Goal: Task Accomplishment & Management: Manage account settings

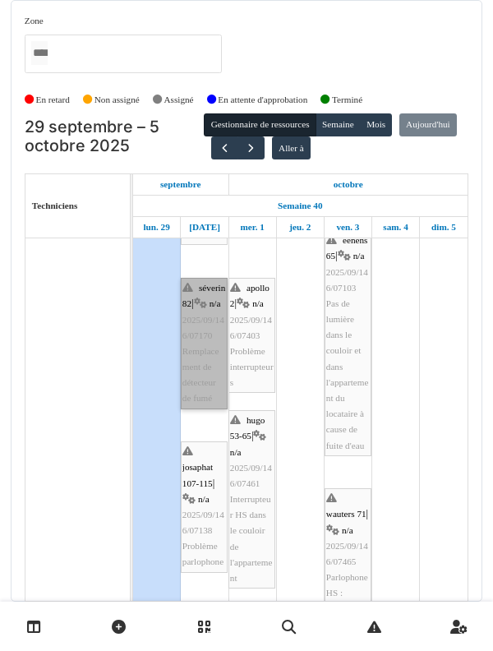
click at [207, 317] on link "séverin 82 | n/a 2025/09/146/07170 Remplacement de détecteur de fumé" at bounding box center [204, 344] width 47 height 132
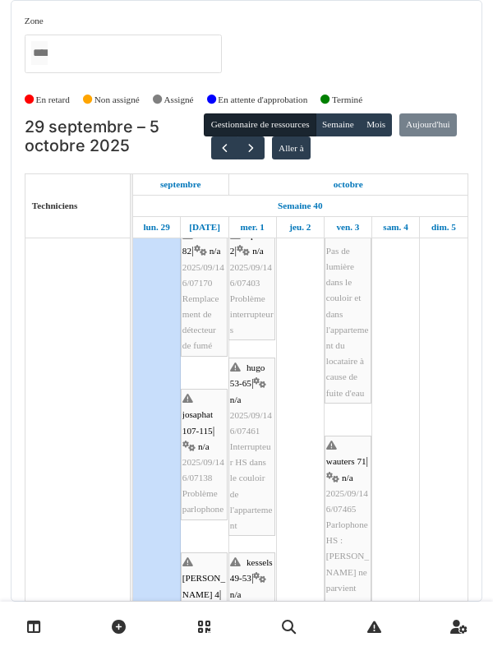
scroll to position [280, 0]
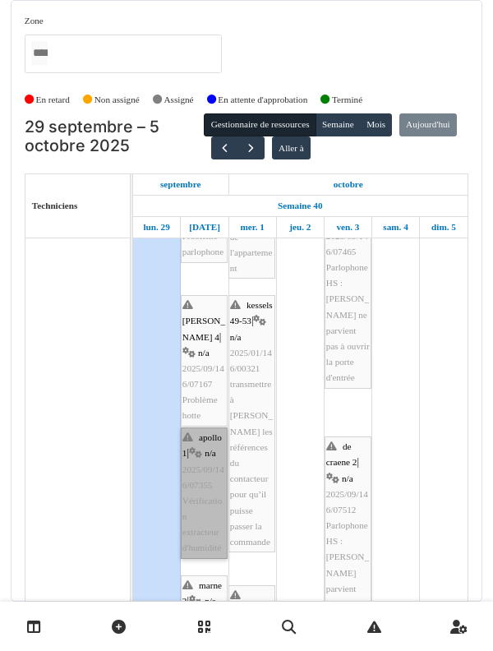
click at [207, 428] on link "apollo 1 | n/a 2025/09/146/07355 Vérification extracteur d'humidité" at bounding box center [204, 494] width 47 height 132
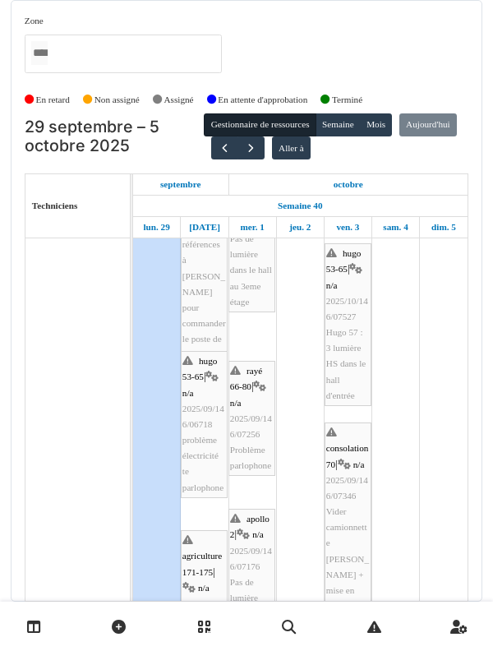
scroll to position [863, 0]
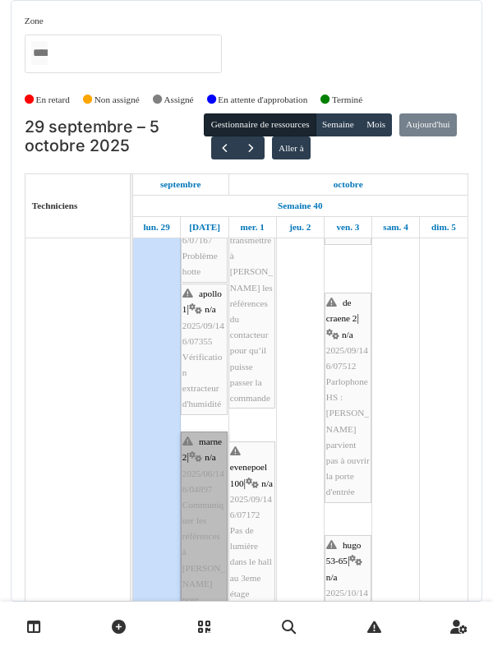
click at [206, 490] on link "marne 2 | n/a 2025/06/146/04897 Communiquer les références à Omar pour commande…" at bounding box center [204, 545] width 47 height 226
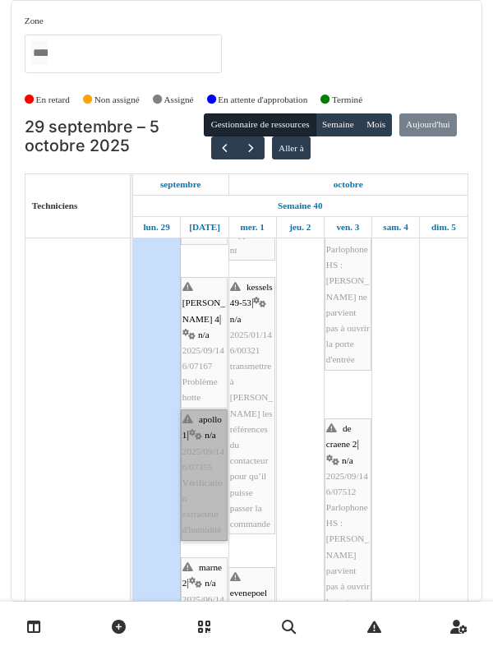
click at [206, 438] on link "apollo 1 | n/a 2025/09/146/07355 Vérification extracteur d'humidité" at bounding box center [204, 476] width 47 height 132
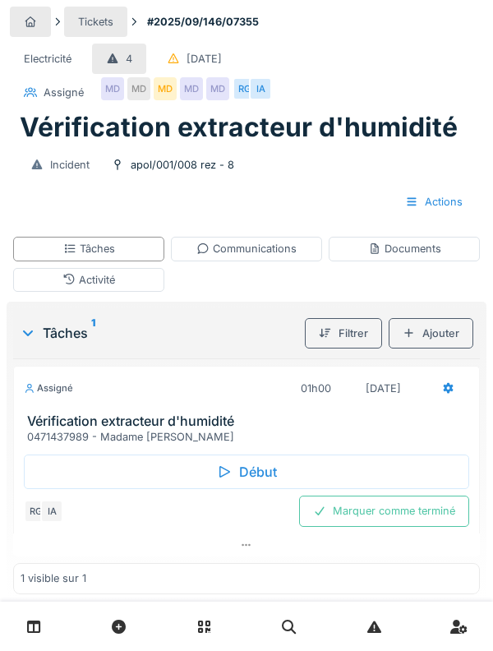
click at [96, 276] on div "Activité" at bounding box center [89, 280] width 53 height 16
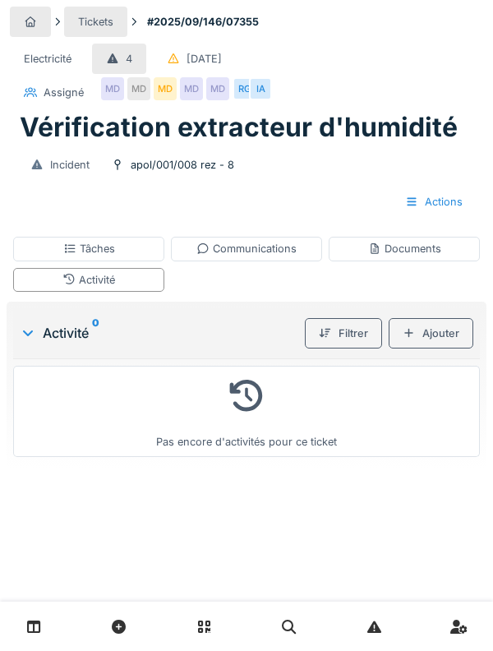
click at [73, 249] on icon at bounding box center [69, 248] width 13 height 11
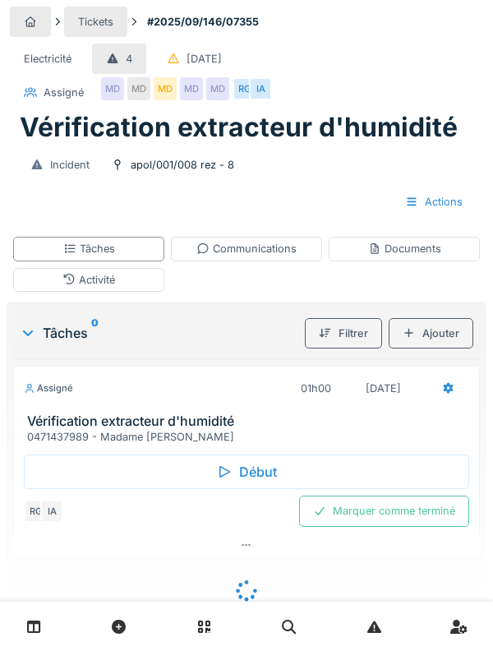
click at [49, 393] on div "Assigné" at bounding box center [48, 389] width 49 height 14
click at [58, 415] on h3 "Vérification extracteur d'humidité" at bounding box center [250, 422] width 446 height 16
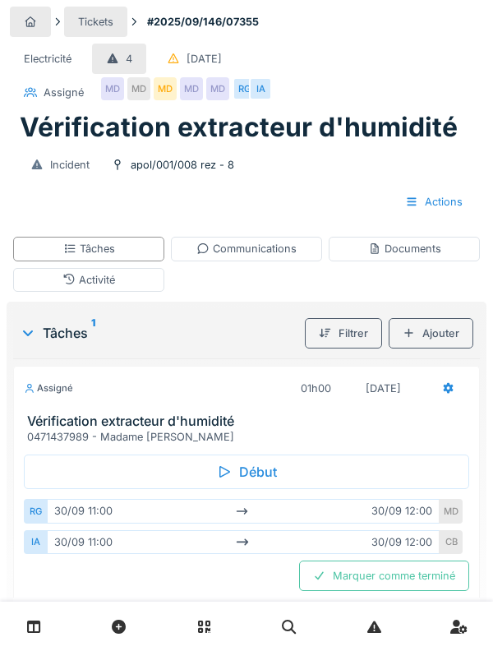
click at [53, 416] on h3 "Vérification extracteur d'humidité" at bounding box center [250, 422] width 446 height 16
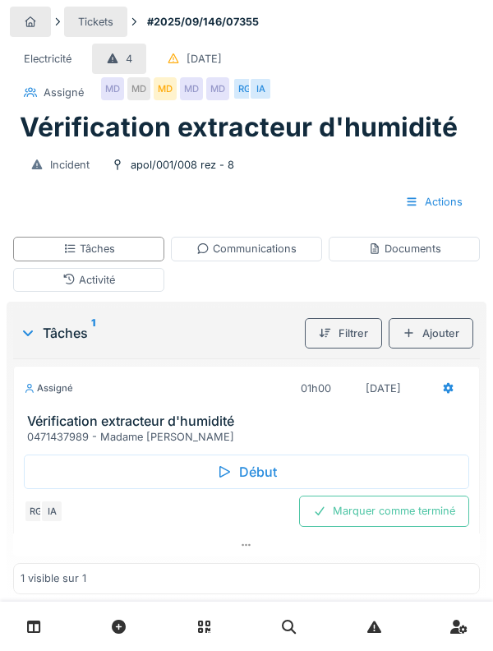
click at [74, 457] on div "Début" at bounding box center [247, 472] width 446 height 35
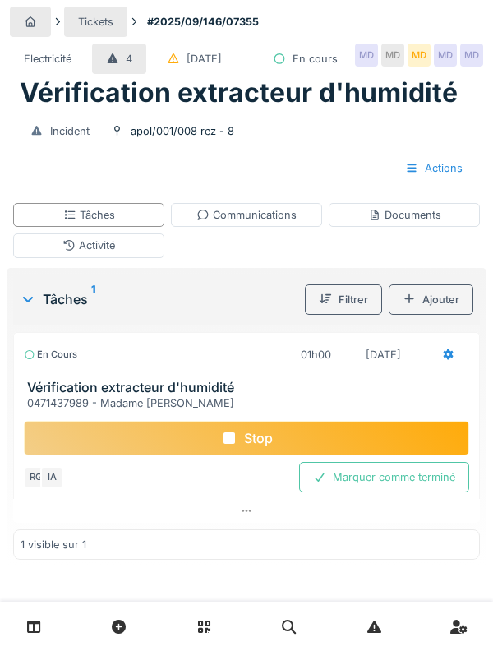
click at [76, 253] on div "Activité" at bounding box center [89, 246] width 53 height 16
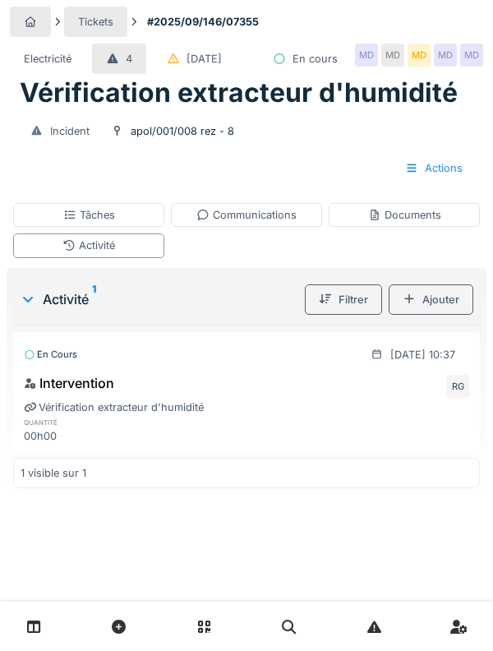
click at [443, 315] on div "Ajouter" at bounding box center [431, 300] width 85 height 30
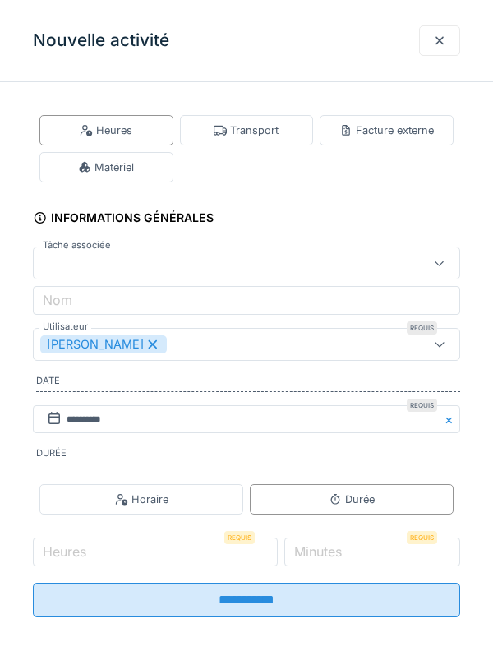
click at [266, 136] on div "Transport" at bounding box center [246, 131] width 65 height 16
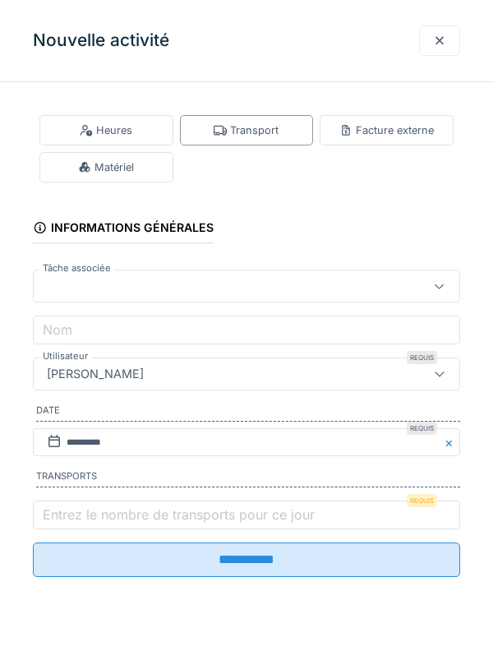
click at [276, 524] on label "Entrez le nombre de transports pour ce jour" at bounding box center [178, 515] width 279 height 20
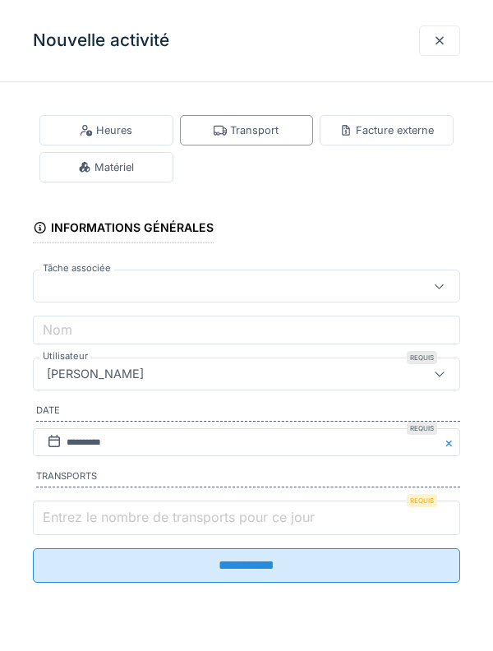
click at [276, 524] on input "Entrez le nombre de transports pour ce jour" at bounding box center [247, 518] width 428 height 35
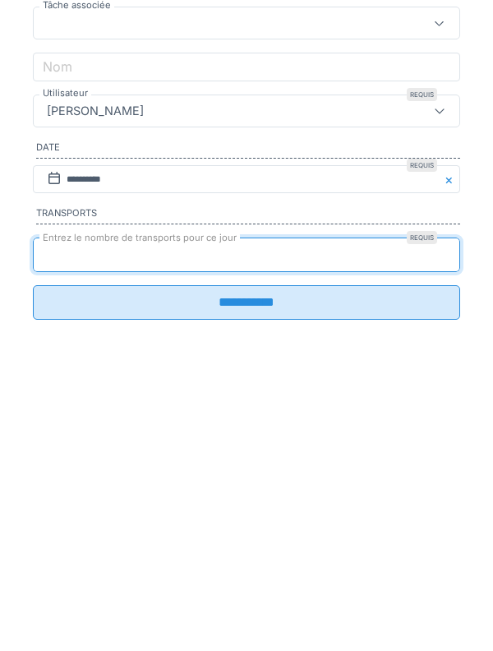
type input "*"
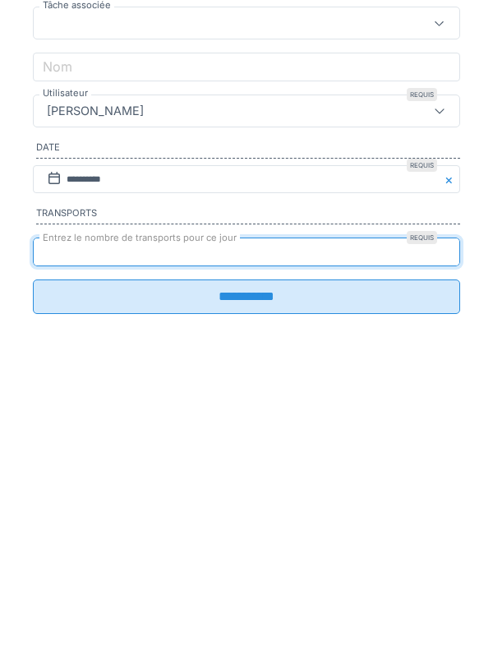
click at [406, 572] on input "**********" at bounding box center [247, 560] width 428 height 35
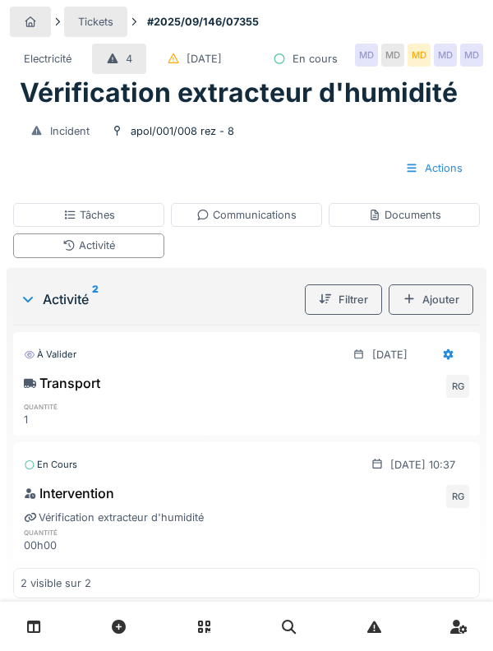
click at [63, 223] on div "Tâches" at bounding box center [89, 215] width 52 height 16
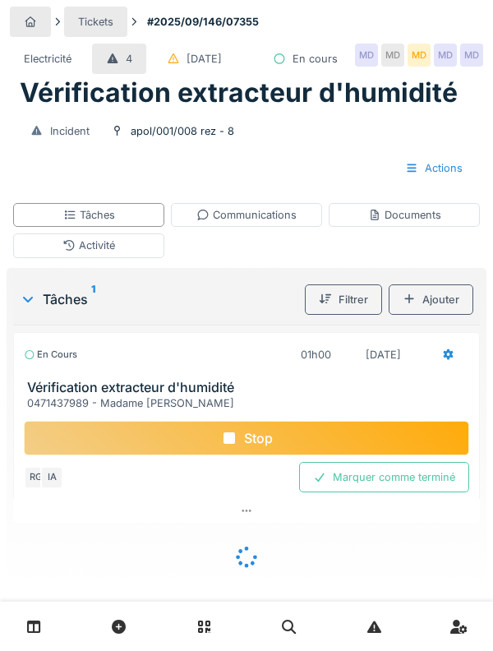
click at [53, 227] on div "Tâches" at bounding box center [88, 215] width 151 height 24
click at [54, 396] on h3 "Vérification extracteur d'humidité" at bounding box center [250, 388] width 446 height 16
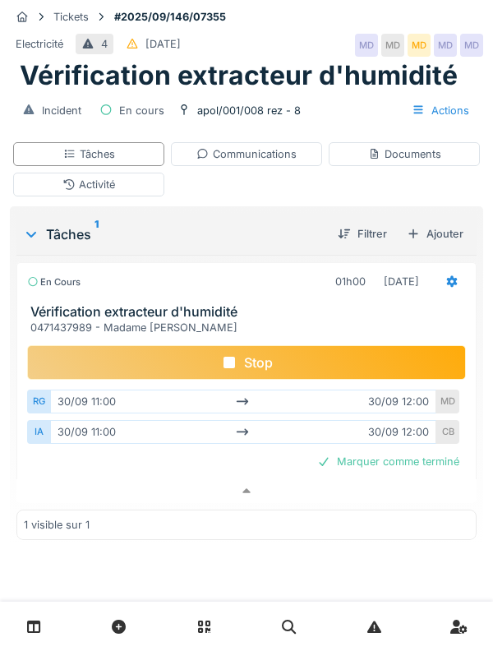
scroll to position [33, 0]
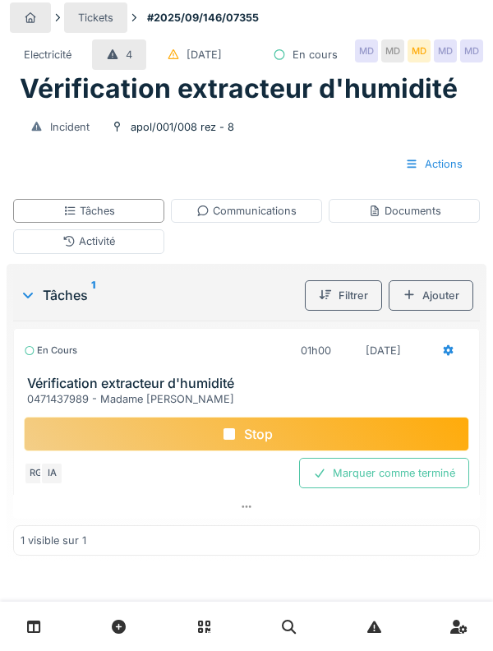
click at [229, 159] on div "Actions" at bounding box center [246, 164] width 461 height 30
click at [195, 151] on div "Incident apol/001/008 rez - 8 Actions" at bounding box center [247, 145] width 474 height 81
click at [135, 253] on div "Activité" at bounding box center [88, 241] width 151 height 24
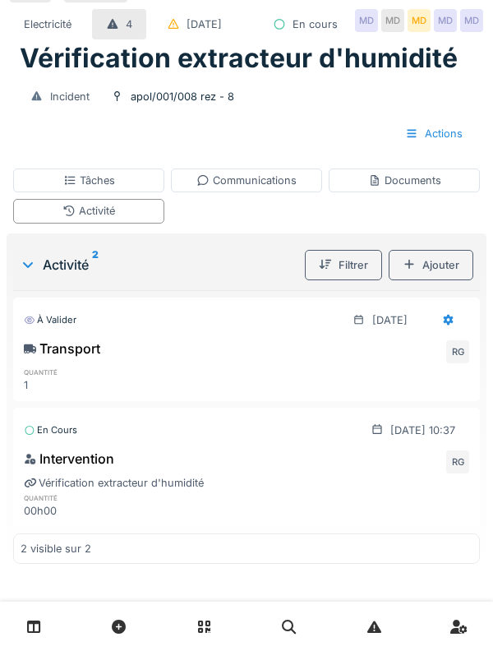
click at [415, 188] on div "Documents" at bounding box center [404, 181] width 73 height 16
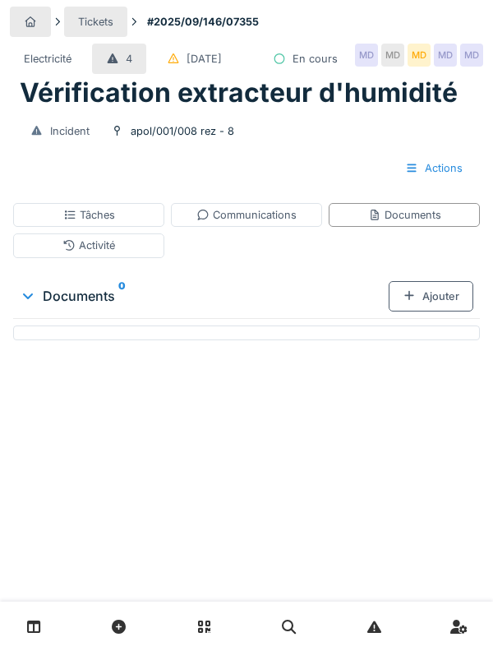
scroll to position [0, 0]
click at [439, 312] on div "Ajouter" at bounding box center [431, 296] width 85 height 30
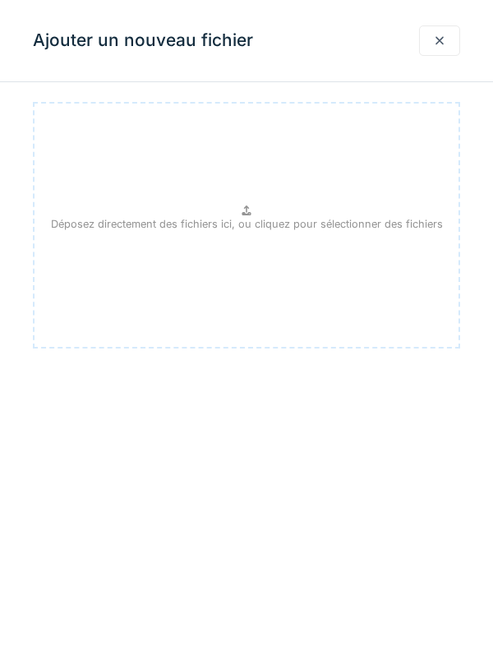
click at [303, 231] on p "Déposez directement des fichiers ici, ou cliquez pour sélectionner des fichiers" at bounding box center [247, 224] width 392 height 16
type input "**********"
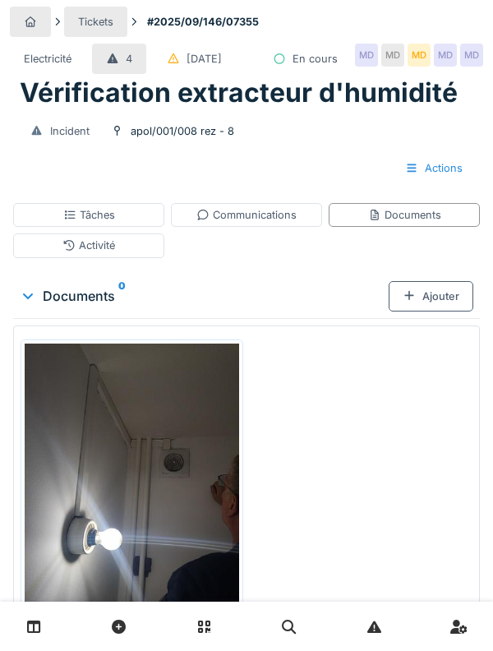
scroll to position [59, 0]
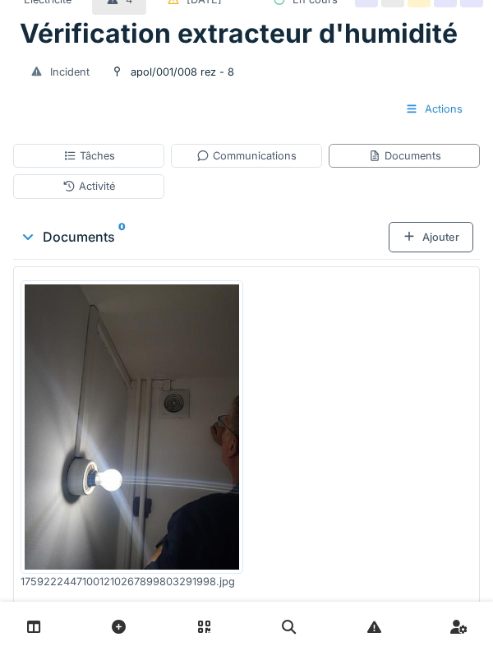
click at [432, 252] on div "Ajouter" at bounding box center [431, 237] width 85 height 30
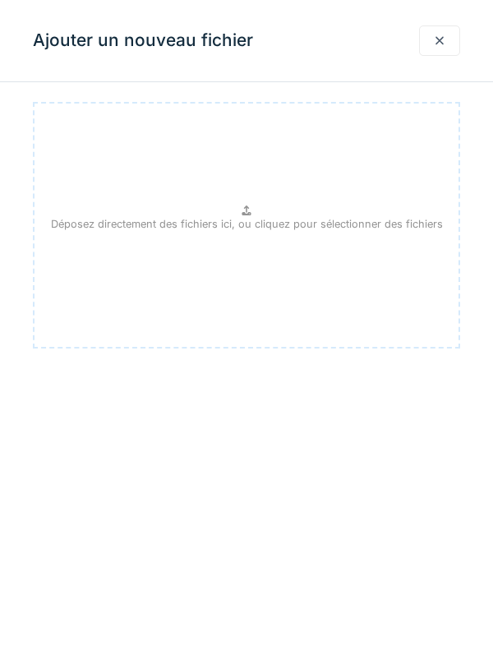
click at [318, 257] on div "Déposez directement des fichiers ici, ou cliquez pour sélectionner des fichiers" at bounding box center [247, 225] width 428 height 247
type input "**********"
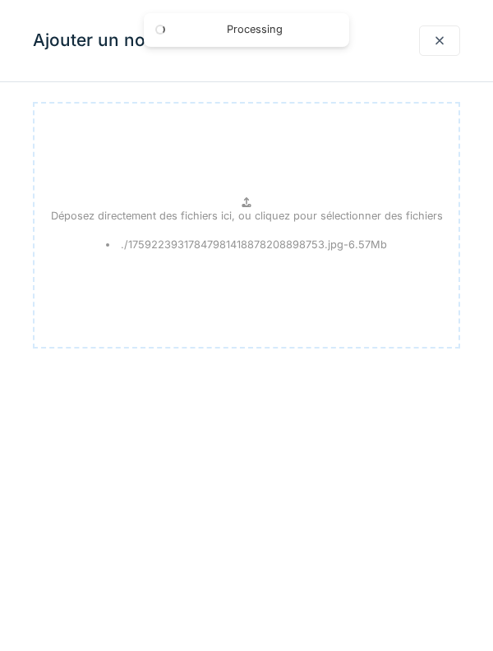
click at [336, 233] on div "Déposez directement des fichiers ici, ou cliquez pour sélectionner des fichiers…" at bounding box center [247, 225] width 428 height 247
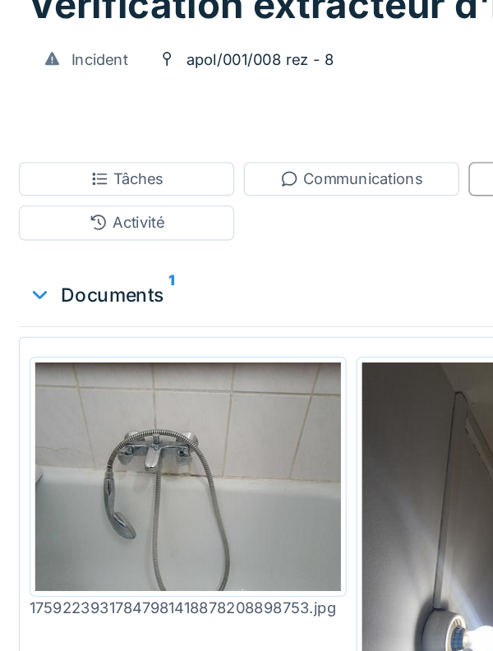
scroll to position [30, 0]
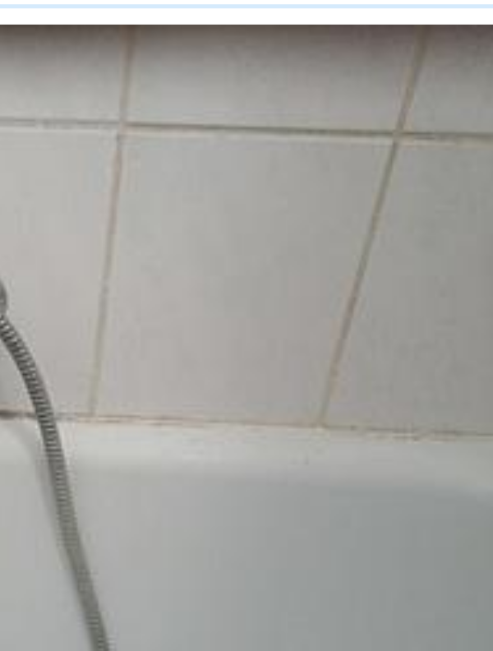
click at [221, 360] on img at bounding box center [132, 394] width 215 height 161
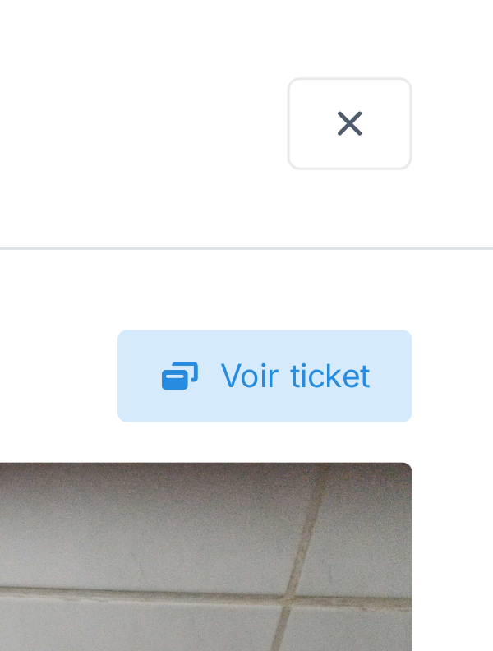
scroll to position [0, 0]
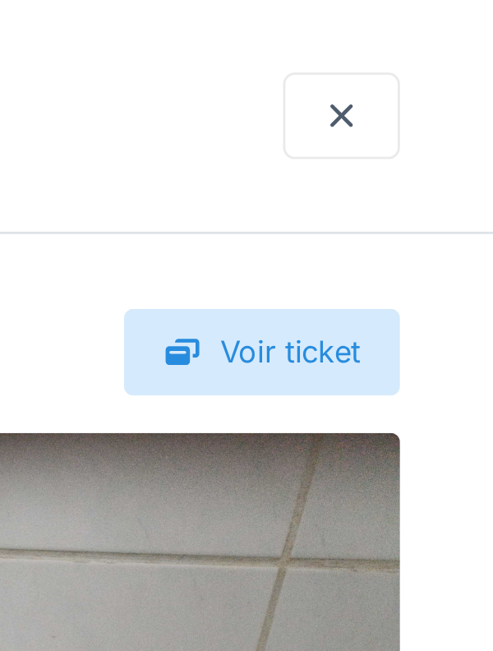
click at [453, 67] on div "Document attaché" at bounding box center [246, 41] width 493 height 82
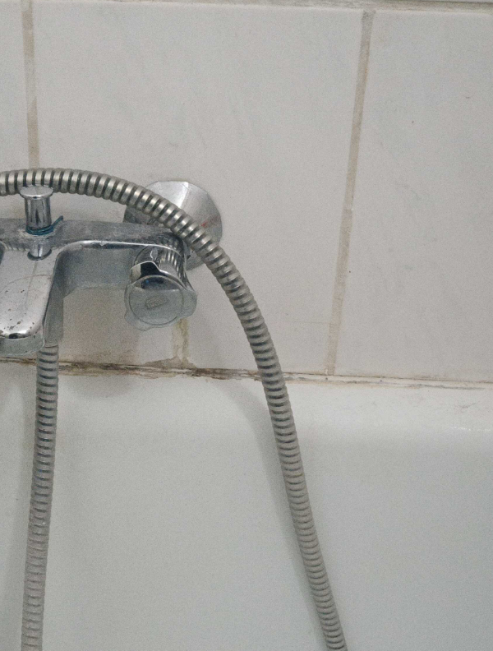
click at [300, 281] on img at bounding box center [247, 312] width 428 height 321
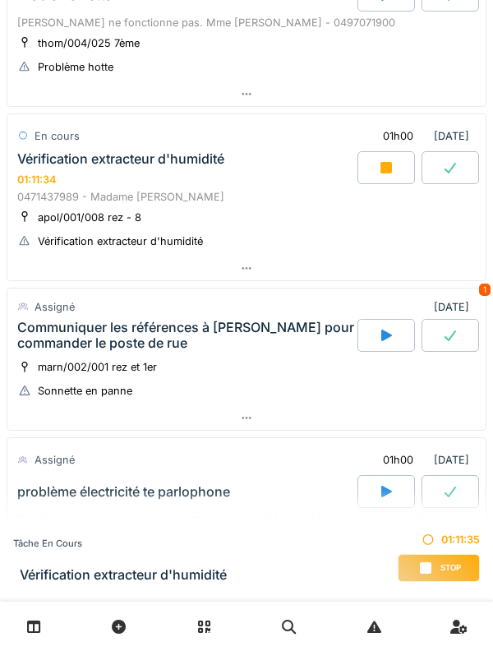
scroll to position [714, 0]
click at [418, 566] on icon at bounding box center [426, 568] width 16 height 13
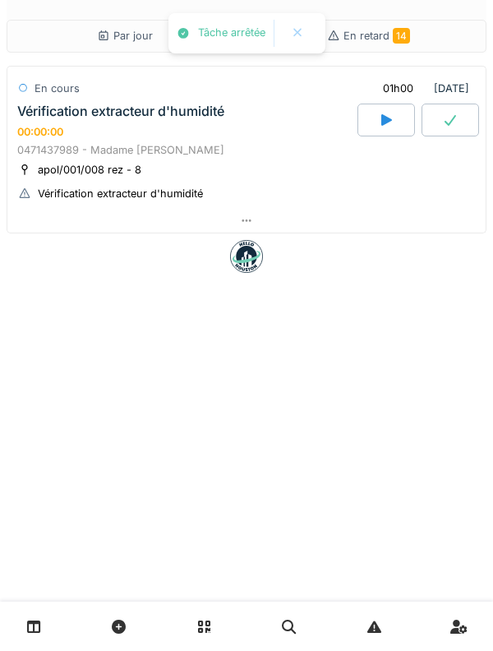
scroll to position [0, 0]
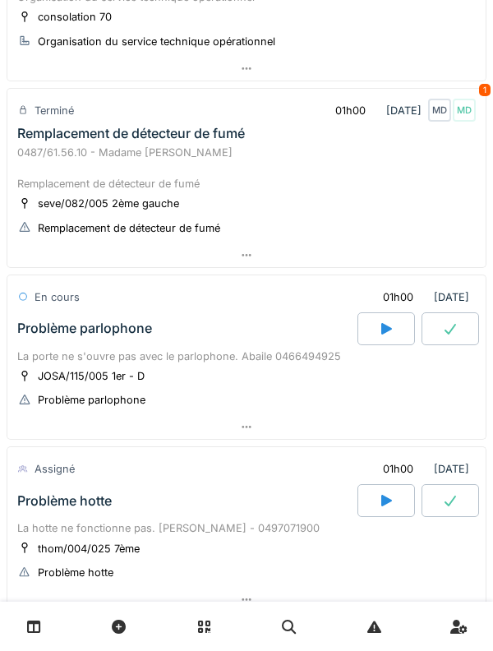
scroll to position [236, 0]
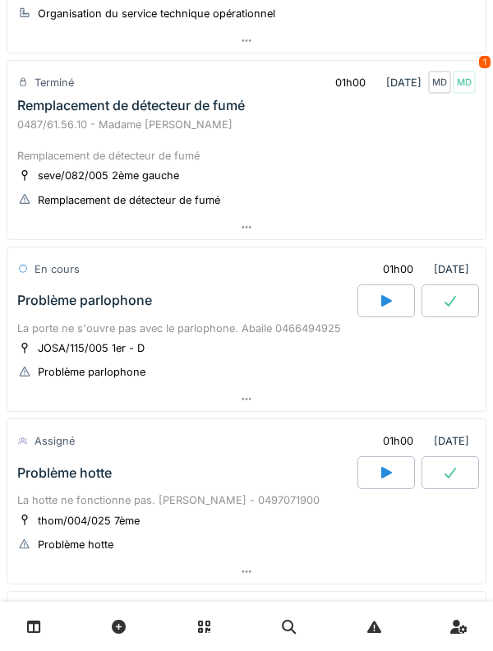
click at [56, 107] on div "Remplacement de détecteur de fumé" at bounding box center [131, 106] width 228 height 16
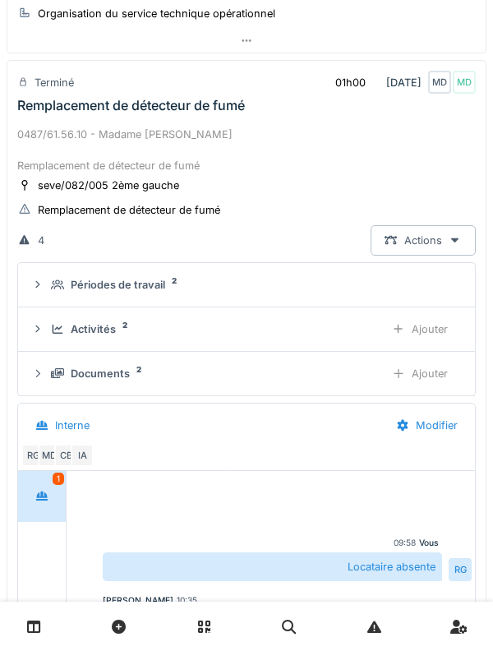
scroll to position [229, 0]
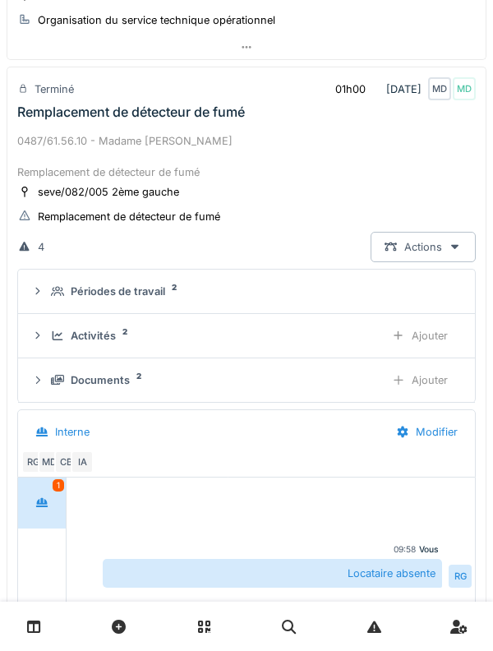
click at [49, 344] on div "Activités 2 Ajouter" at bounding box center [246, 336] width 431 height 30
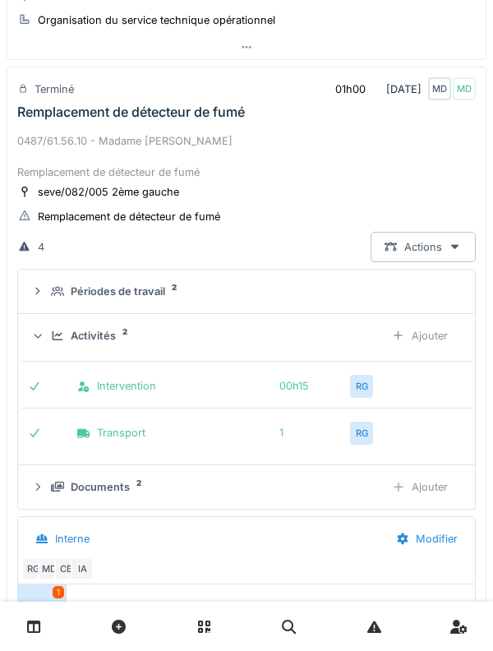
click at [50, 331] on div "Activités 2 Ajouter" at bounding box center [246, 336] width 431 height 30
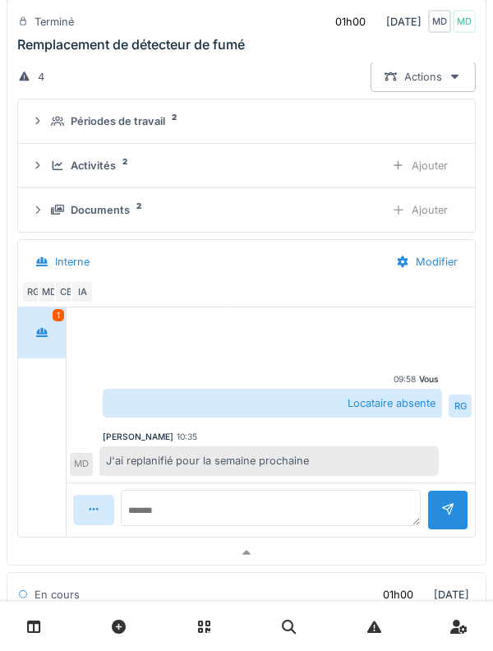
scroll to position [394, 0]
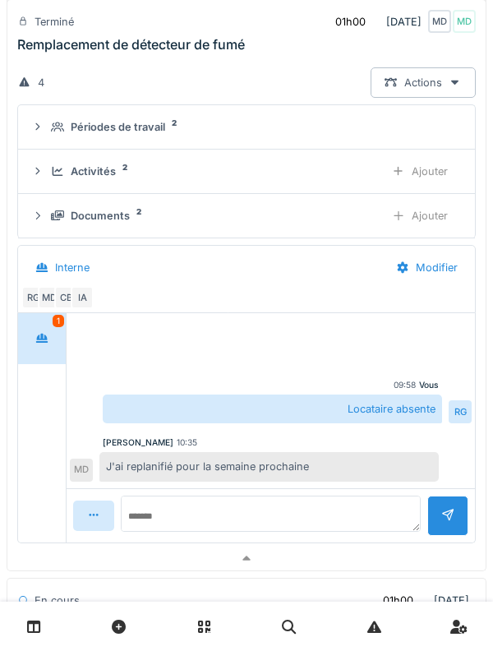
click at [44, 334] on icon at bounding box center [41, 338] width 13 height 11
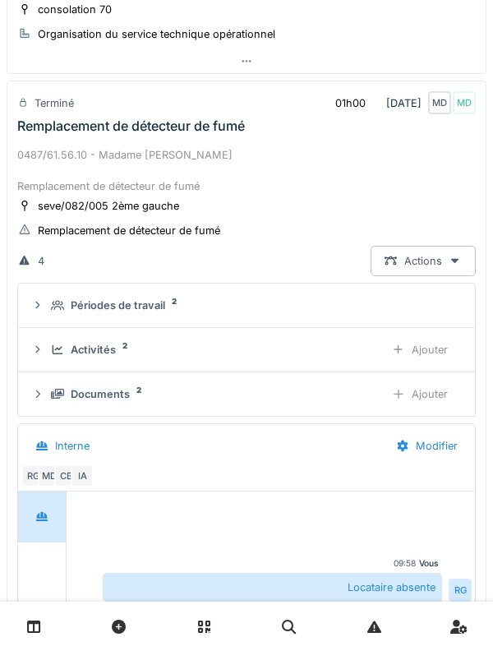
scroll to position [212, 0]
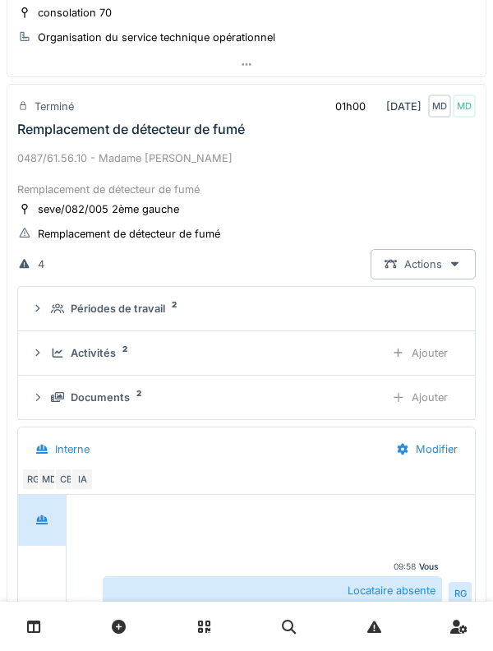
click at [57, 157] on div "0487/61.56.10 - Madame [PERSON_NAME] Remplacement de détecteur de fumé" at bounding box center [246, 175] width 459 height 48
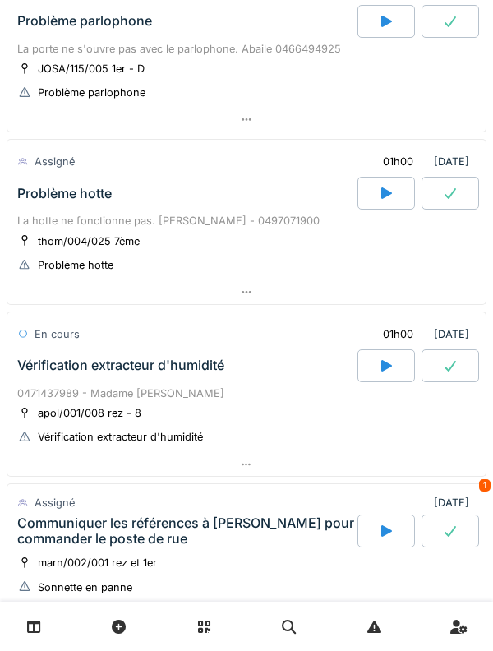
scroll to position [510, 0]
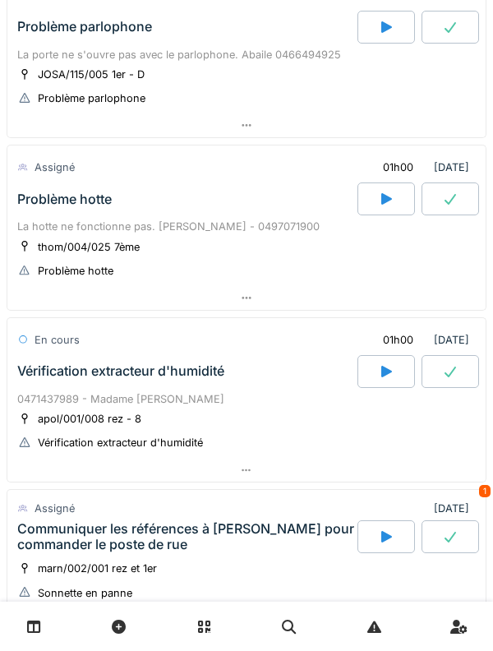
click at [384, 201] on icon at bounding box center [387, 199] width 11 height 12
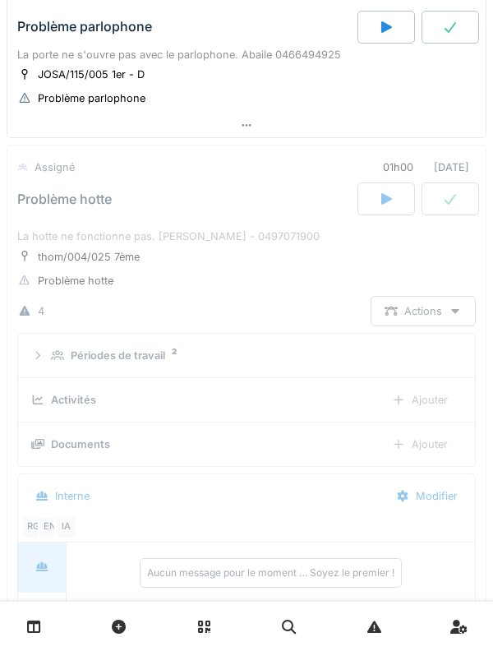
scroll to position [589, 0]
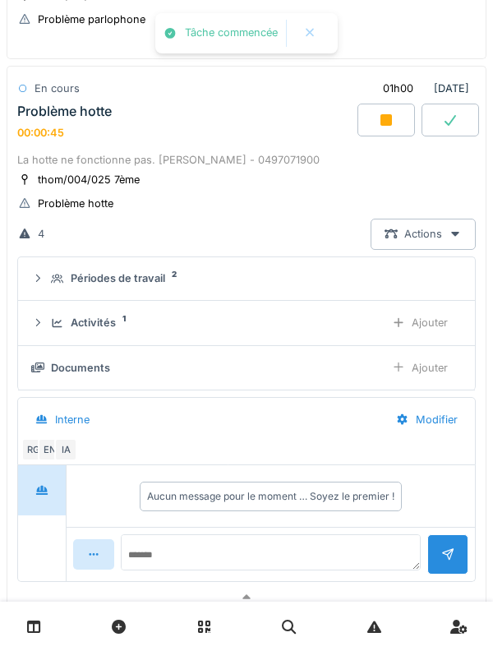
click at [43, 285] on div at bounding box center [37, 279] width 13 height 16
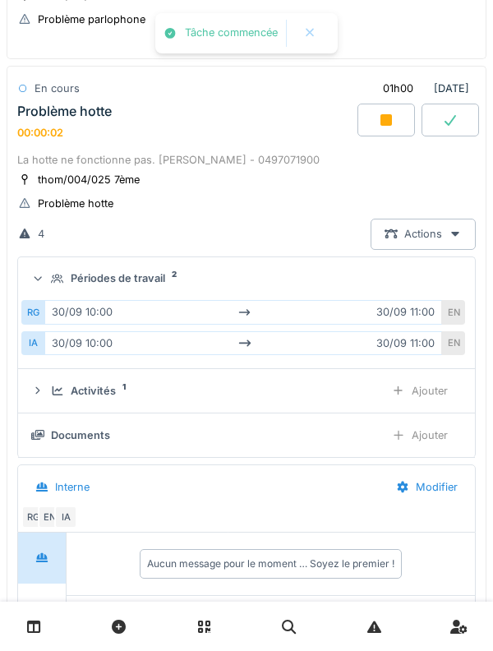
click at [43, 286] on div "Périodes de travail 2" at bounding box center [246, 279] width 431 height 16
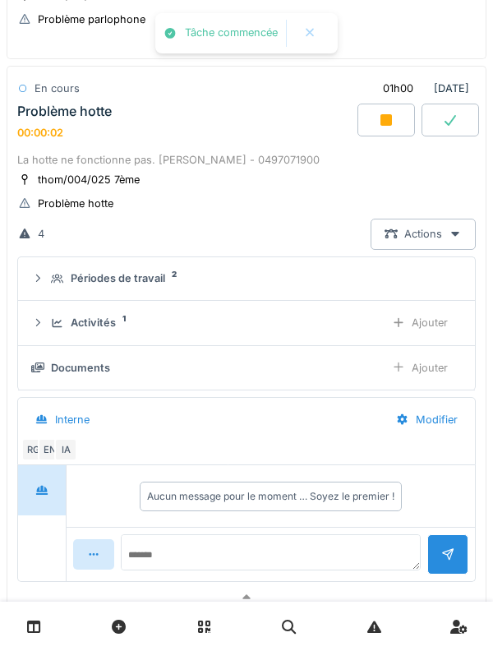
click at [49, 342] on details "Activités 1 Ajouter" at bounding box center [246, 323] width 457 height 44
click at [53, 322] on icon at bounding box center [58, 322] width 11 height 9
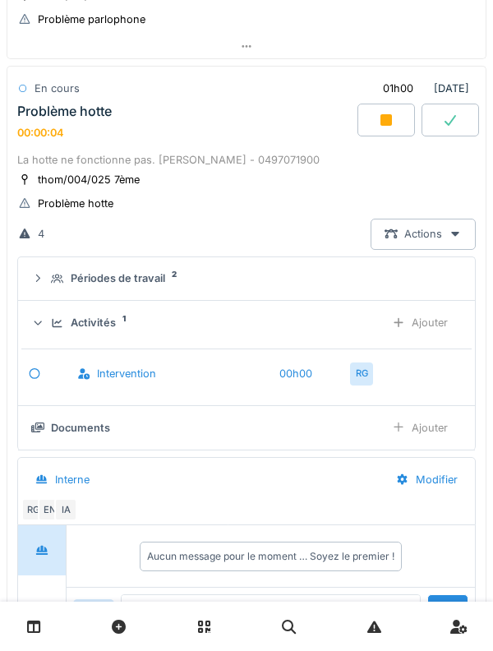
click at [49, 324] on div "Activités 1 Ajouter" at bounding box center [246, 323] width 431 height 30
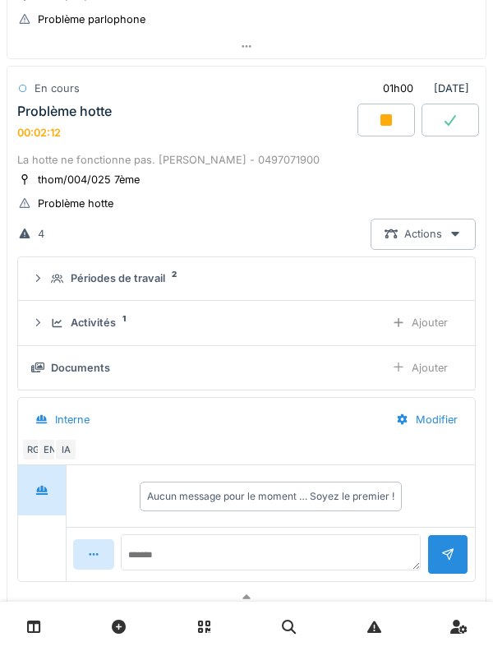
click at [53, 124] on div "Problème hotte 00:02:12" at bounding box center [186, 121] width 344 height 35
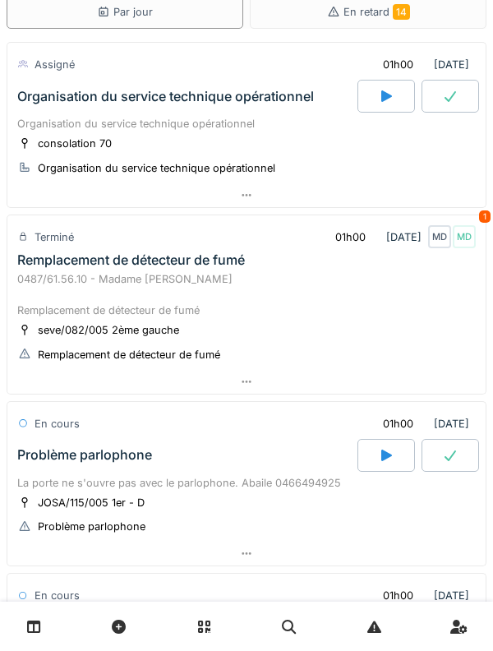
scroll to position [0, 0]
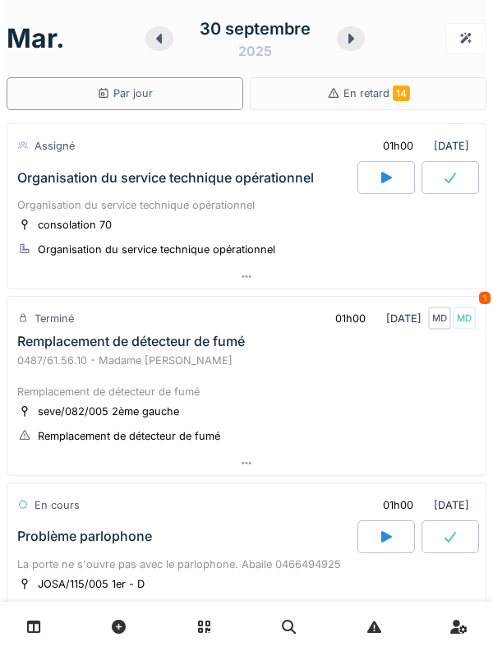
click at [53, 341] on div "Remplacement de détecteur de fumé" at bounding box center [131, 342] width 228 height 16
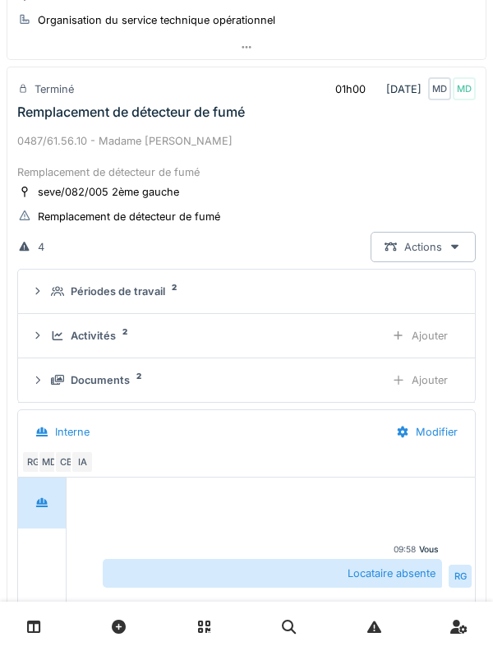
click at [56, 137] on div "0487/61.56.10 - Madame [PERSON_NAME] Remplacement de détecteur de fumé" at bounding box center [246, 157] width 459 height 48
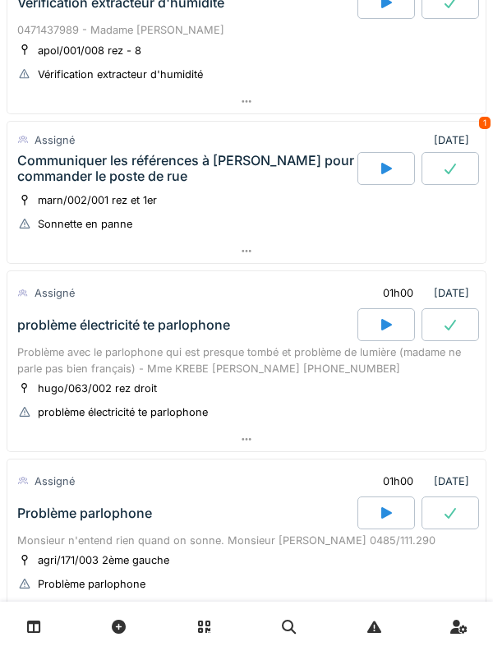
click at [49, 165] on div "Communiquer les références à [PERSON_NAME] pour commander le poste de rue" at bounding box center [185, 168] width 337 height 31
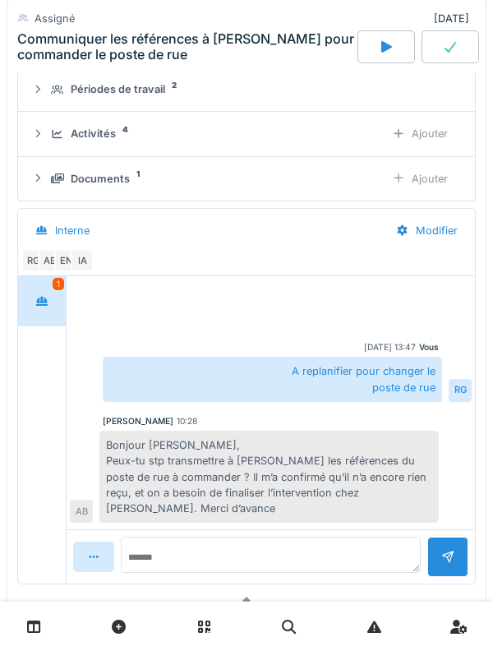
scroll to position [1094, 0]
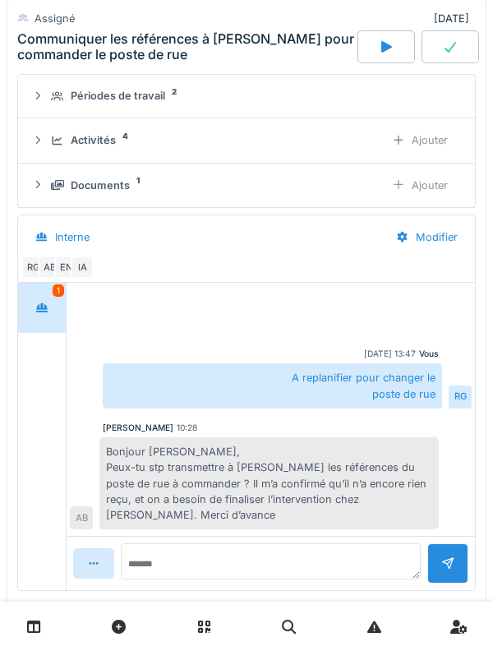
click at [41, 303] on icon at bounding box center [42, 307] width 12 height 9
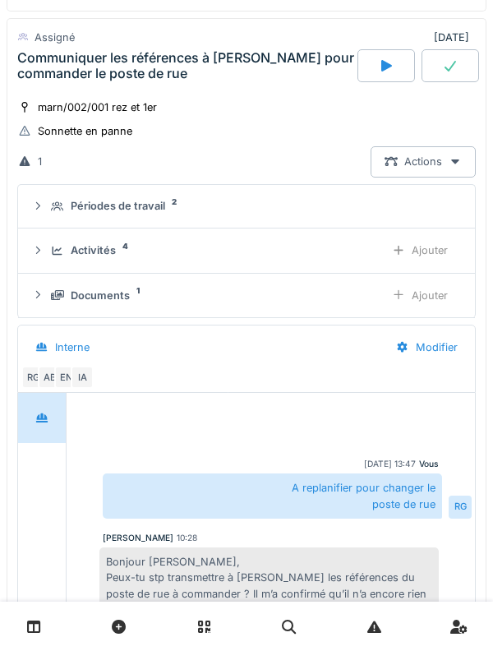
scroll to position [983, 0]
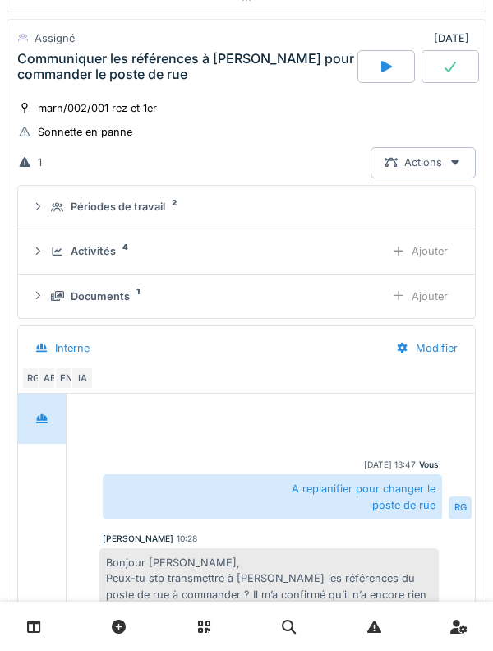
click at [53, 303] on div "Documents 1" at bounding box center [211, 297] width 321 height 16
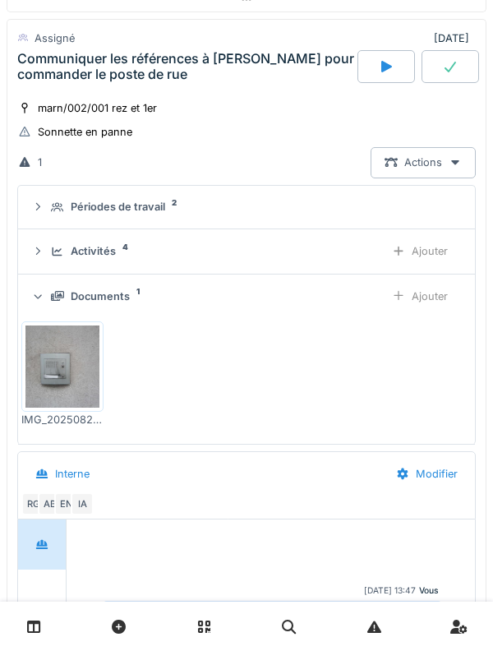
click at [39, 303] on icon at bounding box center [38, 296] width 11 height 13
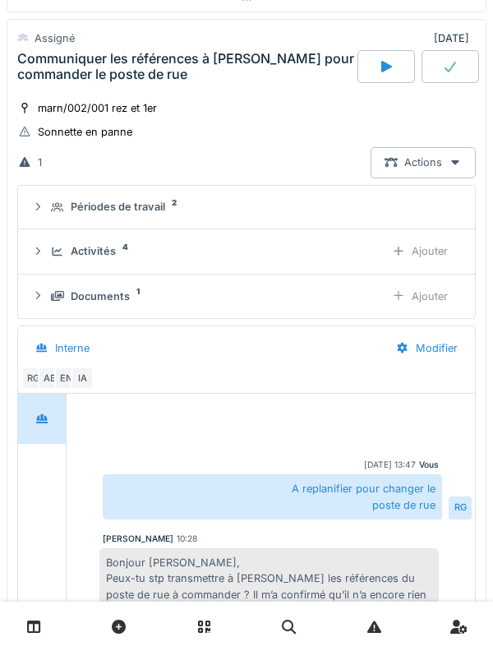
click at [43, 256] on icon at bounding box center [37, 251] width 13 height 11
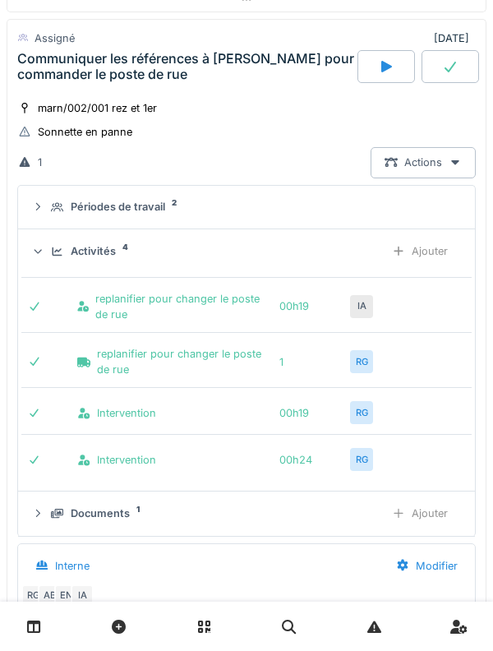
click at [40, 248] on icon at bounding box center [38, 251] width 11 height 13
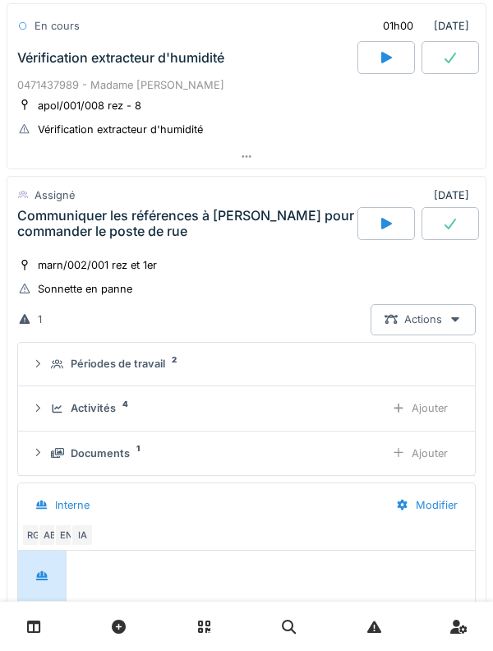
scroll to position [799, 0]
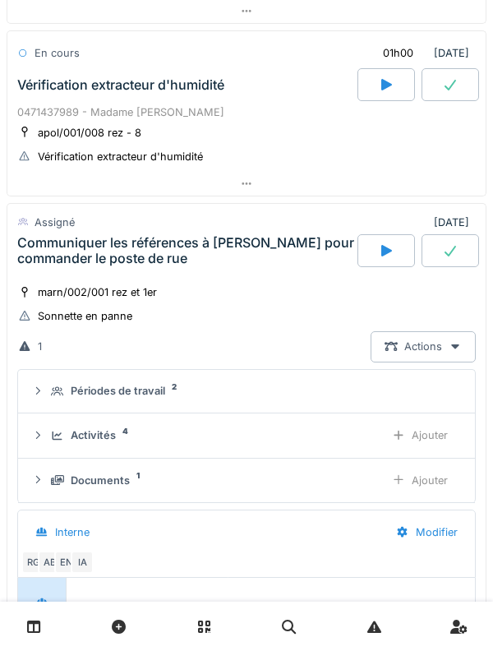
click at [44, 285] on div "marn/002/001 rez et 1er" at bounding box center [97, 293] width 119 height 16
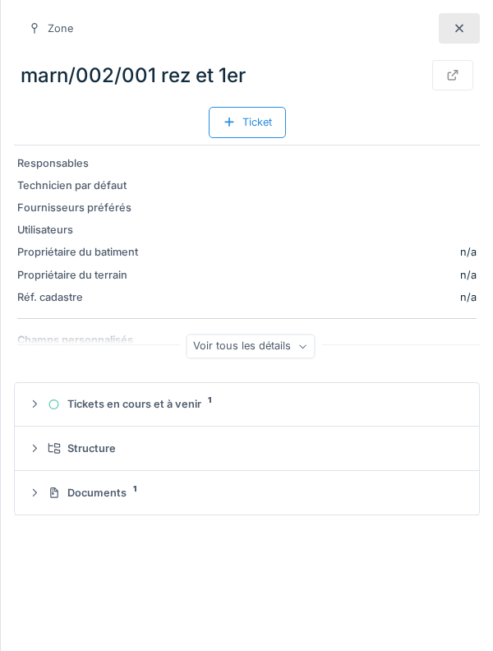
click at [447, 39] on div at bounding box center [459, 28] width 41 height 30
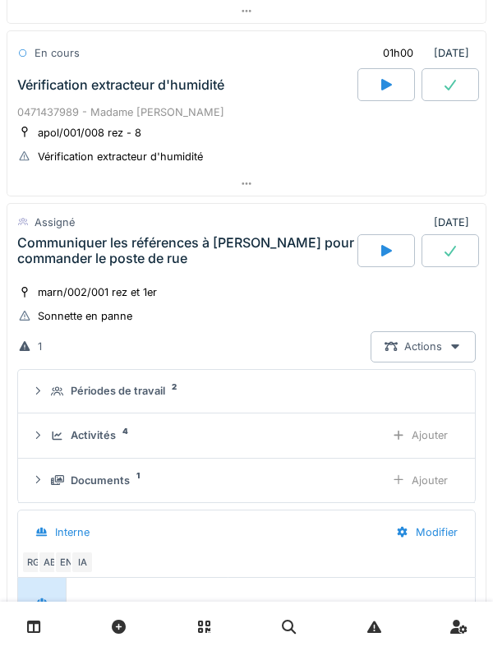
click at [81, 266] on div "Communiquer les références à [PERSON_NAME] pour commander le poste de rue" at bounding box center [186, 250] width 344 height 33
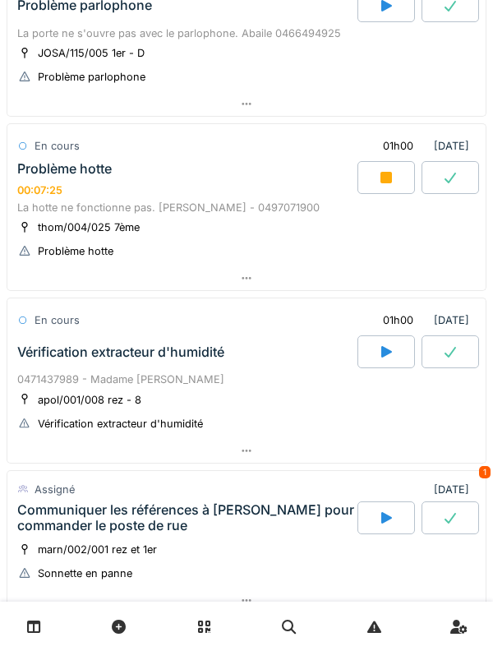
scroll to position [523, 0]
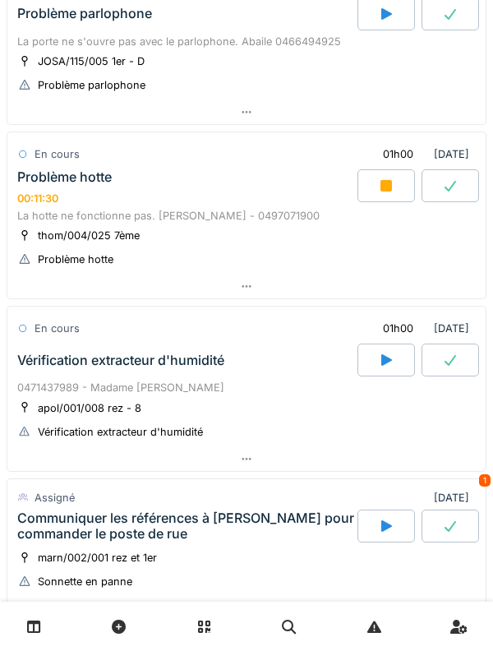
click at [492, 253] on div "mar. 30 septembre 2025 Par jour En retard 14 Assigné 01h00 30/09/2025 Organisat…" at bounding box center [246, 325] width 493 height 651
click at [426, 185] on div at bounding box center [451, 185] width 58 height 33
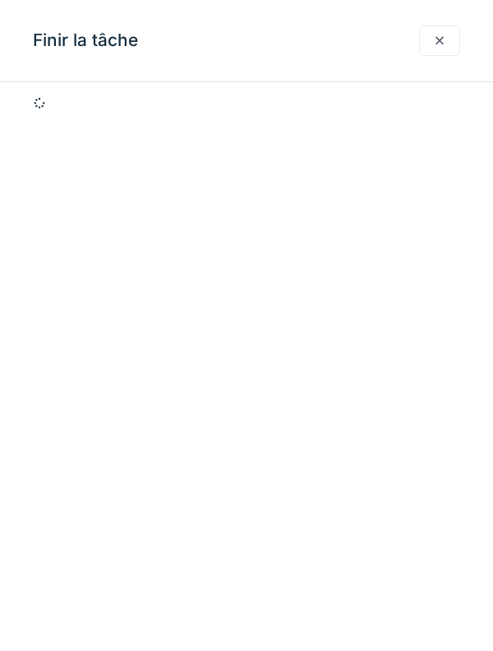
scroll to position [589, 0]
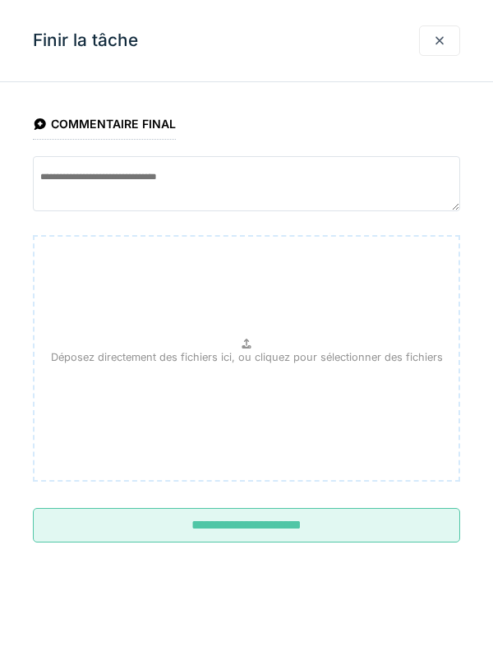
click at [442, 30] on div at bounding box center [439, 40] width 41 height 30
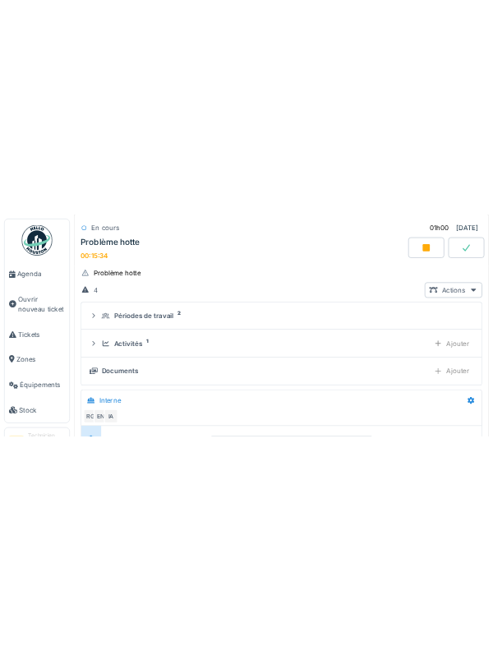
scroll to position [570, 0]
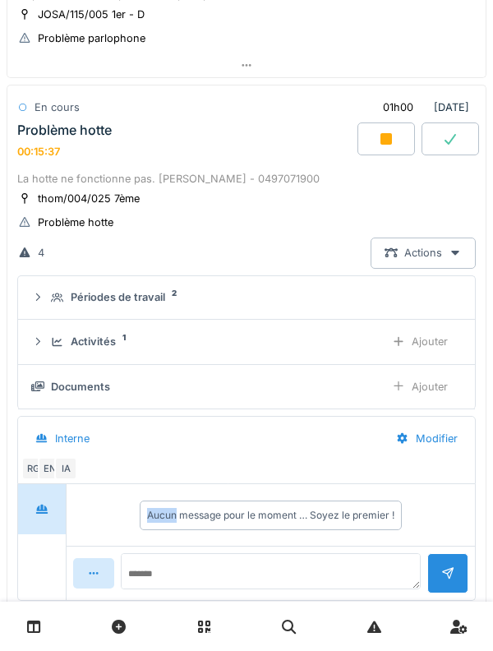
click at [369, 285] on summary "Périodes de travail 2" at bounding box center [247, 298] width 444 height 30
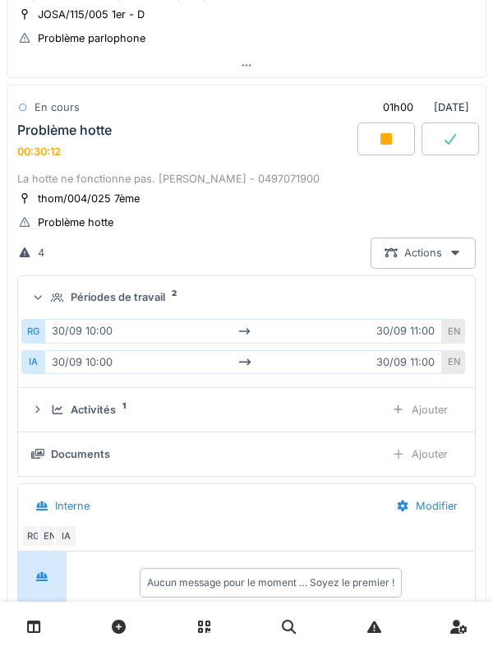
click at [56, 126] on div "Problème hotte" at bounding box center [64, 131] width 95 height 16
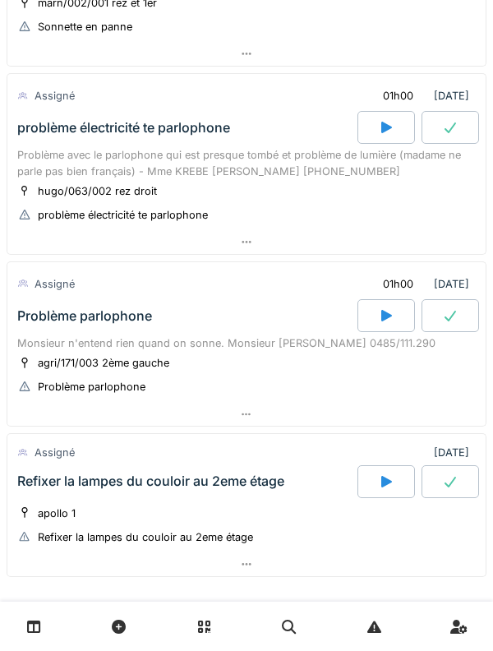
scroll to position [1070, 0]
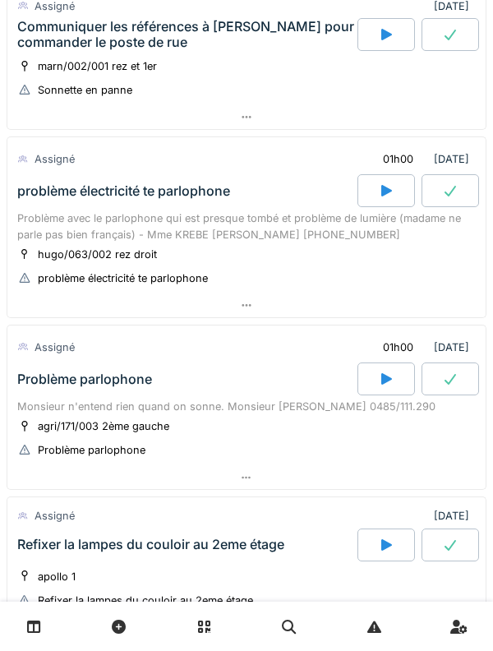
click at [19, 372] on div "Problème parlophone" at bounding box center [84, 380] width 135 height 16
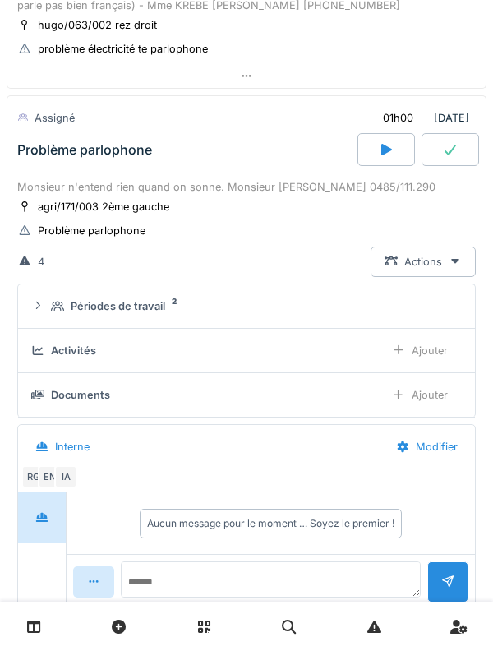
scroll to position [1274, 0]
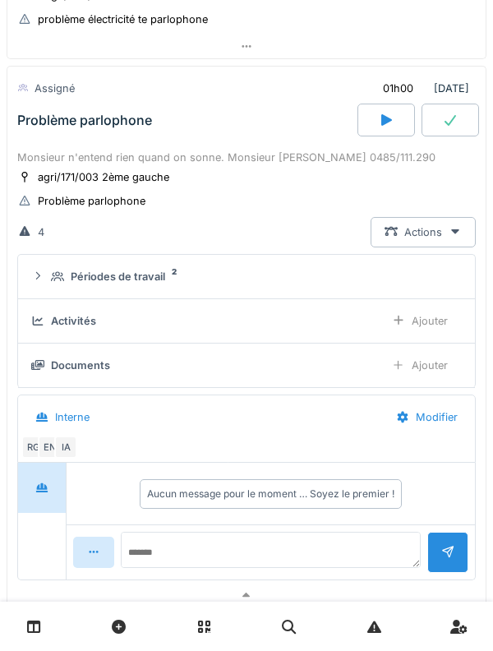
click at [71, 132] on div "Problème parlophone" at bounding box center [186, 120] width 344 height 33
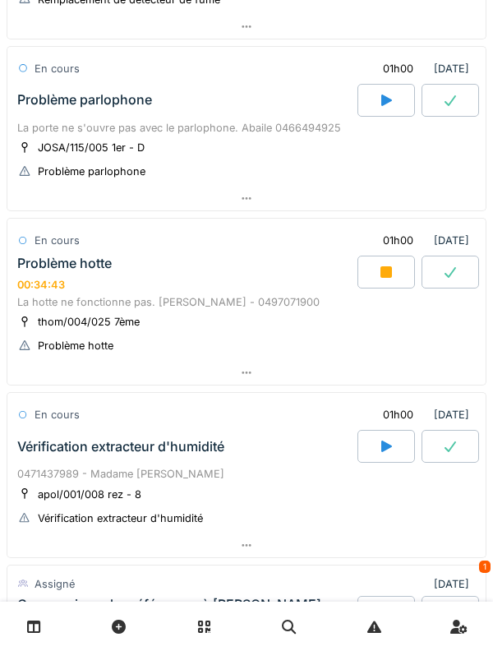
scroll to position [442, 0]
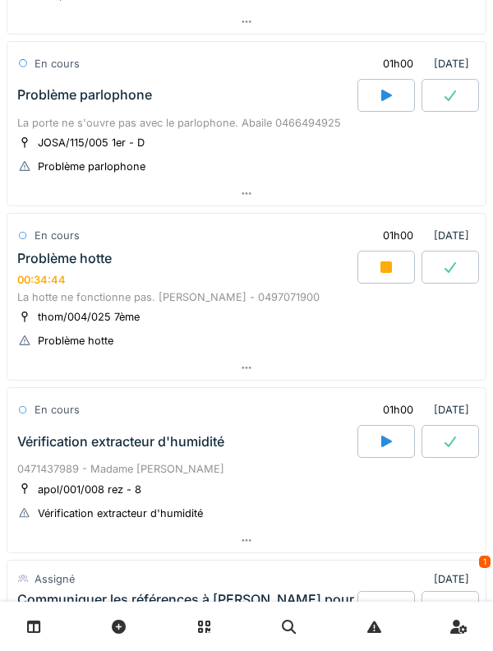
click at [380, 263] on icon at bounding box center [386, 267] width 16 height 13
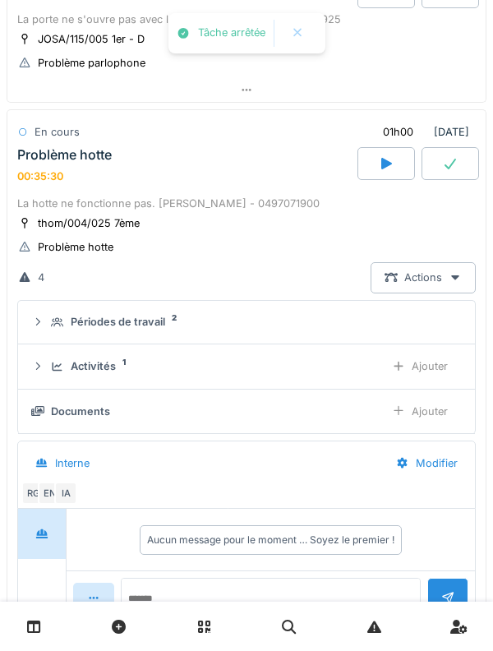
scroll to position [526, 0]
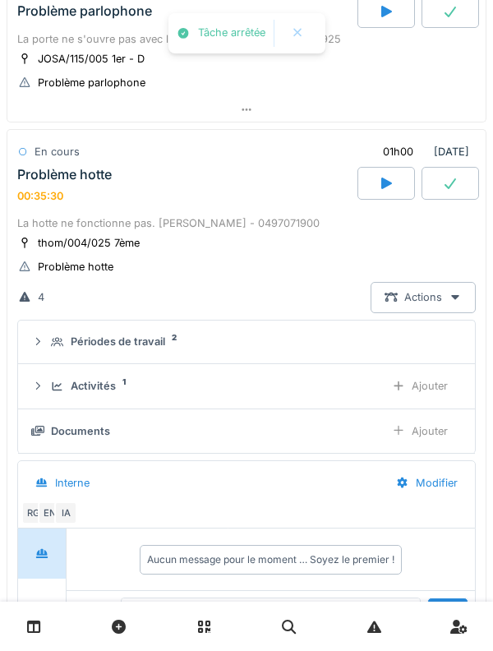
click at [58, 190] on div "00:35:30" at bounding box center [40, 196] width 46 height 12
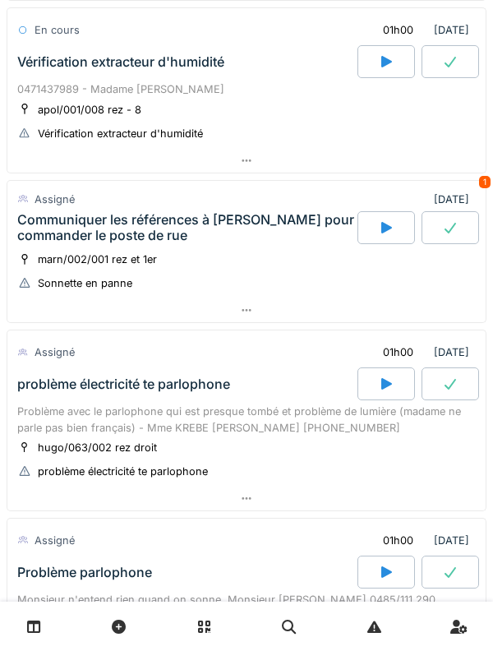
scroll to position [1207, 0]
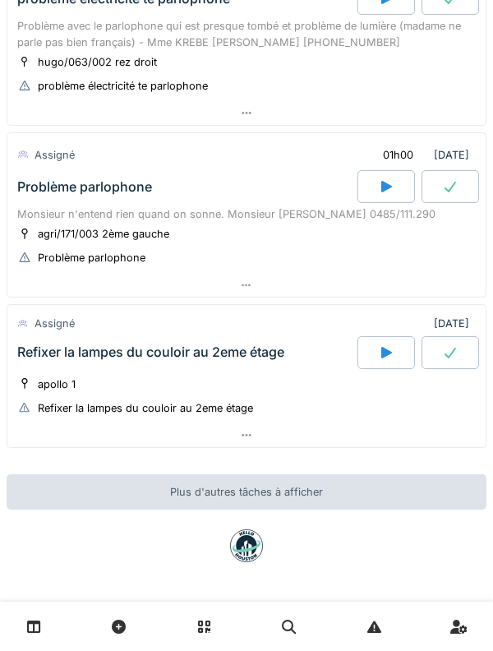
click at [89, 341] on div "Refixer la lampes du couloir au 2eme étage" at bounding box center [186, 352] width 344 height 33
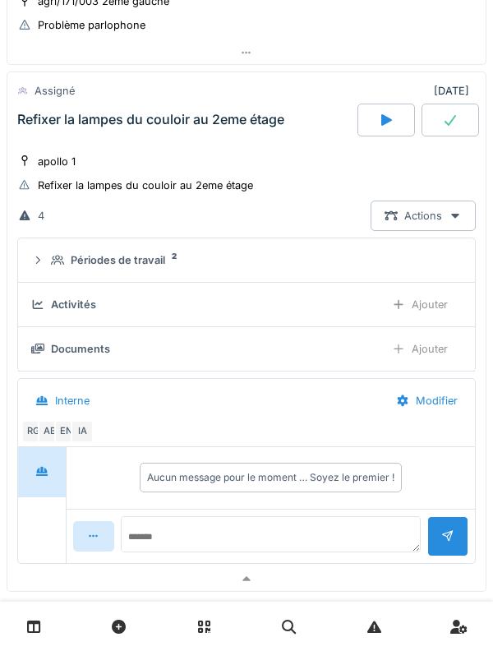
scroll to position [1447, 0]
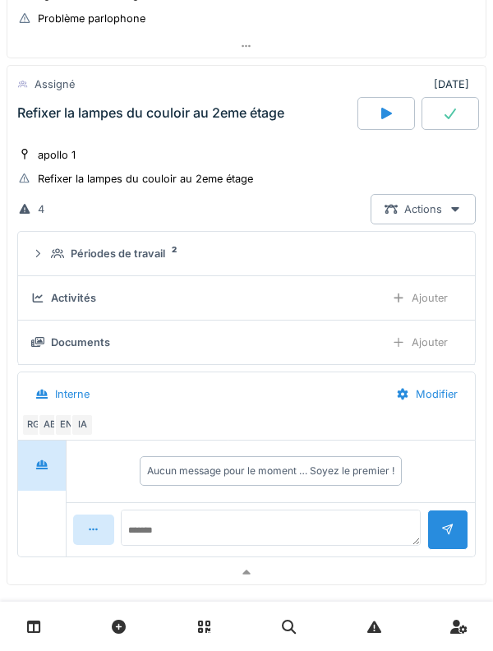
click at [48, 243] on summary "Périodes de travail 2" at bounding box center [247, 254] width 444 height 30
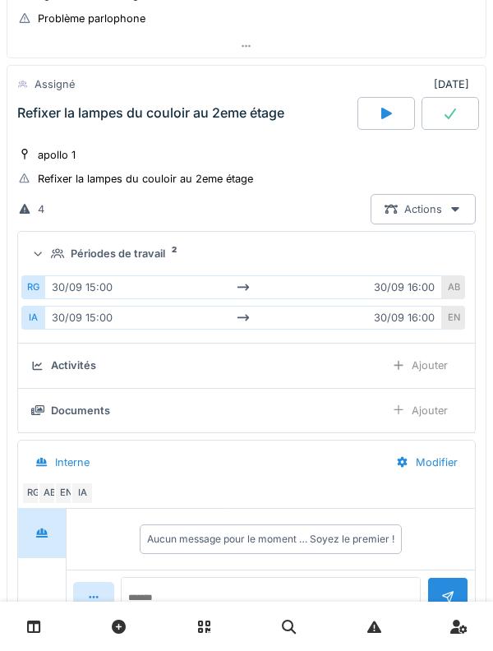
click at [51, 257] on icon at bounding box center [57, 253] width 13 height 11
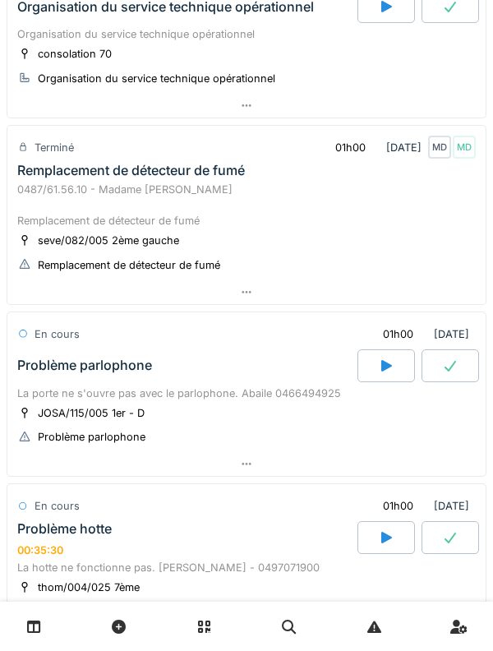
scroll to position [0, 0]
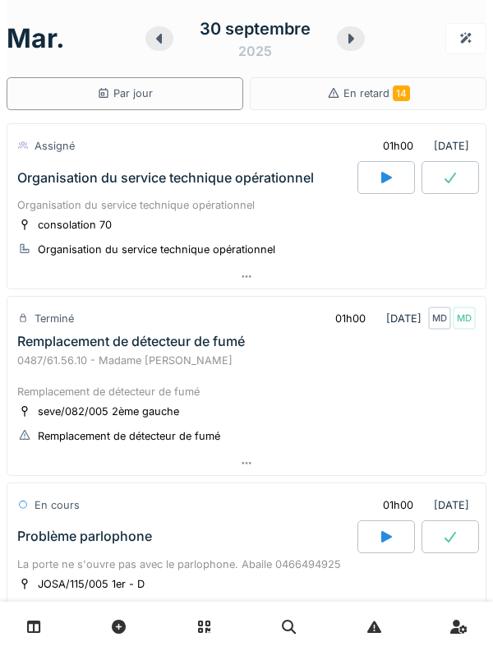
click at [321, 39] on div "30 septembre 2025" at bounding box center [255, 38] width 137 height 44
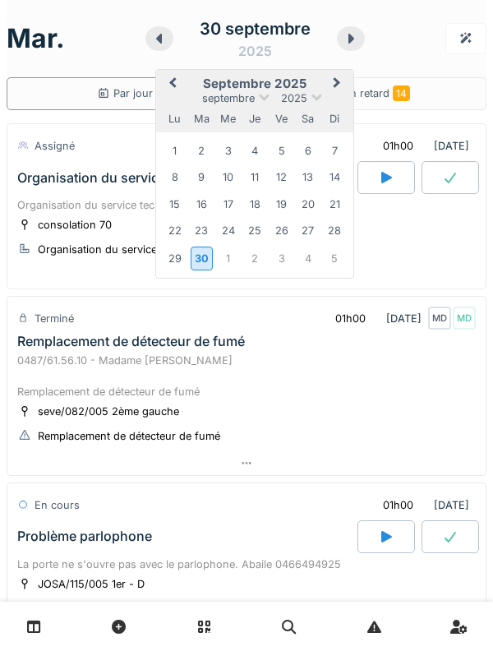
click at [340, 42] on div at bounding box center [351, 38] width 28 height 25
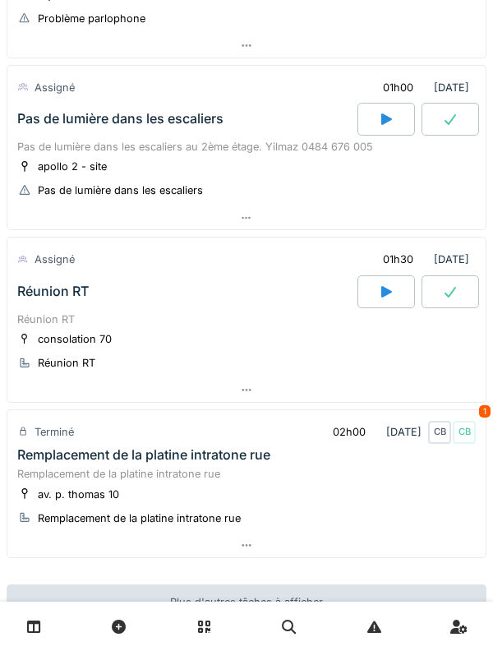
scroll to position [1104, 0]
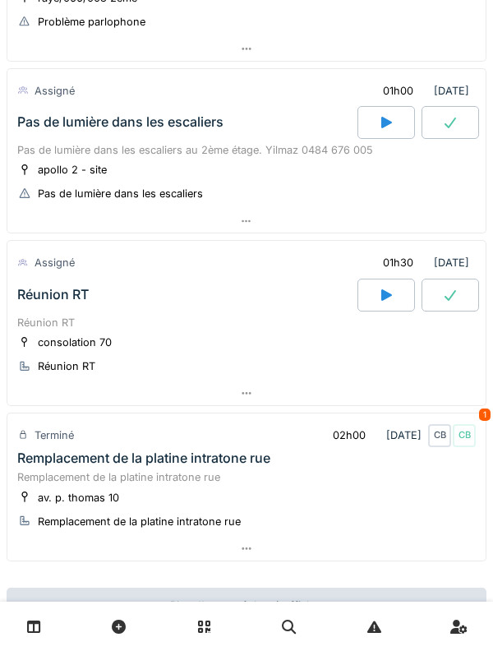
click at [40, 308] on div "Réunion RT" at bounding box center [186, 295] width 344 height 33
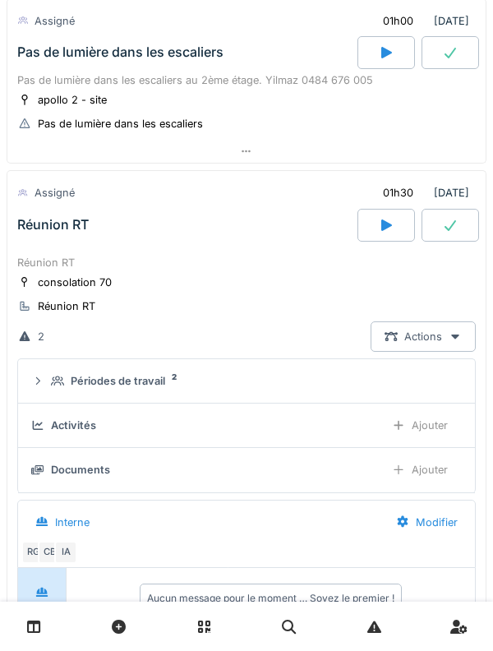
scroll to position [1278, 0]
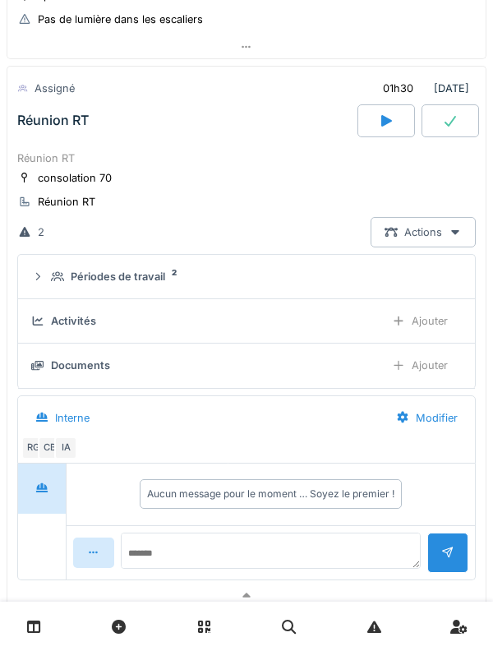
click at [39, 291] on summary "Périodes de travail 2" at bounding box center [247, 277] width 444 height 30
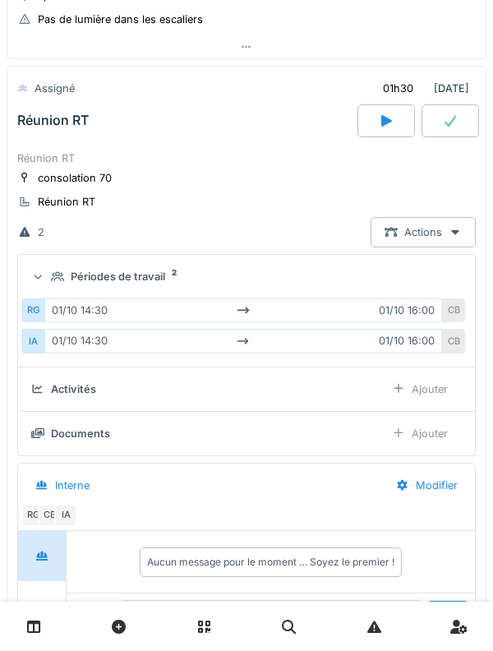
click at [30, 292] on div "RG 01/10 14:30 01/10 16:00 CB IA 01/10 14:30 01/10 16:00 CB" at bounding box center [246, 325] width 451 height 67
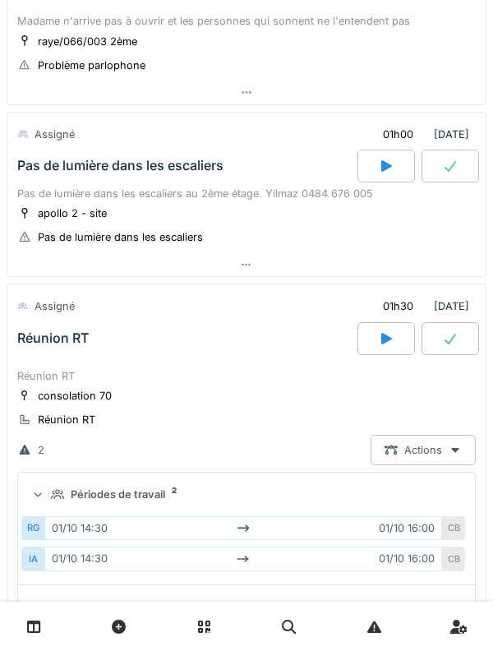
click at [53, 509] on summary "Périodes de travail 2" at bounding box center [247, 494] width 444 height 30
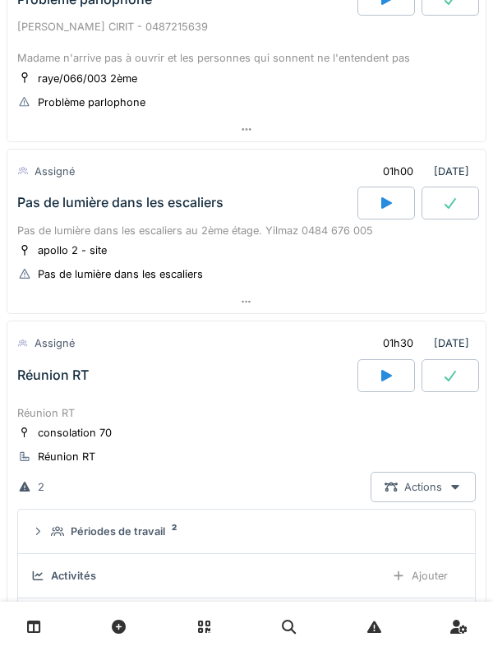
scroll to position [1007, 0]
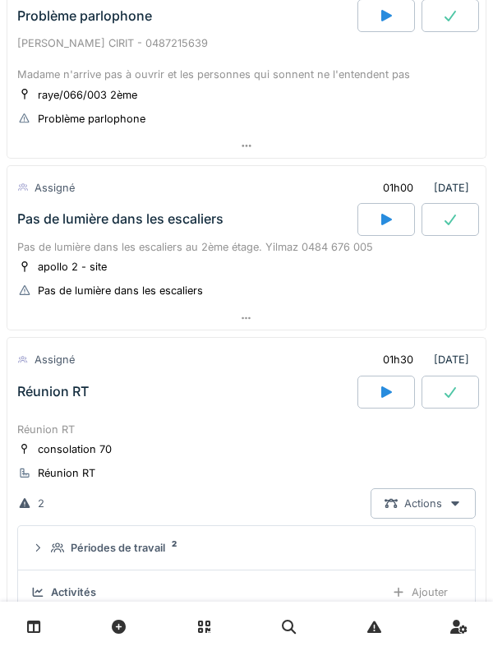
click at [52, 404] on div "Réunion RT" at bounding box center [186, 392] width 344 height 33
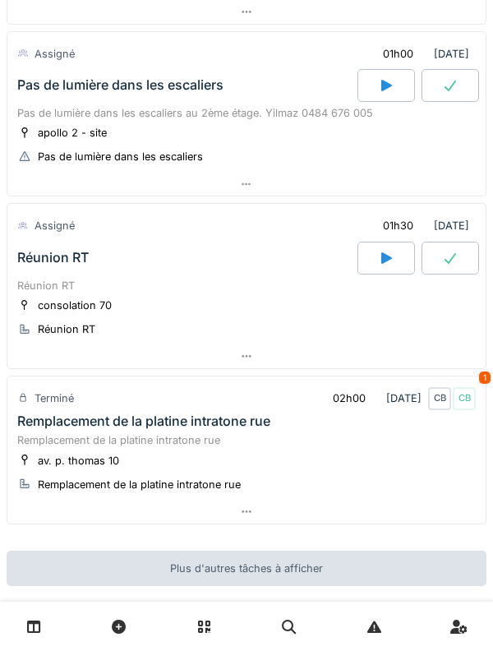
scroll to position [1217, 0]
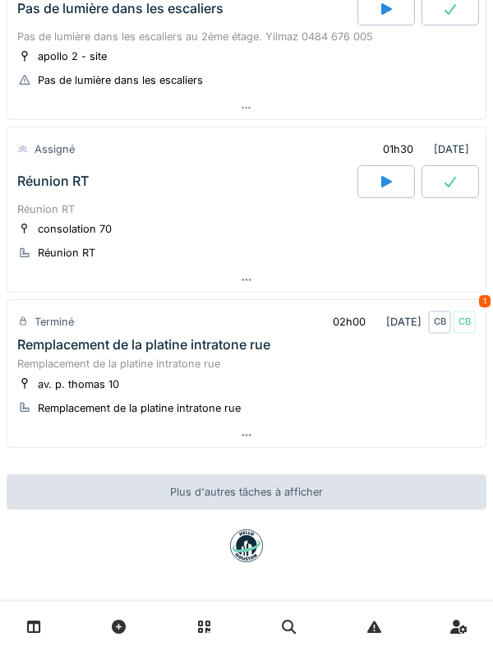
click at [18, 364] on div "Remplacement de la platine intratone rue" at bounding box center [246, 364] width 459 height 16
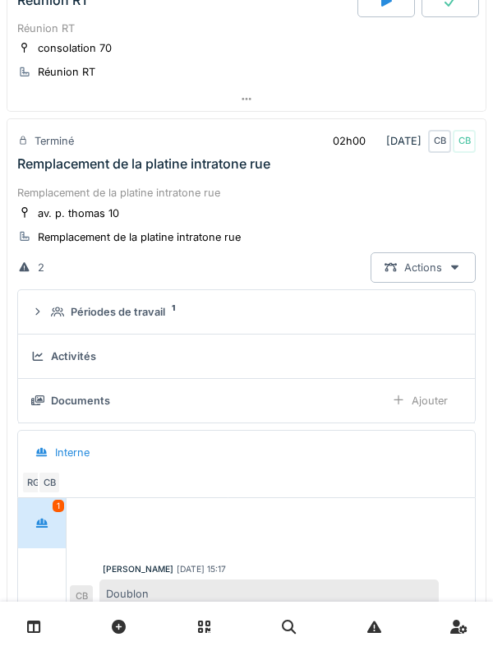
scroll to position [1451, 0]
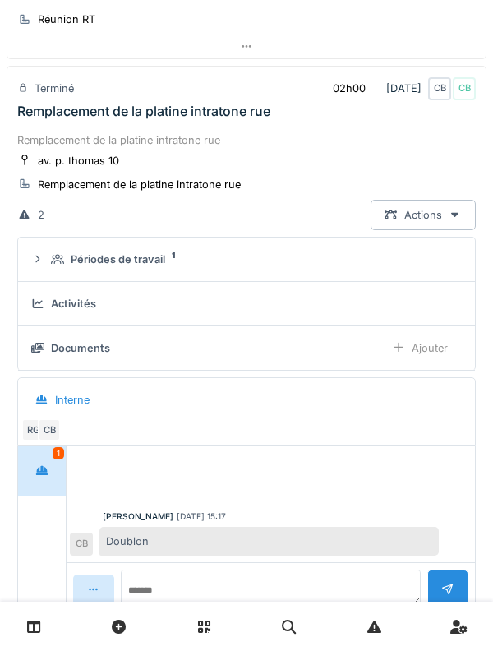
click at [59, 470] on div at bounding box center [41, 471] width 41 height 30
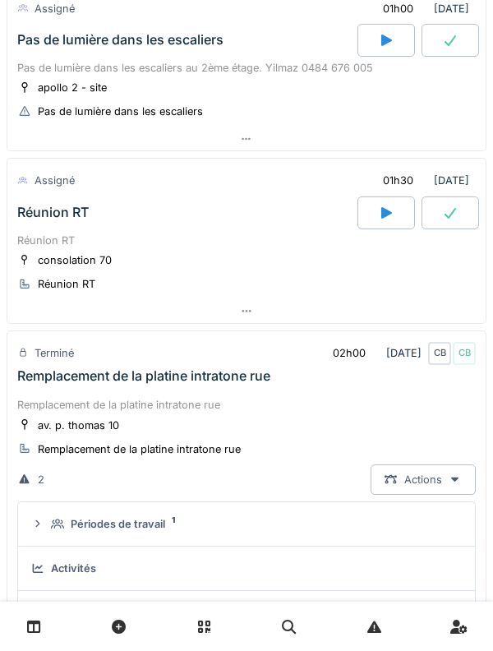
click at [63, 402] on div "Remplacement de la platine intratone rue" at bounding box center [246, 405] width 459 height 16
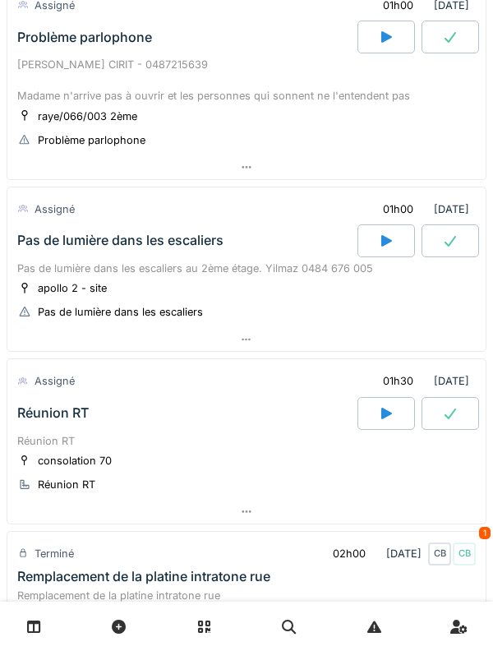
click at [51, 410] on div "Réunion RT" at bounding box center [53, 413] width 72 height 16
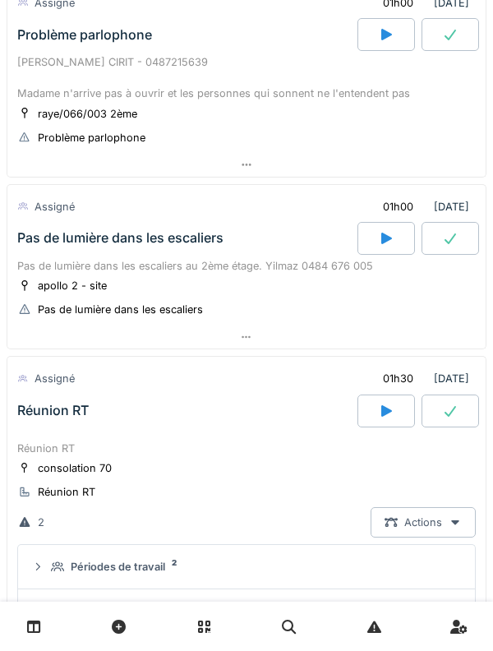
scroll to position [985, 0]
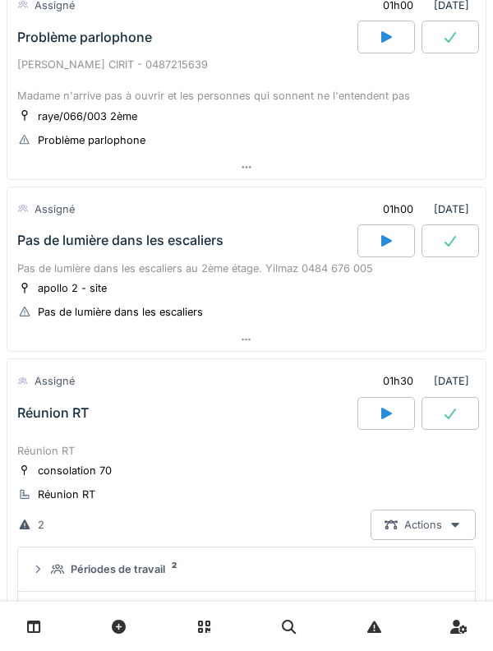
click at [49, 410] on div "Réunion RT" at bounding box center [53, 413] width 72 height 16
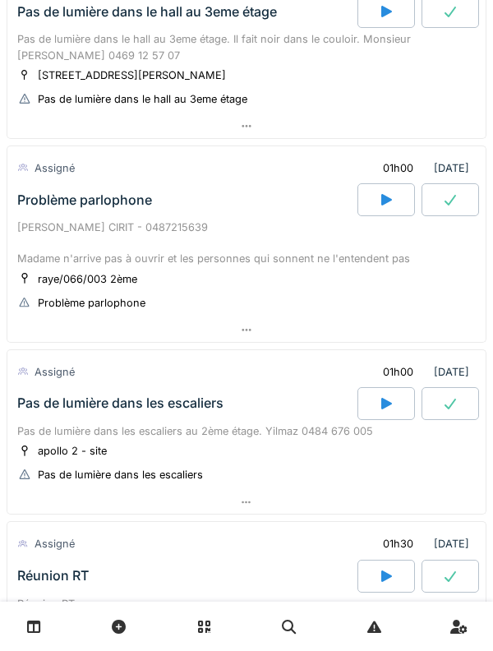
click at [60, 414] on div "Pas de lumière dans les escaliers" at bounding box center [186, 403] width 344 height 33
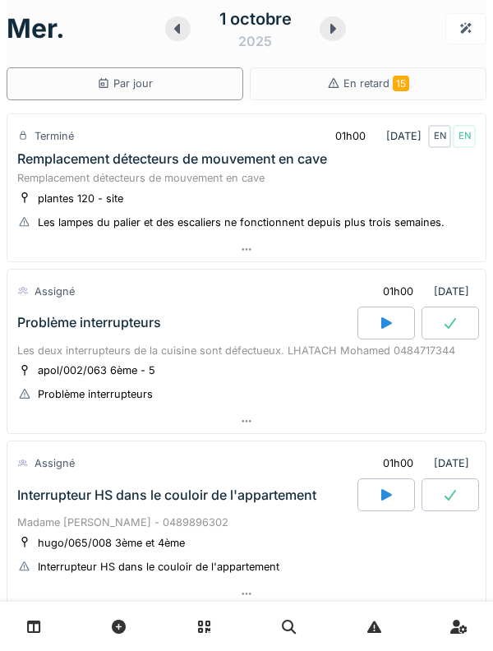
scroll to position [0, 0]
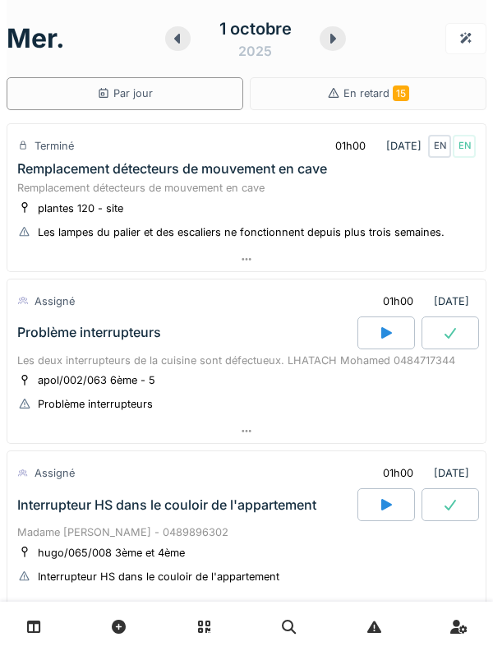
click at [187, 34] on div at bounding box center [178, 38] width 26 height 25
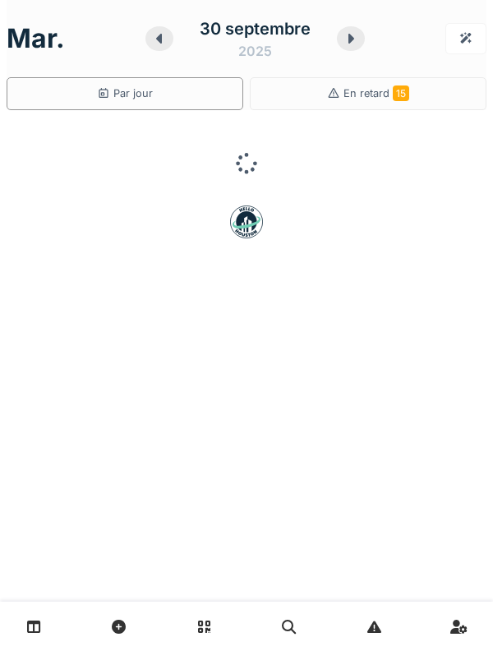
click at [359, 32] on div at bounding box center [351, 38] width 28 height 25
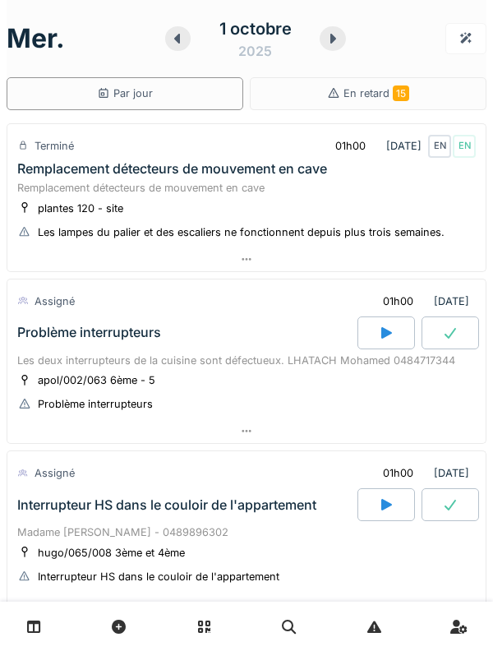
click at [340, 59] on div "1 octobre 2025" at bounding box center [255, 38] width 181 height 51
click at [334, 35] on icon at bounding box center [333, 38] width 16 height 13
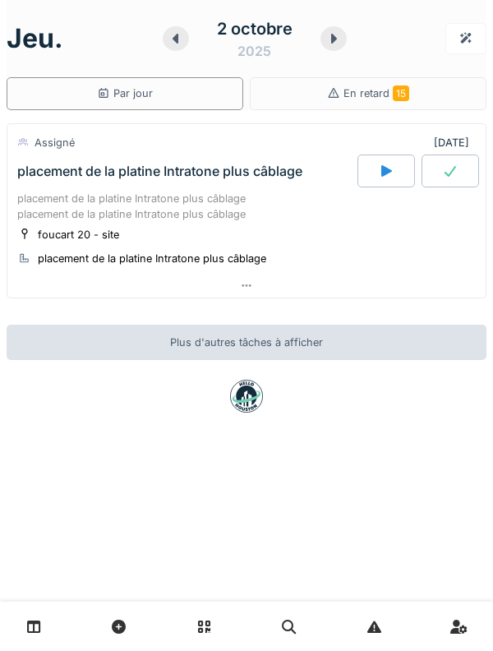
click at [72, 226] on div "foucart 20 - site" at bounding box center [68, 234] width 103 height 17
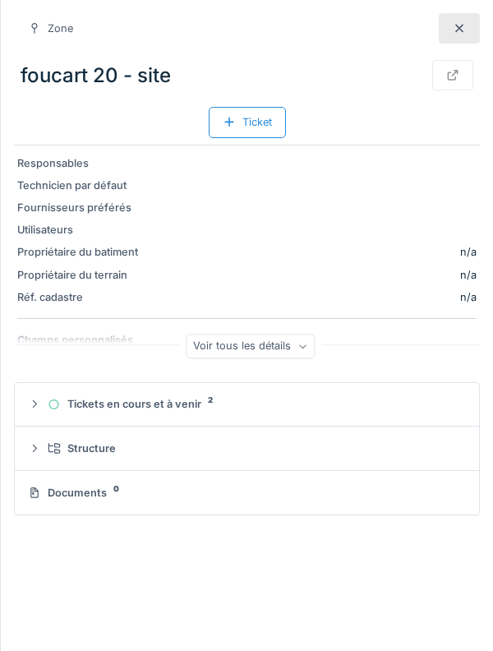
click at [460, 28] on icon at bounding box center [460, 28] width 8 height 8
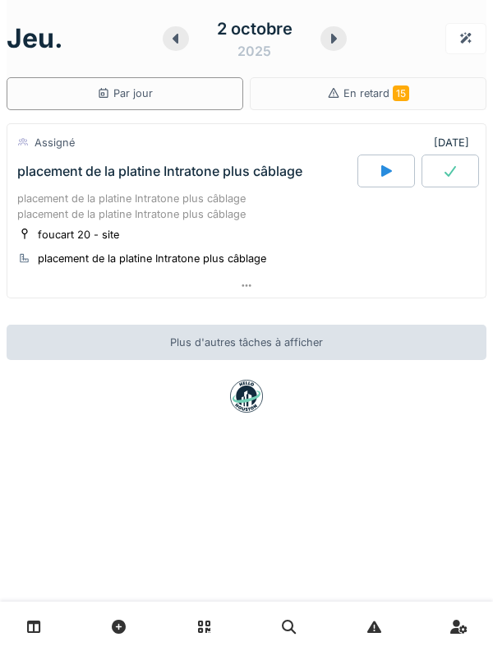
click at [181, 42] on icon at bounding box center [176, 38] width 16 height 13
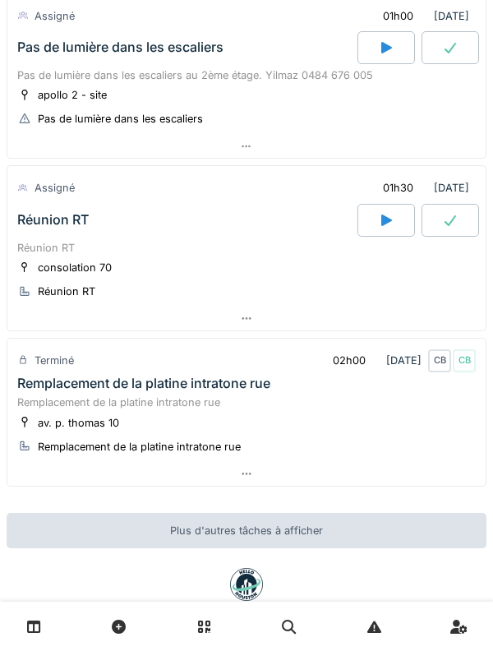
scroll to position [1217, 0]
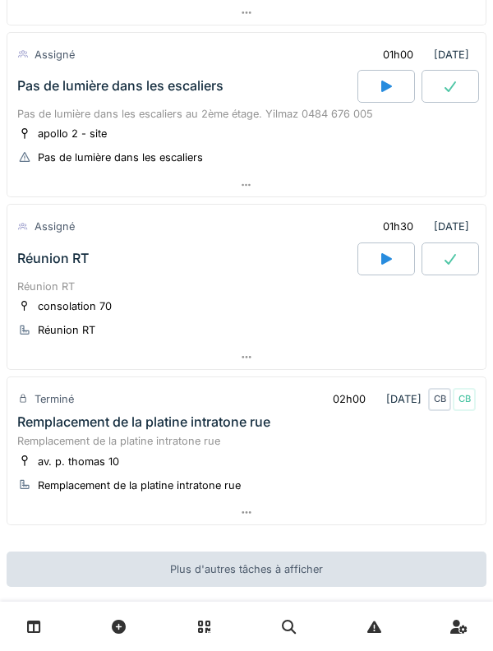
click at [55, 243] on div "Réunion RT" at bounding box center [186, 259] width 344 height 33
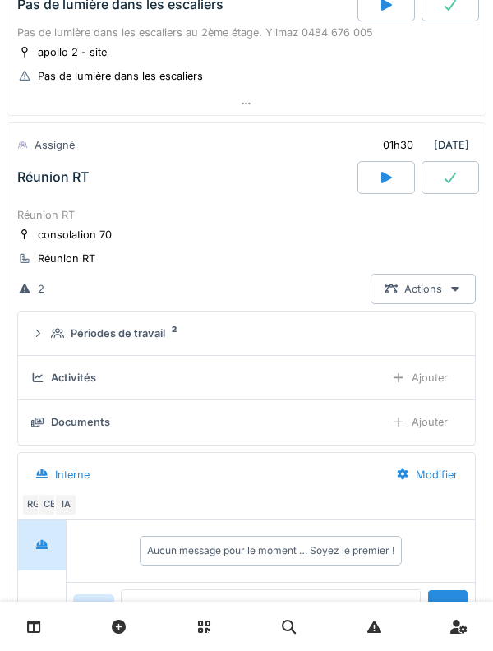
scroll to position [1278, 0]
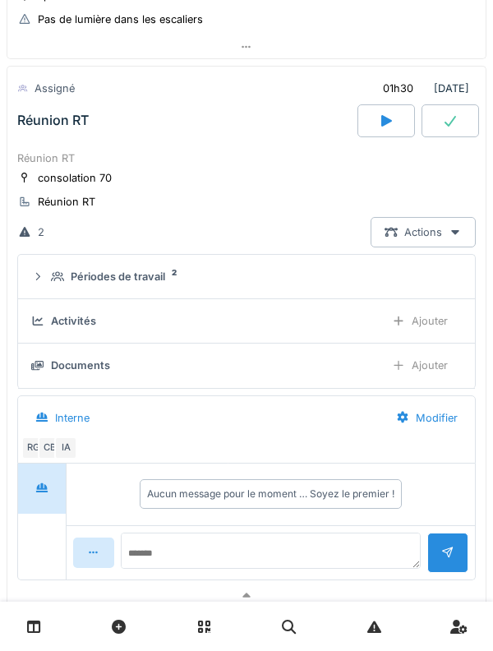
click at [51, 289] on summary "Périodes de travail 2" at bounding box center [247, 277] width 444 height 30
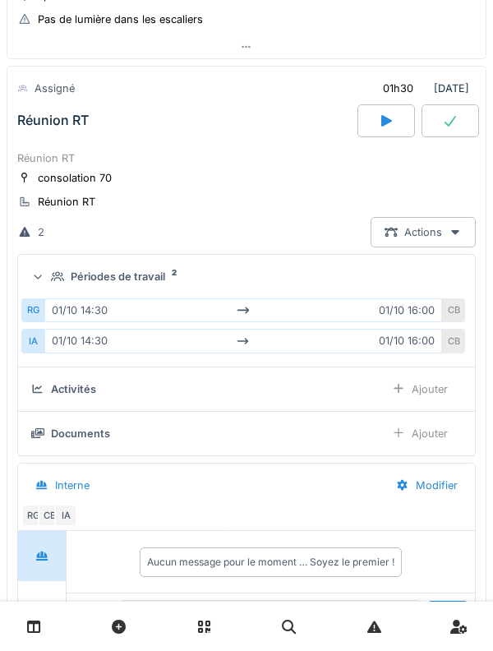
click at [55, 282] on div "Périodes de travail 2" at bounding box center [253, 277] width 405 height 16
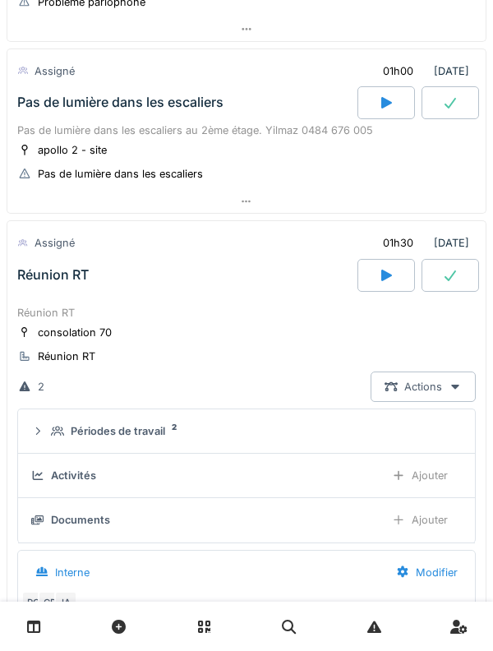
scroll to position [1123, 0]
click at [76, 313] on div "Réunion RT" at bounding box center [246, 314] width 459 height 16
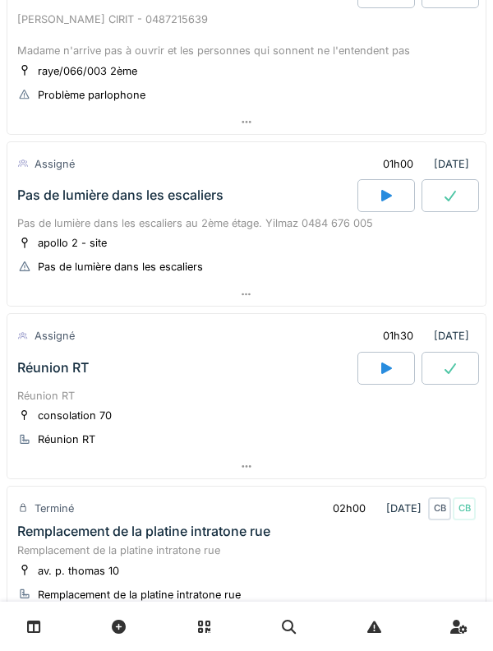
click at [82, 180] on div "Pas de lumière dans les escaliers" at bounding box center [186, 195] width 344 height 33
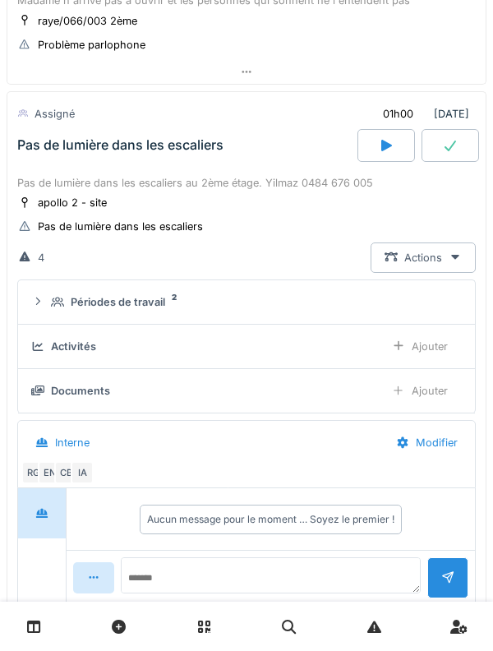
scroll to position [1106, 0]
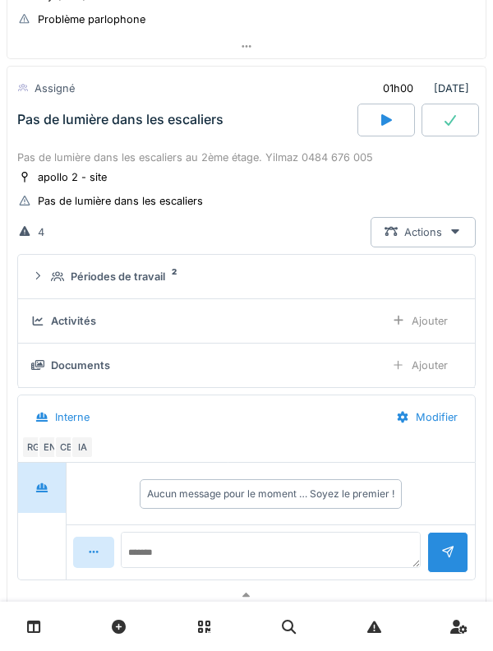
click at [58, 275] on icon at bounding box center [57, 276] width 13 height 11
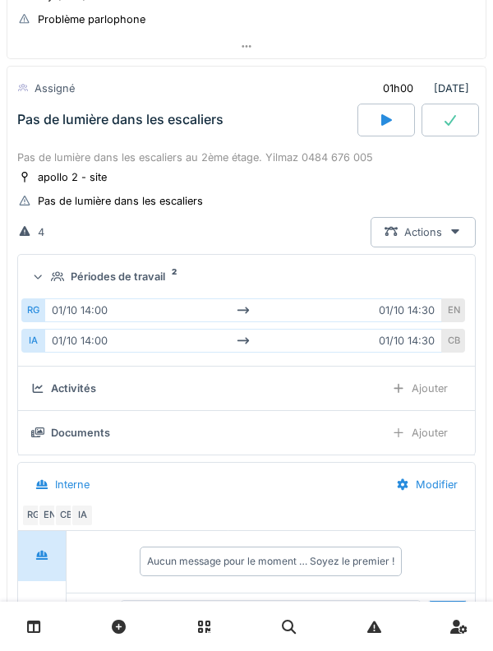
click at [58, 275] on icon at bounding box center [57, 276] width 13 height 11
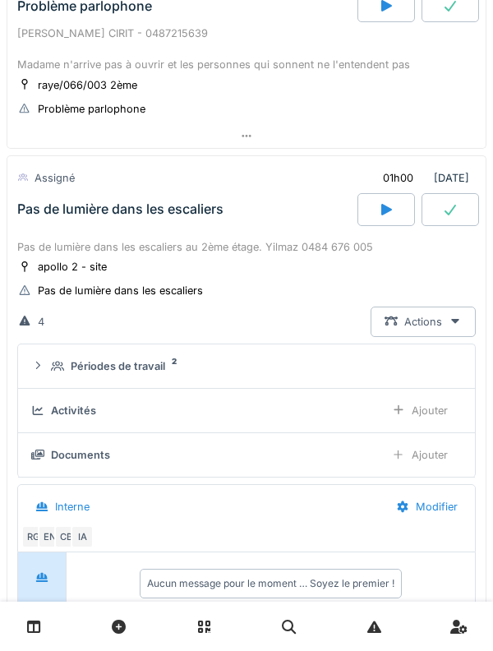
click at [78, 241] on div "Pas de lumière dans les escaliers au 2ème étage. Yilmaz 0484 676 005" at bounding box center [246, 247] width 459 height 16
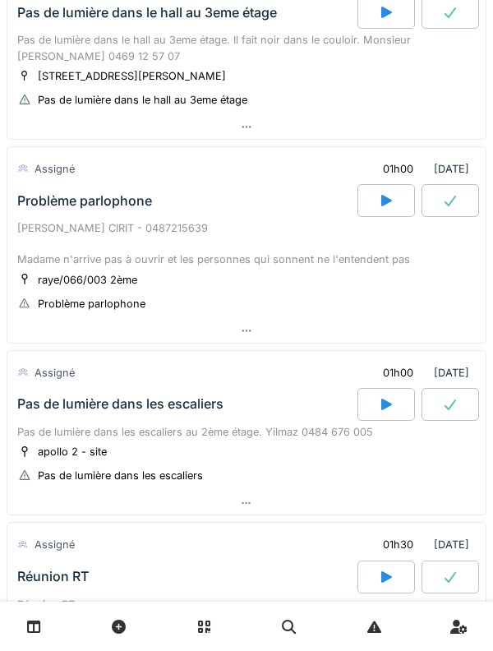
click at [74, 214] on div "Problème parlophone" at bounding box center [186, 200] width 344 height 33
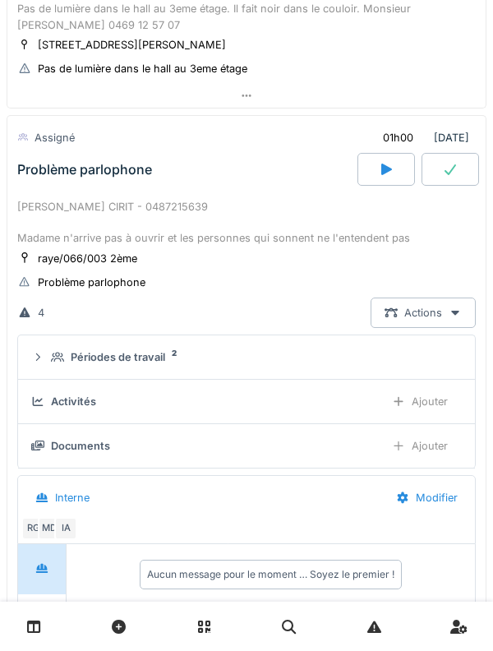
scroll to position [902, 0]
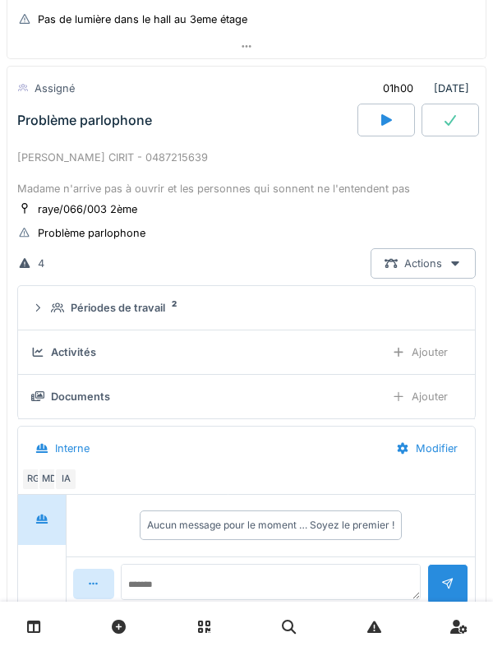
click at [53, 319] on summary "Périodes de travail 2" at bounding box center [247, 308] width 444 height 30
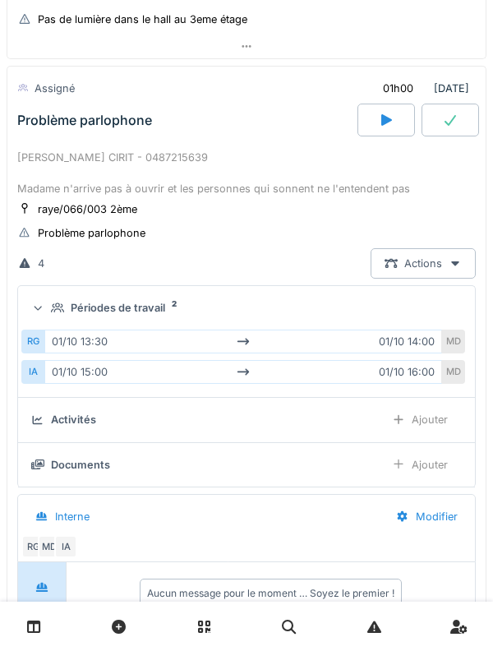
click at [49, 313] on div "Périodes de travail 2" at bounding box center [246, 308] width 431 height 16
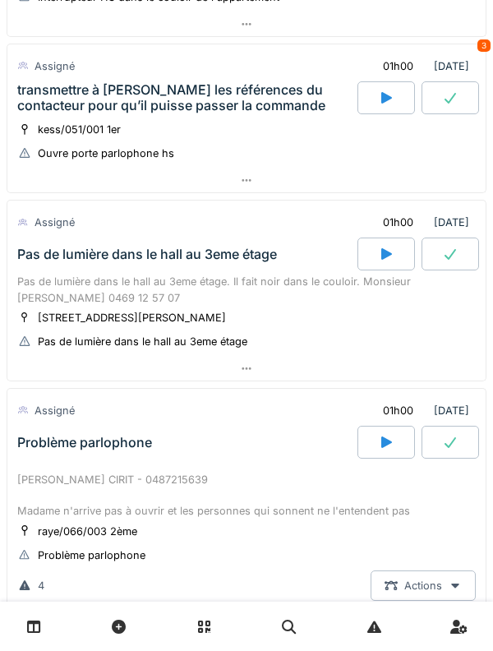
scroll to position [0, 0]
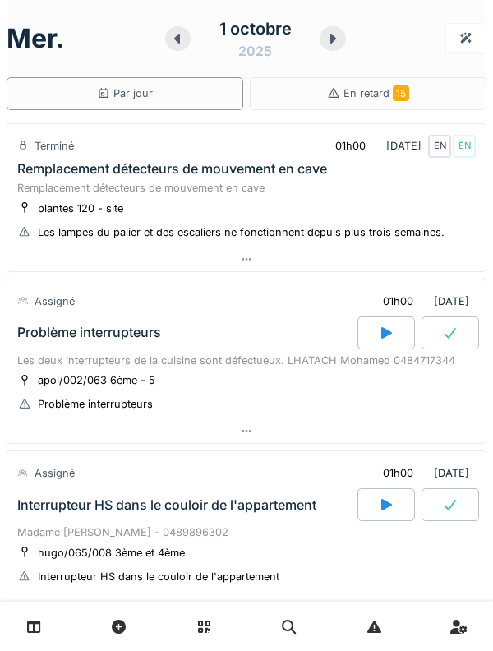
click at [334, 38] on icon at bounding box center [334, 39] width 6 height 10
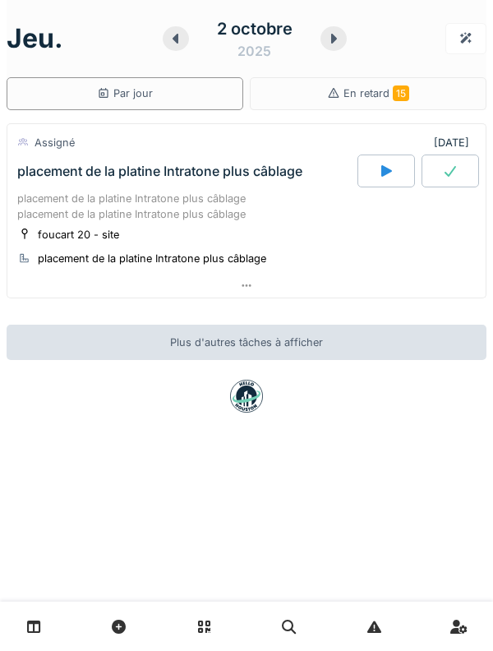
click at [331, 34] on icon at bounding box center [334, 39] width 6 height 10
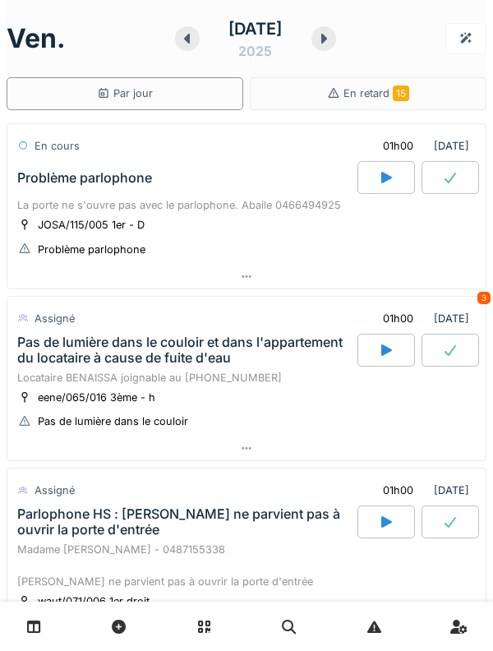
click at [231, 335] on div "Pas de lumière dans le couloir et dans l'appartement du locataire à cause de fu…" at bounding box center [185, 350] width 337 height 31
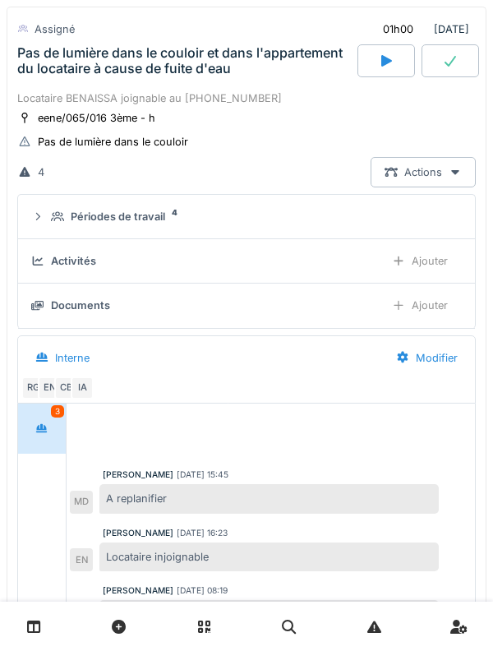
scroll to position [326, 0]
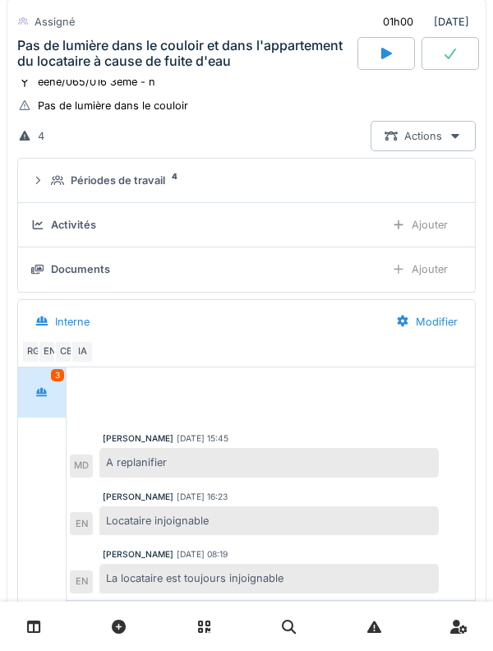
click at [58, 401] on div at bounding box center [41, 393] width 41 height 30
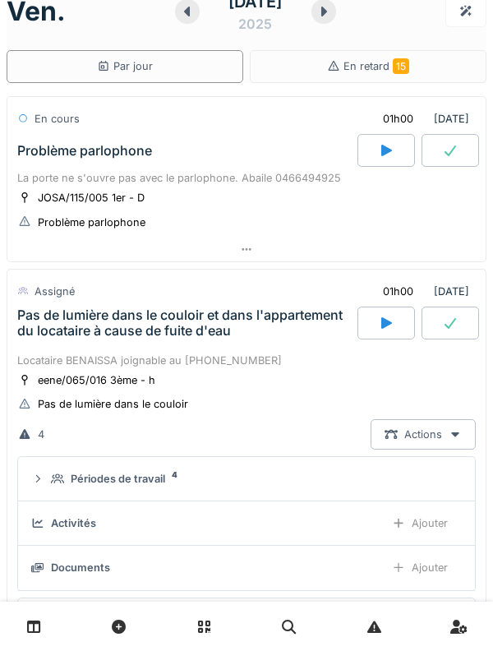
scroll to position [25, 0]
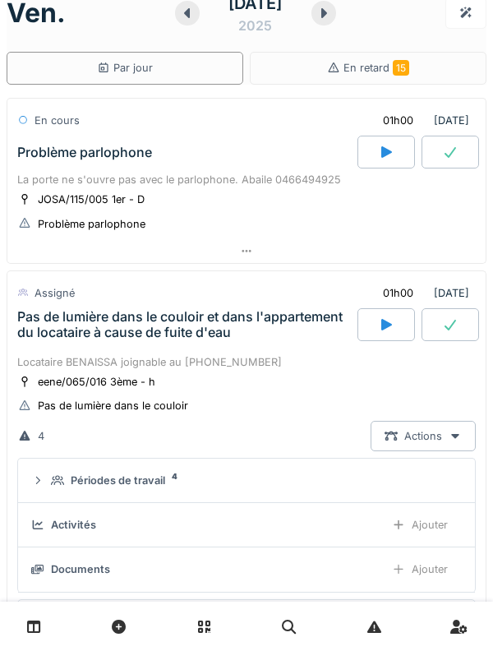
click at [232, 323] on div "Pas de lumière dans le couloir et dans l'appartement du locataire à cause de fu…" at bounding box center [185, 324] width 337 height 31
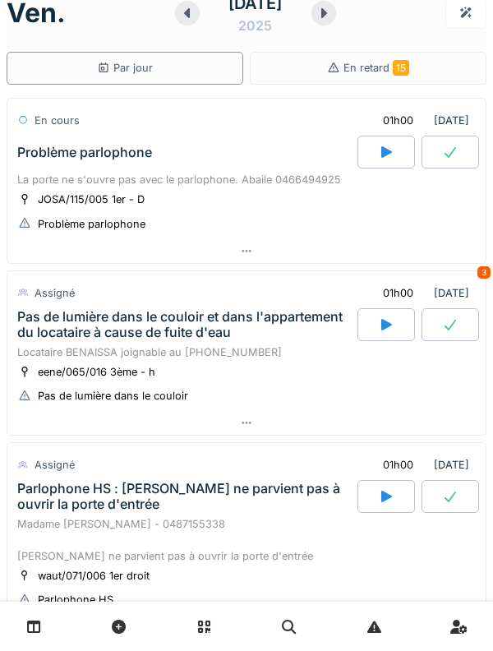
scroll to position [0, 0]
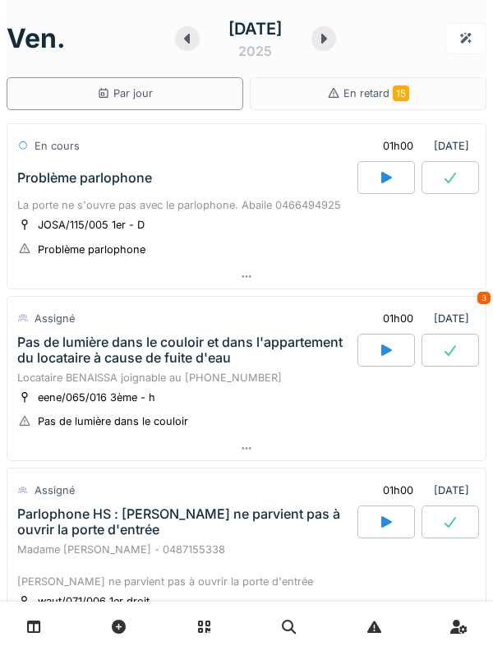
click at [228, 172] on div "Problème parlophone" at bounding box center [186, 177] width 344 height 33
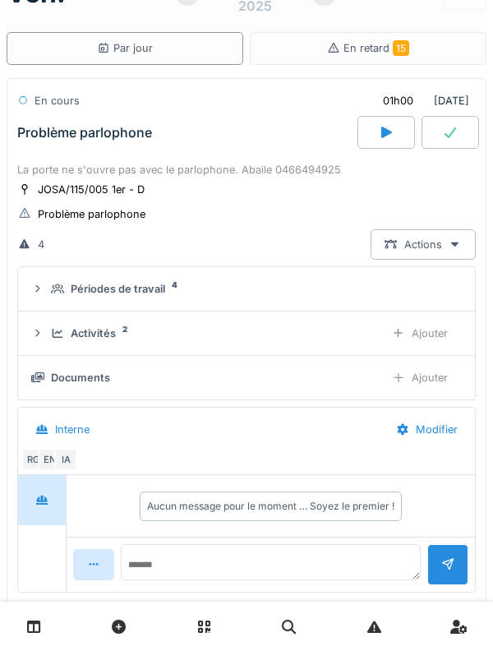
scroll to position [58, 0]
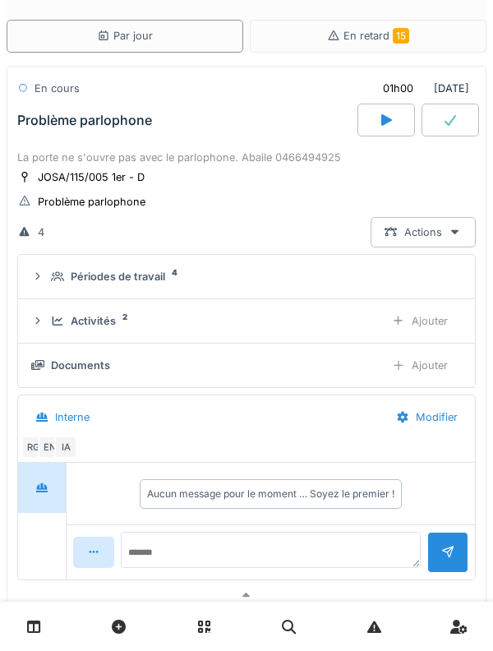
click at [155, 285] on summary "Périodes de travail 4" at bounding box center [247, 277] width 444 height 30
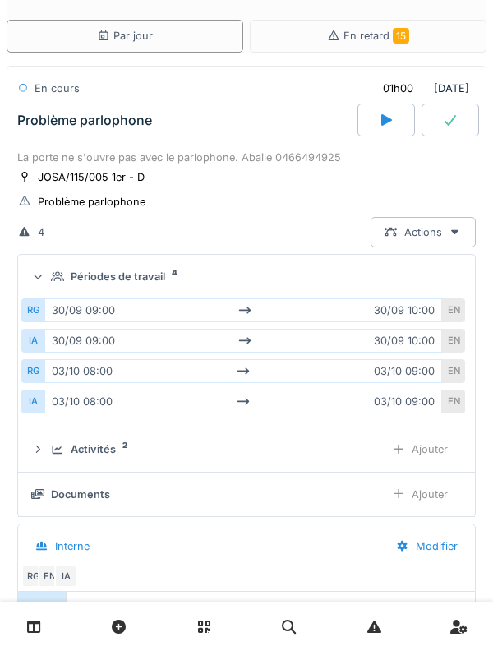
click at [159, 271] on div "Périodes de travail" at bounding box center [118, 277] width 95 height 16
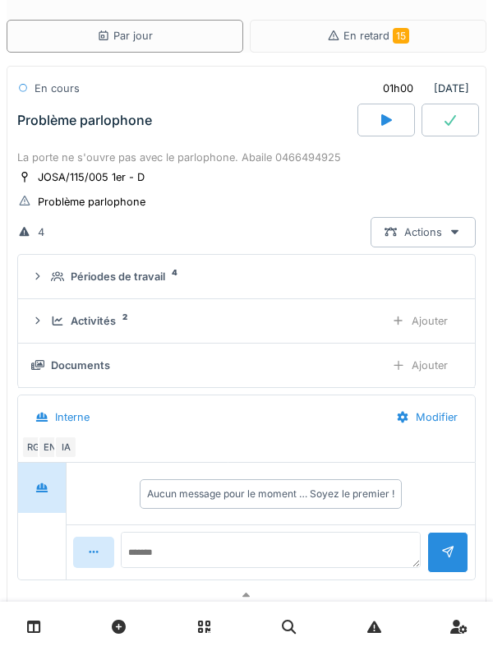
click at [119, 331] on div "Activités 2 Ajouter" at bounding box center [246, 321] width 431 height 30
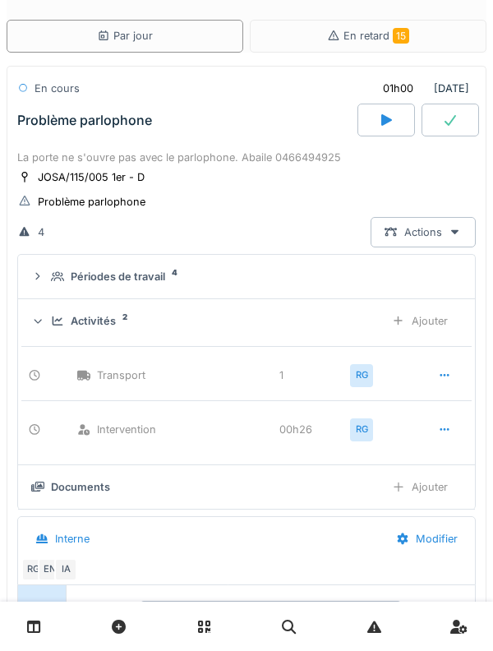
click at [119, 312] on div "Activités 2 Ajouter" at bounding box center [246, 321] width 431 height 30
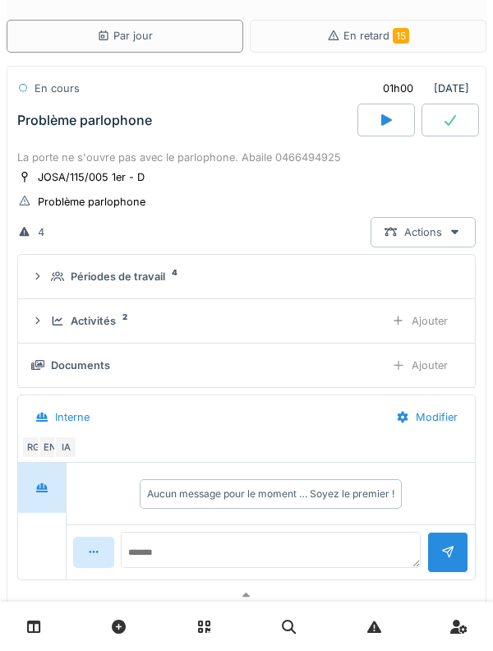
scroll to position [0, 0]
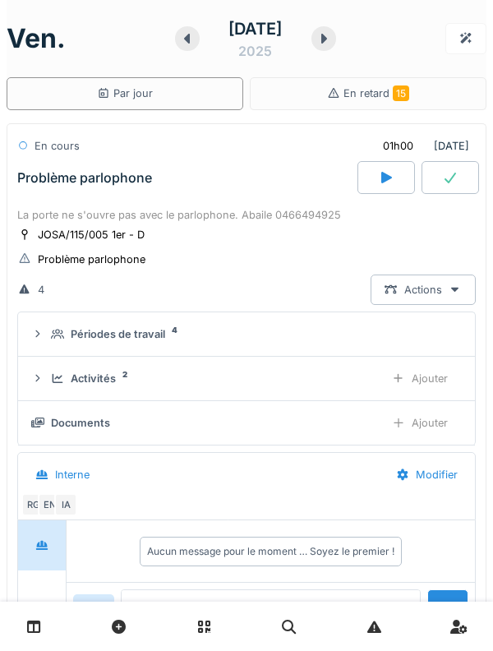
click at [244, 211] on div "La porte ne s'ouvre pas avec le parlophone. Abaile 0466494925" at bounding box center [246, 215] width 459 height 16
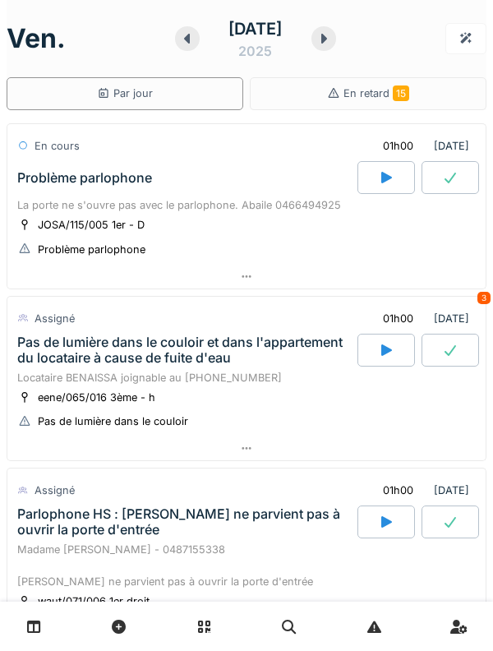
click at [265, 37] on div "3 octobre" at bounding box center [255, 28] width 53 height 25
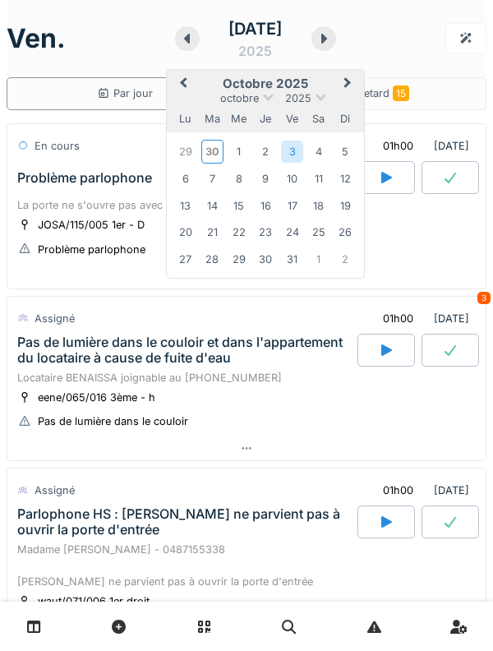
click at [262, 179] on div "9" at bounding box center [265, 179] width 22 height 22
click at [262, 174] on div "9" at bounding box center [265, 179] width 22 height 22
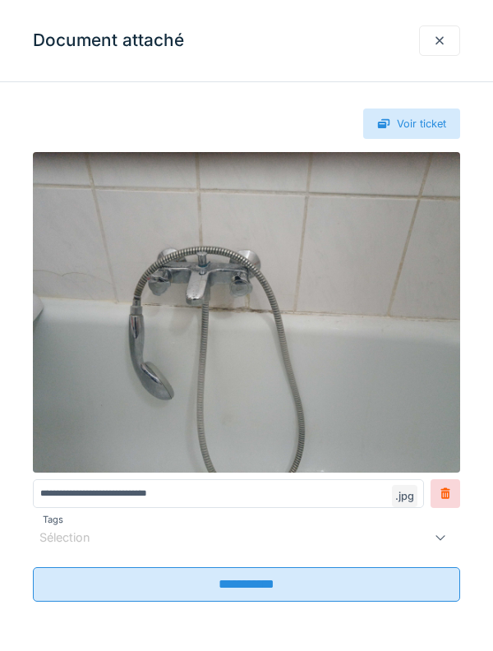
scroll to position [11, 0]
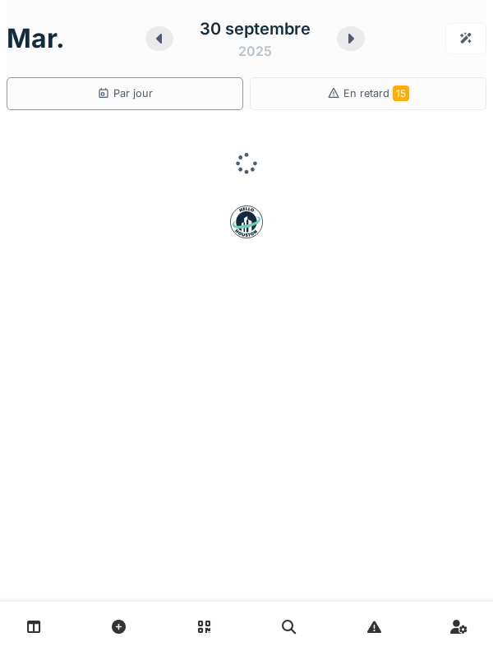
click at [261, 45] on div "2025" at bounding box center [256, 51] width 34 height 20
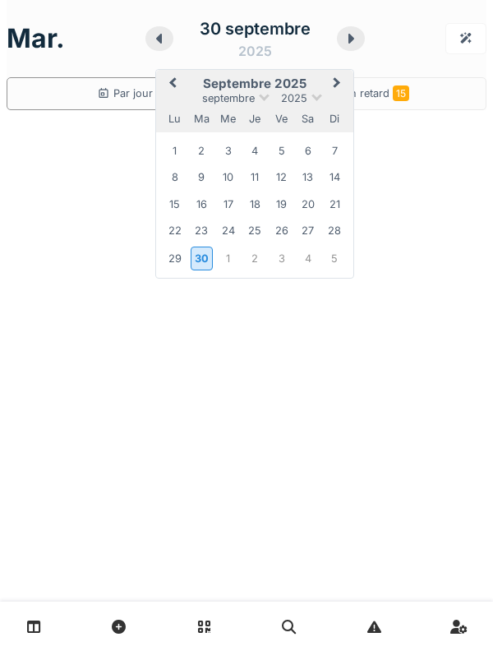
click at [337, 82] on span "Next Month" at bounding box center [337, 84] width 0 height 20
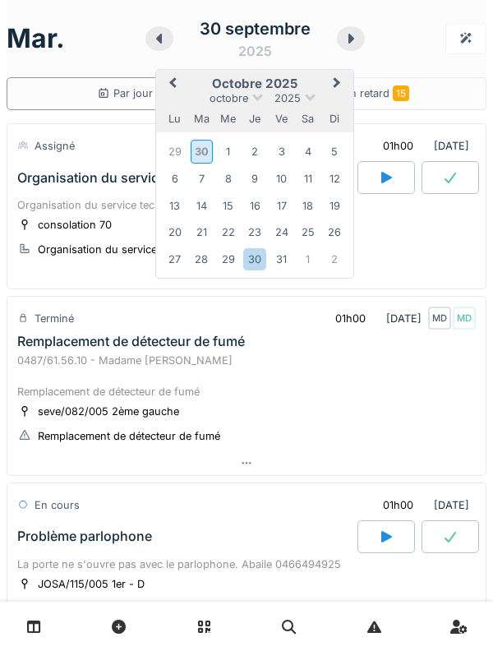
click at [262, 199] on div "16" at bounding box center [255, 206] width 22 height 22
click at [260, 202] on div "16" at bounding box center [255, 206] width 22 height 22
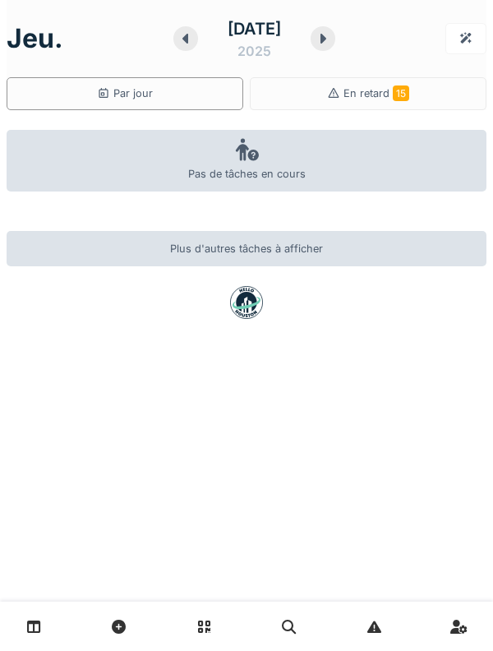
click at [38, 623] on icon at bounding box center [34, 627] width 14 height 14
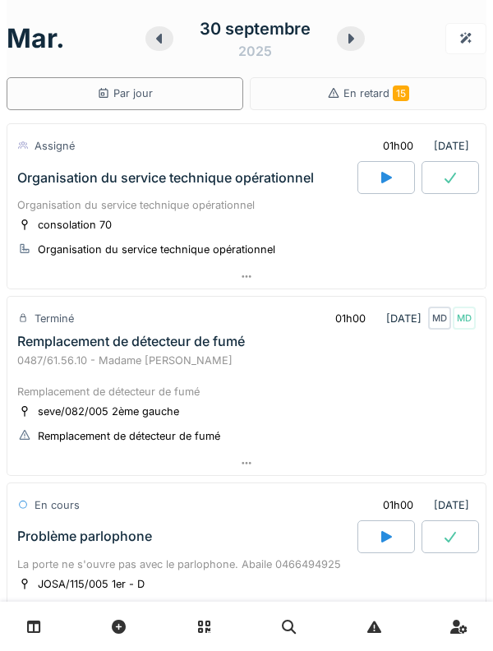
click at [266, 198] on div "Organisation du service technique opérationnel" at bounding box center [246, 205] width 459 height 16
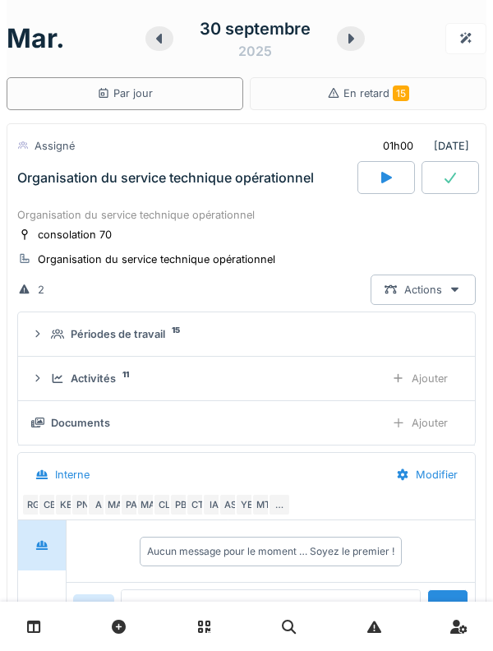
scroll to position [58, 0]
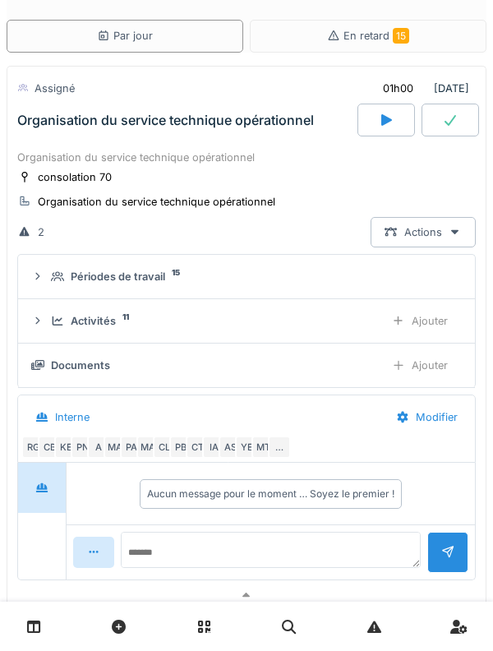
click at [154, 285] on summary "Périodes de travail 15" at bounding box center [247, 277] width 444 height 30
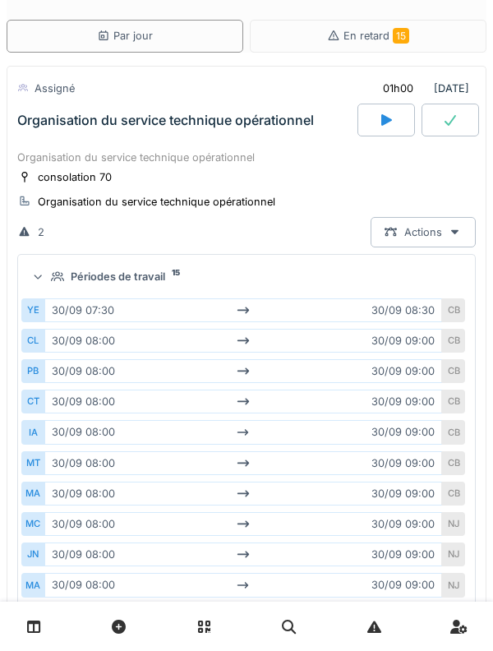
click at [139, 285] on summary "Périodes de travail 15" at bounding box center [247, 277] width 444 height 30
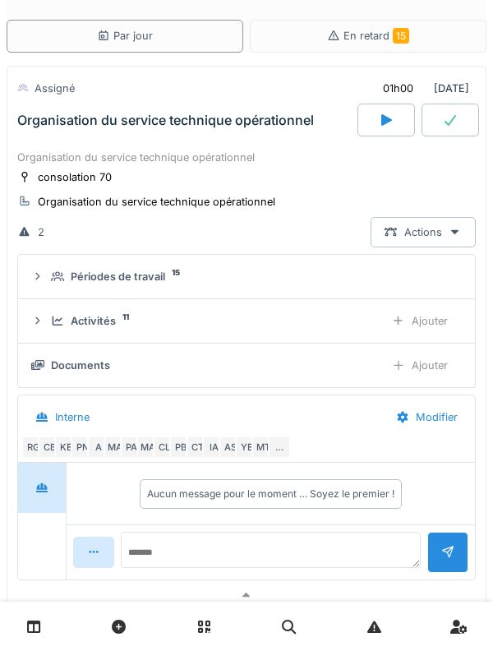
click at [101, 322] on div "Activités" at bounding box center [93, 321] width 45 height 16
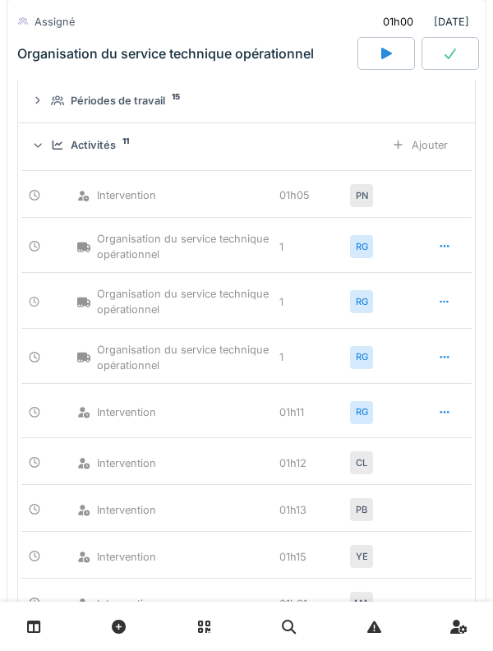
scroll to position [232, 0]
click at [88, 151] on div "Activités" at bounding box center [93, 147] width 45 height 16
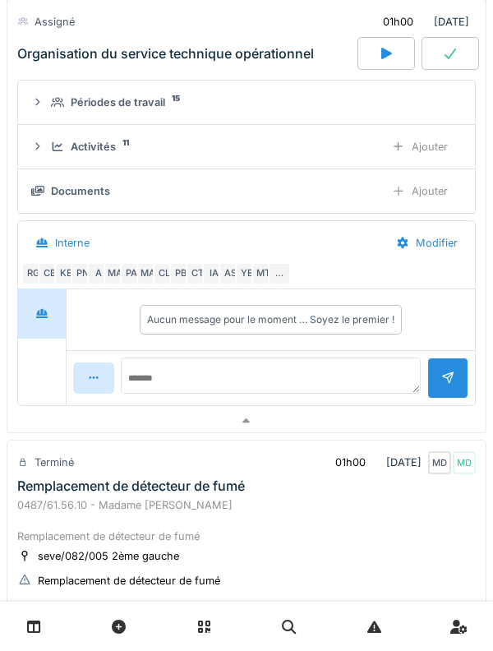
click at [115, 108] on div "Périodes de travail" at bounding box center [118, 103] width 95 height 16
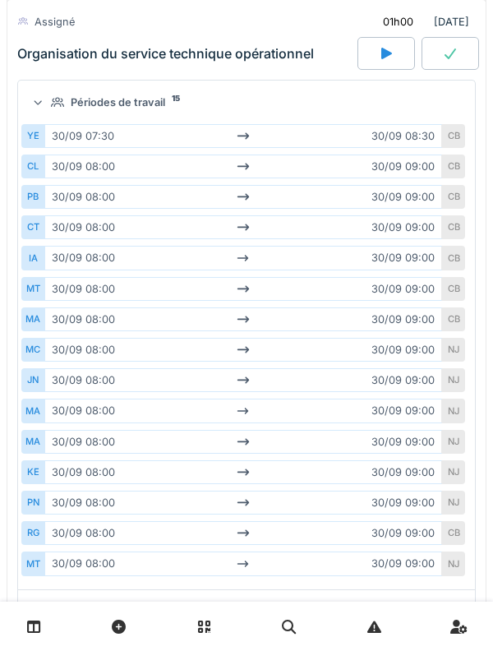
click at [132, 107] on div "Périodes de travail" at bounding box center [118, 103] width 95 height 16
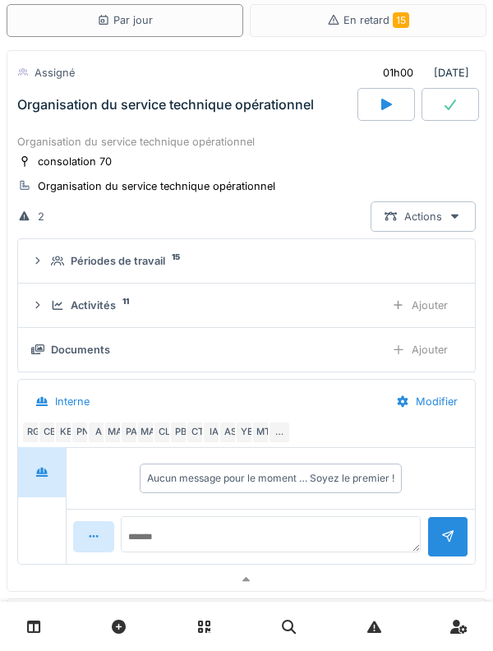
scroll to position [0, 0]
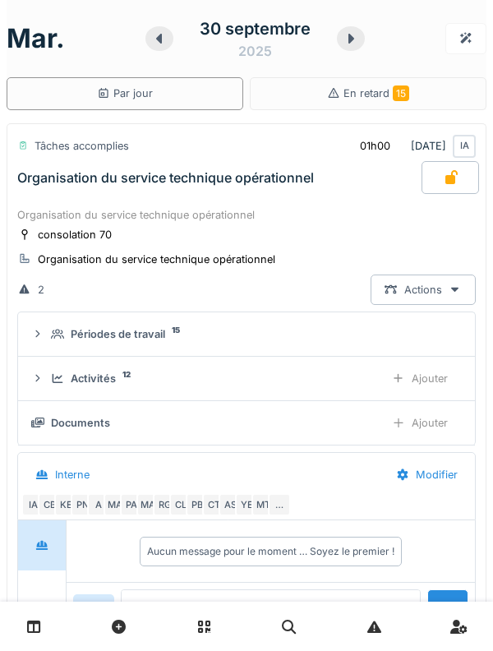
click at [222, 208] on div "Organisation du service technique opérationnel" at bounding box center [246, 215] width 459 height 16
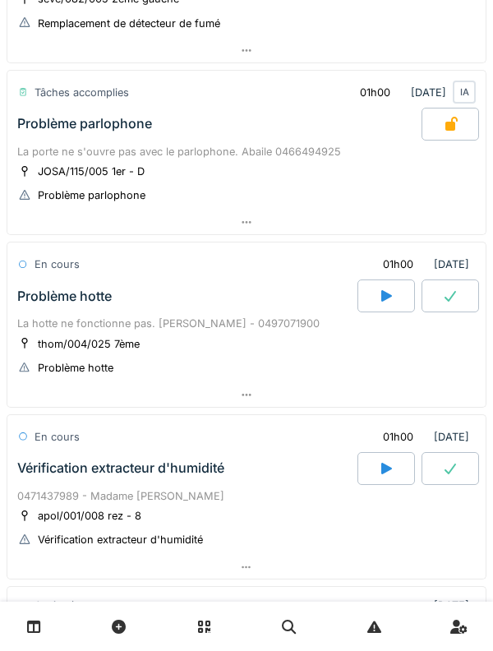
scroll to position [415, 0]
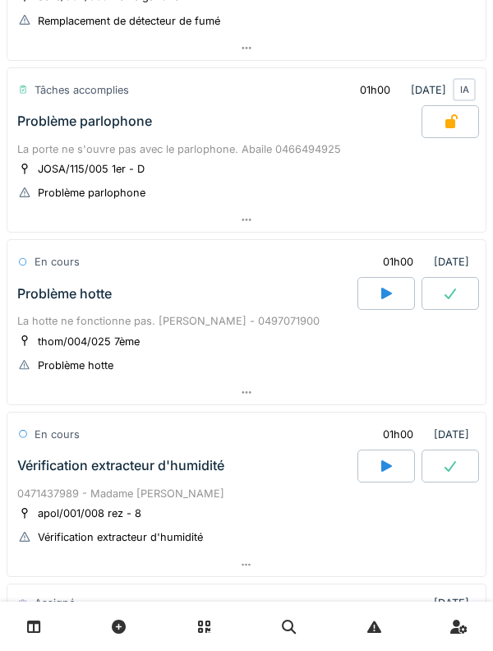
click at [210, 321] on div "La hotte ne fonctionne pas. [PERSON_NAME] - 0497071900" at bounding box center [246, 321] width 459 height 16
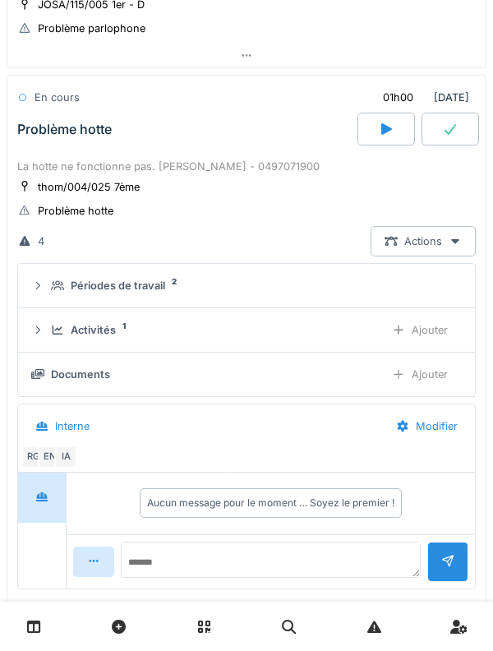
scroll to position [589, 0]
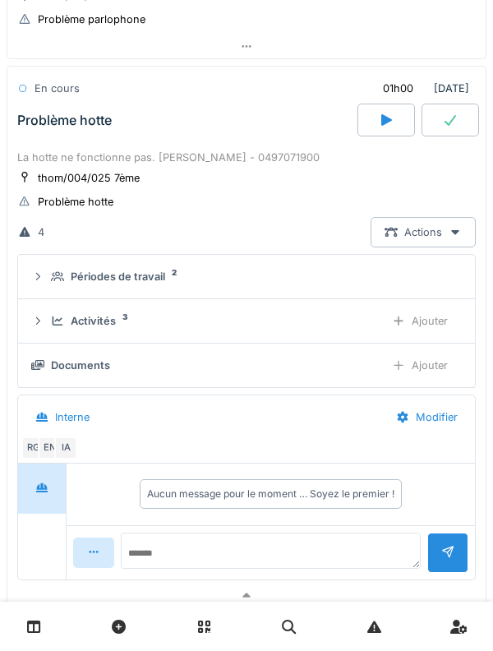
click at [118, 319] on div "Activités 3" at bounding box center [211, 321] width 321 height 16
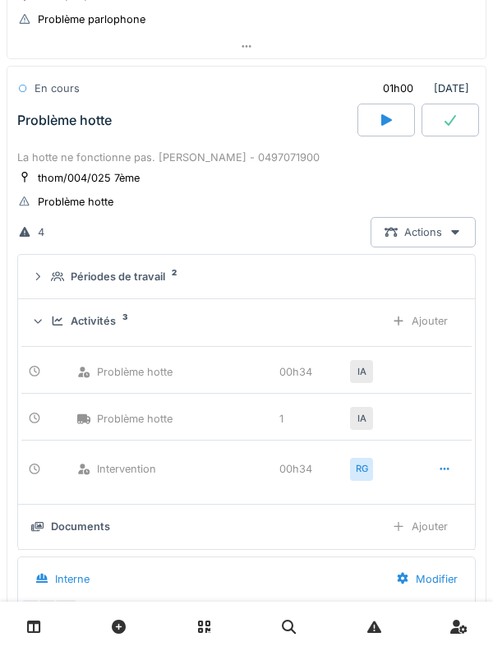
click at [103, 326] on div "Activités" at bounding box center [93, 321] width 45 height 16
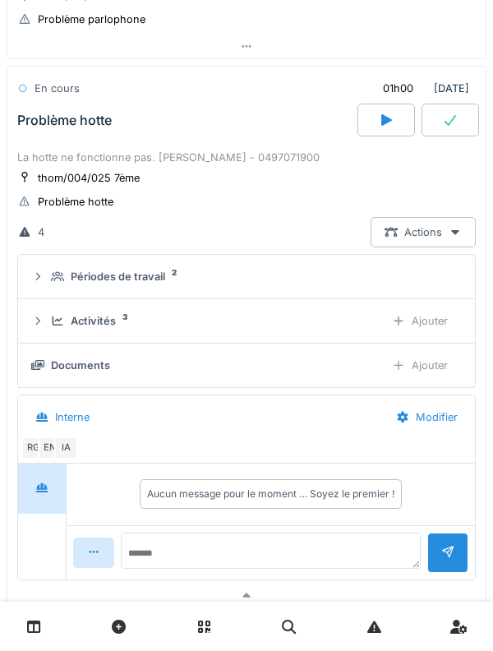
click at [429, 368] on div "Ajouter" at bounding box center [420, 365] width 84 height 30
click at [161, 156] on div "La hotte ne fonctionne pas. [PERSON_NAME] - 0497071900" at bounding box center [246, 158] width 459 height 16
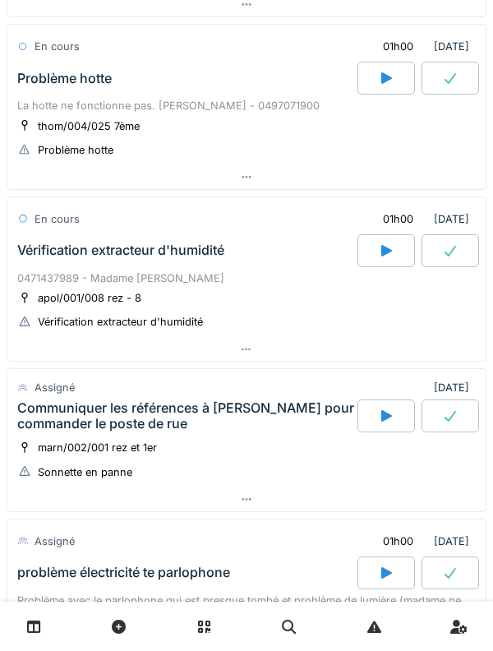
scroll to position [665, 0]
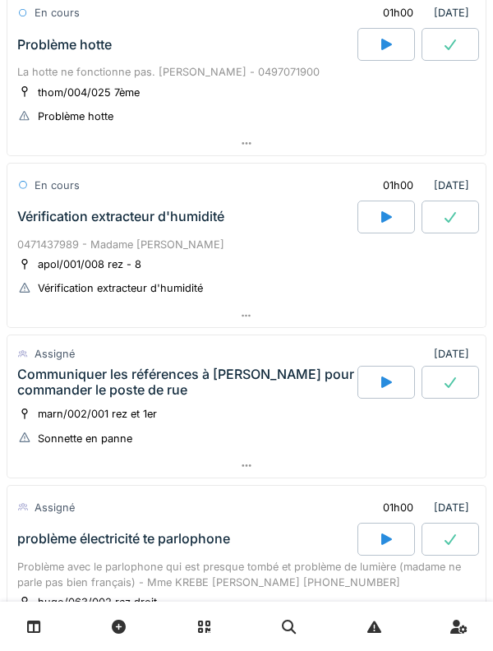
click at [161, 207] on div "Vérification extracteur d'humidité" at bounding box center [186, 217] width 344 height 33
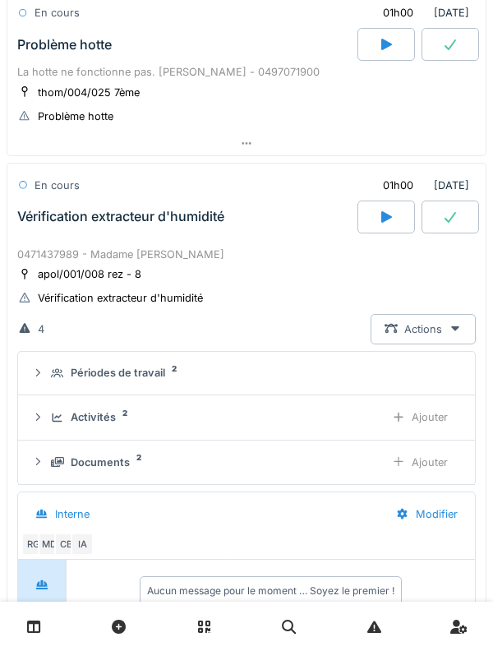
scroll to position [762, 0]
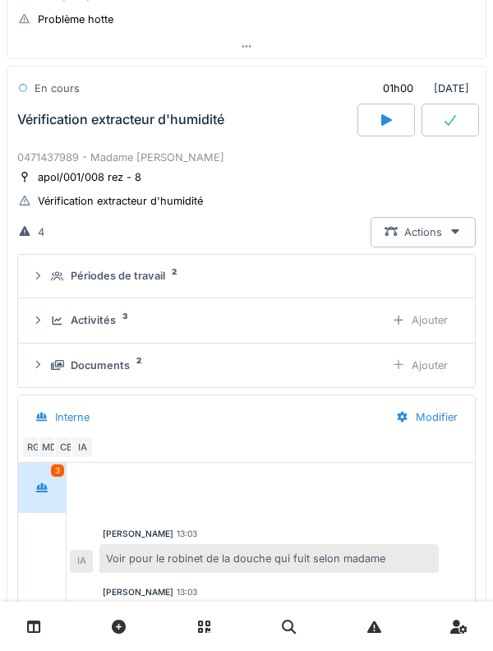
click at [120, 306] on div "Activités 3 Ajouter" at bounding box center [246, 320] width 431 height 30
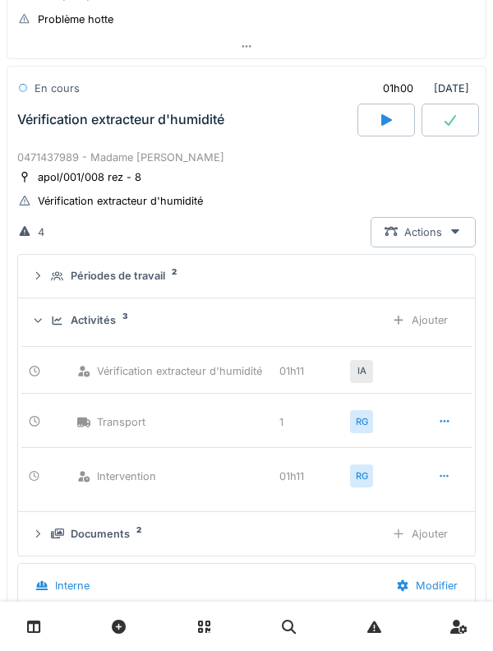
click at [429, 332] on div "Ajouter" at bounding box center [420, 320] width 84 height 30
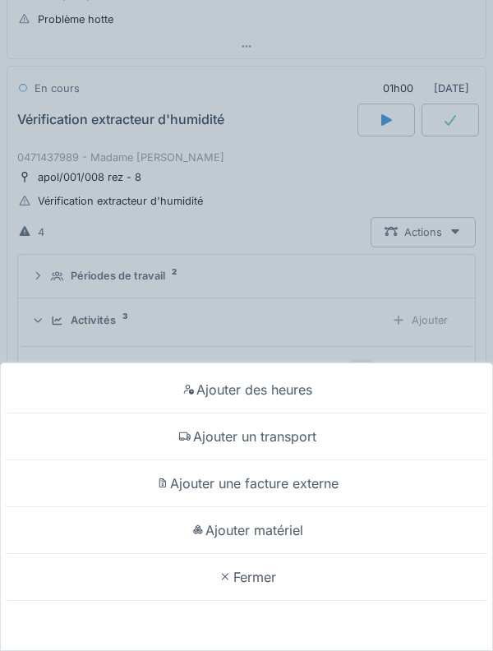
click at [375, 397] on div "Ajouter des heures" at bounding box center [246, 390] width 485 height 47
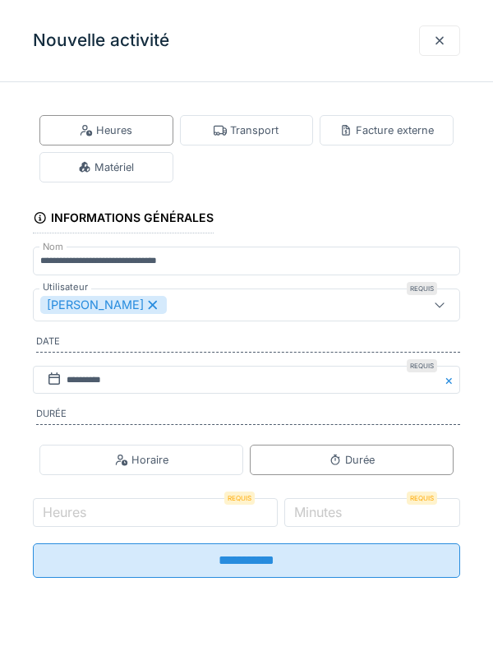
click at [156, 162] on div "Matériel" at bounding box center [106, 167] width 134 height 30
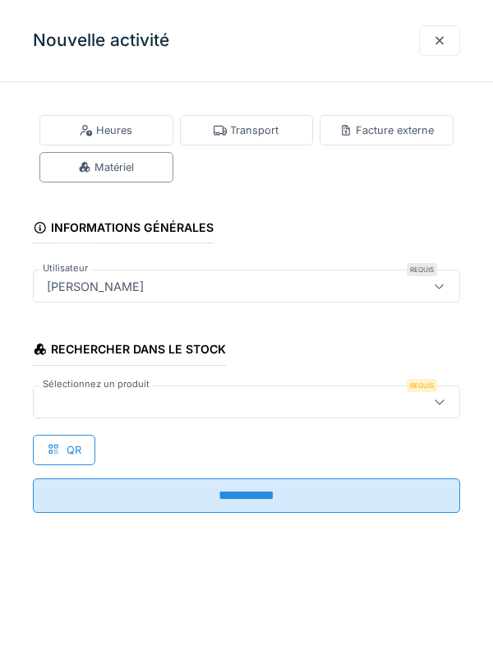
click at [260, 401] on div at bounding box center [219, 402] width 359 height 18
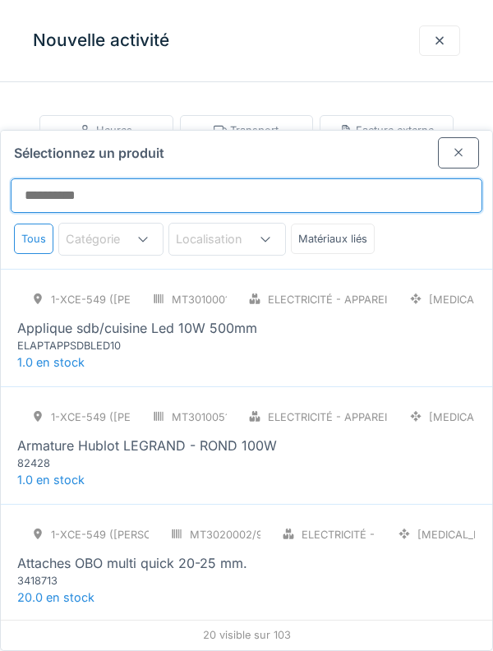
click at [243, 178] on input "Sélectionnez un produit" at bounding box center [247, 195] width 472 height 35
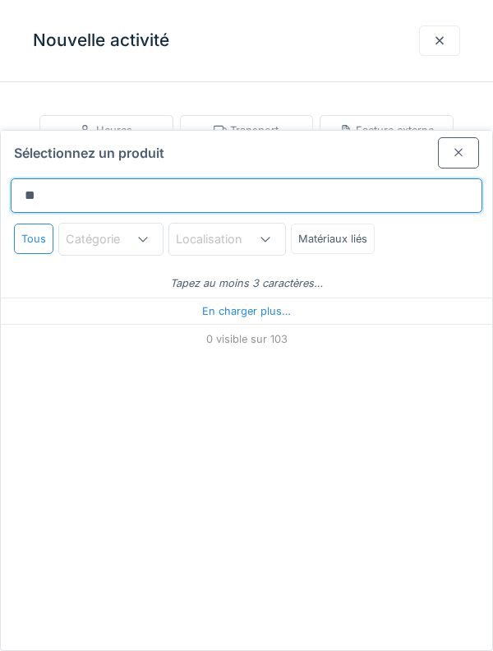
type input "***"
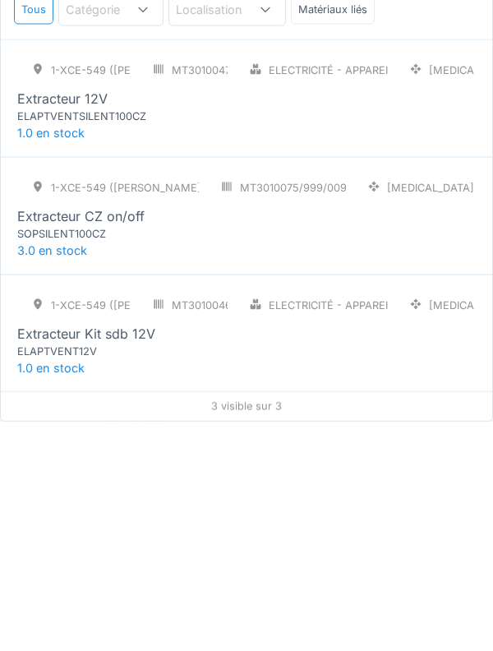
click at [225, 402] on div "1-XCE-549 (ROBERT) MT3010075/999/009 PCE Extracteur CZ on/off SOPSILENT100CZ" at bounding box center [246, 436] width 459 height 69
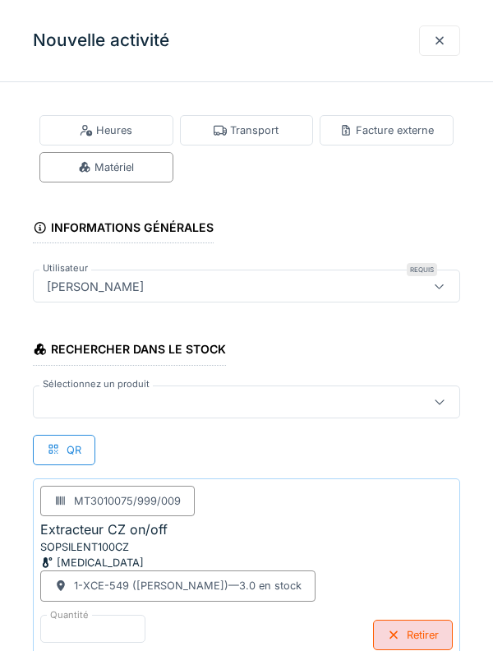
scroll to position [27, 0]
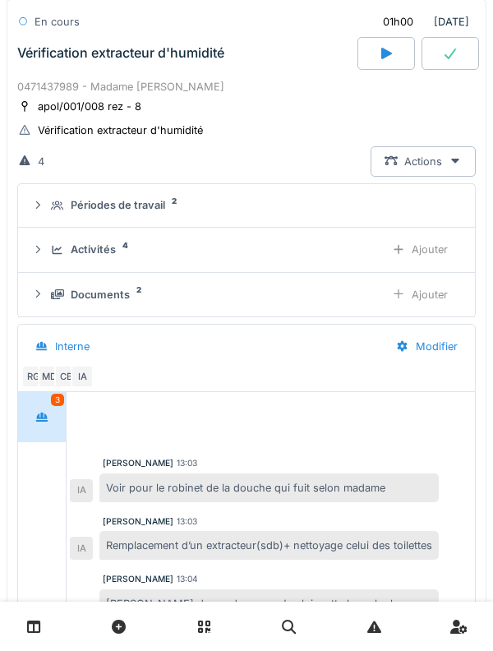
scroll to position [824, 0]
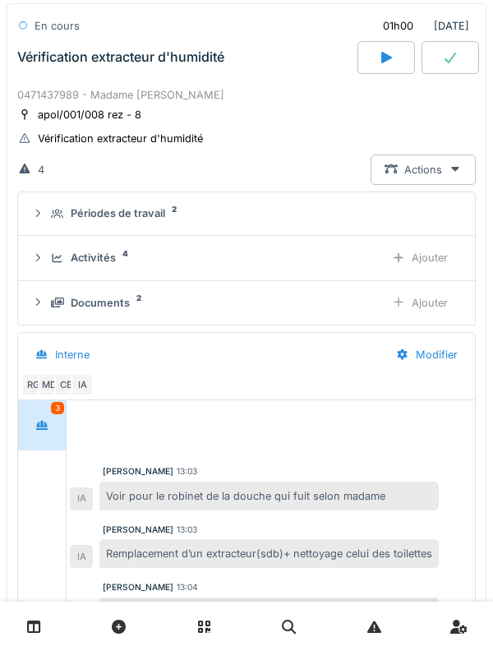
click at [38, 437] on div at bounding box center [41, 425] width 41 height 30
click at [58, 423] on div at bounding box center [41, 425] width 41 height 30
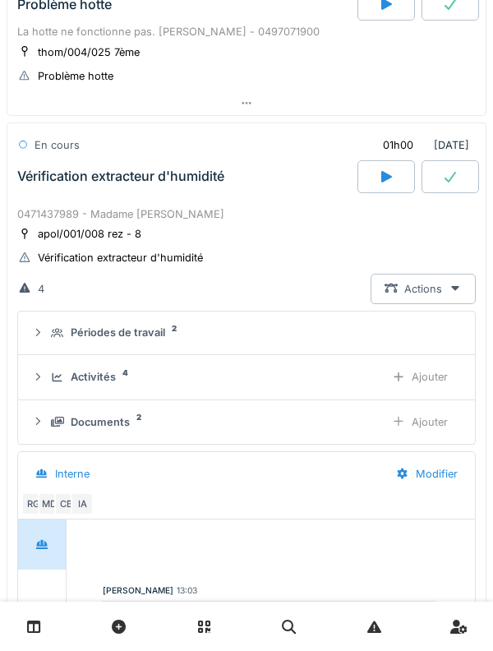
scroll to position [703, 0]
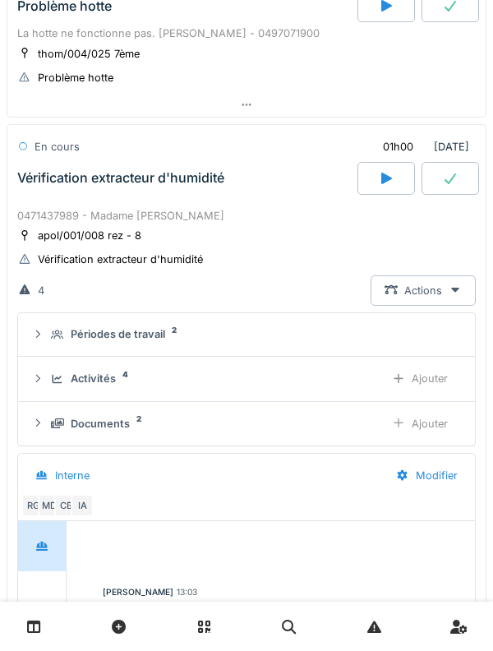
click at [120, 382] on div "Activités 4" at bounding box center [211, 379] width 321 height 16
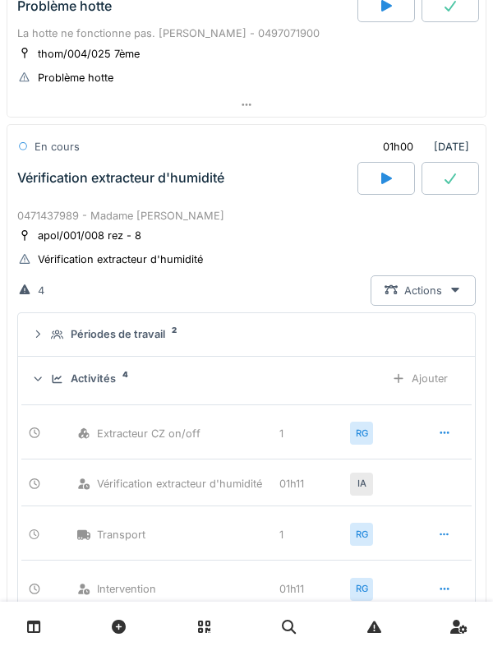
scroll to position [725, 0]
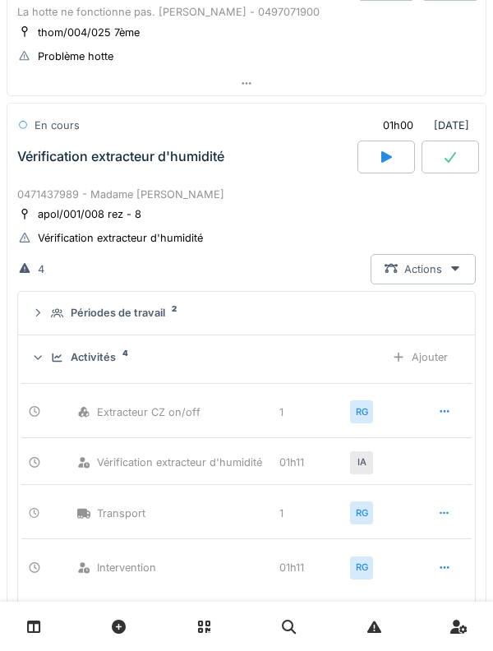
click at [118, 363] on div "Activités 4" at bounding box center [211, 358] width 321 height 16
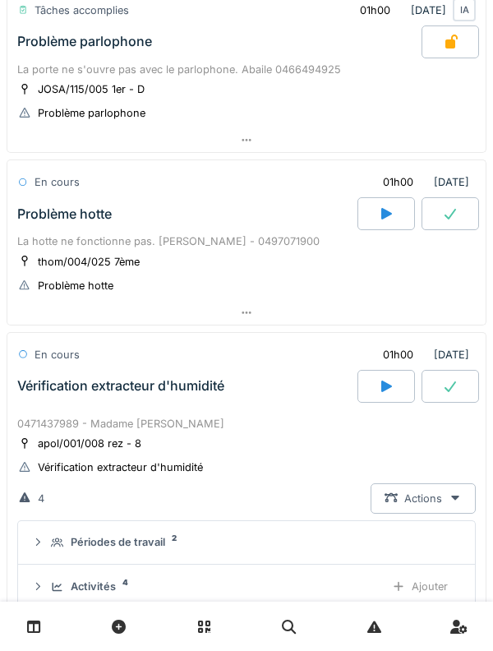
click at [171, 379] on div "Vérification extracteur d'humidité" at bounding box center [120, 386] width 207 height 16
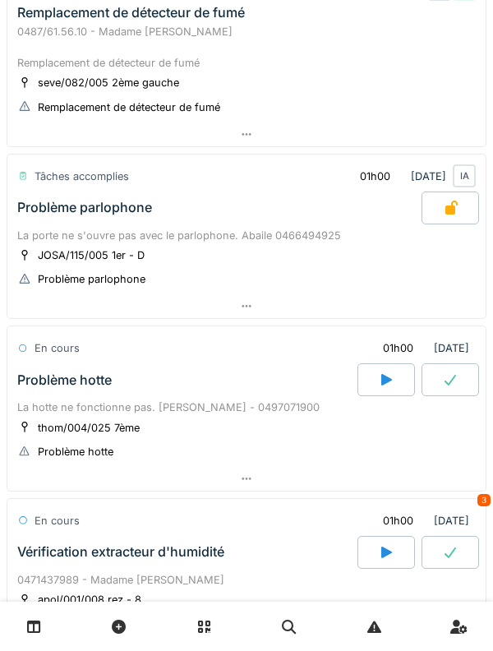
click at [188, 395] on div "Problème hotte" at bounding box center [186, 380] width 344 height 33
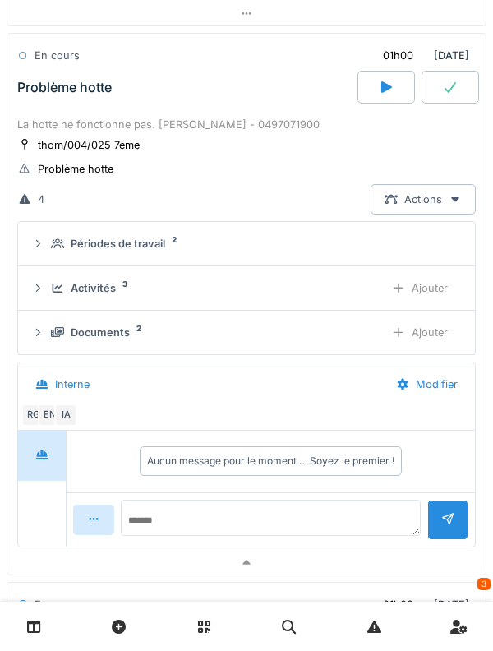
scroll to position [623, 0]
click at [114, 300] on div "Activités 3 Ajouter" at bounding box center [246, 287] width 431 height 30
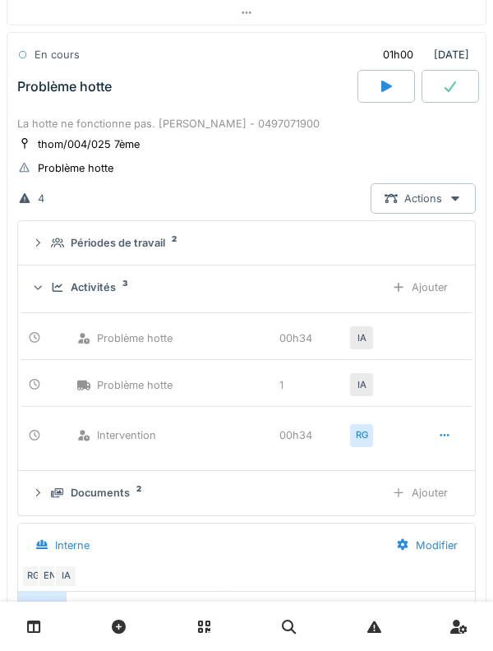
click at [144, 354] on div "Problème hotte 00h34 IA Problème hotte 1 IA Intervention 00h34 RG" at bounding box center [246, 383] width 451 height 161
click at [159, 350] on div "Problème hotte 00h34 IA" at bounding box center [246, 333] width 451 height 40
click at [119, 291] on div "Activités 3" at bounding box center [211, 288] width 321 height 16
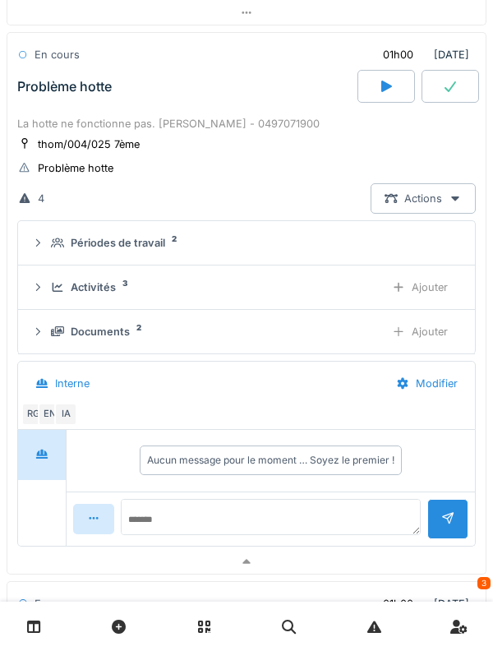
click at [126, 338] on div "Documents" at bounding box center [100, 332] width 59 height 16
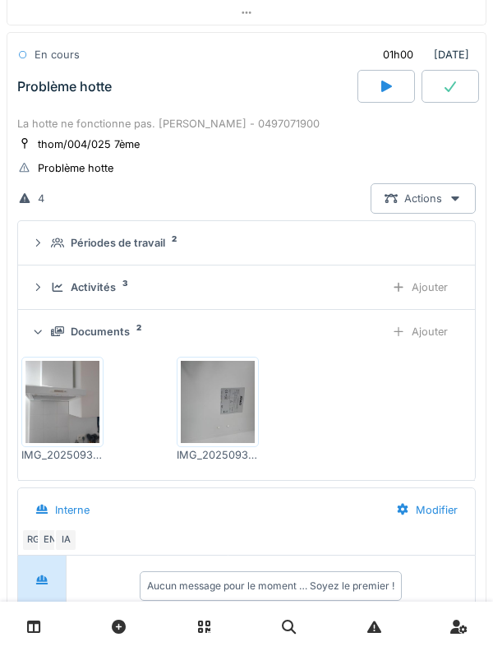
scroll to position [438, 0]
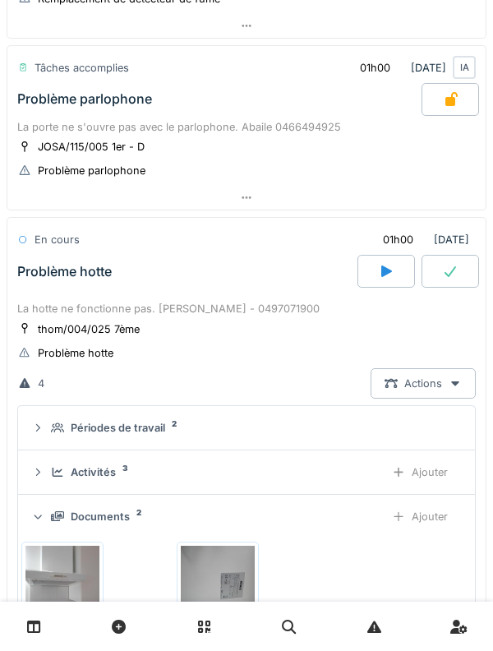
click at [229, 302] on div "La hotte ne fonctionne pas. [PERSON_NAME] - 0497071900" at bounding box center [246, 309] width 459 height 16
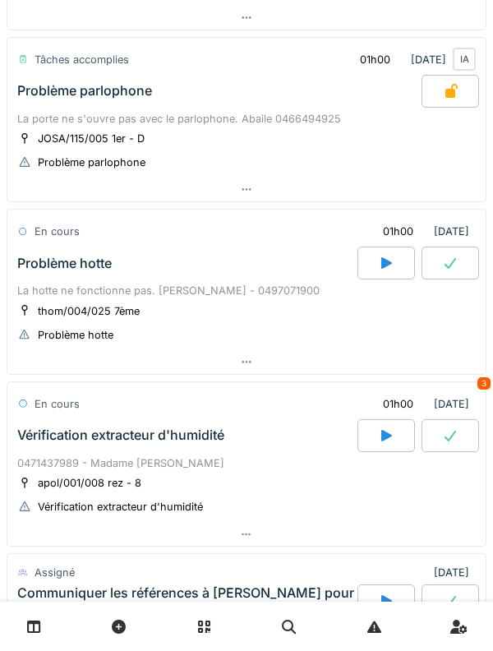
scroll to position [447, 0]
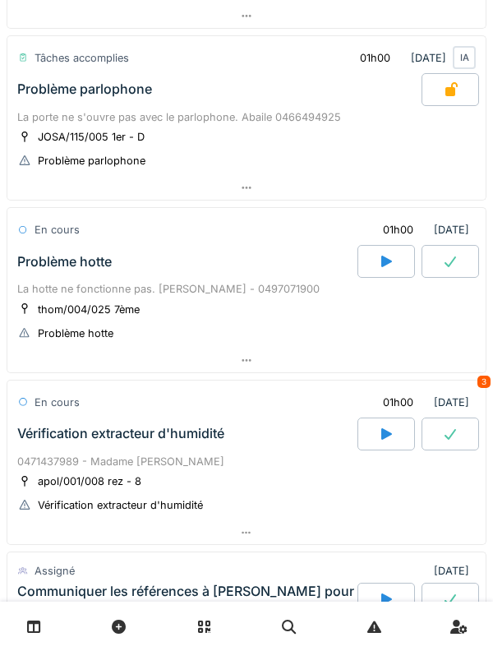
click at [206, 285] on div "La hotte ne fonctionne pas. [PERSON_NAME] - 0497071900" at bounding box center [246, 289] width 459 height 16
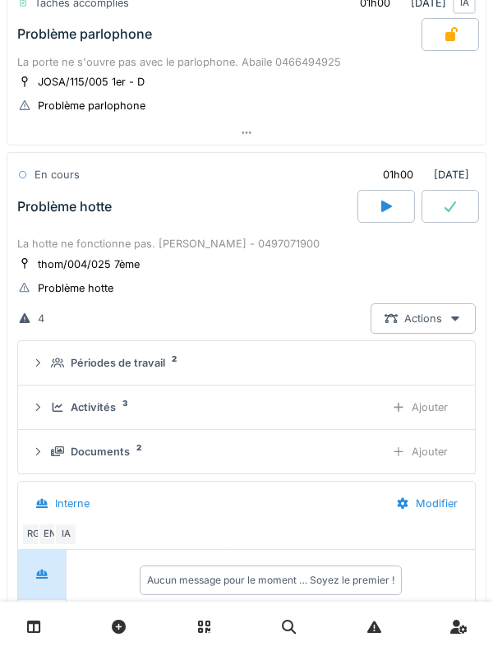
scroll to position [589, 0]
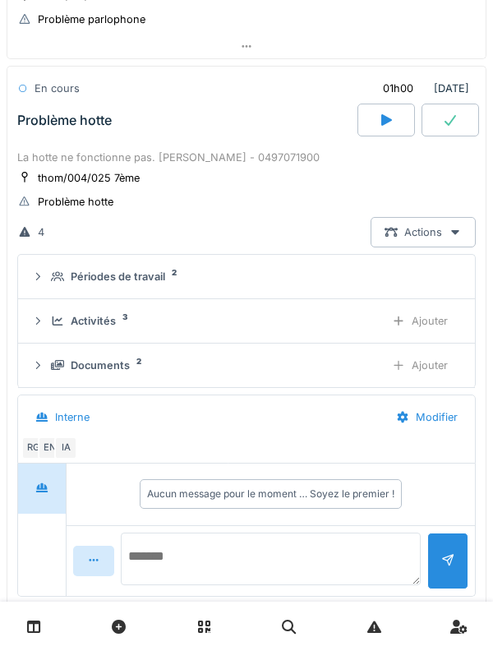
click at [245, 556] on textarea at bounding box center [271, 559] width 300 height 53
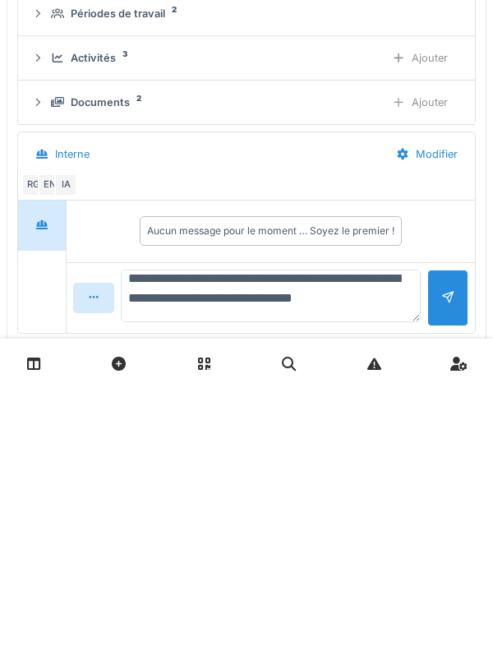
scroll to position [19, 0]
type textarea "**********"
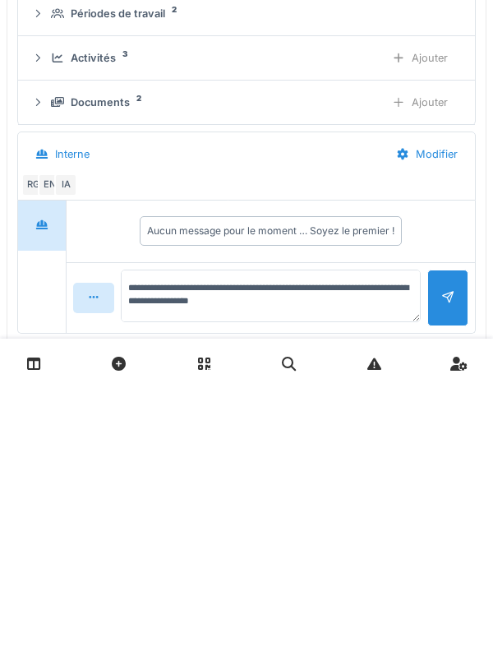
click at [455, 568] on div at bounding box center [448, 561] width 41 height 57
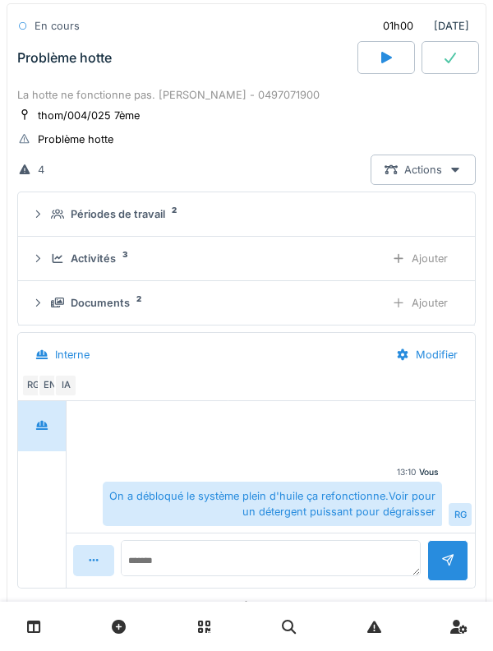
scroll to position [652, 0]
click at [123, 309] on div "Documents" at bounding box center [100, 302] width 59 height 16
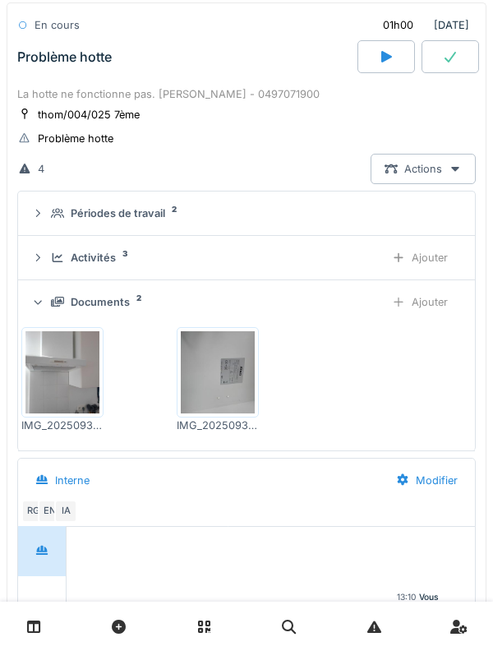
click at [124, 307] on div "Documents" at bounding box center [100, 302] width 59 height 16
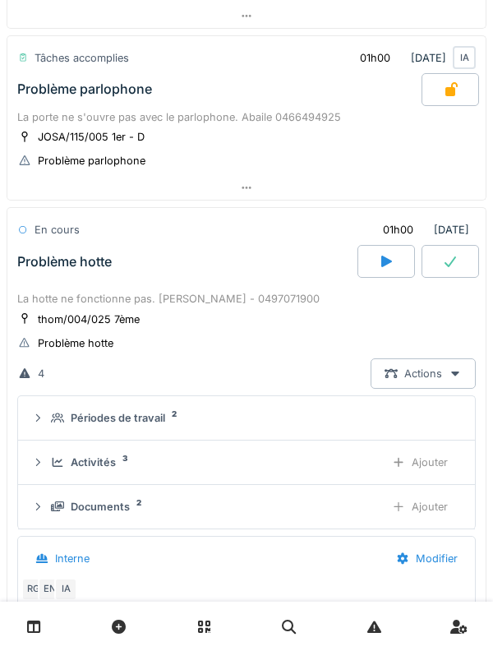
click at [184, 303] on div "La hotte ne fonctionne pas. [PERSON_NAME] - 0497071900" at bounding box center [246, 299] width 459 height 16
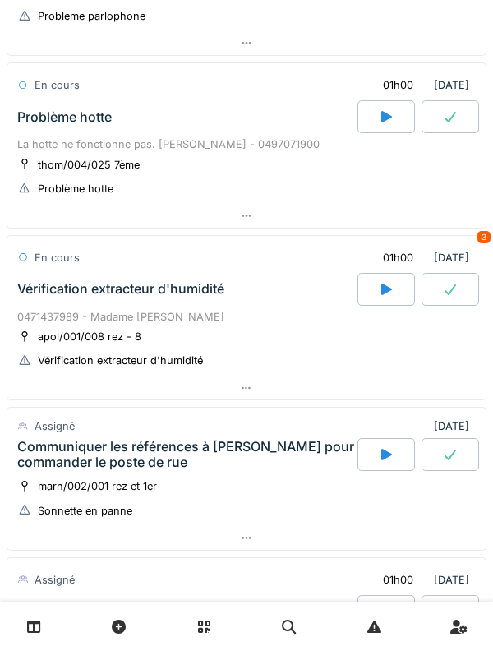
scroll to position [1206, 0]
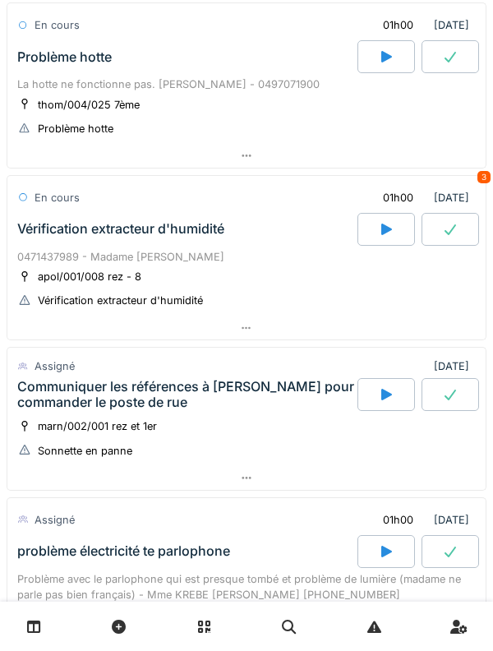
click at [232, 243] on div "Vérification extracteur d'humidité" at bounding box center [186, 229] width 344 height 33
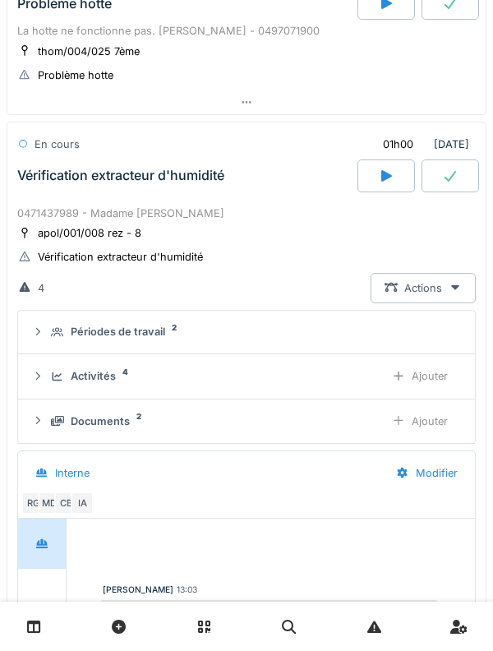
scroll to position [762, 0]
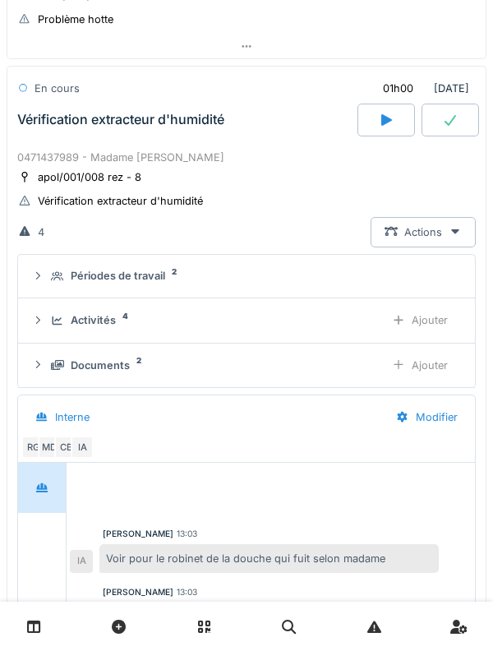
click at [98, 319] on div "Activités" at bounding box center [93, 321] width 45 height 16
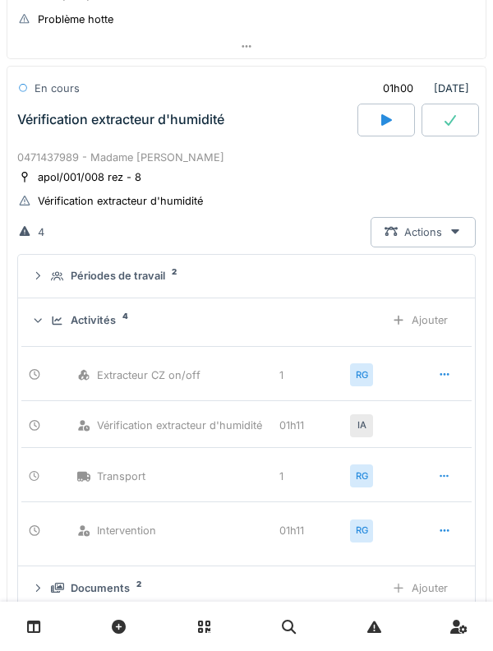
click at [171, 162] on div "0471437989 - Madame [PERSON_NAME]" at bounding box center [246, 158] width 459 height 16
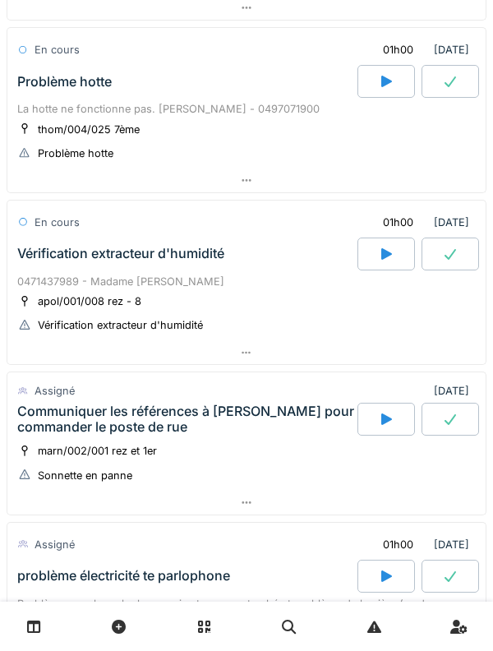
scroll to position [623, 0]
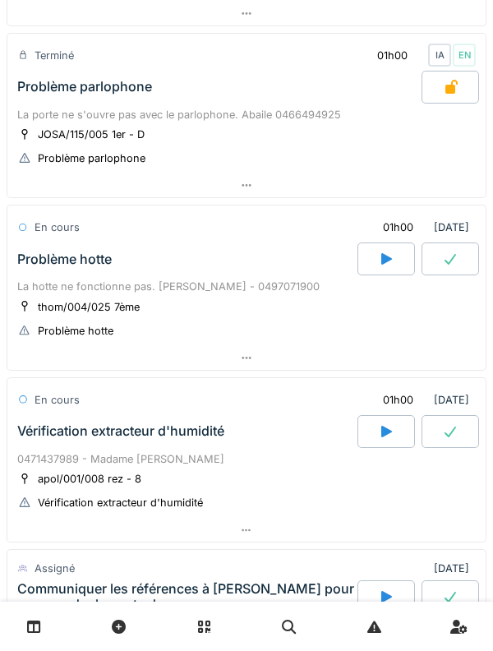
click at [160, 283] on div "La hotte ne fonctionne pas. [PERSON_NAME] - 0497071900" at bounding box center [246, 287] width 459 height 16
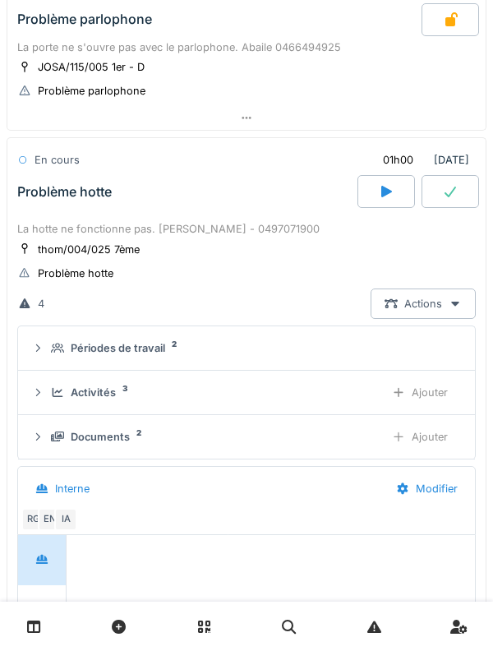
scroll to position [589, 0]
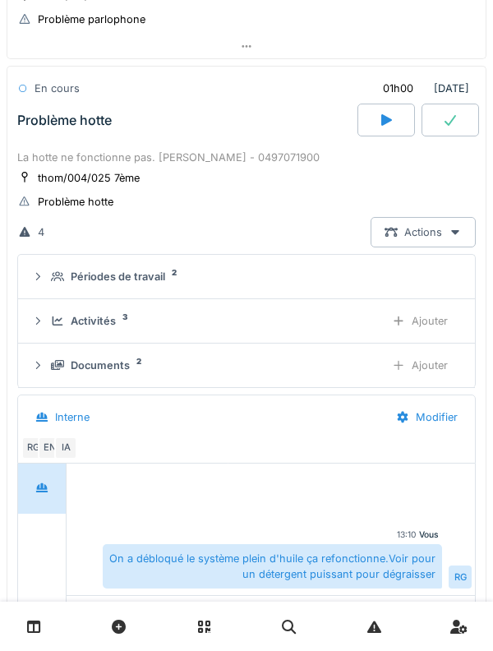
click at [110, 319] on div "Activités" at bounding box center [93, 321] width 45 height 16
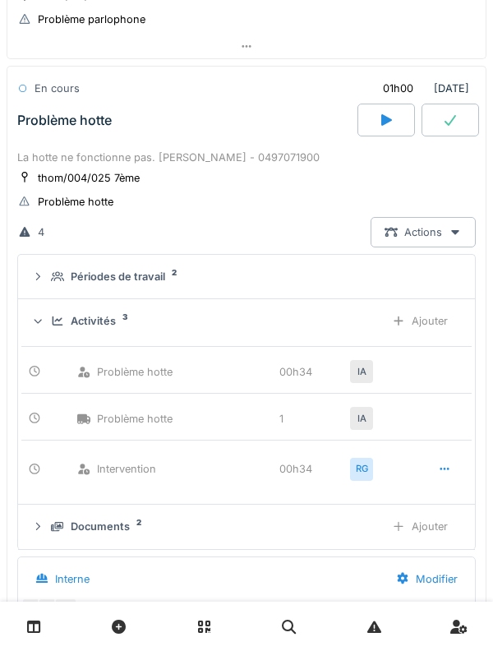
click at [98, 326] on div "Activités" at bounding box center [93, 321] width 45 height 16
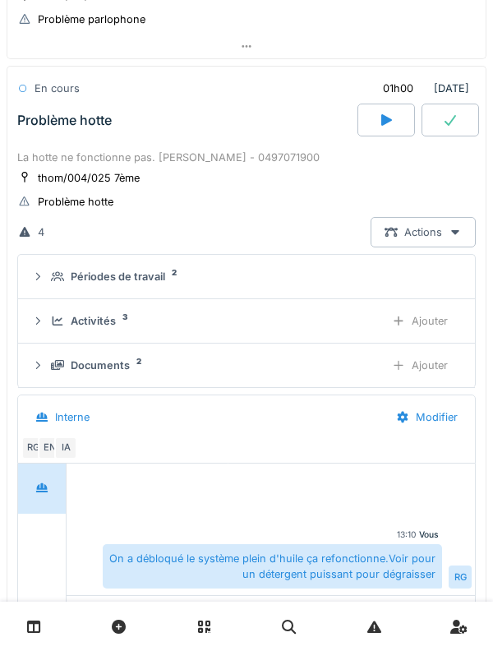
click at [116, 365] on div "Documents" at bounding box center [100, 366] width 59 height 16
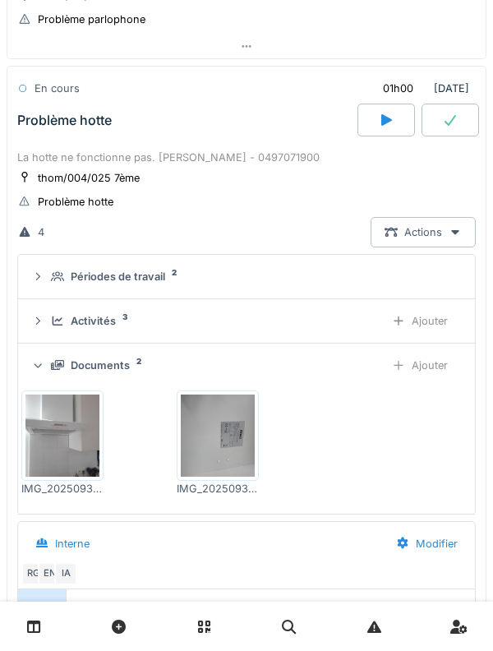
click at [228, 430] on img at bounding box center [218, 436] width 74 height 82
click at [104, 311] on div "Activités 3 Ajouter" at bounding box center [246, 321] width 431 height 30
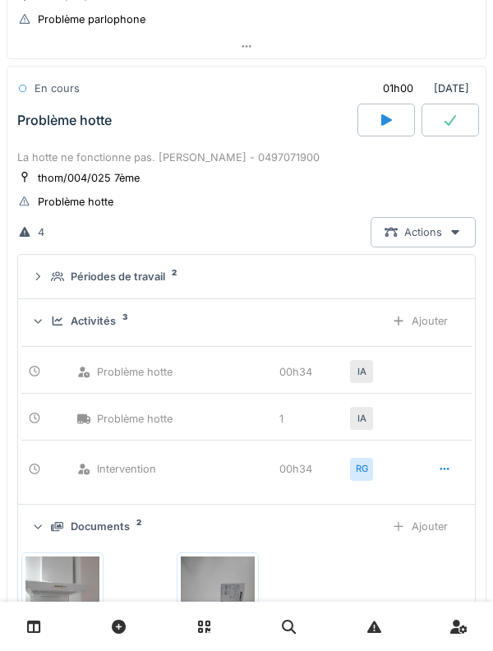
click at [104, 319] on div "Activités" at bounding box center [93, 321] width 45 height 16
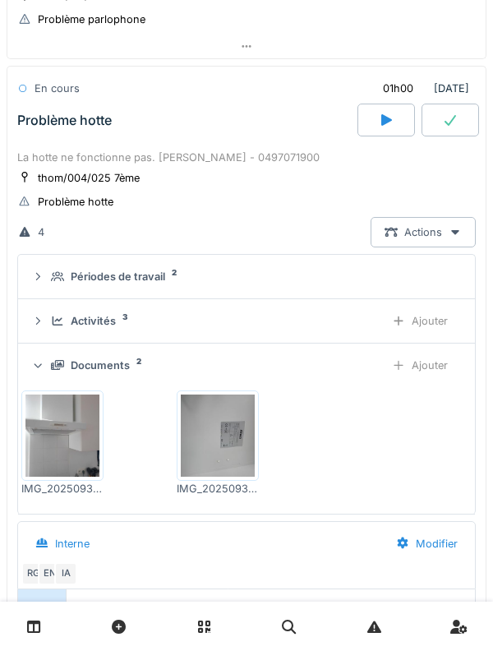
click at [229, 179] on div "thom/004/025 7ème Problème hotte" at bounding box center [246, 189] width 459 height 41
click at [229, 164] on div "La hotte ne fonctionne pas. [PERSON_NAME] - 0497071900" at bounding box center [246, 158] width 459 height 16
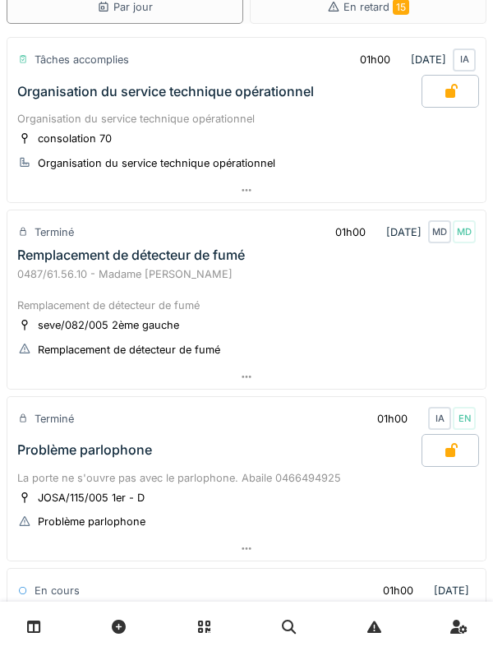
scroll to position [0, 0]
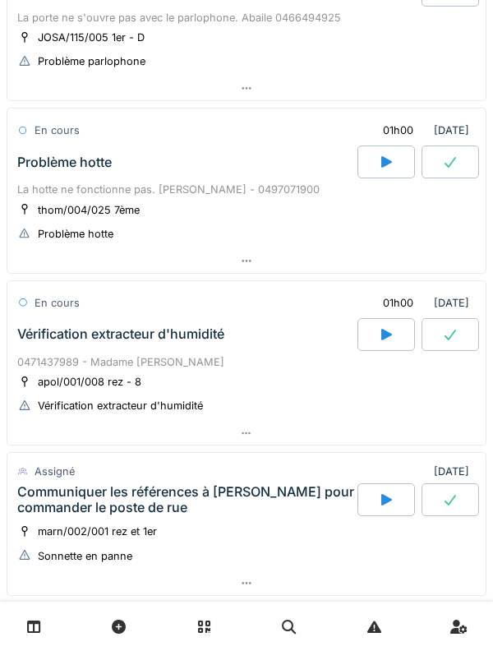
click at [72, 185] on div "La hotte ne fonctionne pas. [PERSON_NAME] - 0497071900" at bounding box center [246, 190] width 459 height 16
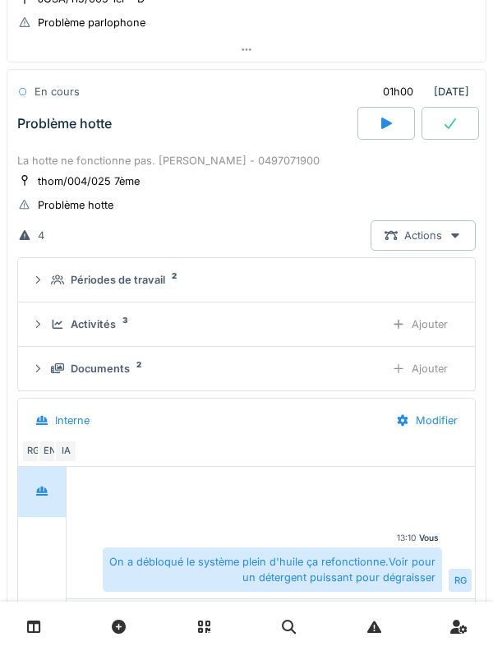
scroll to position [589, 0]
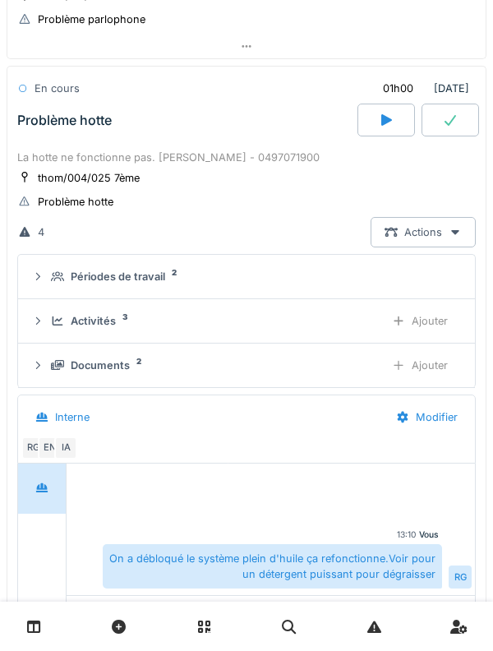
click at [67, 321] on div "Activités 3" at bounding box center [211, 321] width 321 height 16
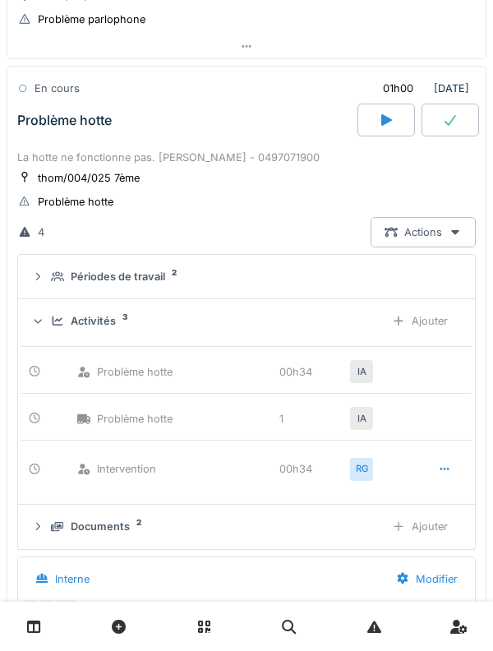
click at [76, 317] on div "Activités" at bounding box center [93, 321] width 45 height 16
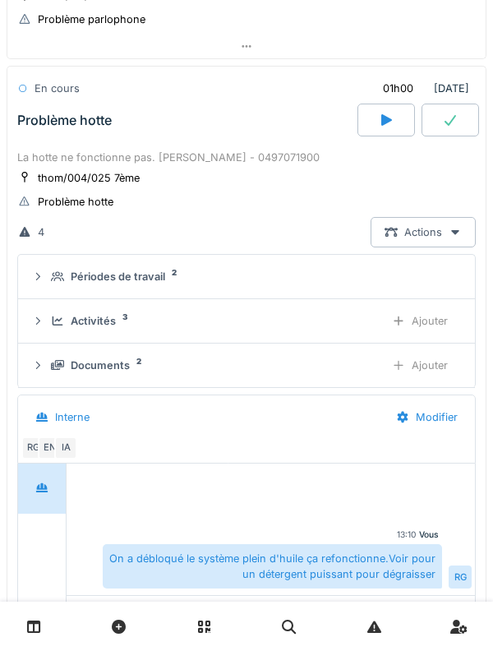
click at [83, 365] on div "Documents" at bounding box center [100, 366] width 59 height 16
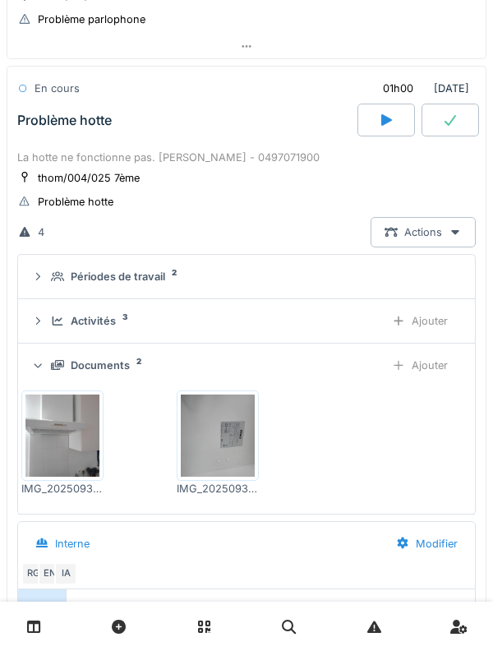
click at [223, 440] on img at bounding box center [218, 436] width 74 height 82
click at [93, 370] on div "Documents" at bounding box center [100, 366] width 59 height 16
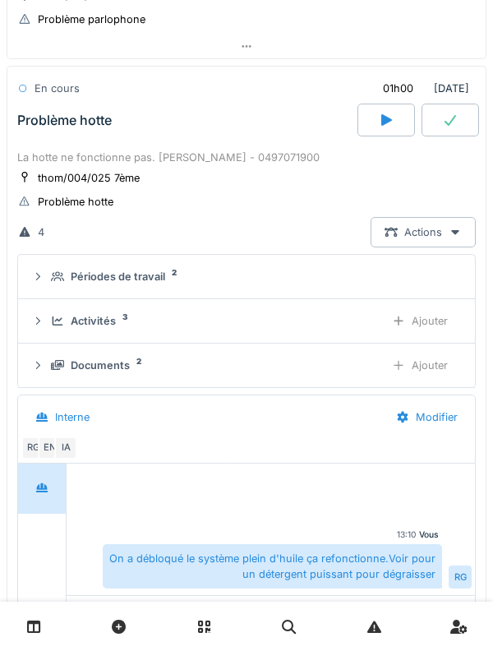
click at [49, 162] on div "La hotte ne fonctionne pas. [PERSON_NAME] - 0497071900" at bounding box center [246, 158] width 459 height 16
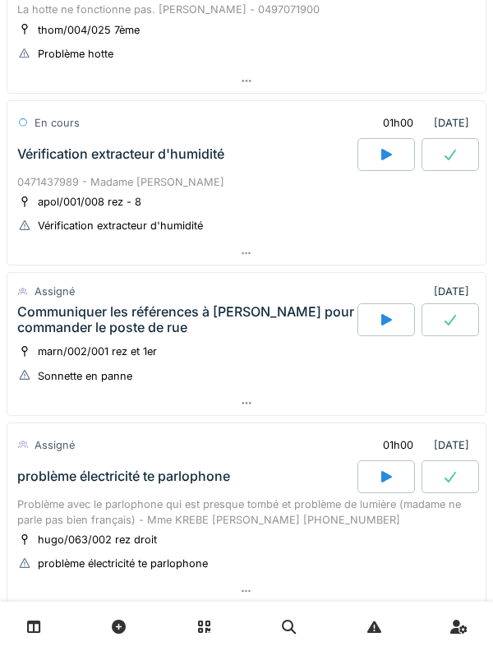
scroll to position [749, 0]
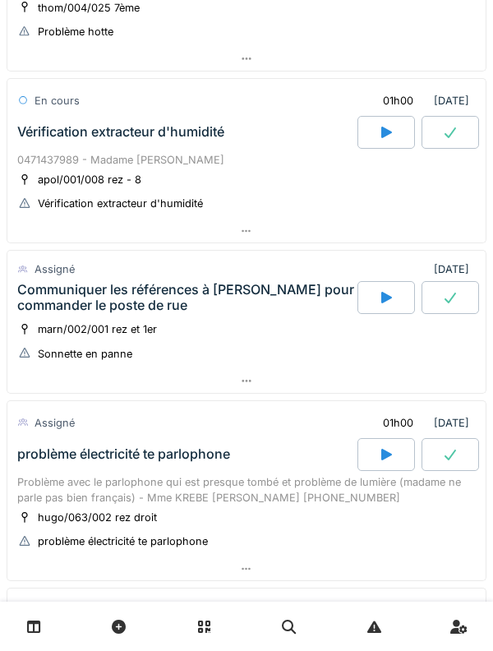
click at [62, 277] on div "Assigné" at bounding box center [55, 270] width 40 height 16
click at [53, 290] on div "Communiquer les références à [PERSON_NAME] pour commander le poste de rue" at bounding box center [185, 297] width 337 height 31
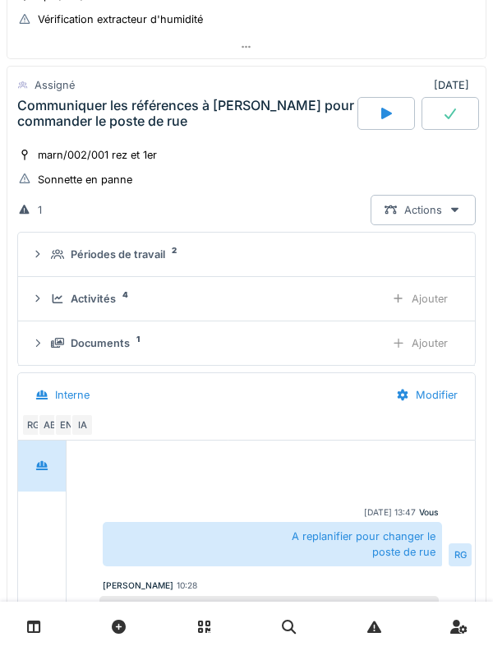
scroll to position [935, 0]
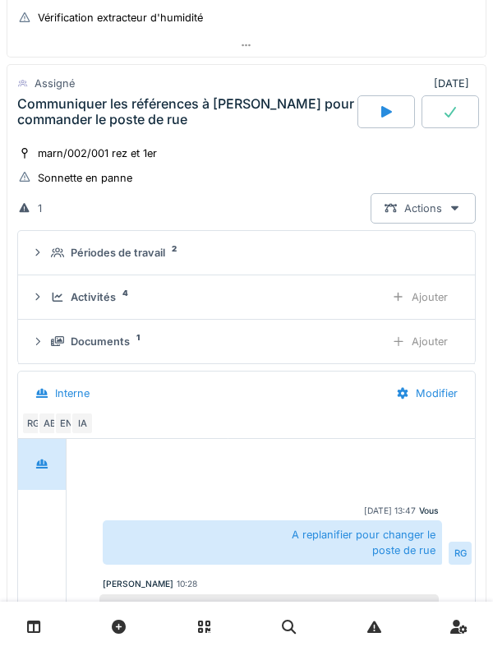
click at [78, 127] on div "Communiquer les références à [PERSON_NAME] pour commander le poste de rue" at bounding box center [185, 111] width 337 height 31
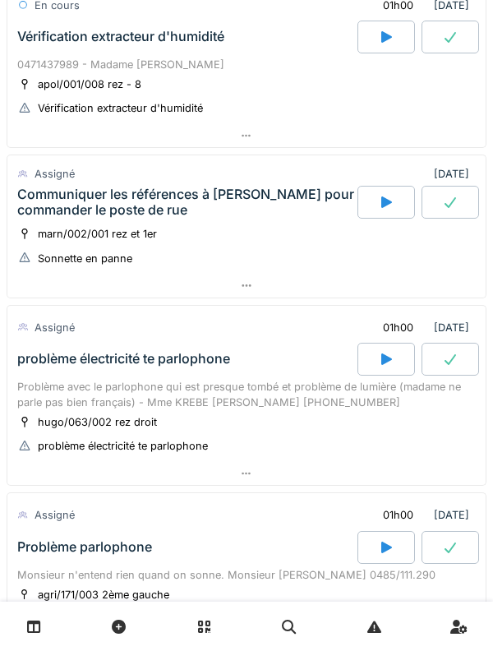
click at [58, 197] on div "Communiquer les références à [PERSON_NAME] pour commander le poste de rue" at bounding box center [185, 202] width 337 height 31
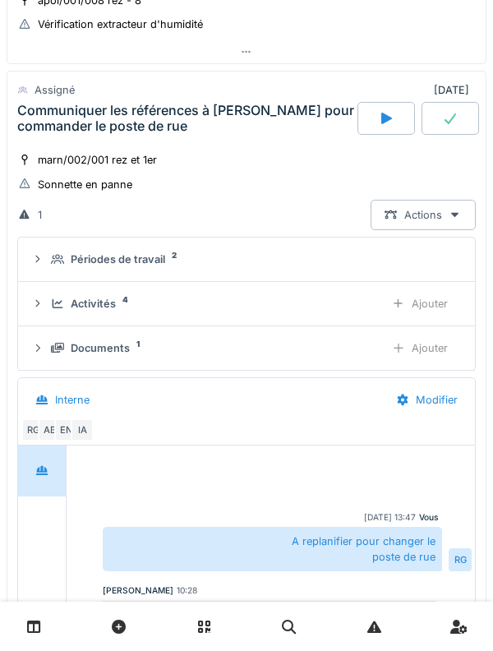
scroll to position [933, 0]
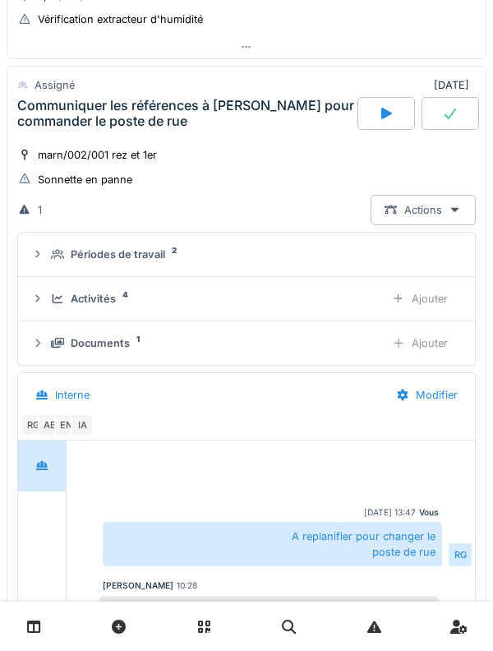
click at [59, 246] on summary "Périodes de travail 2" at bounding box center [247, 254] width 444 height 30
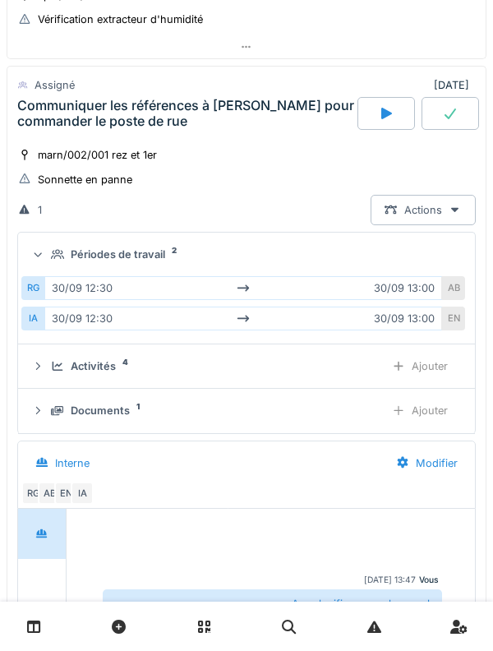
click at [56, 253] on icon at bounding box center [57, 254] width 13 height 11
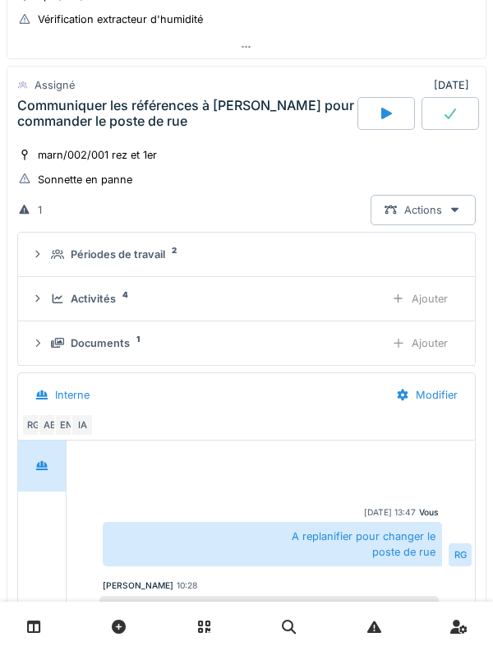
click at [50, 309] on div "Activités 4 Ajouter" at bounding box center [246, 299] width 431 height 30
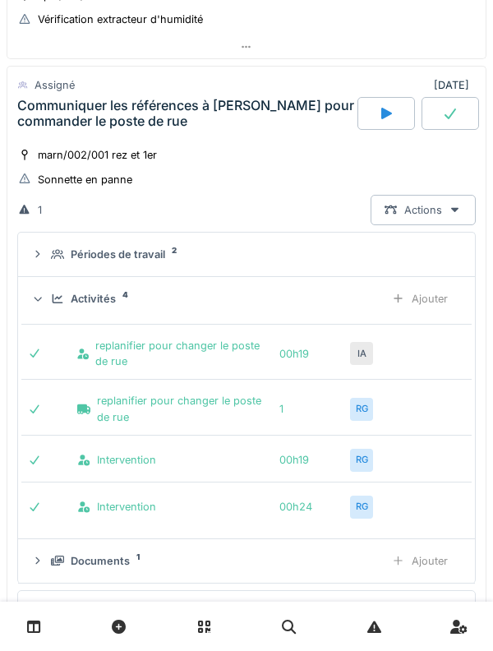
click at [450, 306] on div "Ajouter" at bounding box center [420, 299] width 84 height 30
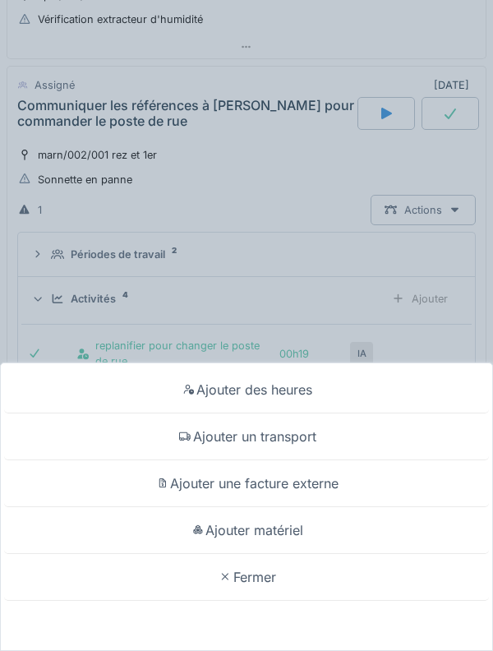
click at [379, 392] on div "Ajouter des heures" at bounding box center [246, 390] width 485 height 47
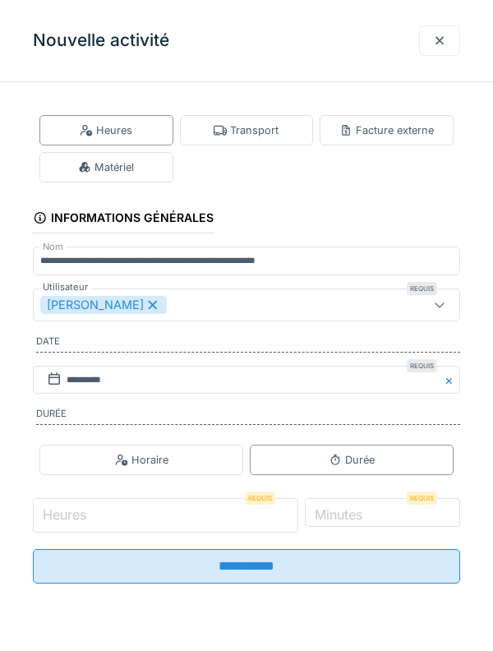
click at [196, 516] on input "Heures" at bounding box center [166, 515] width 266 height 35
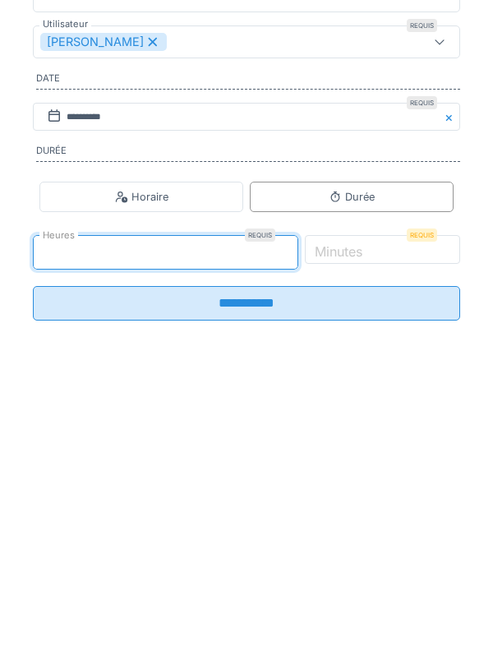
type input "*"
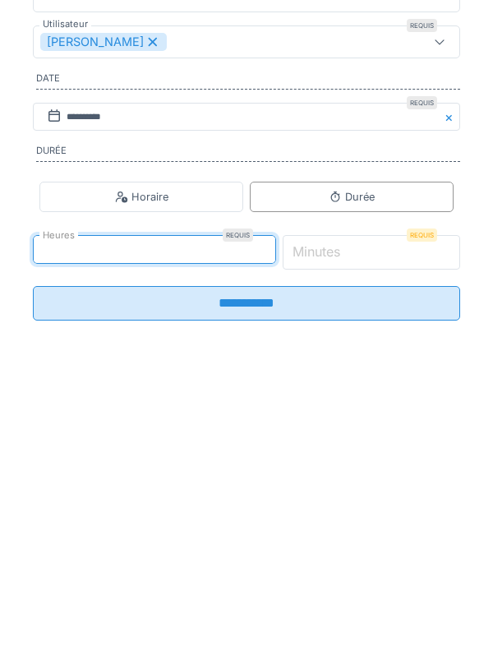
click at [408, 517] on input "*" at bounding box center [372, 515] width 178 height 35
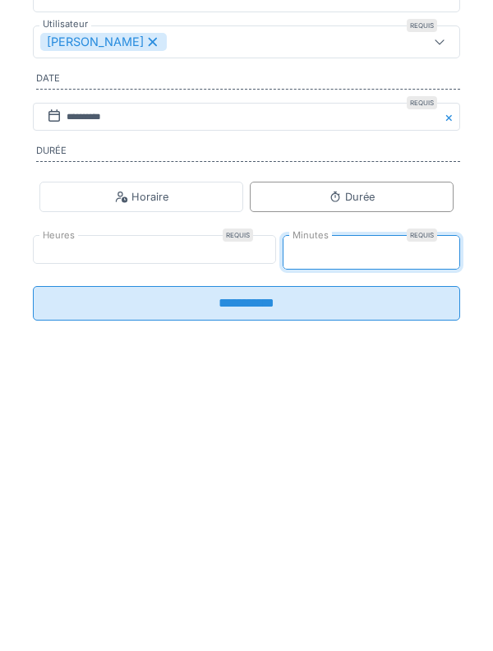
type input "**"
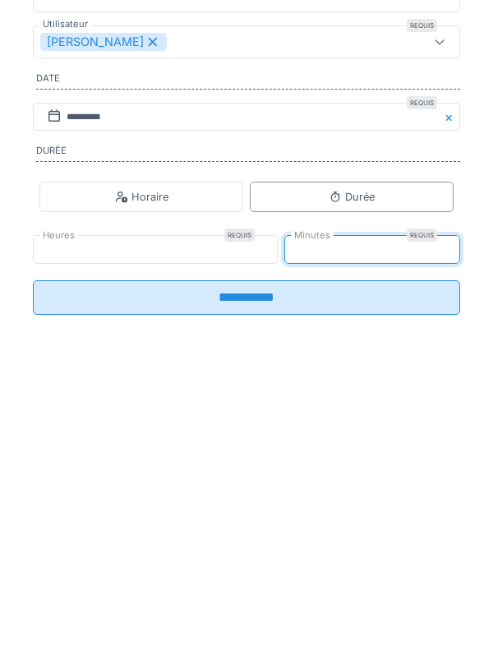
click at [407, 572] on input "**********" at bounding box center [247, 561] width 428 height 35
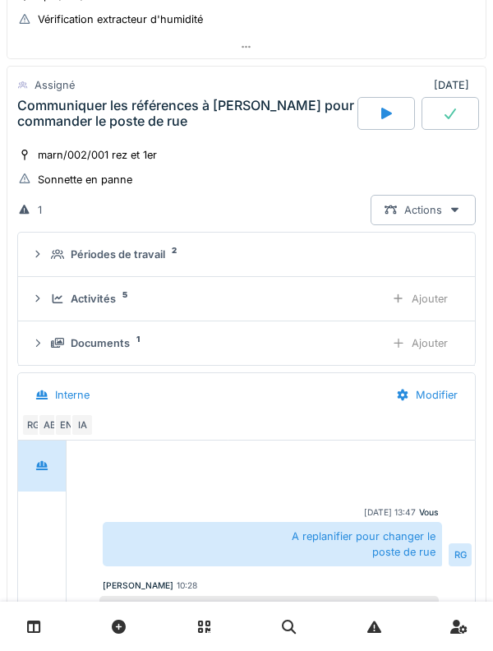
click at [96, 289] on div "Activités 5 Ajouter" at bounding box center [246, 299] width 431 height 30
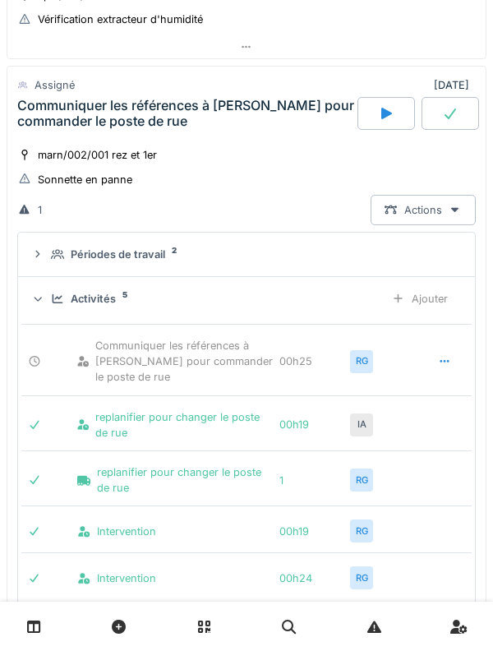
click at [447, 350] on div at bounding box center [444, 361] width 41 height 30
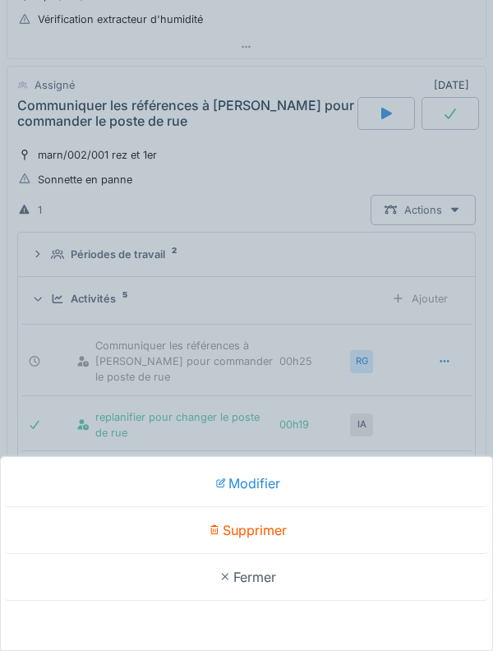
click at [336, 516] on div "Supprimer" at bounding box center [246, 530] width 485 height 47
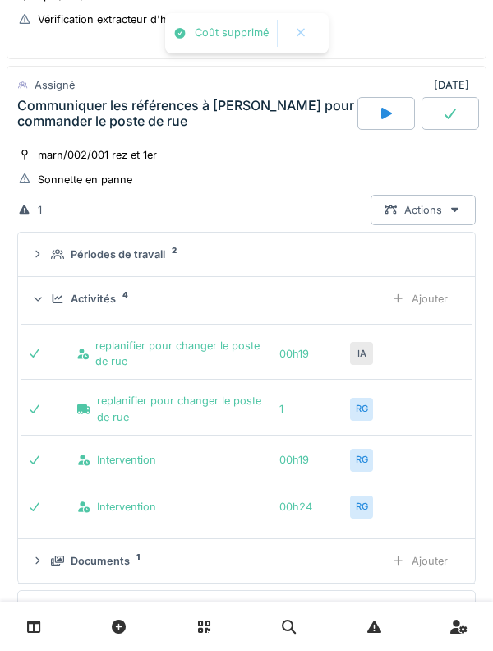
click at [416, 300] on div "Ajouter" at bounding box center [420, 299] width 84 height 30
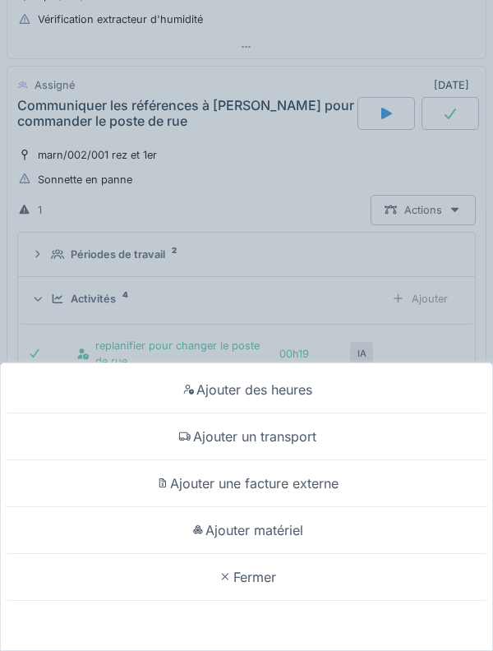
click at [377, 385] on div "Ajouter des heures" at bounding box center [246, 390] width 485 height 47
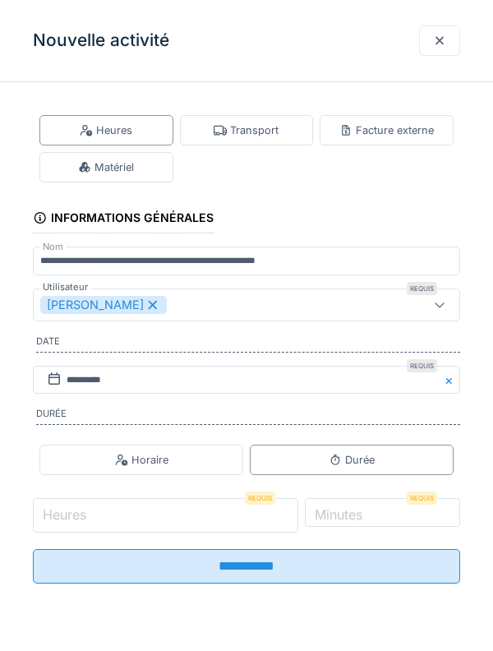
click at [200, 524] on input "Heures" at bounding box center [166, 515] width 266 height 35
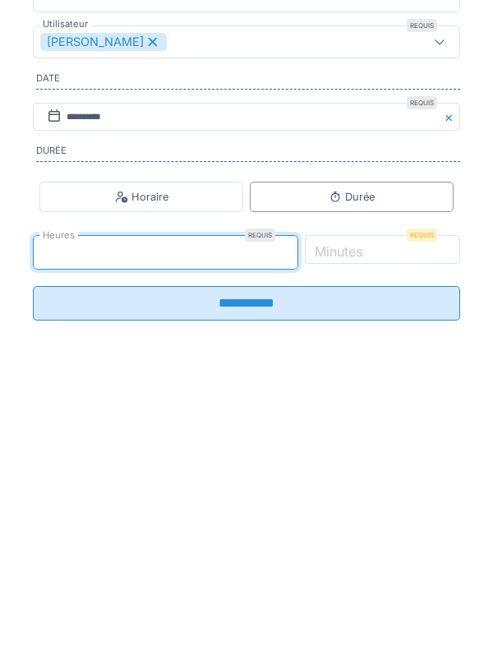
type input "*"
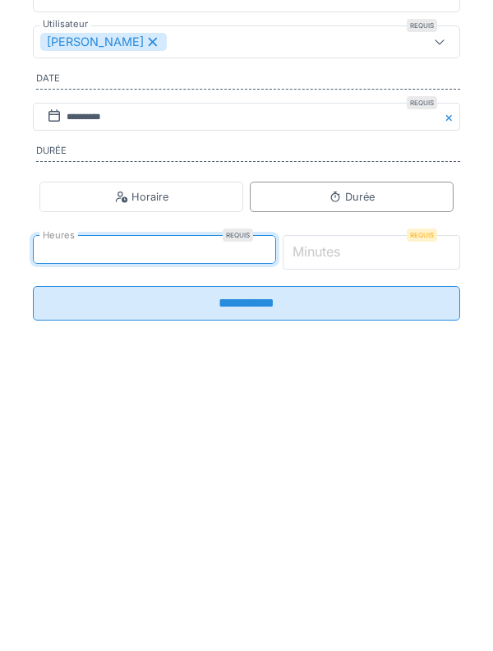
click at [400, 529] on input "*" at bounding box center [372, 515] width 178 height 35
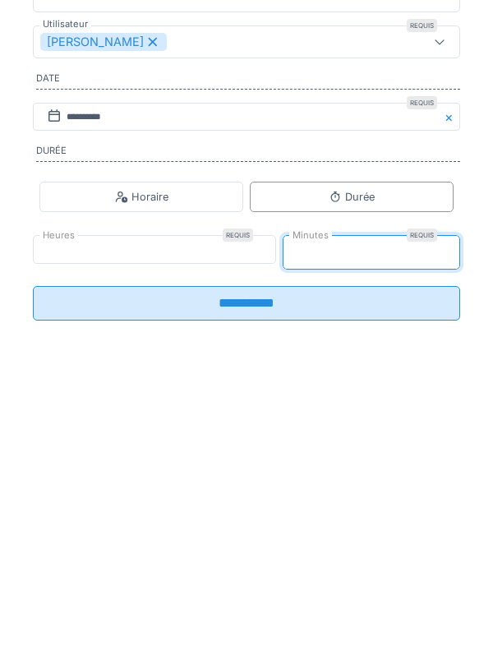
type input "**"
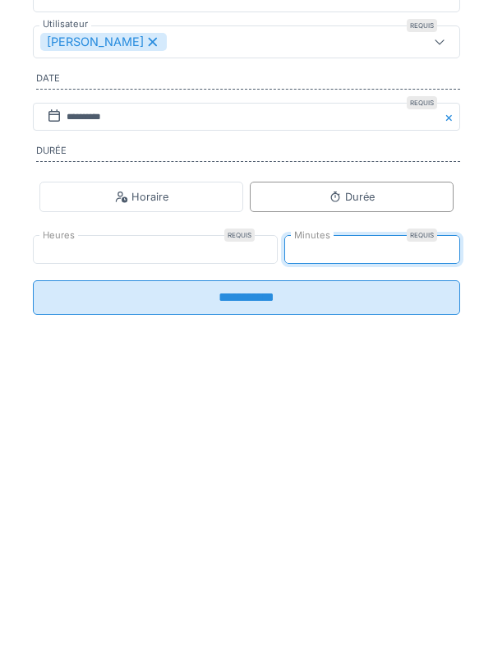
click at [379, 578] on input "**********" at bounding box center [247, 561] width 428 height 35
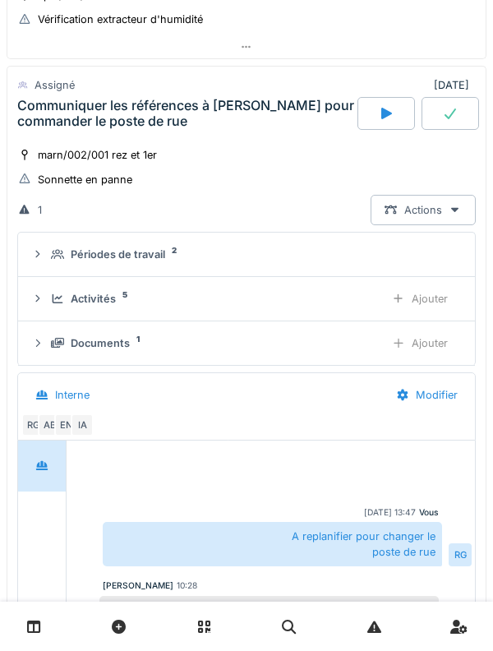
click at [52, 127] on div "Communiquer les références à [PERSON_NAME] pour commander le poste de rue" at bounding box center [185, 113] width 337 height 31
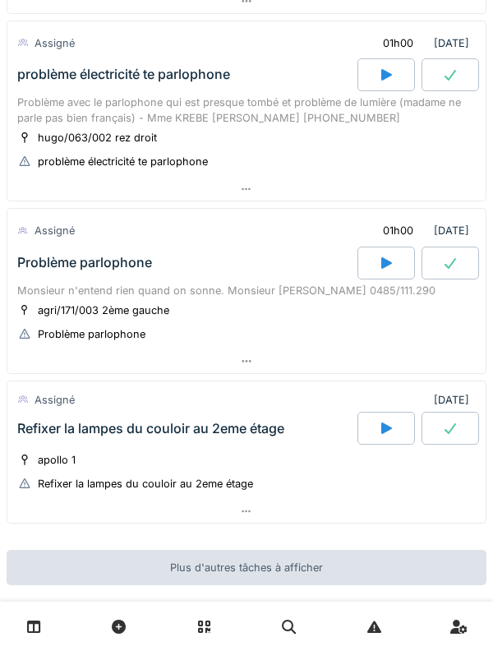
scroll to position [1122, 0]
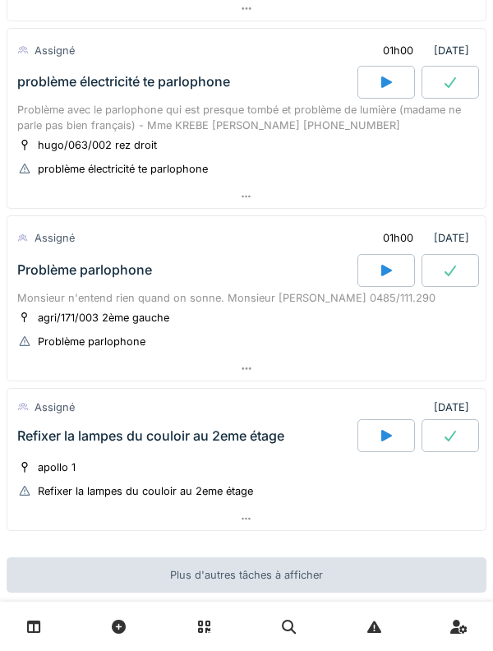
click at [372, 432] on div at bounding box center [387, 435] width 58 height 33
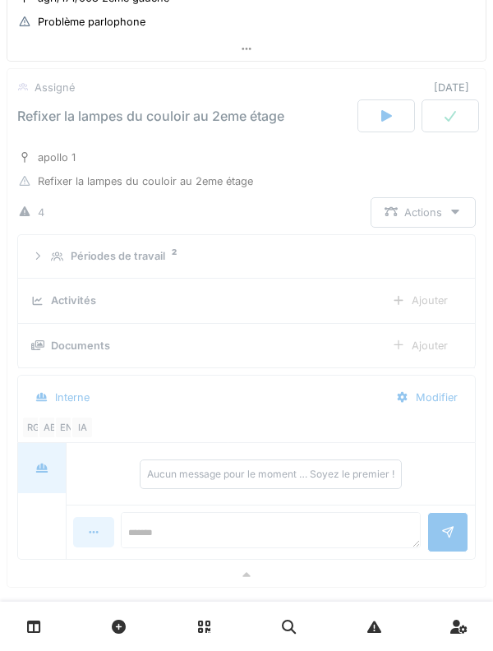
scroll to position [1444, 0]
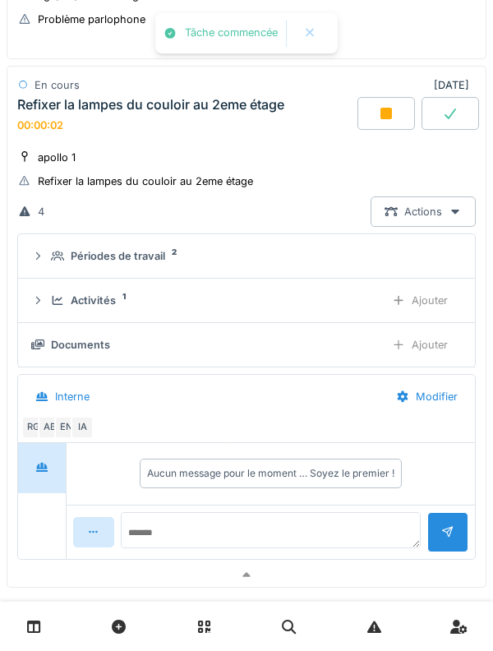
click at [53, 303] on icon at bounding box center [58, 300] width 11 height 9
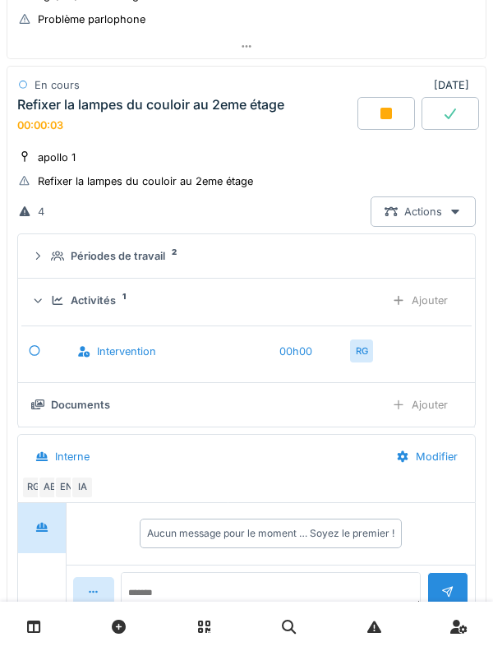
click at [440, 289] on div "Ajouter" at bounding box center [420, 300] width 84 height 30
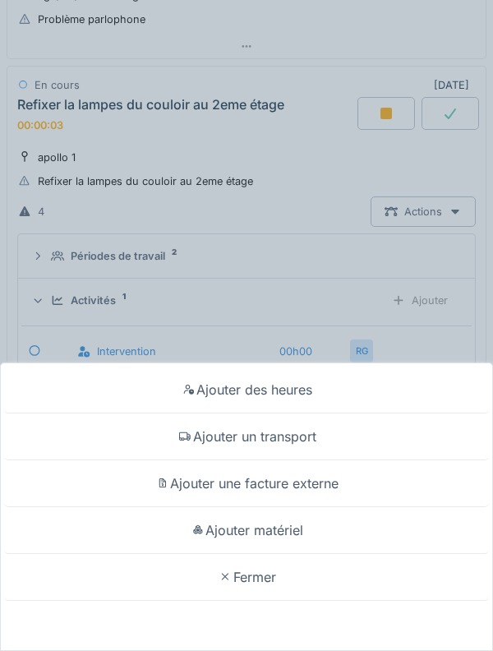
click at [378, 438] on div "Ajouter un transport" at bounding box center [246, 437] width 485 height 47
click at [382, 476] on div "RG AB EN IA" at bounding box center [243, 487] width 444 height 23
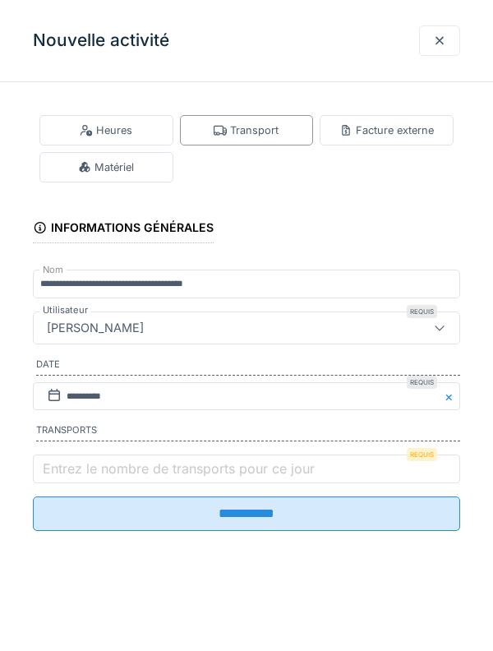
click at [268, 467] on label "Entrez le nombre de transports pour ce jour" at bounding box center [178, 469] width 279 height 20
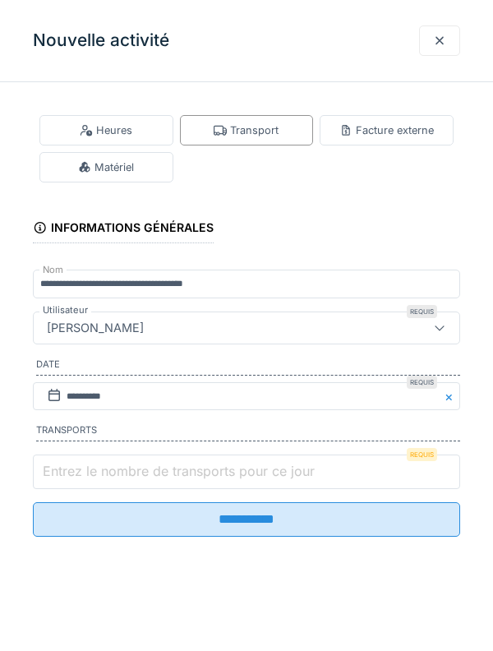
click at [268, 467] on input "Entrez le nombre de transports pour ce jour" at bounding box center [247, 472] width 428 height 35
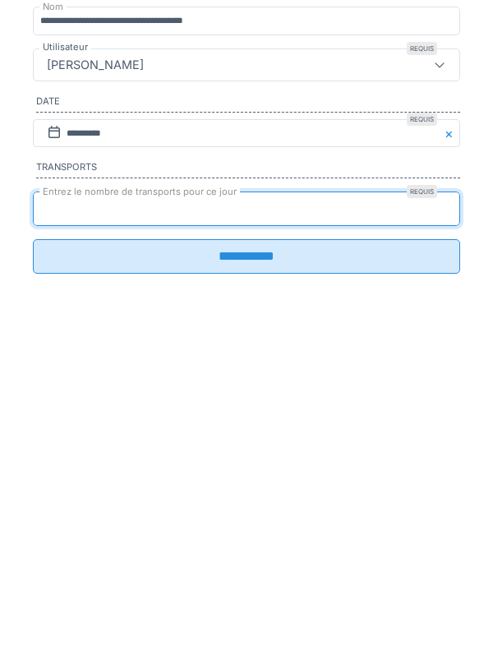
type input "*"
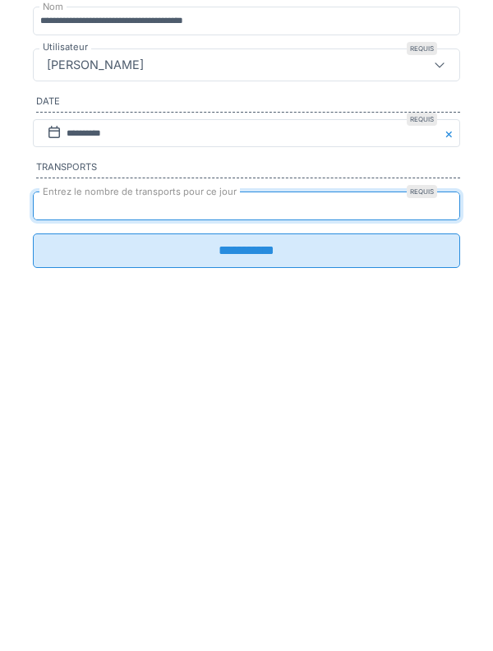
click at [284, 531] on input "**********" at bounding box center [247, 514] width 428 height 35
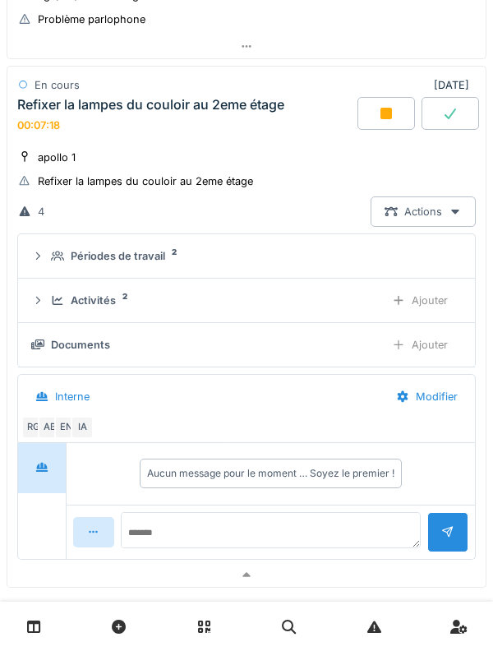
click at [194, 102] on div "Refixer la lampes du couloir au 2eme étage" at bounding box center [150, 105] width 267 height 16
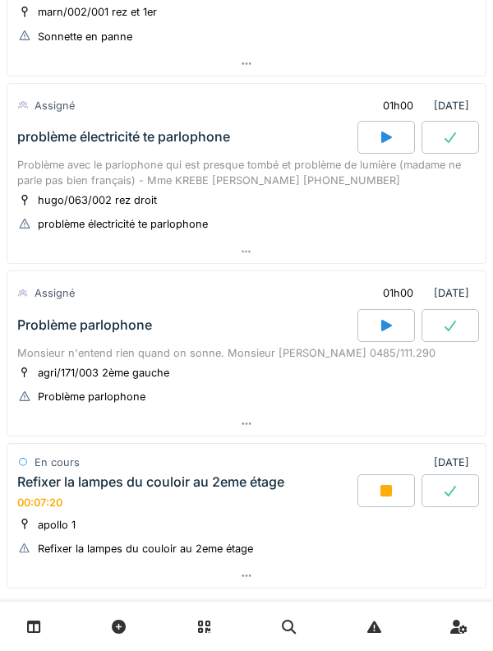
click at [68, 331] on div "Problème parlophone" at bounding box center [84, 325] width 135 height 16
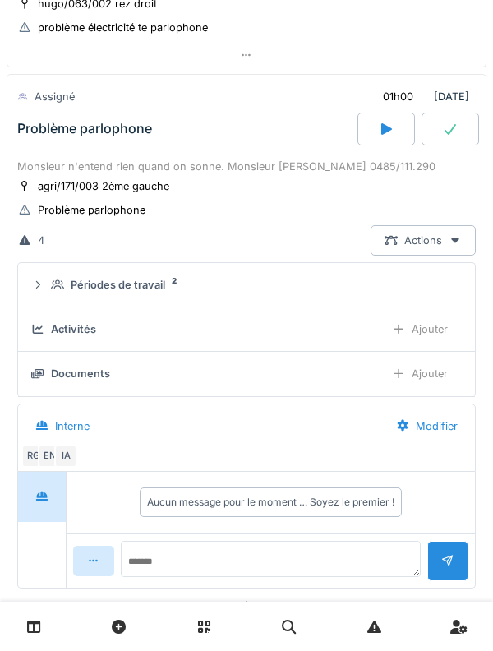
scroll to position [1272, 0]
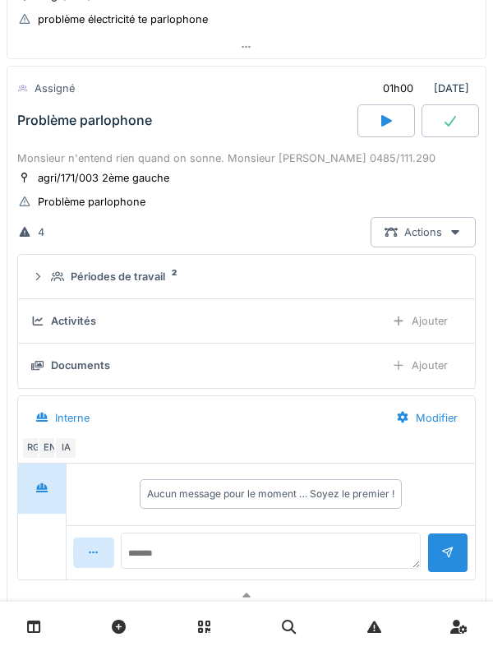
click at [54, 276] on icon at bounding box center [57, 276] width 13 height 11
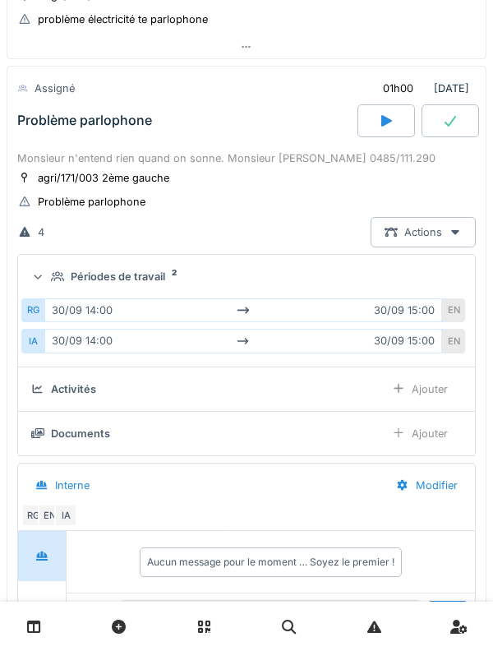
click at [61, 280] on icon at bounding box center [57, 277] width 13 height 10
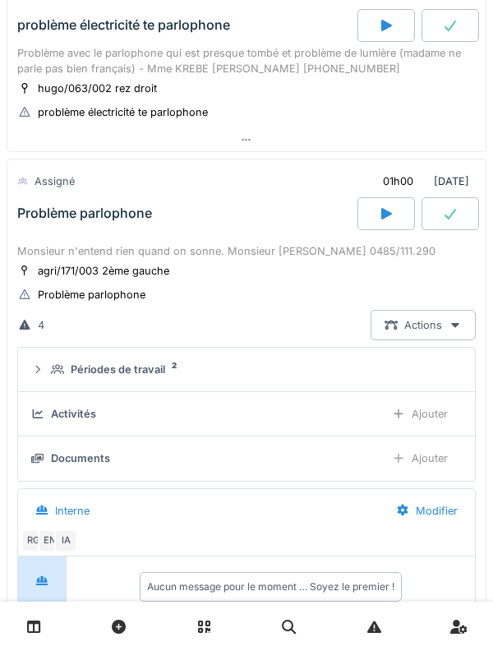
scroll to position [1177, 0]
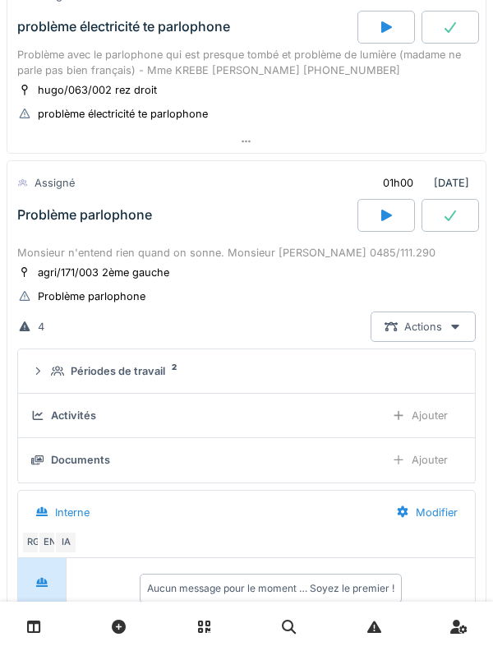
click at [54, 249] on div "Monsieur n'entend rien quand on sonne. Monsieur Abdelkader SADDIKI 0485/111.290" at bounding box center [246, 253] width 459 height 16
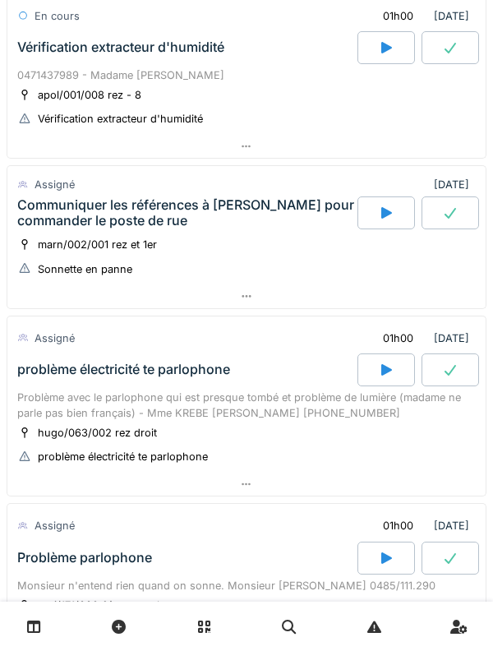
scroll to position [832, 0]
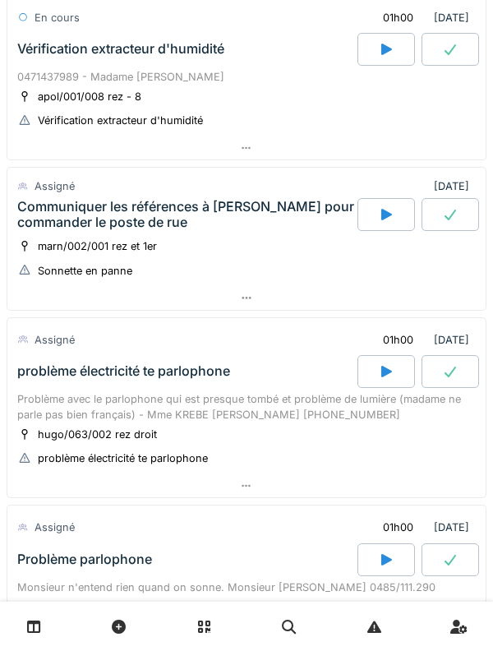
click at [63, 214] on div "Communiquer les références à Omar pour commander le poste de rue" at bounding box center [185, 214] width 337 height 31
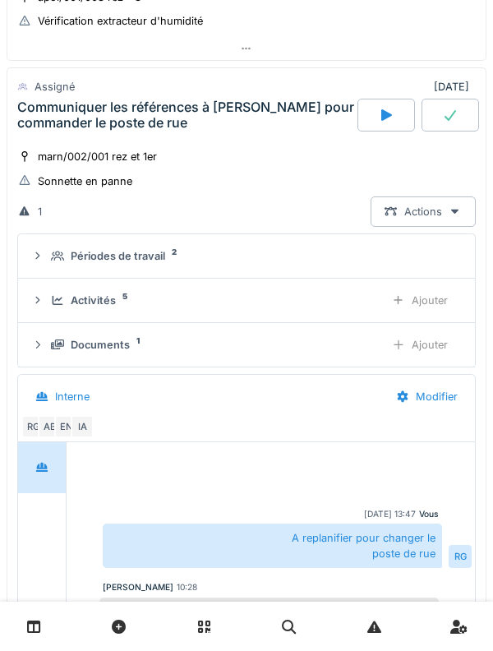
scroll to position [933, 0]
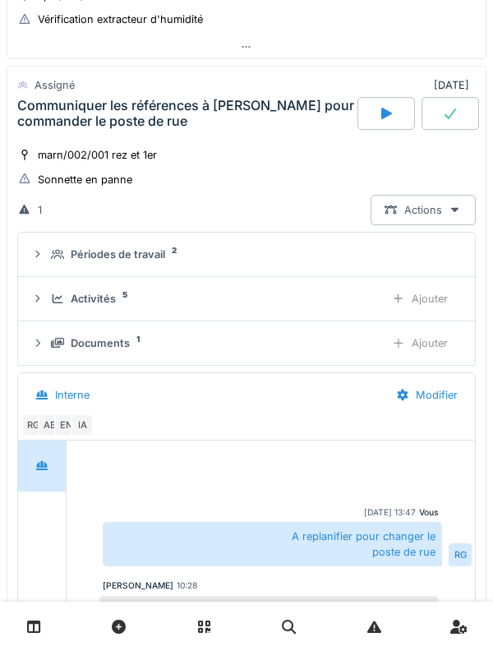
click at [53, 309] on div "Activités 5 Ajouter" at bounding box center [246, 299] width 431 height 30
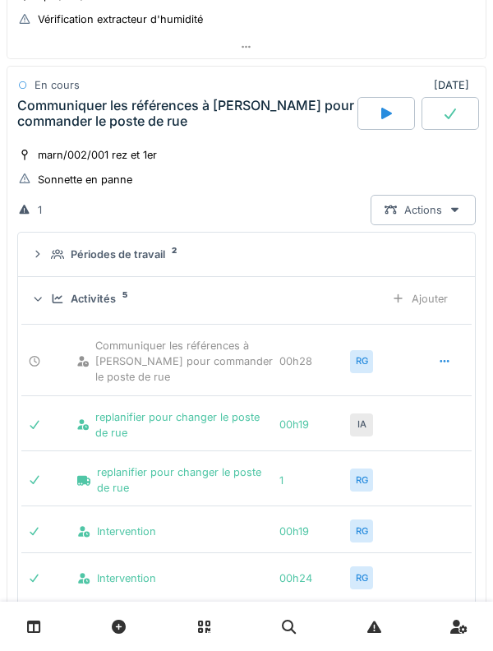
click at [46, 294] on div "Activités 5 Ajouter" at bounding box center [246, 299] width 431 height 30
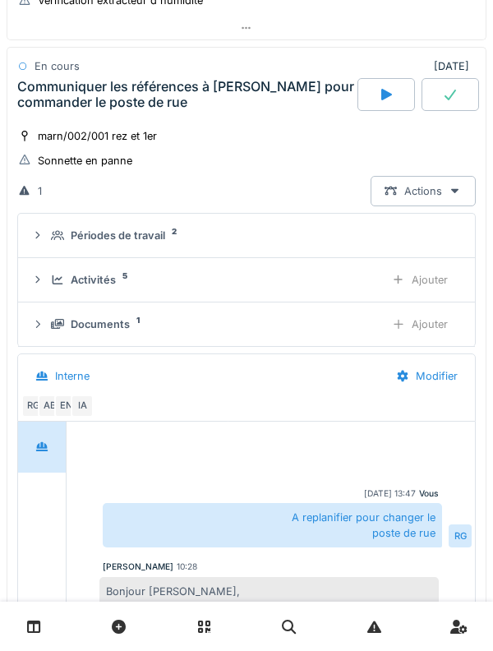
scroll to position [957, 0]
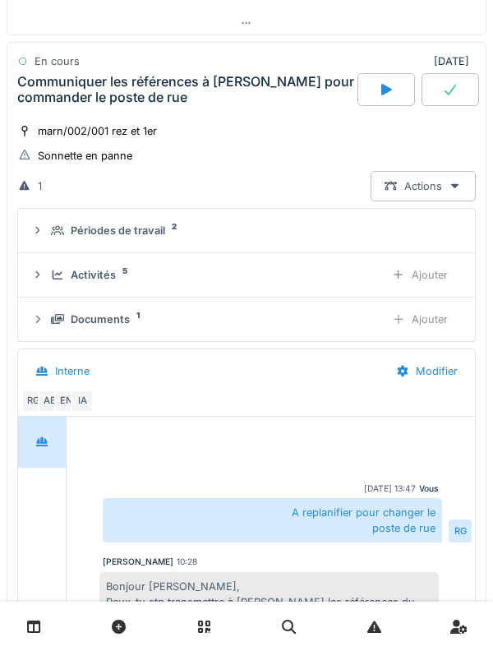
click at [59, 311] on div "Documents 1 Ajouter" at bounding box center [246, 319] width 431 height 30
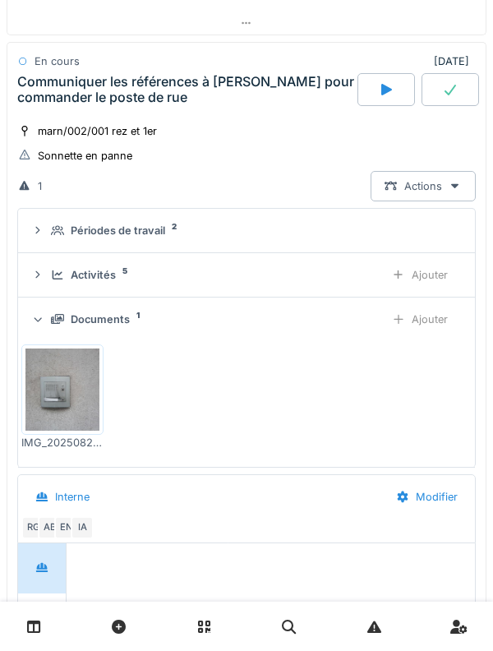
click at [53, 322] on icon at bounding box center [57, 319] width 13 height 10
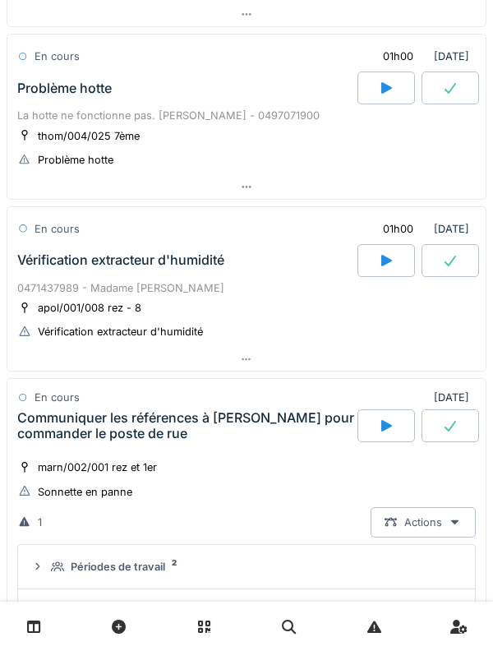
scroll to position [618, 0]
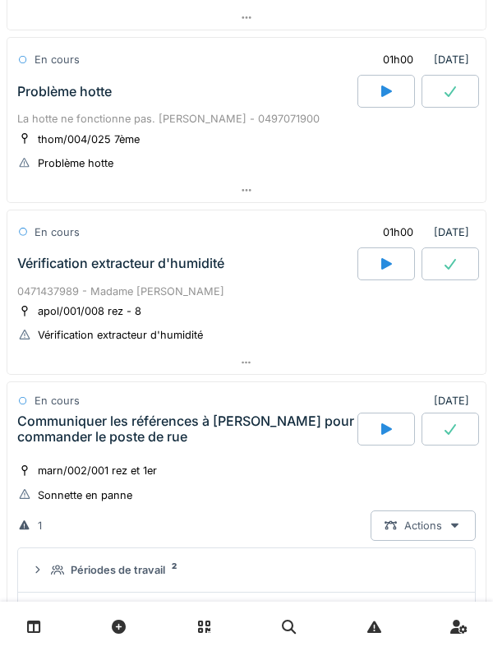
click at [97, 423] on div "Communiquer les références à Omar pour commander le poste de rue" at bounding box center [185, 429] width 337 height 31
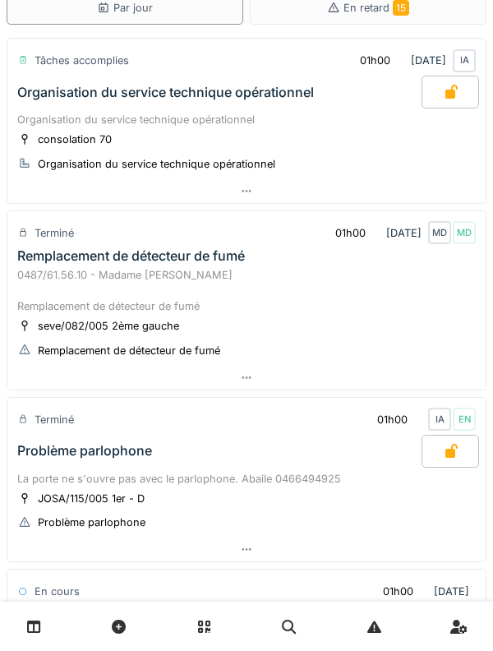
scroll to position [0, 0]
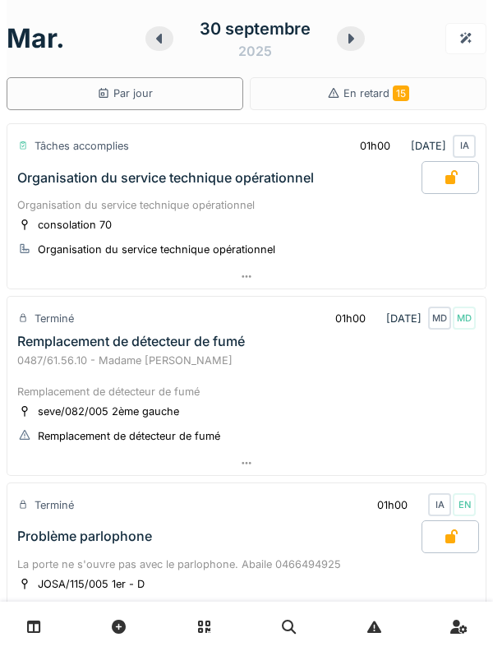
click at [347, 44] on icon at bounding box center [351, 38] width 16 height 13
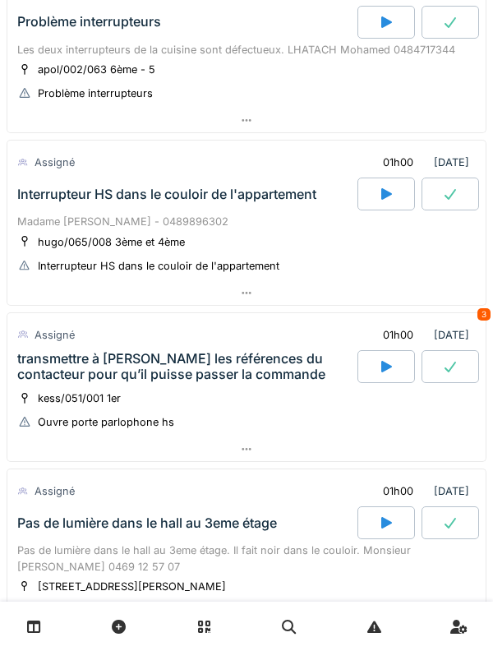
click at [95, 368] on div "transmettre à Omar les références du contacteur pour qu’il puisse passer la com…" at bounding box center [185, 366] width 337 height 31
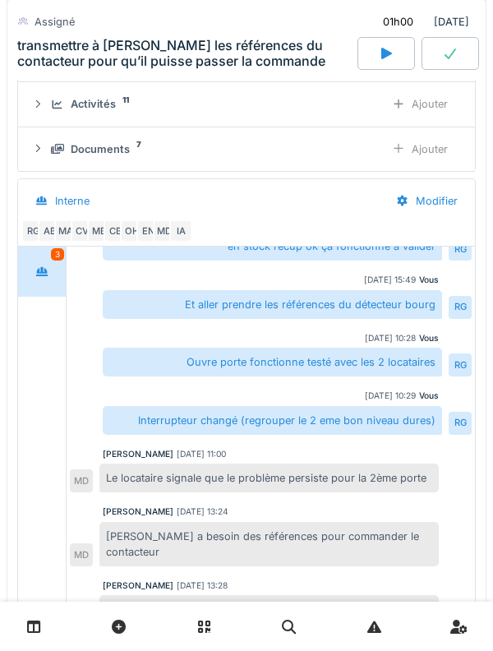
scroll to position [752, 0]
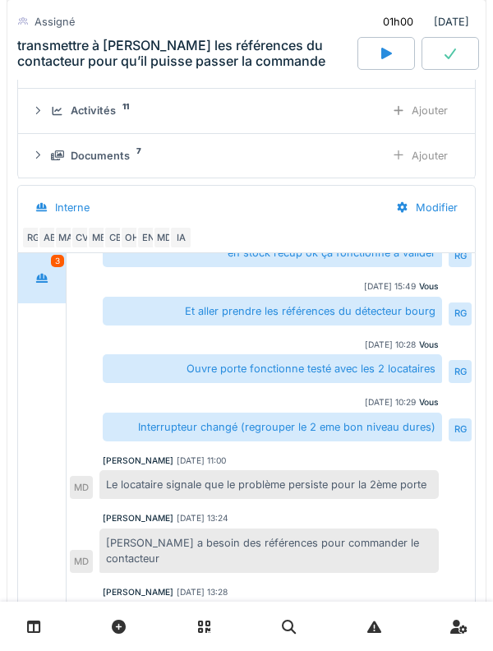
click at [49, 277] on div at bounding box center [41, 278] width 41 height 30
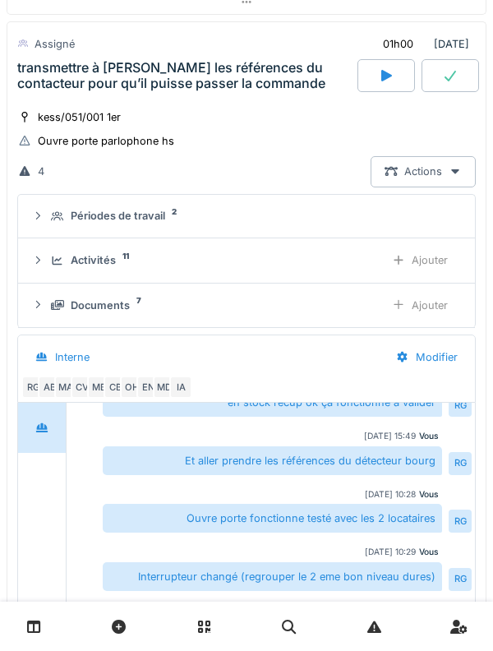
scroll to position [600, 0]
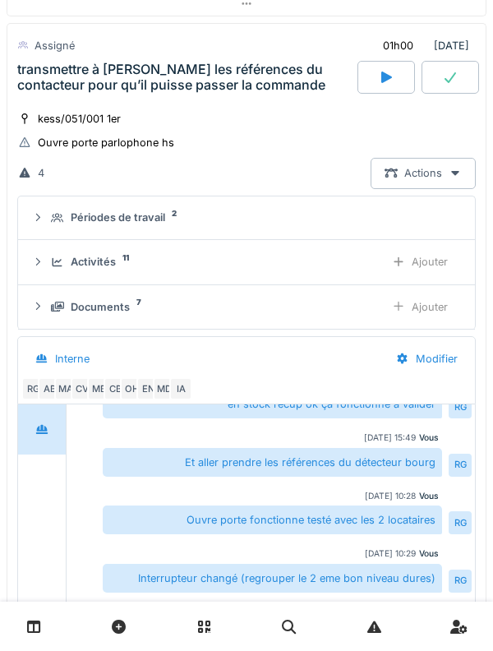
click at [60, 308] on icon at bounding box center [57, 307] width 13 height 10
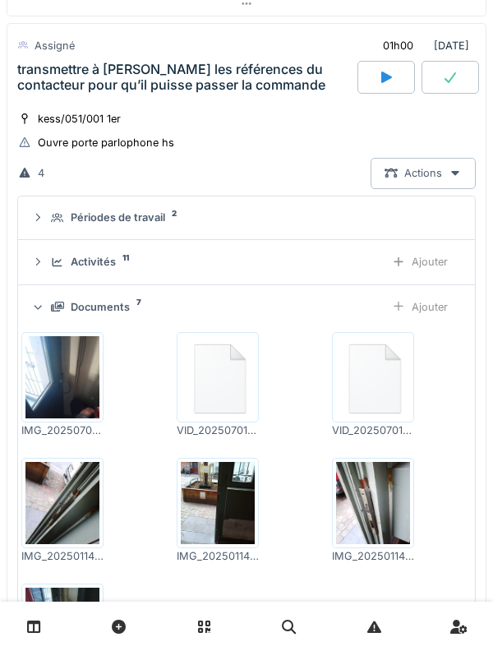
click at [53, 295] on div "Documents 7 Ajouter" at bounding box center [246, 307] width 431 height 30
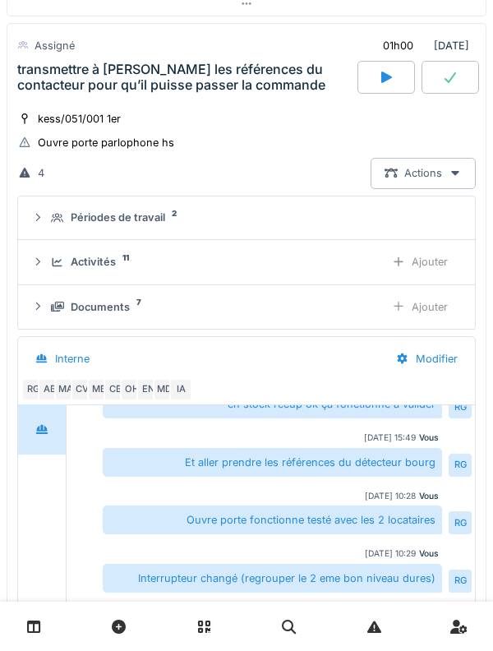
click at [46, 250] on div "Activités 11 Ajouter" at bounding box center [246, 262] width 431 height 30
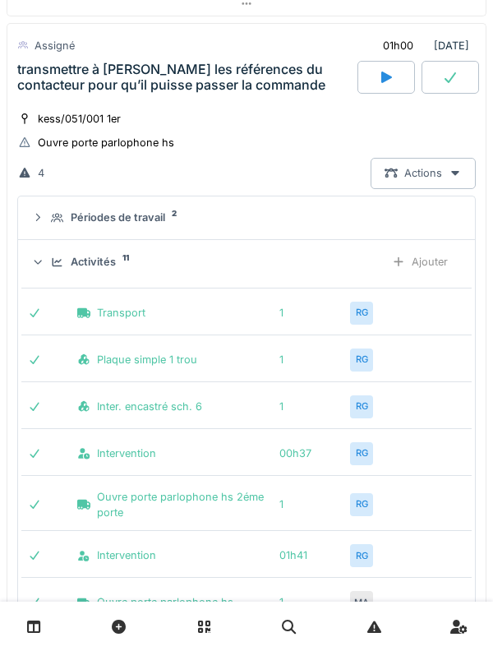
click at [53, 259] on icon at bounding box center [58, 261] width 11 height 9
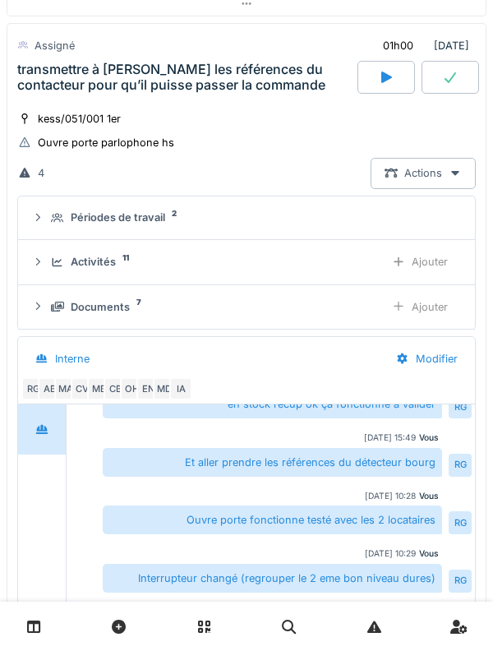
click at [56, 268] on div "Activités 11" at bounding box center [211, 262] width 321 height 16
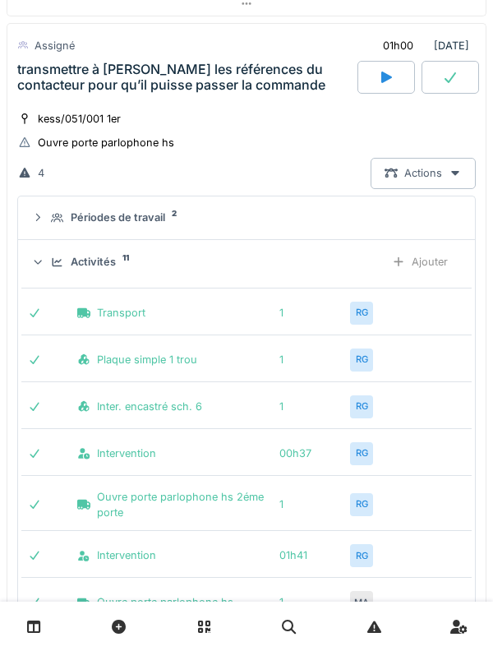
click at [68, 259] on div "Activités 11" at bounding box center [211, 262] width 321 height 16
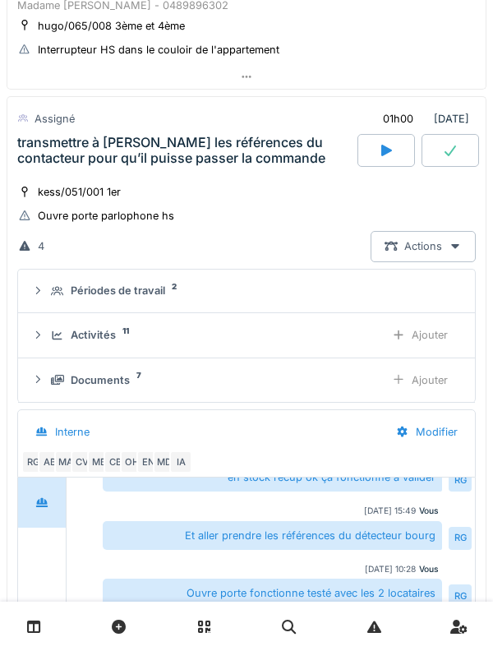
scroll to position [521, 0]
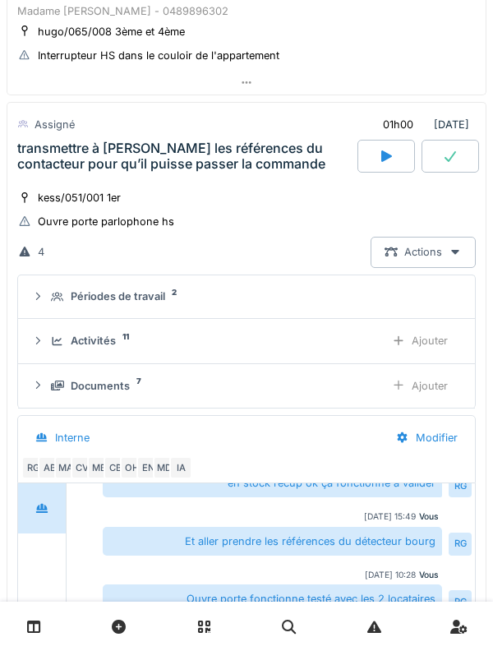
click at [64, 301] on div "Périodes de travail 2" at bounding box center [253, 297] width 405 height 16
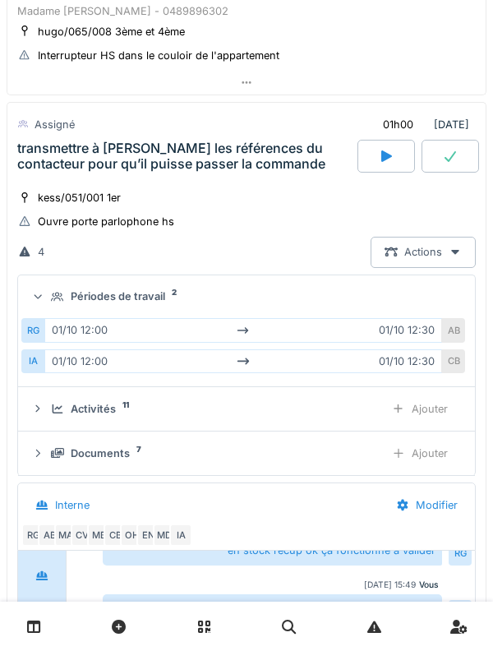
click at [54, 308] on summary "Périodes de travail 2" at bounding box center [247, 297] width 444 height 30
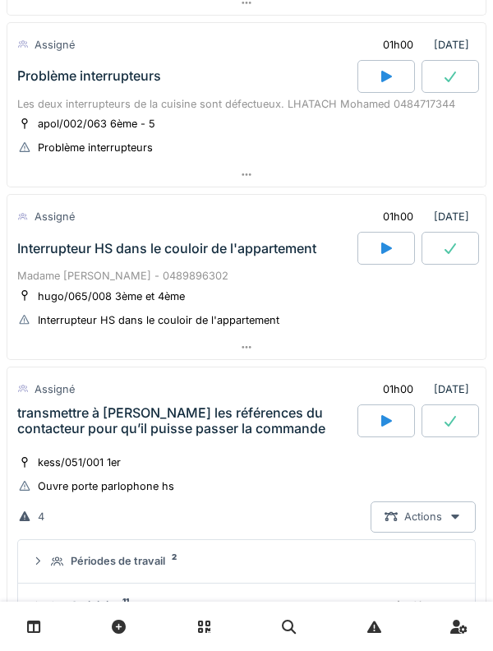
scroll to position [253, 0]
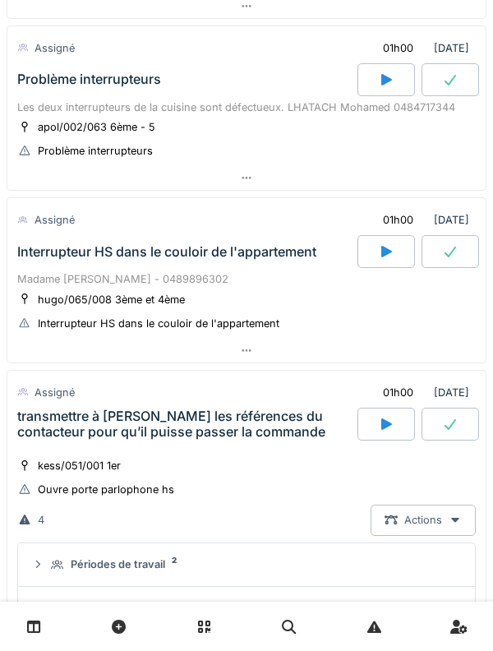
click at [84, 411] on div "transmettre à Omar les références du contacteur pour qu’il puisse passer la com…" at bounding box center [185, 424] width 337 height 31
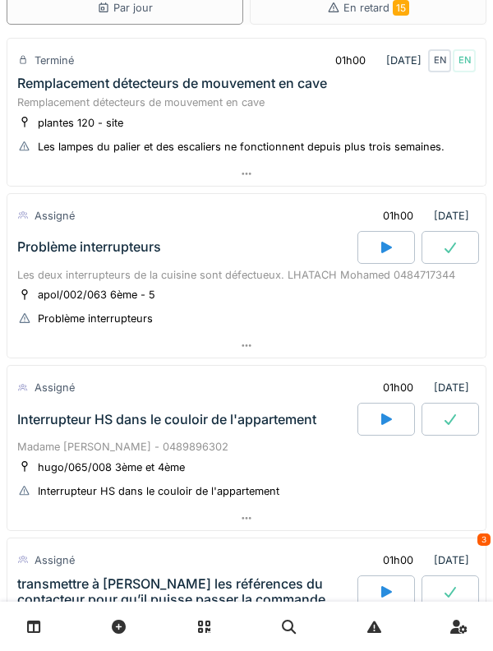
scroll to position [0, 0]
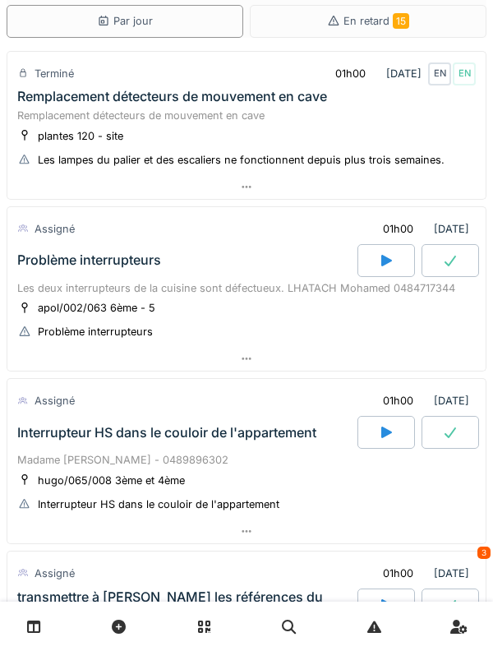
click at [66, 251] on div "Problème interrupteurs" at bounding box center [186, 260] width 344 height 33
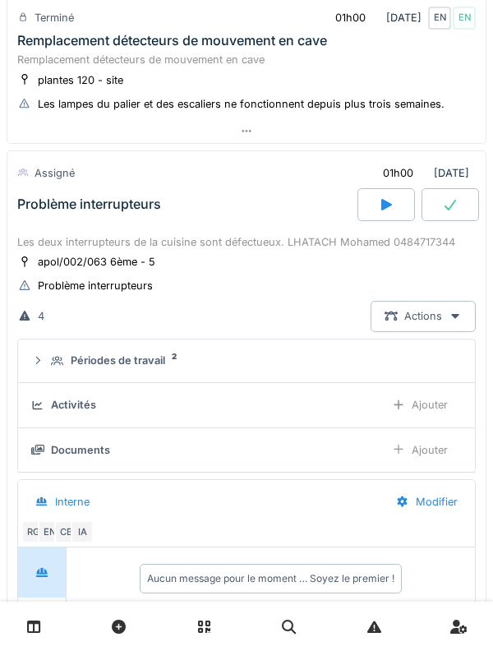
scroll to position [213, 0]
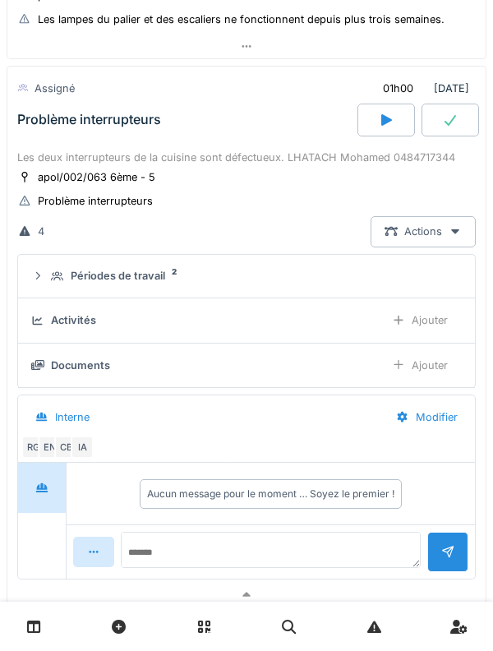
click at [52, 278] on icon at bounding box center [57, 276] width 13 height 11
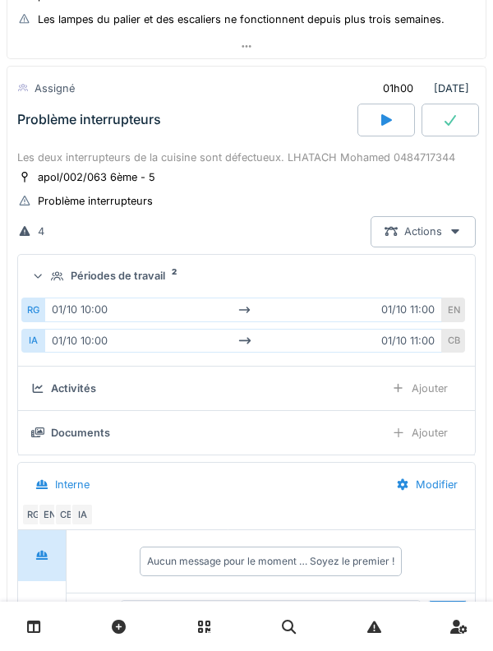
click at [27, 282] on summary "Périodes de travail 2" at bounding box center [247, 277] width 444 height 30
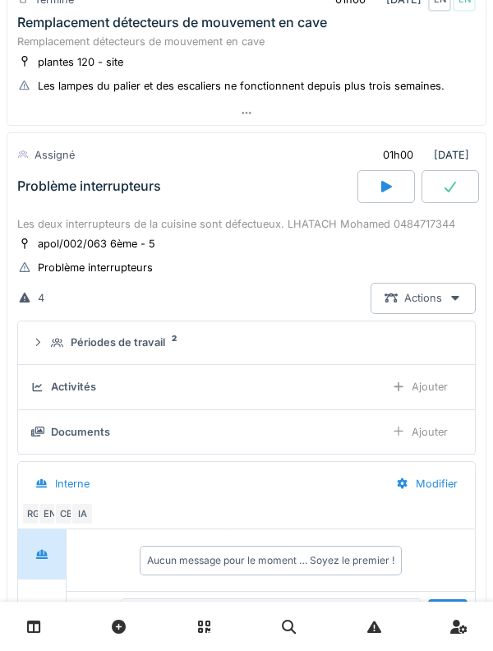
scroll to position [137, 0]
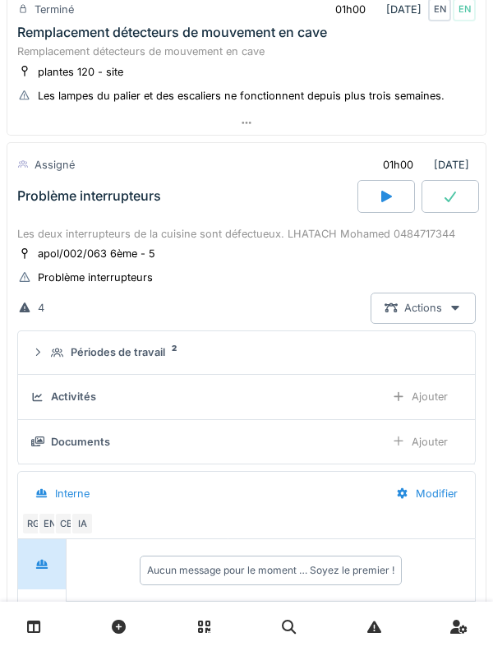
click at [54, 211] on div "Problème interrupteurs" at bounding box center [186, 196] width 344 height 33
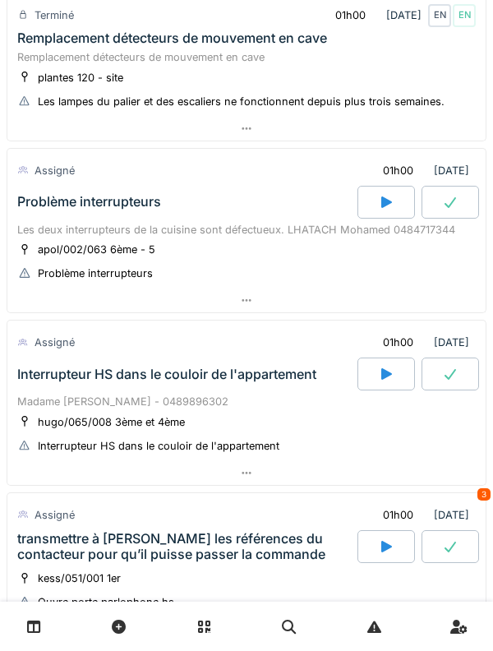
scroll to position [0, 0]
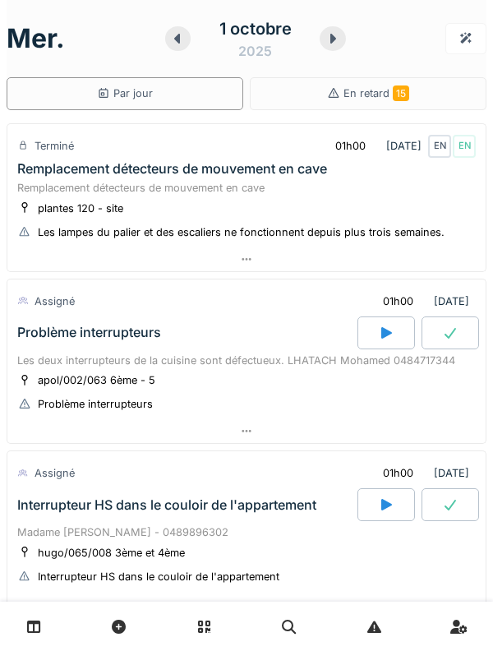
click at [335, 49] on div at bounding box center [333, 38] width 26 height 25
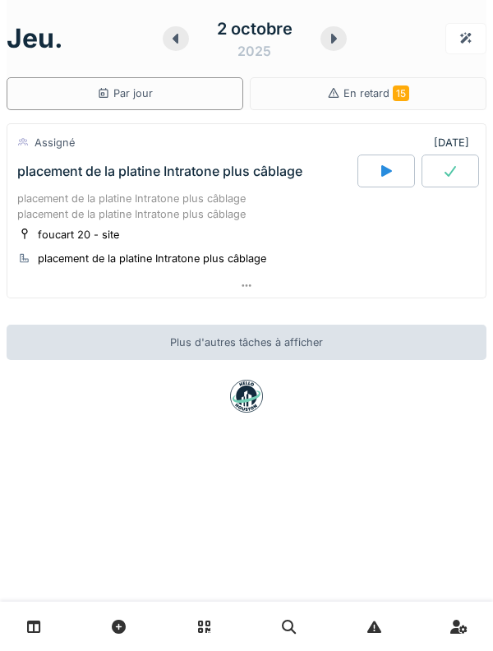
click at [38, 218] on div "placement de la platine Intratone plus câblage placement de la platine Intraton…" at bounding box center [246, 206] width 459 height 31
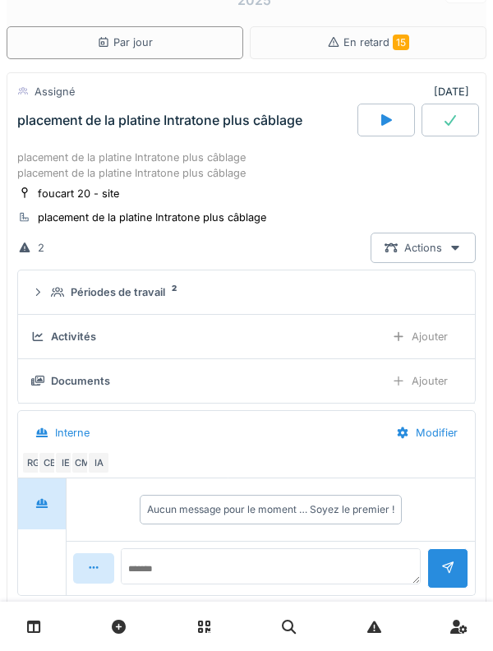
scroll to position [58, 0]
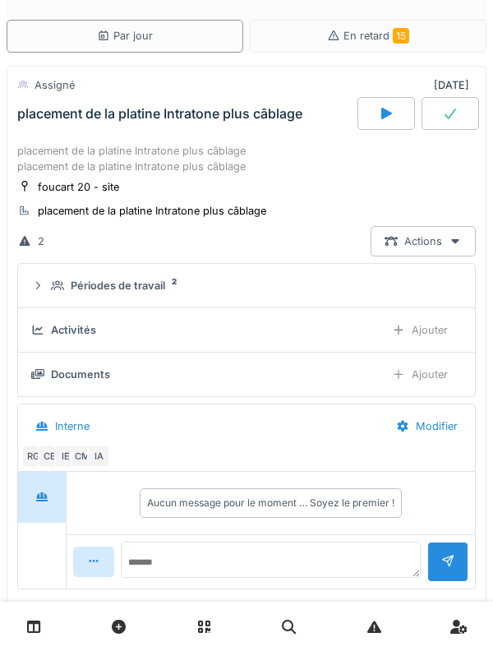
click at [58, 287] on icon at bounding box center [57, 286] width 13 height 10
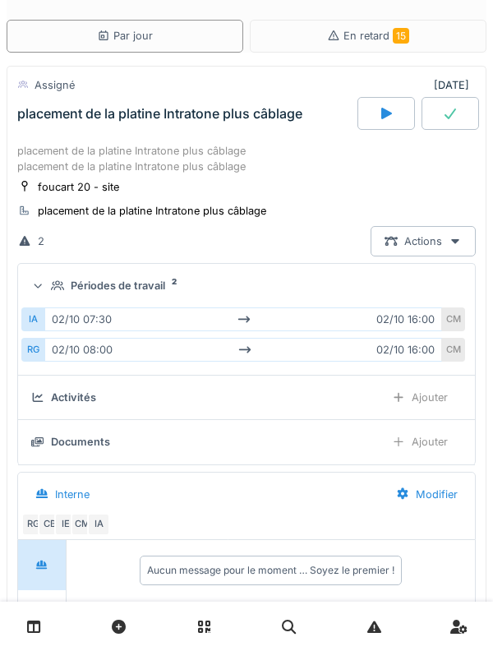
click at [52, 281] on icon at bounding box center [57, 285] width 13 height 11
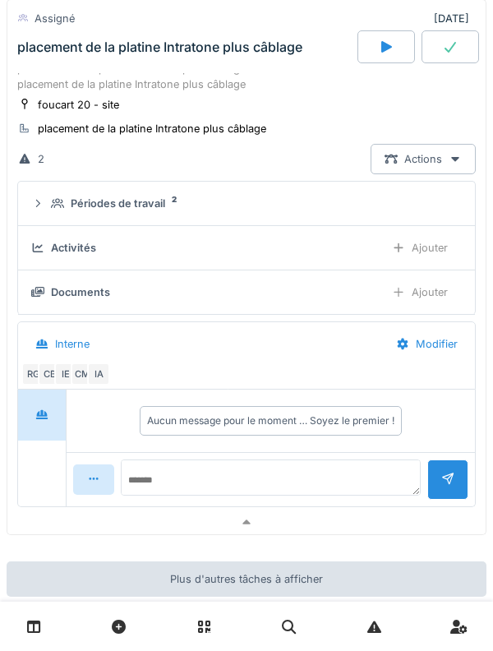
scroll to position [0, 0]
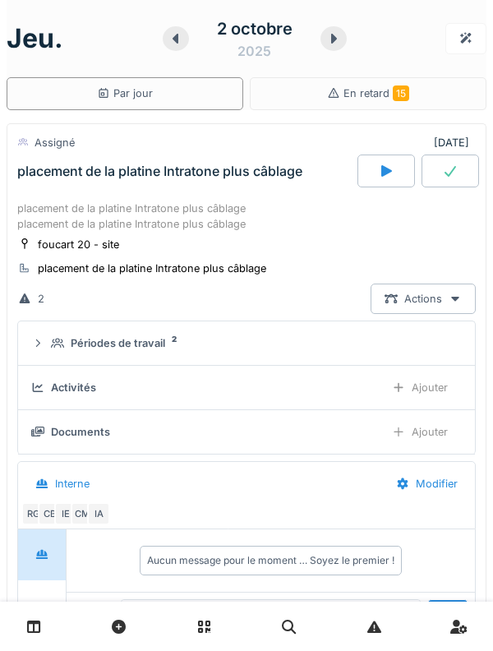
click at [53, 331] on summary "Périodes de travail 2" at bounding box center [247, 343] width 444 height 30
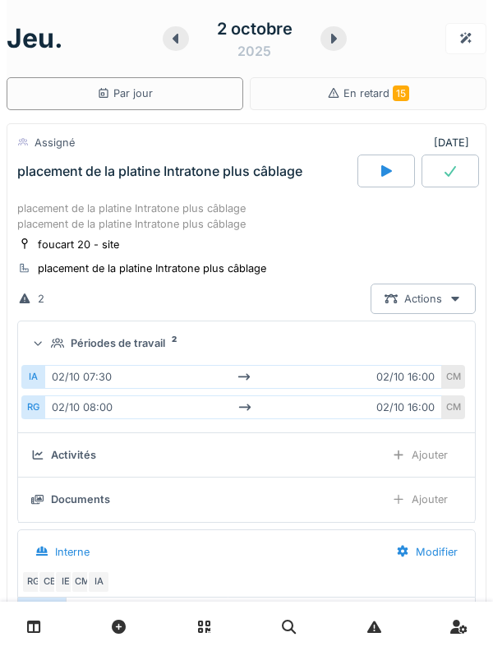
click at [53, 341] on icon at bounding box center [57, 344] width 13 height 10
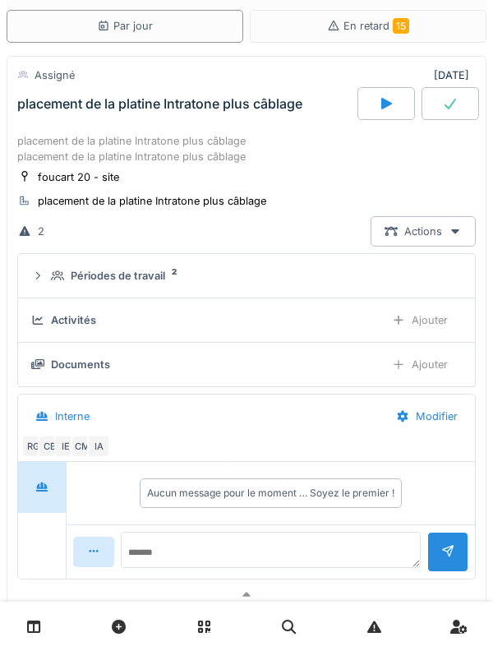
scroll to position [71, 0]
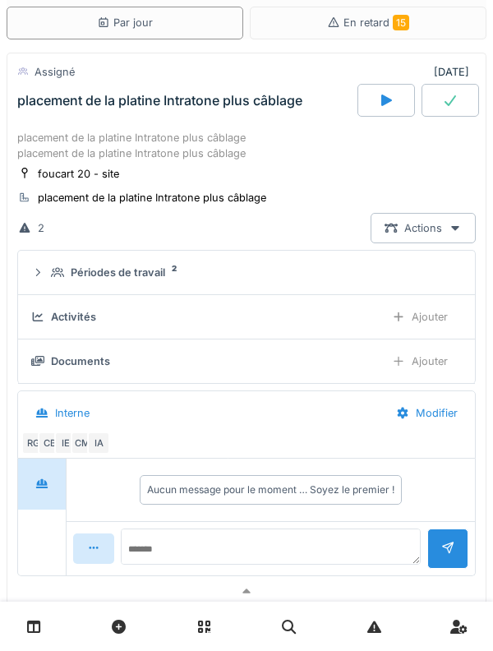
click at [54, 131] on div "placement de la platine Intratone plus câblage placement de la platine Intraton…" at bounding box center [246, 145] width 459 height 31
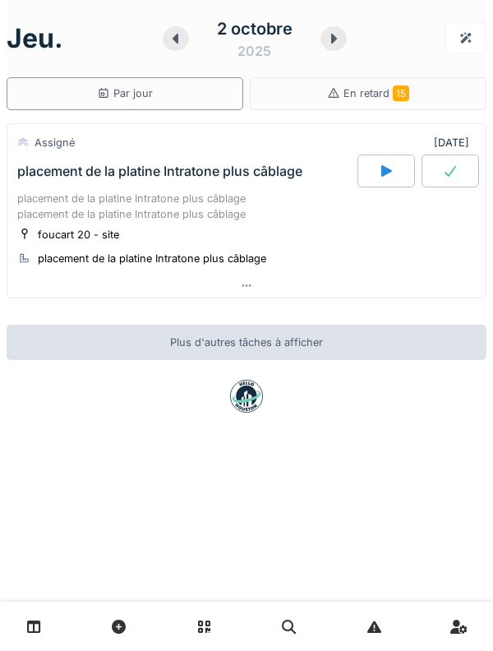
scroll to position [0, 0]
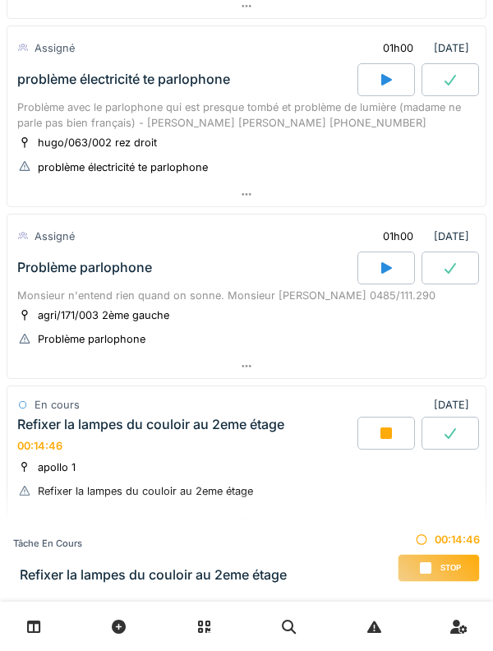
scroll to position [1113, 0]
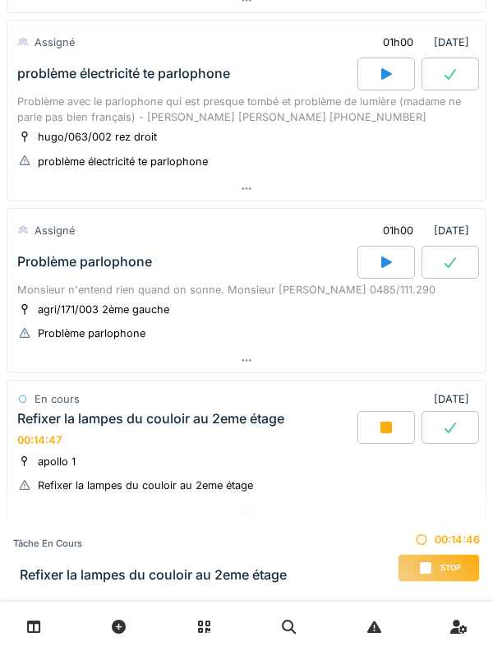
click at [58, 262] on div "Problème parlophone" at bounding box center [84, 262] width 135 height 16
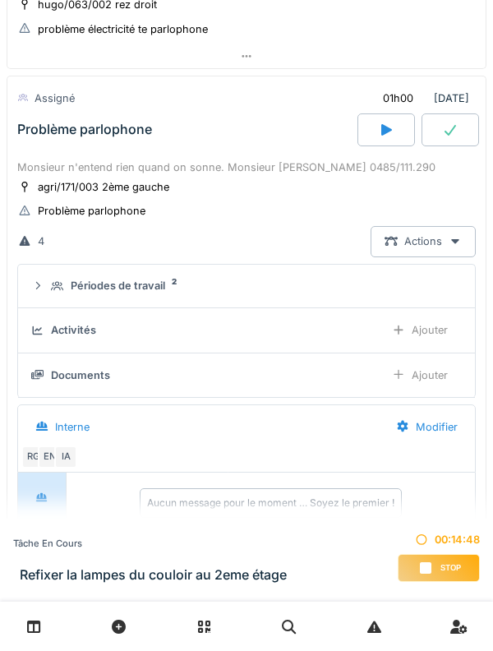
scroll to position [1255, 0]
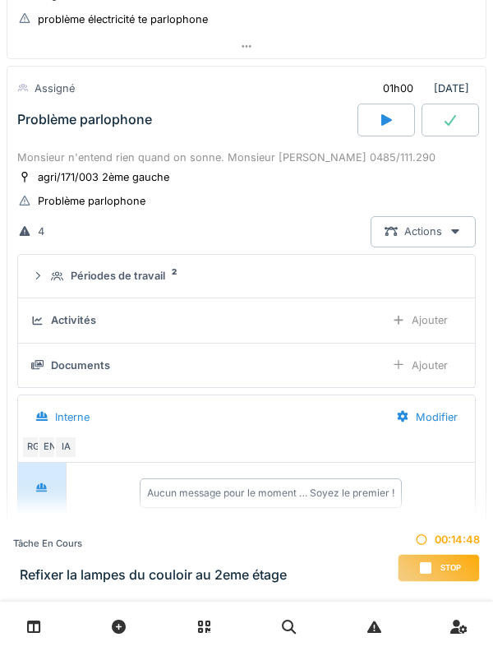
click at [41, 282] on div at bounding box center [37, 276] width 13 height 16
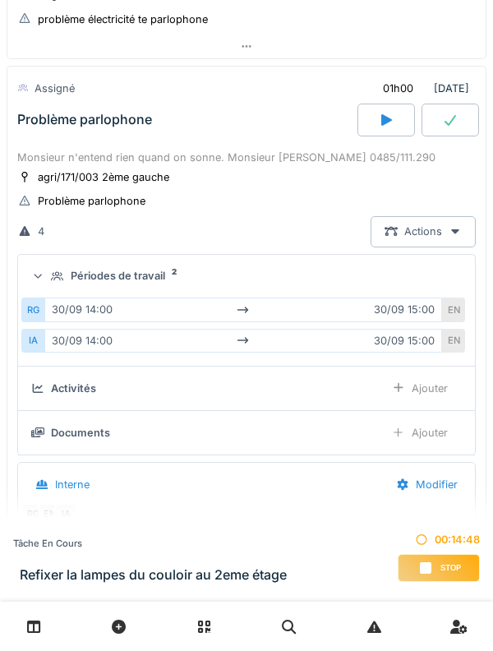
click at [46, 275] on div "Périodes de travail 2" at bounding box center [246, 276] width 431 height 16
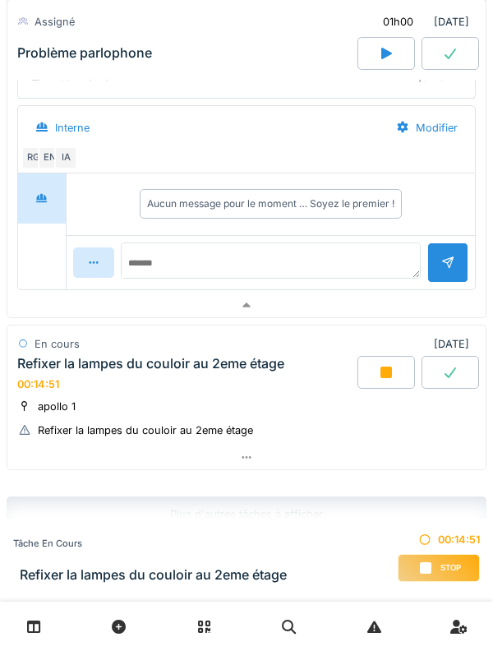
scroll to position [1568, 0]
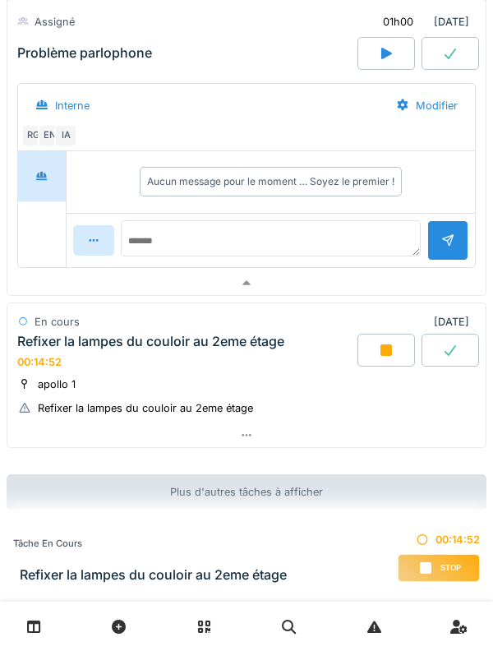
click at [61, 331] on div "En cours" at bounding box center [48, 322] width 63 height 24
click at [81, 349] on div "Refixer la lampes du couloir au 2eme étage" at bounding box center [150, 342] width 267 height 16
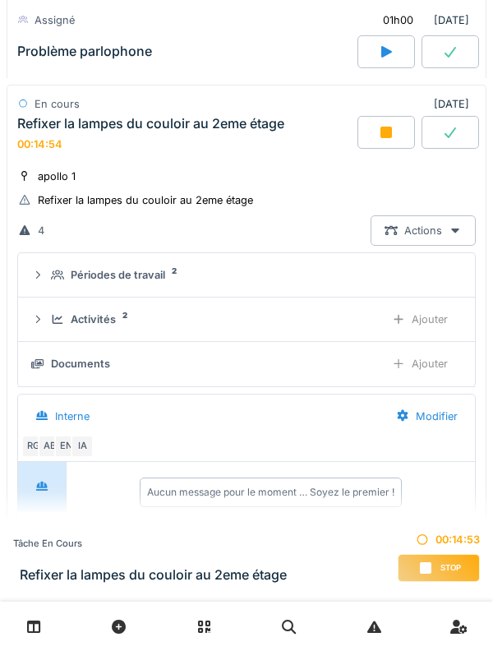
scroll to position [1804, 0]
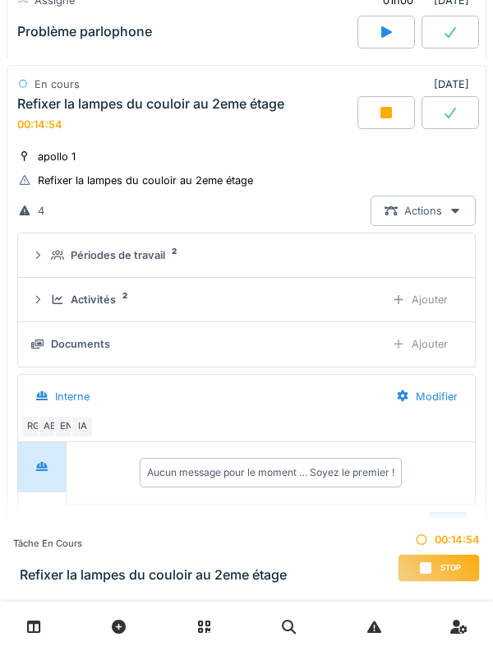
click at [52, 275] on details "Périodes de travail 2" at bounding box center [246, 256] width 457 height 44
click at [54, 293] on div "Activités 2" at bounding box center [211, 300] width 321 height 16
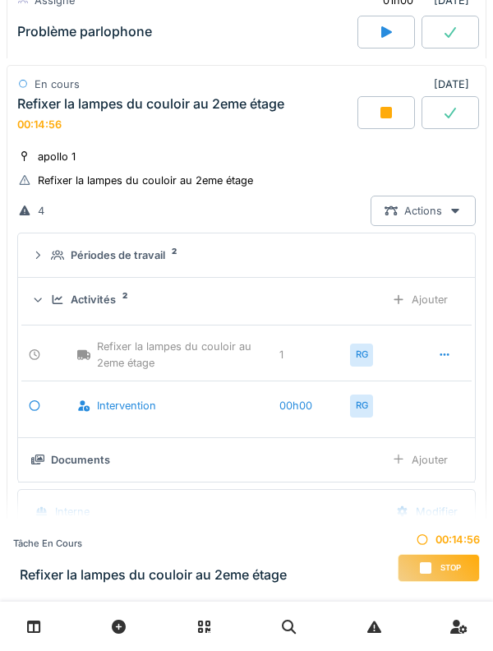
click at [50, 303] on div "Activités 2 Ajouter" at bounding box center [246, 300] width 431 height 30
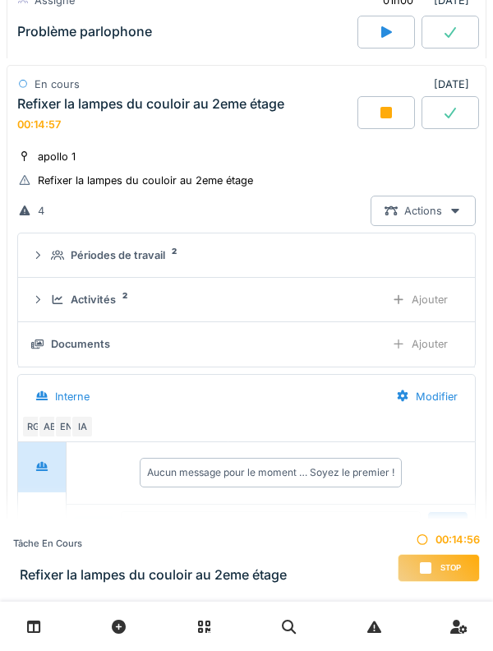
click at [66, 257] on div "Périodes de travail 2" at bounding box center [253, 256] width 405 height 16
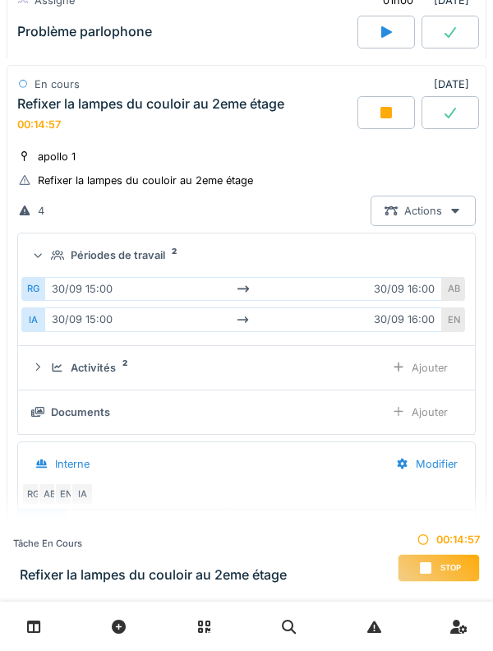
click at [66, 258] on div "Périodes de travail 2" at bounding box center [253, 256] width 405 height 16
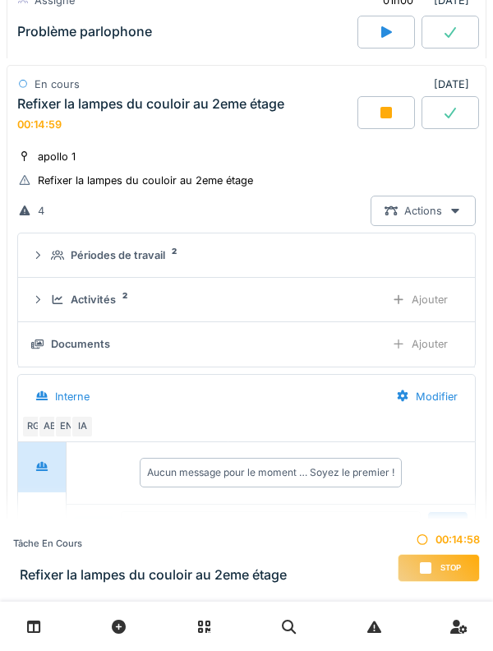
click at [74, 259] on div "Périodes de travail" at bounding box center [118, 256] width 95 height 16
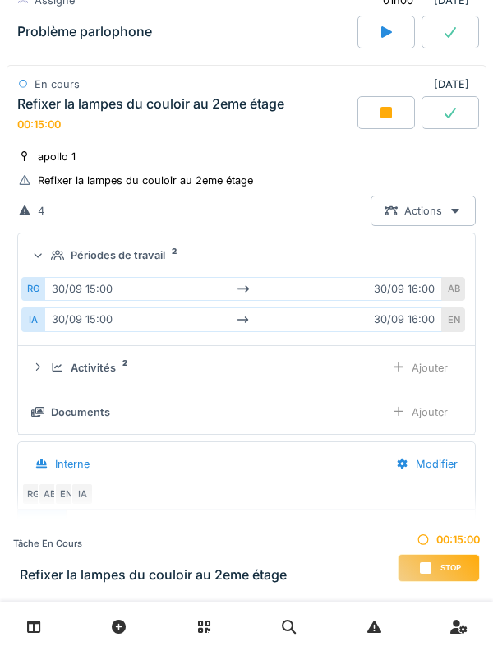
click at [44, 244] on summary "Périodes de travail 2" at bounding box center [247, 255] width 444 height 30
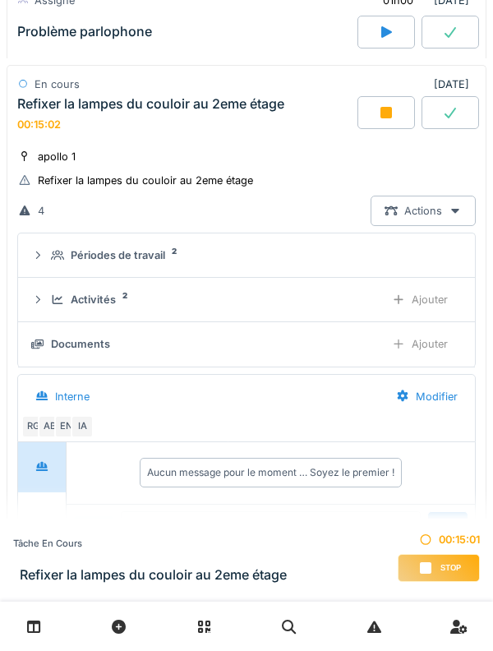
click at [61, 336] on div "Documents Ajouter" at bounding box center [246, 344] width 431 height 30
click at [51, 305] on icon at bounding box center [57, 299] width 13 height 11
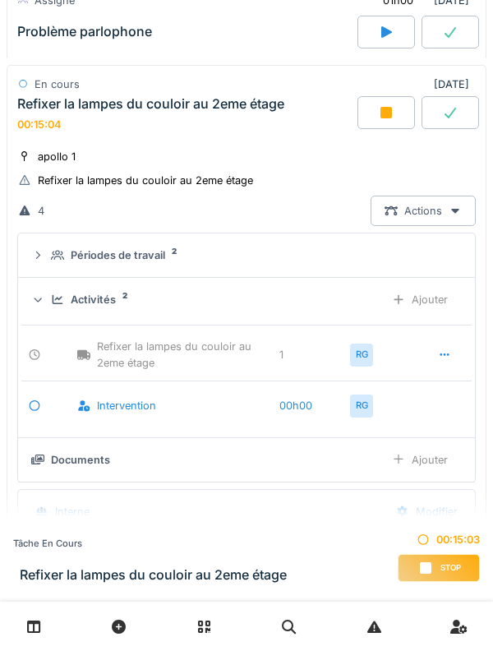
click at [53, 301] on icon at bounding box center [58, 299] width 11 height 9
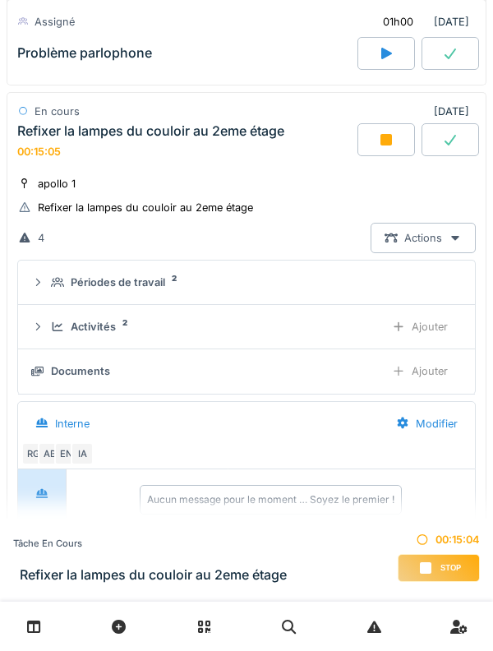
scroll to position [1773, 0]
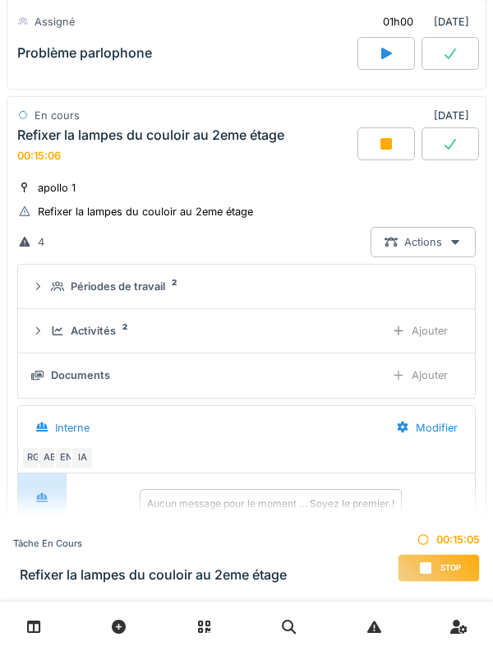
click at [68, 187] on div "apollo 1" at bounding box center [57, 188] width 38 height 16
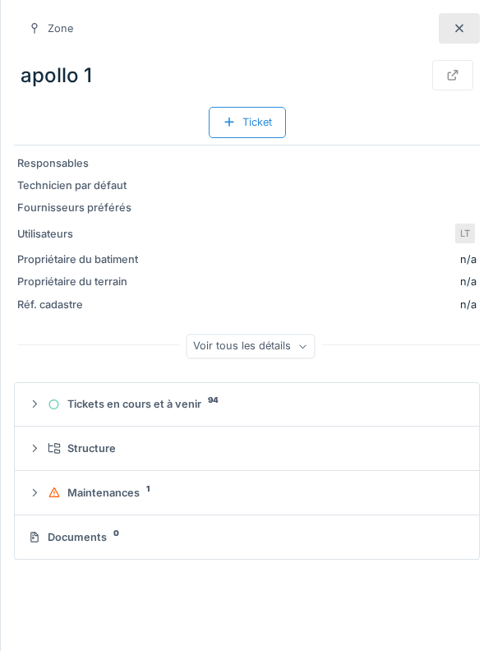
click at [53, 405] on icon at bounding box center [54, 405] width 13 height 11
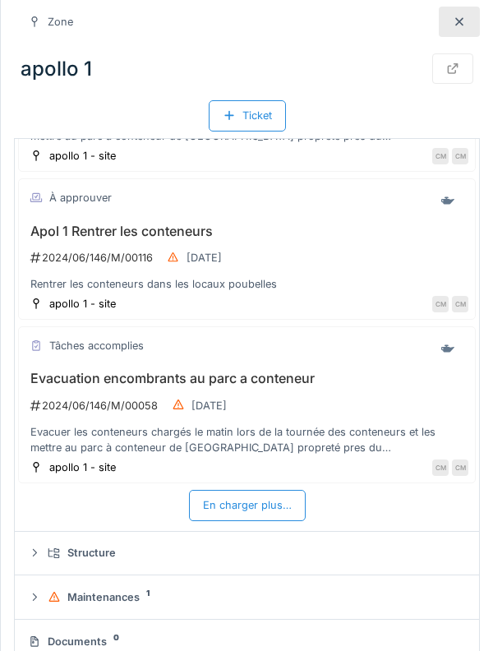
scroll to position [726, 0]
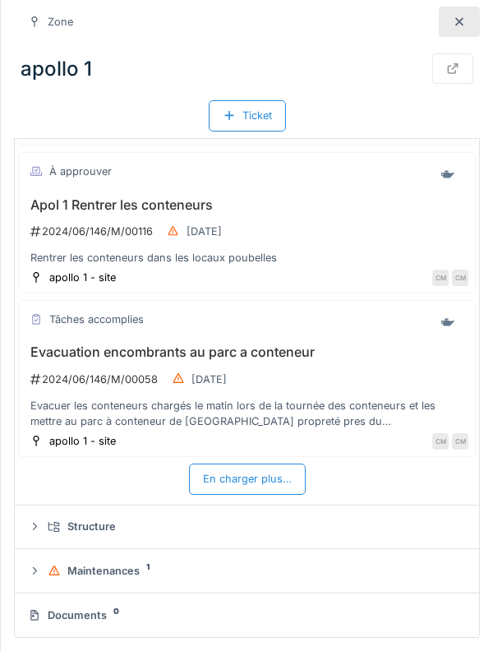
click at [271, 489] on div "En charger plus…" at bounding box center [247, 479] width 117 height 30
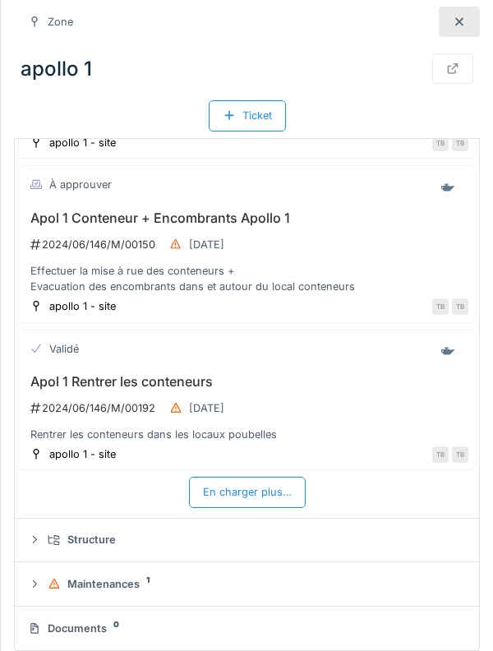
scroll to position [1498, 0]
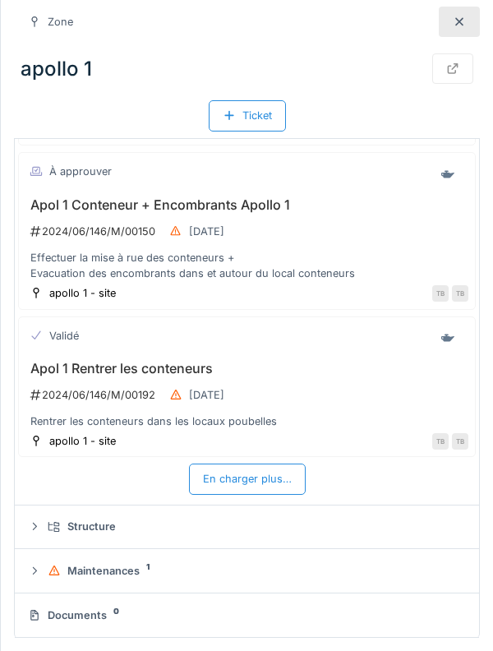
click at [275, 482] on div "En charger plus…" at bounding box center [247, 479] width 117 height 30
click at [292, 488] on div "En charger plus…" at bounding box center [247, 480] width 117 height 30
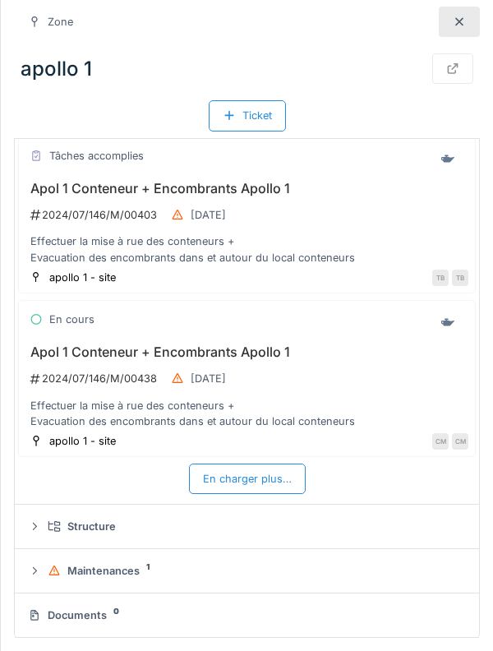
click at [285, 483] on div "En charger plus…" at bounding box center [247, 479] width 117 height 30
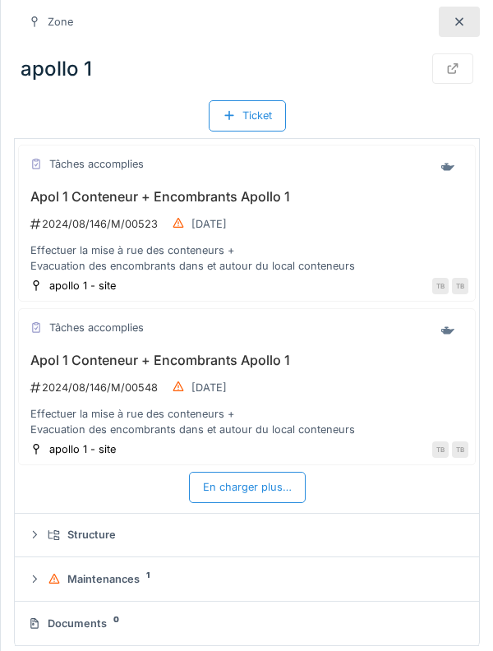
scroll to position [3875, 0]
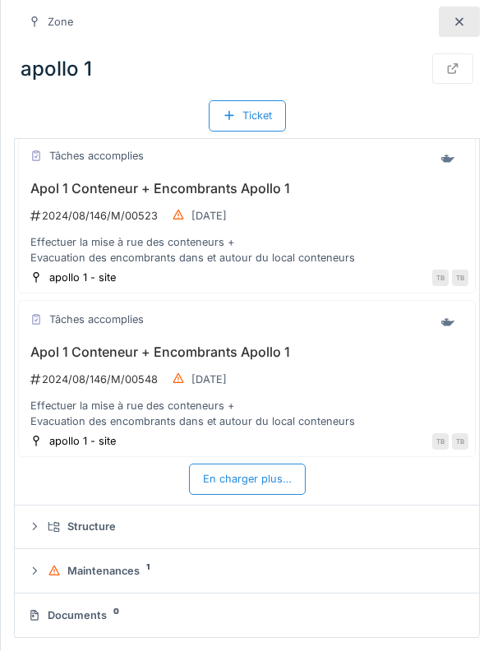
click at [299, 483] on div "En charger plus…" at bounding box center [247, 479] width 117 height 30
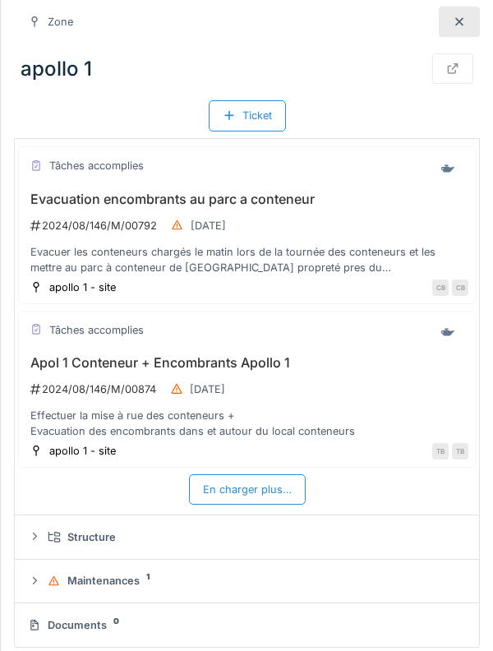
scroll to position [4651, 0]
click at [288, 492] on div "En charger plus…" at bounding box center [247, 489] width 117 height 30
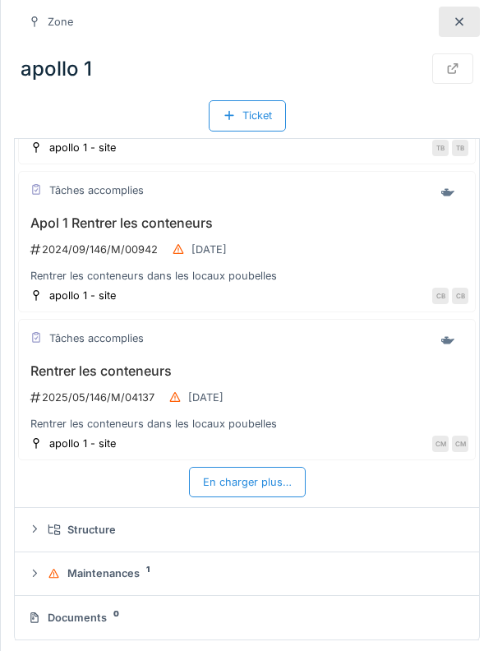
scroll to position [5419, 0]
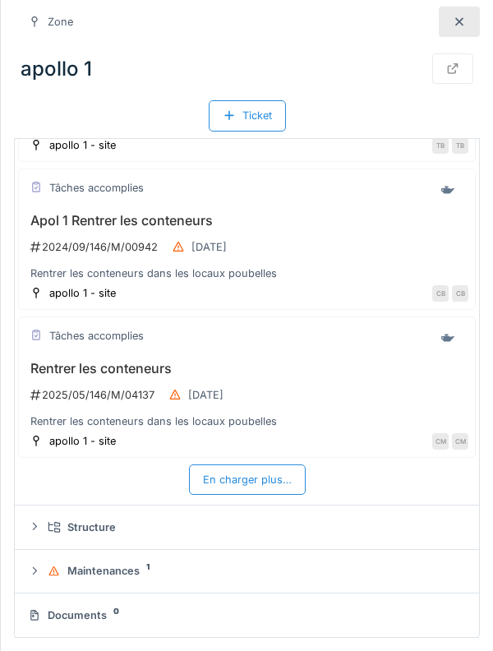
click at [275, 490] on div "En charger plus…" at bounding box center [247, 480] width 117 height 30
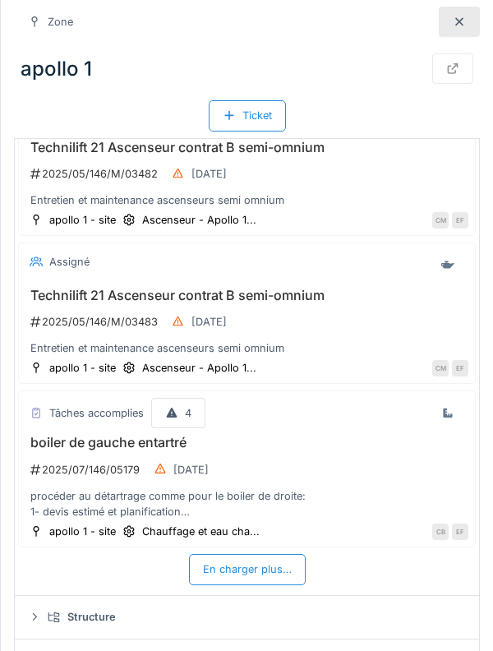
scroll to position [6175, 0]
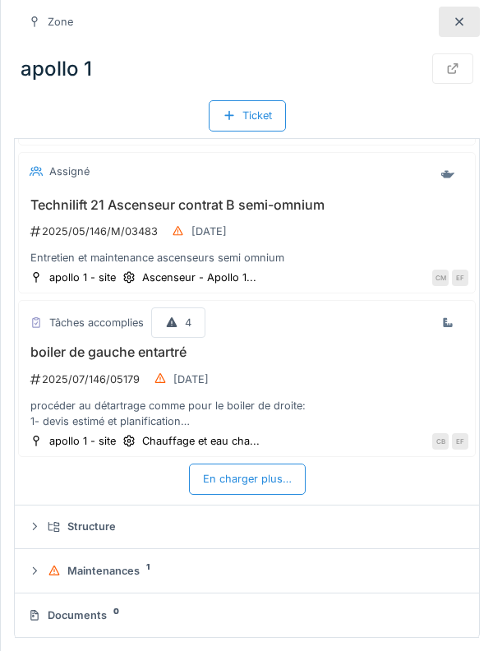
click at [294, 483] on div "En charger plus…" at bounding box center [247, 479] width 117 height 30
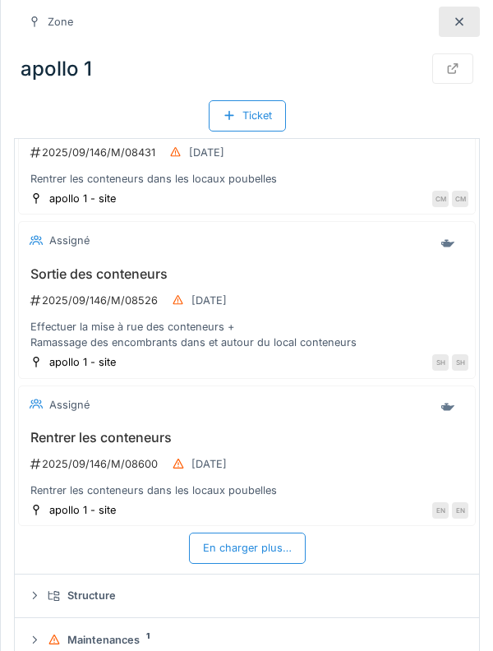
scroll to position [6946, 0]
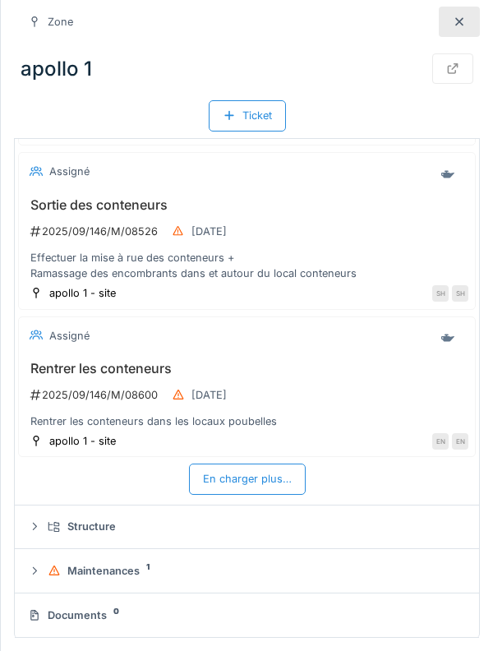
click at [278, 493] on div "En charger plus…" at bounding box center [247, 479] width 117 height 30
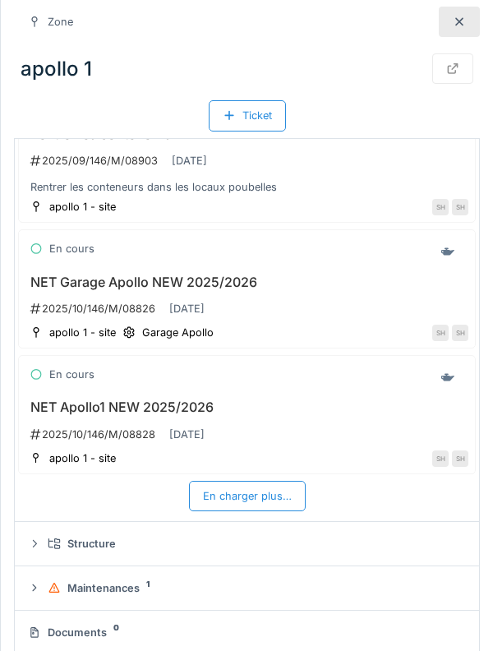
scroll to position [7658, 0]
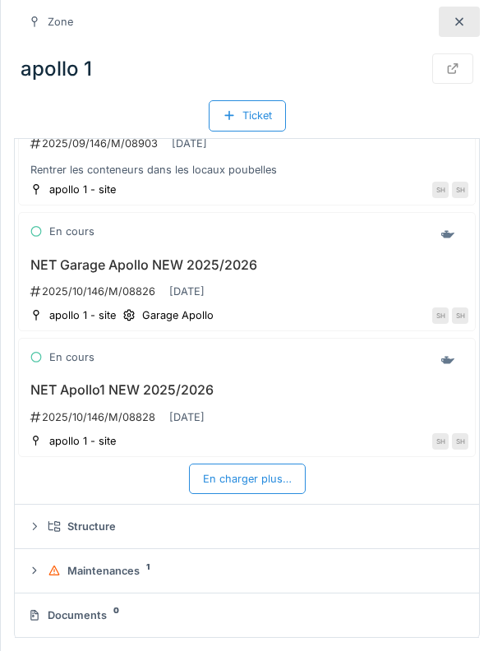
click at [276, 472] on div "En charger plus…" at bounding box center [247, 479] width 117 height 30
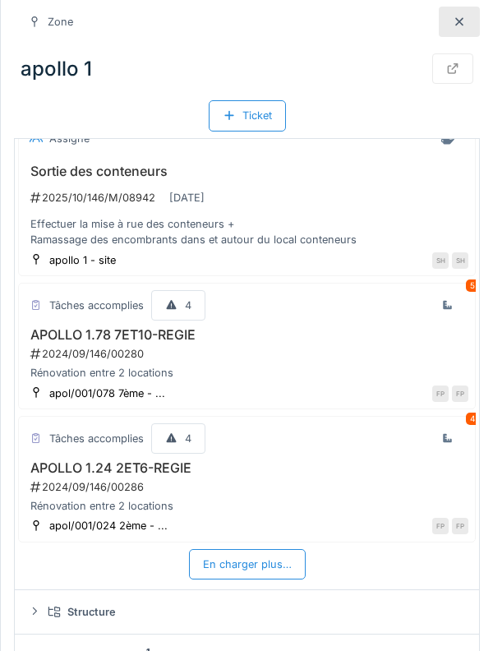
scroll to position [8362, 0]
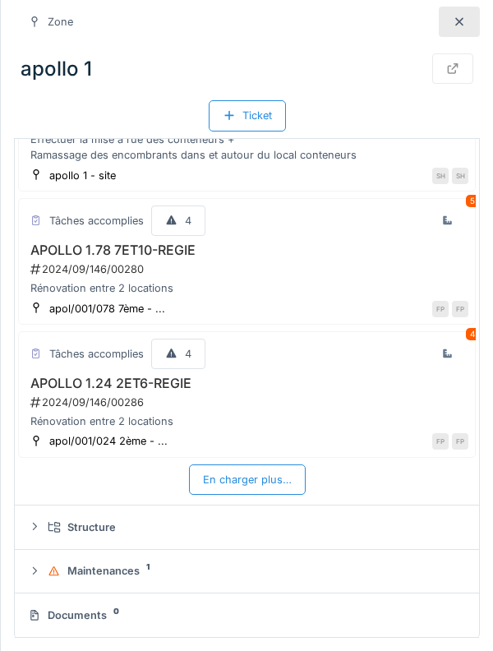
click at [279, 483] on div "En charger plus…" at bounding box center [247, 480] width 117 height 30
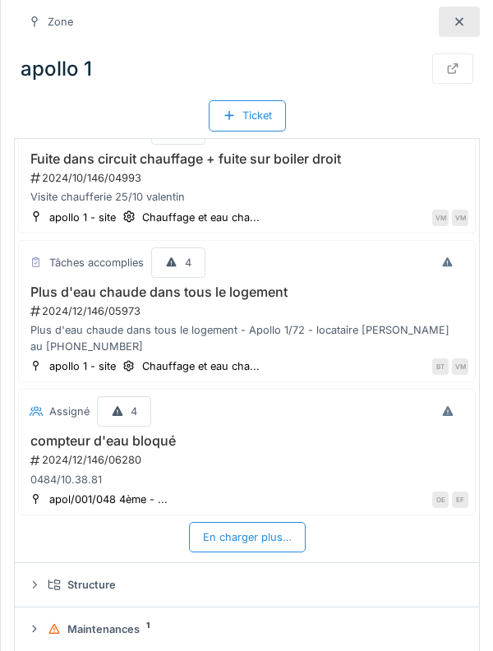
scroll to position [9059, 0]
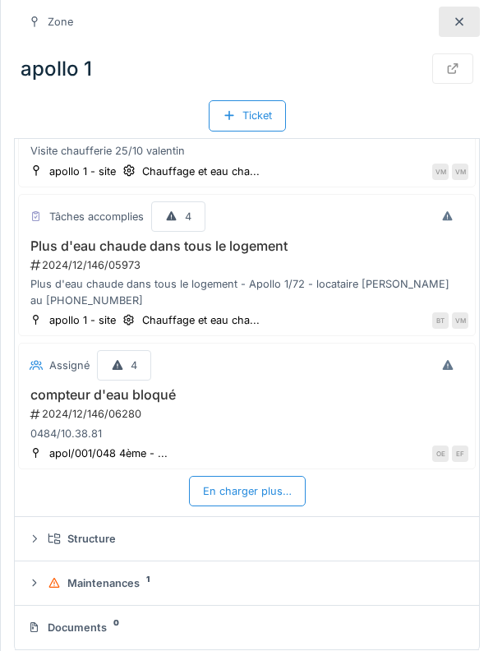
click at [286, 476] on div "En charger plus…" at bounding box center [247, 491] width 117 height 30
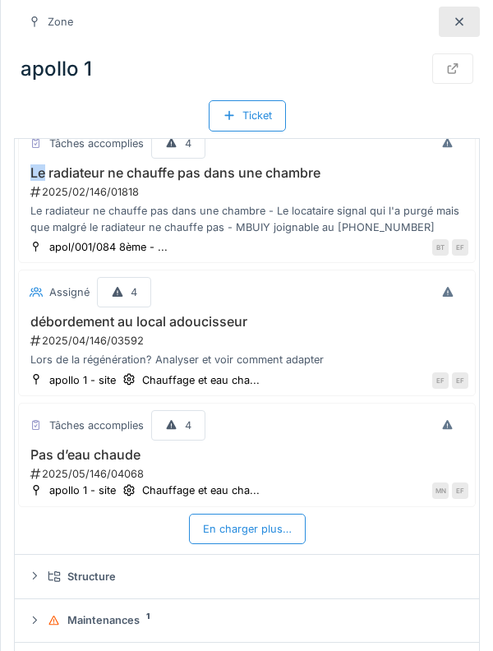
scroll to position [9712, 0]
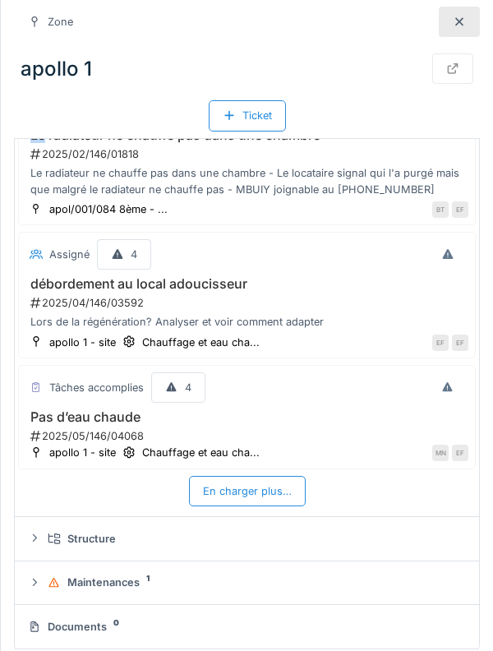
click at [275, 476] on div "En charger plus…" at bounding box center [247, 491] width 117 height 30
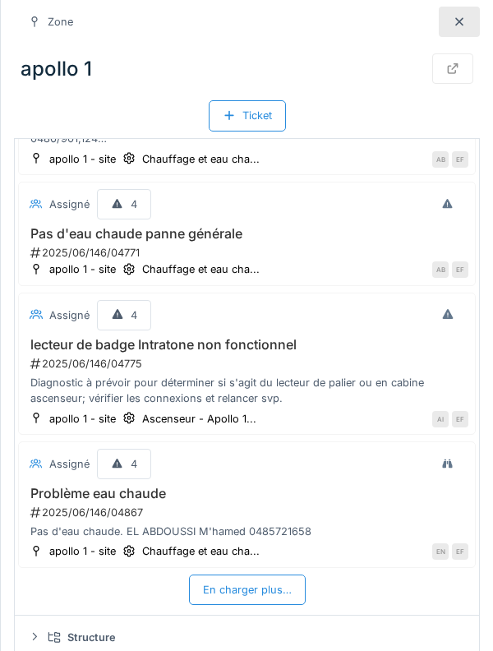
scroll to position [10403, 0]
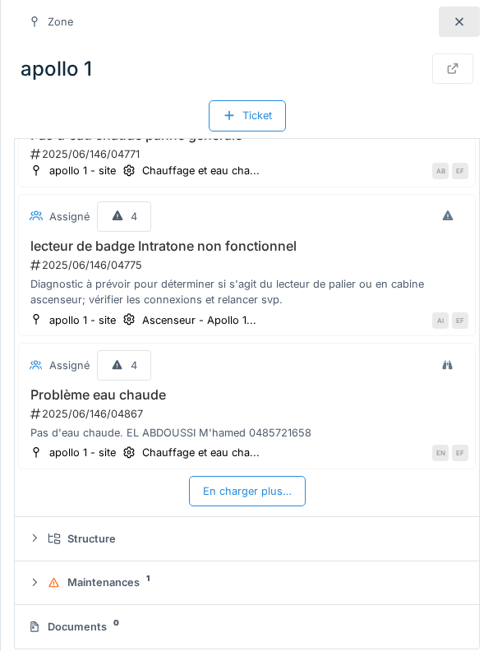
click at [277, 480] on div "En charger plus…" at bounding box center [247, 491] width 117 height 30
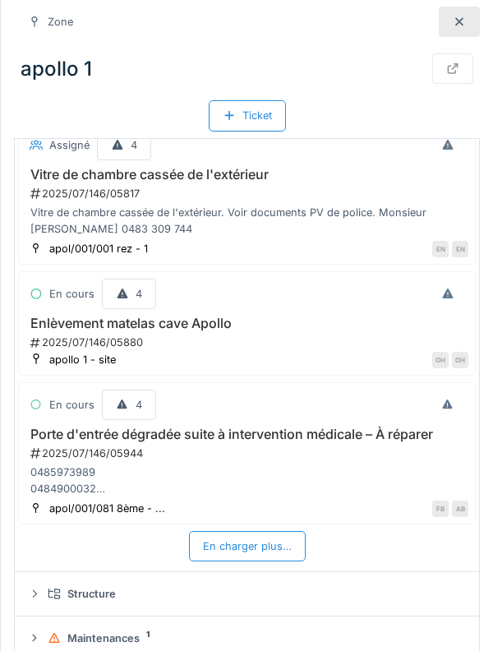
scroll to position [11110, 0]
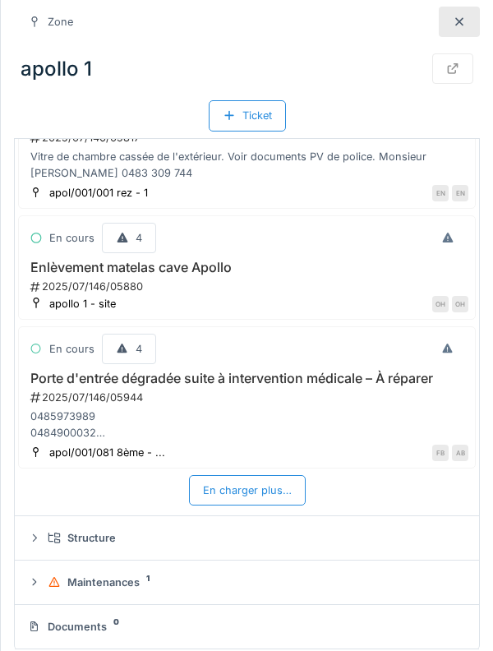
click at [279, 475] on div "En charger plus…" at bounding box center [247, 490] width 117 height 30
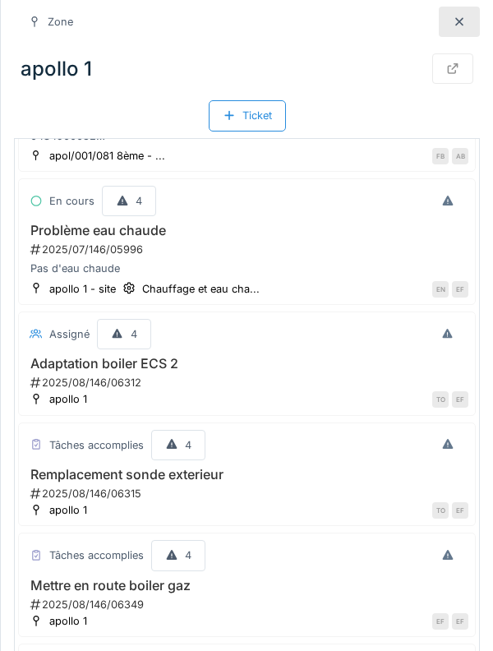
scroll to position [11687, 0]
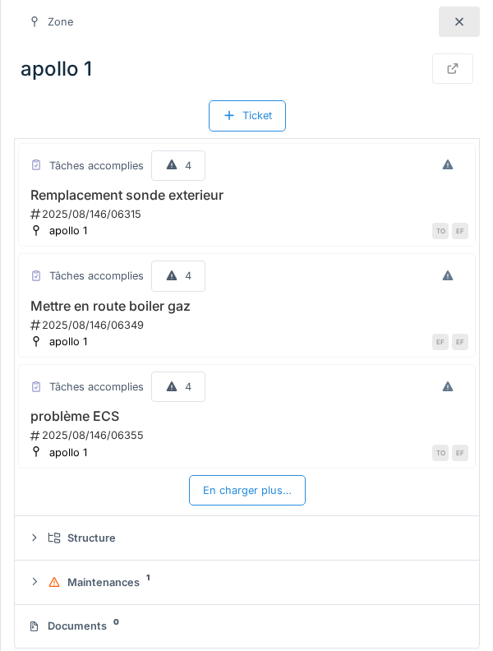
click at [83, 582] on summary "Maintenances 1" at bounding box center [247, 582] width 452 height 30
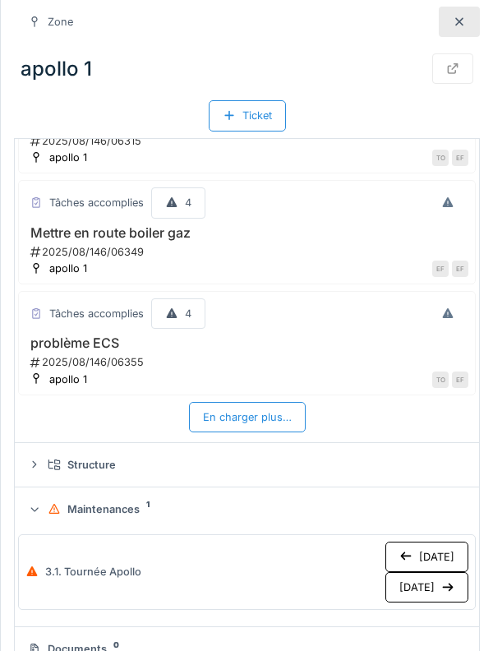
scroll to position [11782, 0]
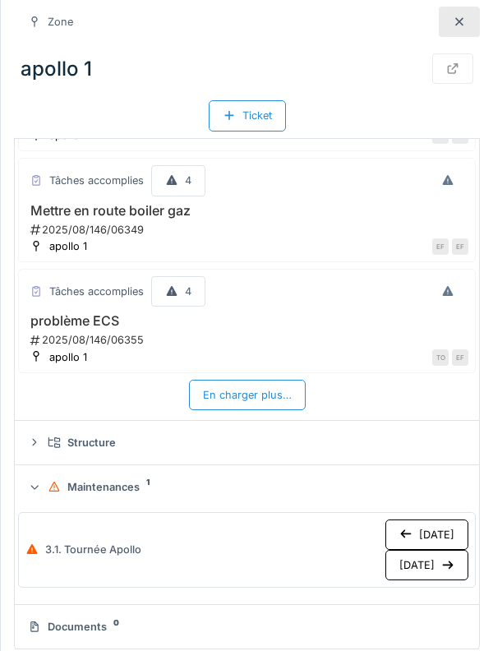
click at [71, 479] on div "Maintenances 1" at bounding box center [254, 487] width 412 height 16
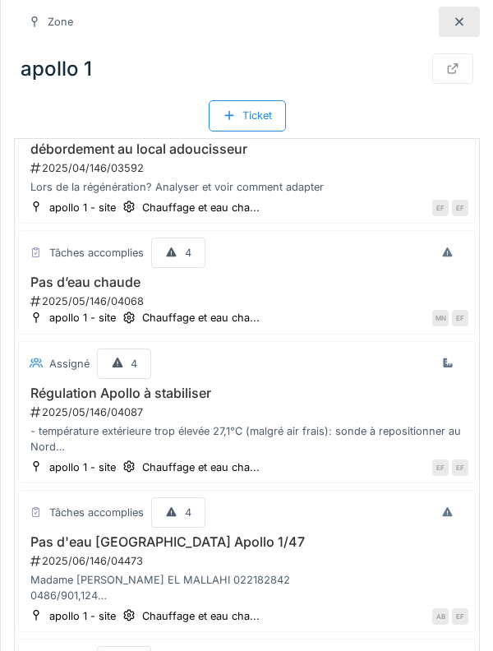
scroll to position [9808, 0]
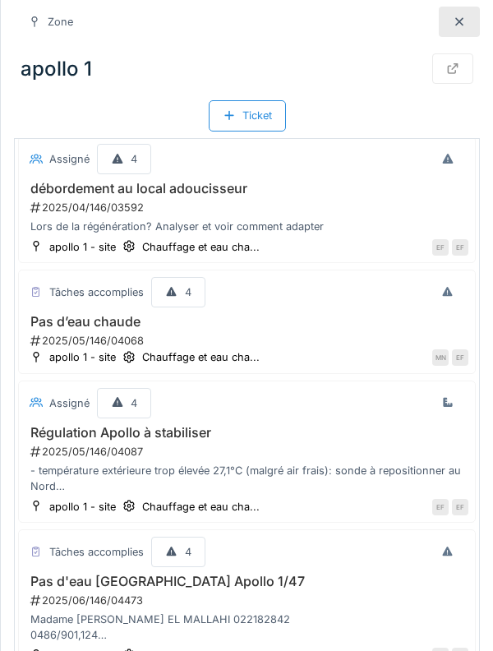
click at [448, 26] on div at bounding box center [459, 22] width 41 height 30
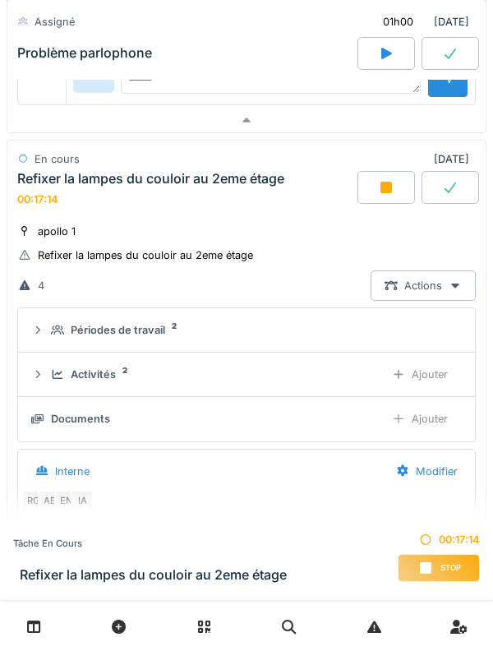
click at [100, 179] on div "Refixer la lampes du couloir au 2eme étage" at bounding box center [150, 179] width 267 height 16
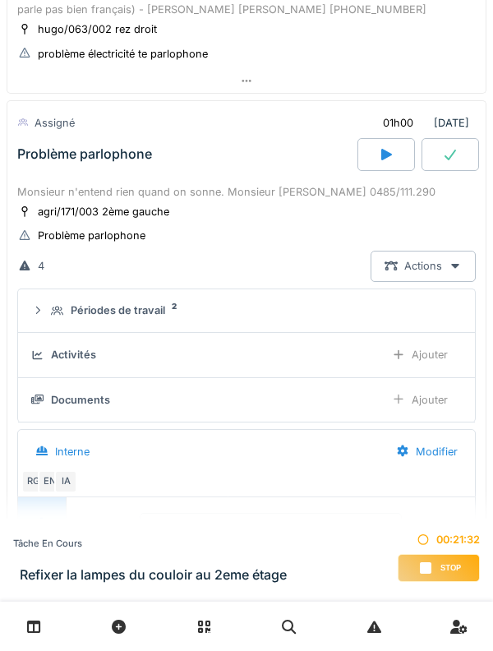
scroll to position [1214, 0]
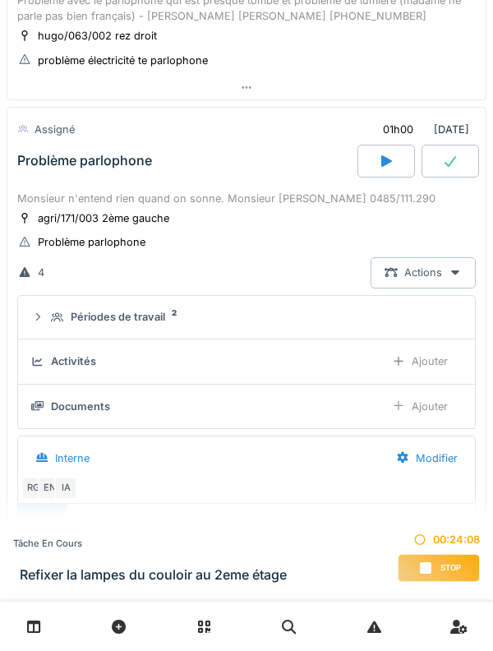
click at [223, 192] on div "Monsieur n'entend rien quand on sonne. Monsieur [PERSON_NAME] 0485/111.290" at bounding box center [246, 199] width 459 height 16
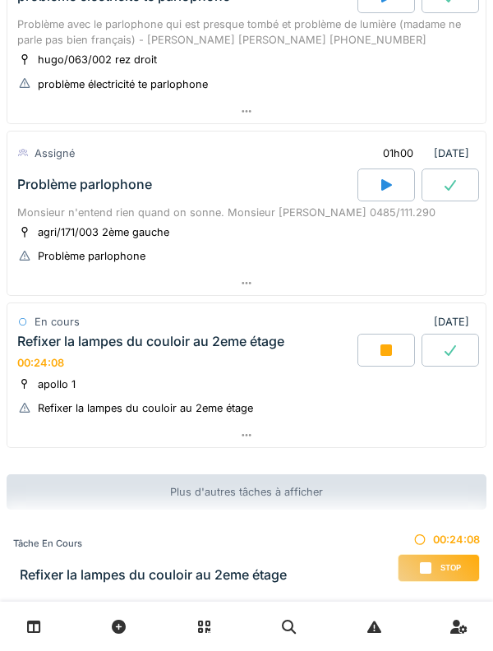
scroll to position [1190, 0]
click at [442, 567] on span "Stop" at bounding box center [451, 569] width 21 height 12
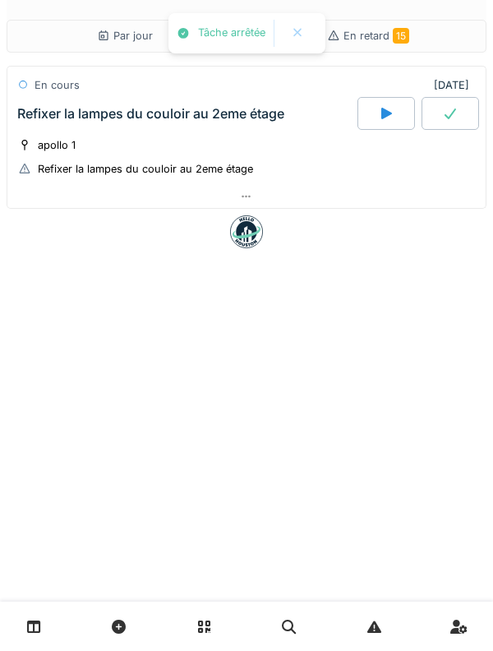
scroll to position [0, 0]
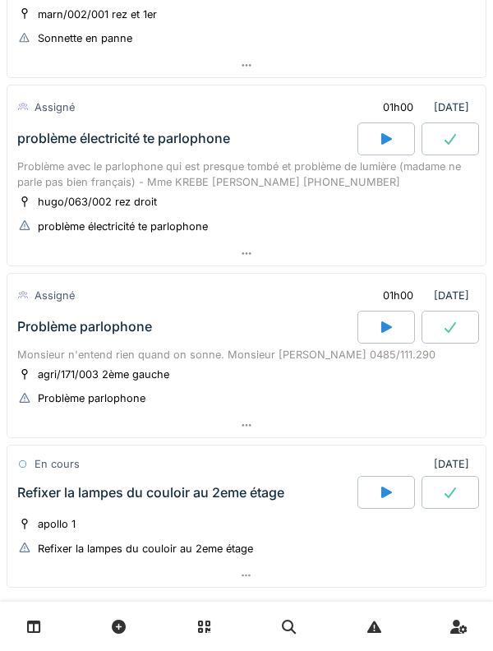
scroll to position [1188, 0]
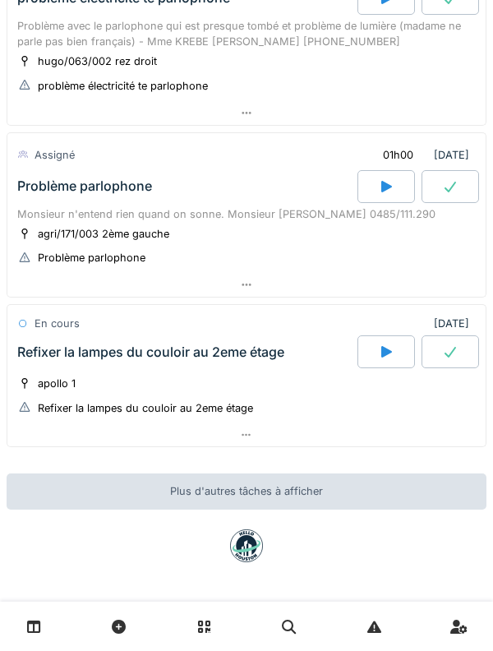
click at [198, 211] on div "Monsieur n'entend rien quand on sonne. Monsieur [PERSON_NAME] 0485/111.290" at bounding box center [246, 214] width 459 height 16
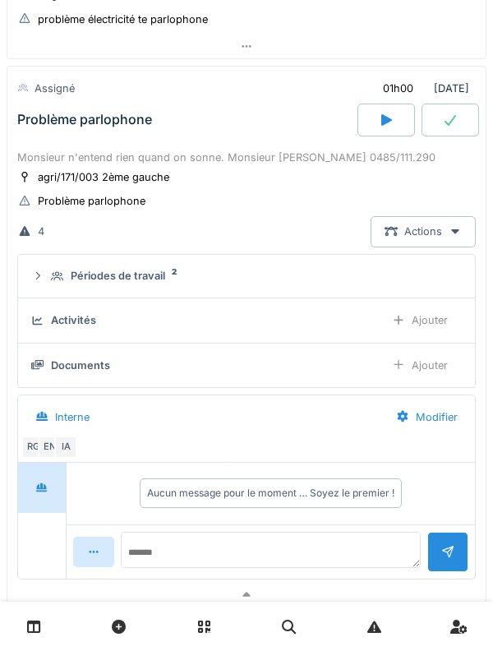
click at [371, 127] on div at bounding box center [387, 120] width 58 height 33
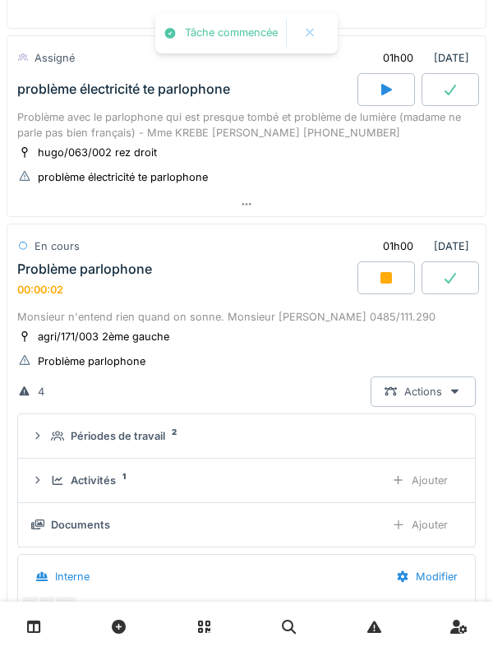
scroll to position [1068, 0]
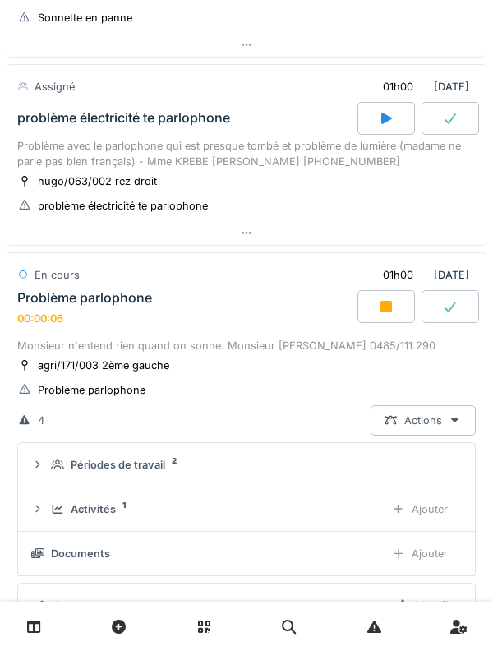
click at [44, 155] on div "Problème avec le parlophone qui est presque tombé et problème de lumière (madam…" at bounding box center [246, 153] width 459 height 31
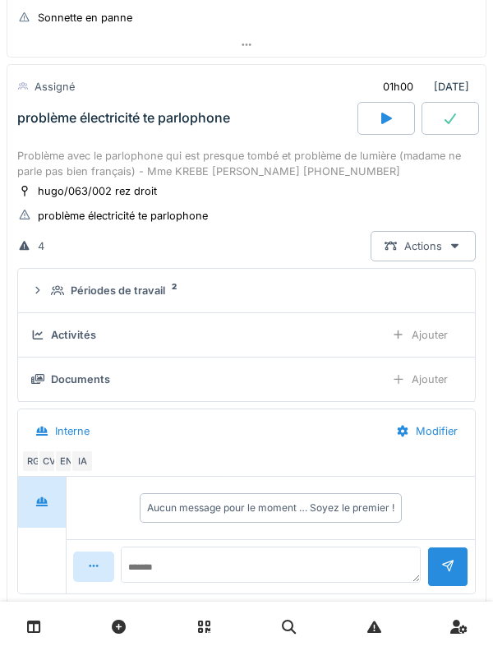
scroll to position [1067, 0]
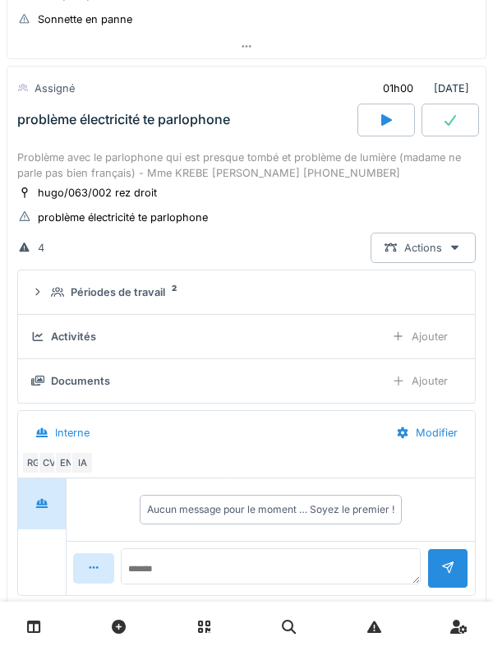
click at [190, 136] on div "problème électricité te parlophone" at bounding box center [186, 120] width 344 height 33
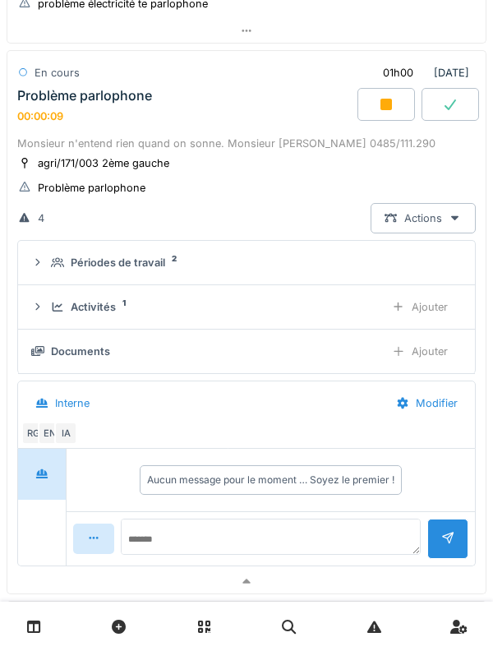
click at [178, 144] on div "Monsieur n'entend rien quand on sonne. Monsieur [PERSON_NAME] 0485/111.290" at bounding box center [246, 144] width 459 height 16
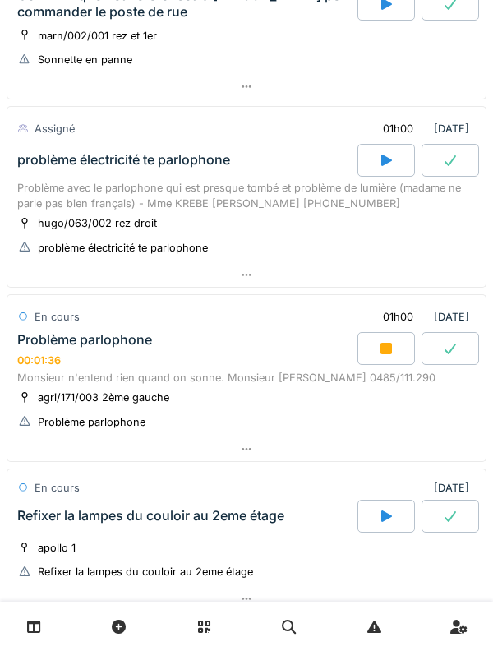
scroll to position [1026, 0]
click at [61, 336] on div "Problème parlophone" at bounding box center [84, 340] width 135 height 16
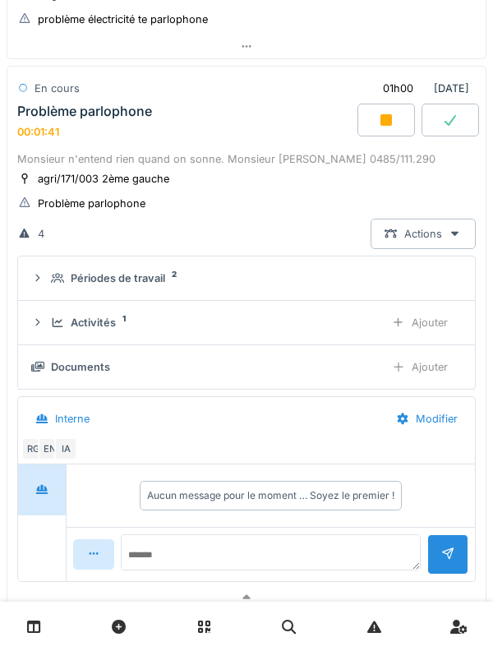
click at [46, 133] on div "00:01:41" at bounding box center [38, 132] width 42 height 12
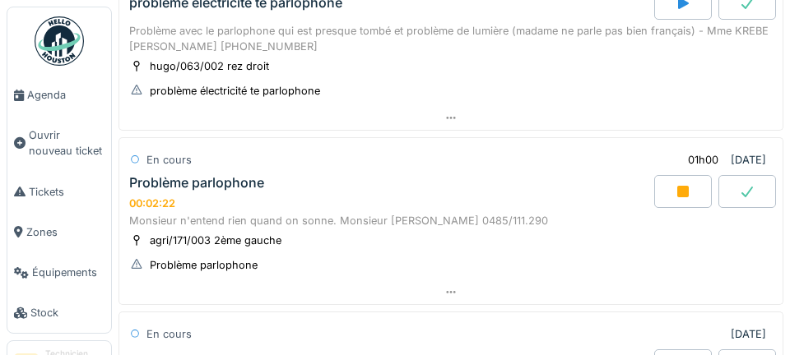
scroll to position [1197, 0]
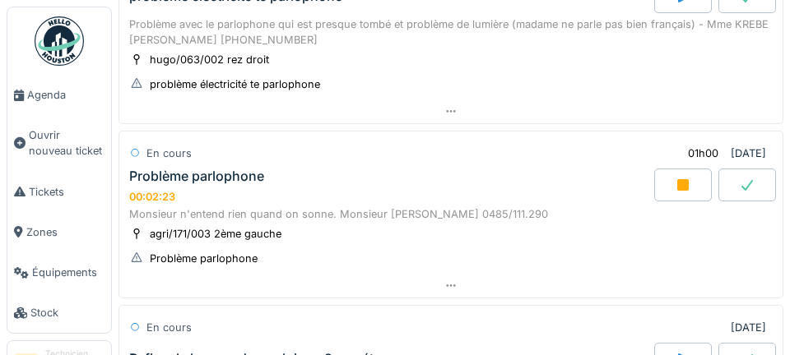
click at [47, 100] on span "Agenda" at bounding box center [65, 95] width 77 height 16
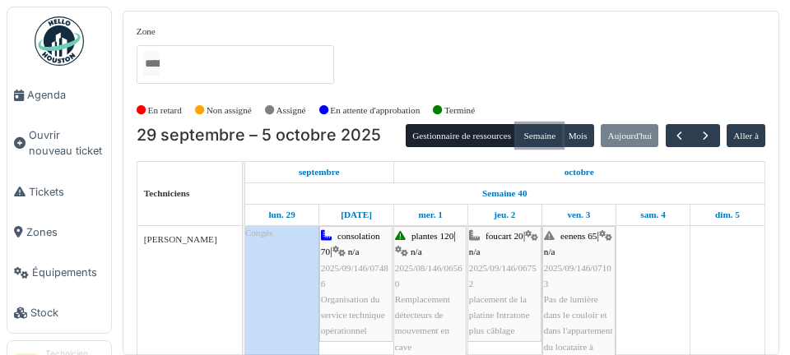
click at [537, 133] on button "Semaine" at bounding box center [538, 135] width 45 height 23
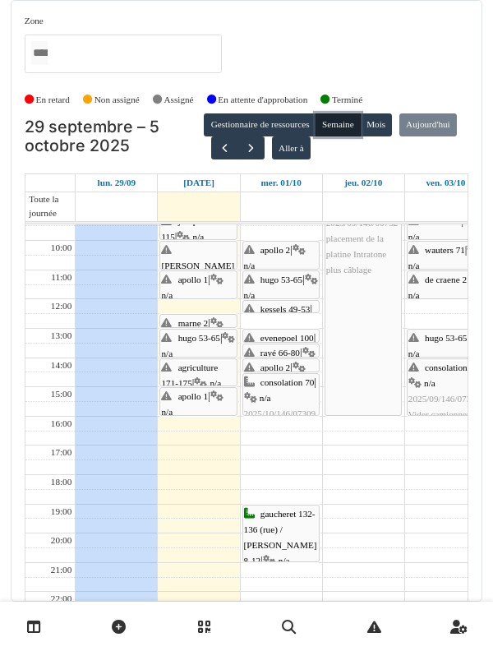
scroll to position [60, 0]
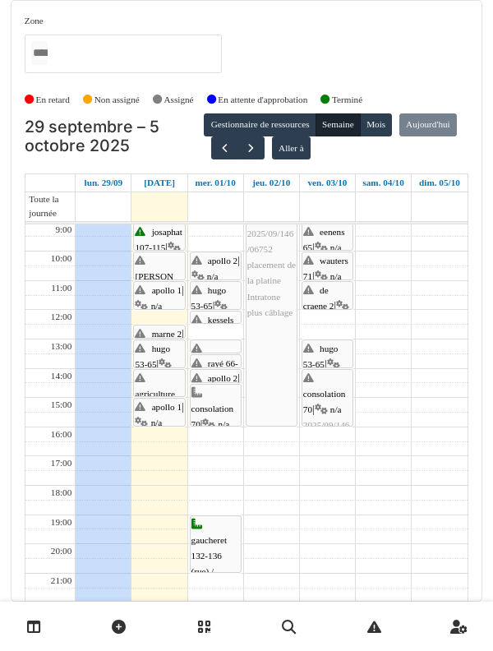
click at [26, 354] on link at bounding box center [34, 627] width 42 height 39
click at [345, 135] on button "Semaine" at bounding box center [338, 124] width 45 height 23
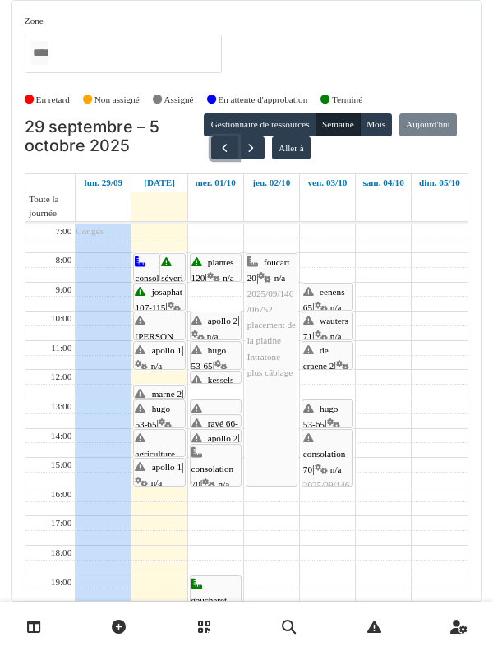
click at [239, 156] on button "button" at bounding box center [224, 149] width 27 height 24
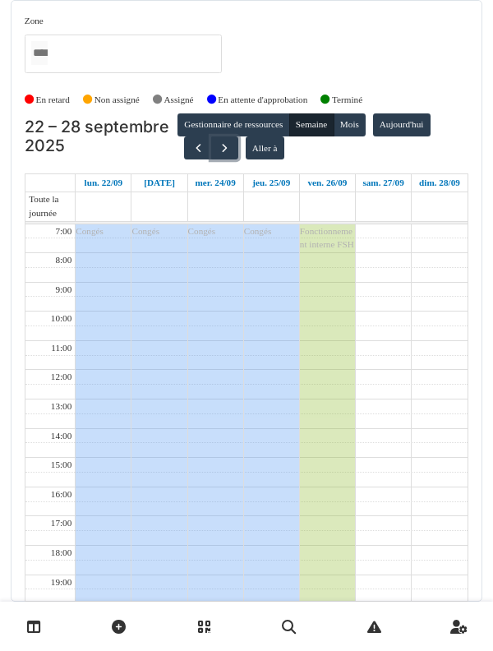
click at [223, 149] on span "button" at bounding box center [225, 148] width 14 height 14
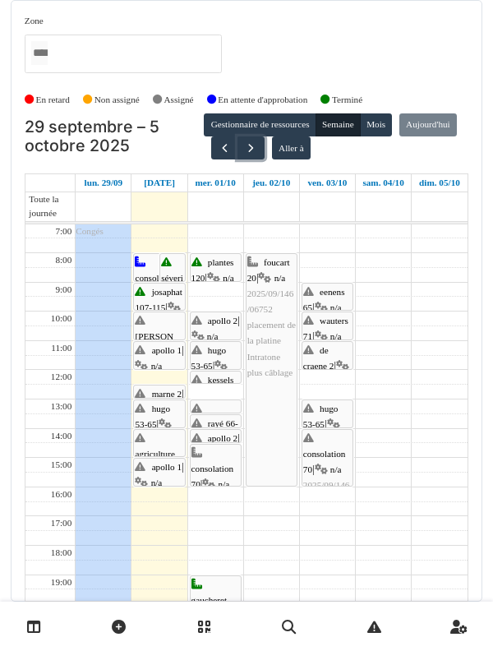
click at [265, 151] on button "button" at bounding box center [251, 149] width 27 height 24
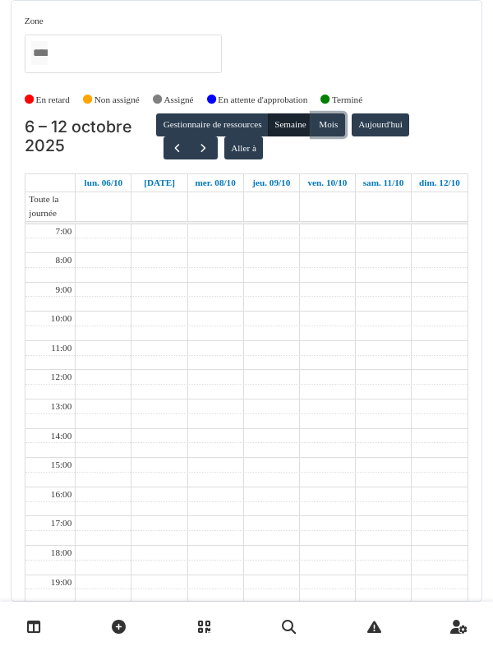
click at [340, 132] on button "Mois" at bounding box center [329, 124] width 33 height 23
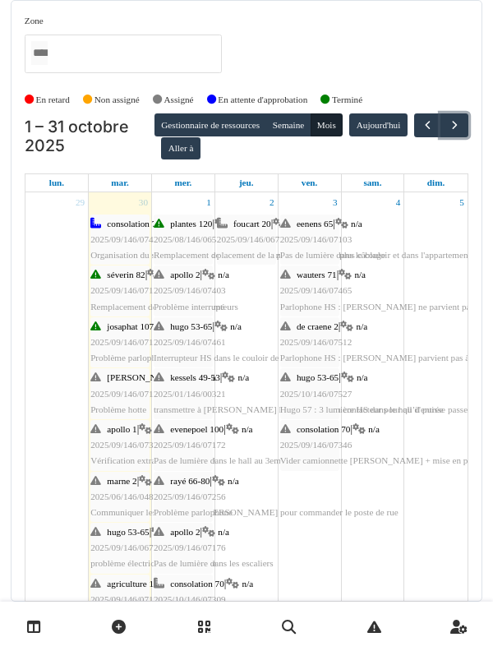
click at [441, 137] on button "button" at bounding box center [454, 125] width 27 height 24
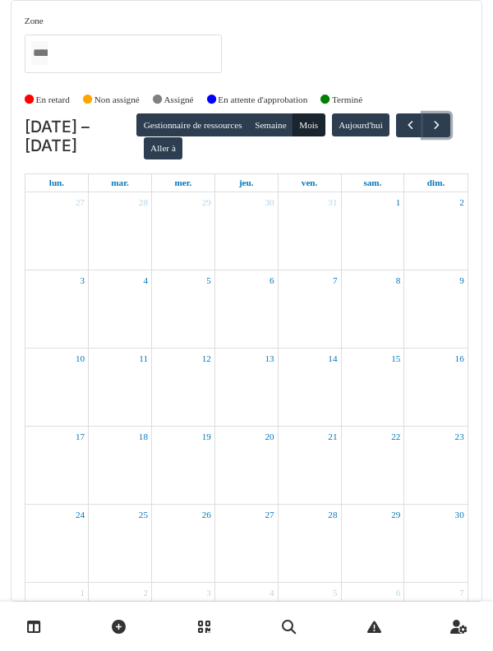
click at [430, 132] on span "button" at bounding box center [437, 125] width 14 height 14
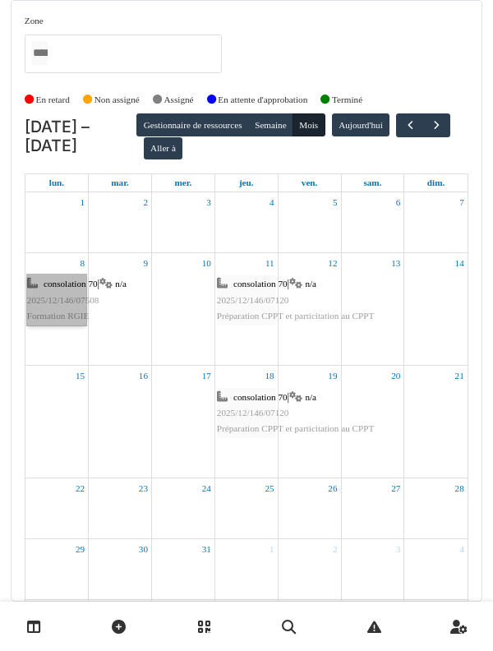
click at [54, 290] on link "consolation 70 | n/a 2025/12/146/07508 Formation RGIE" at bounding box center [56, 300] width 59 height 51
click at [294, 128] on button "Semaine" at bounding box center [270, 124] width 45 height 23
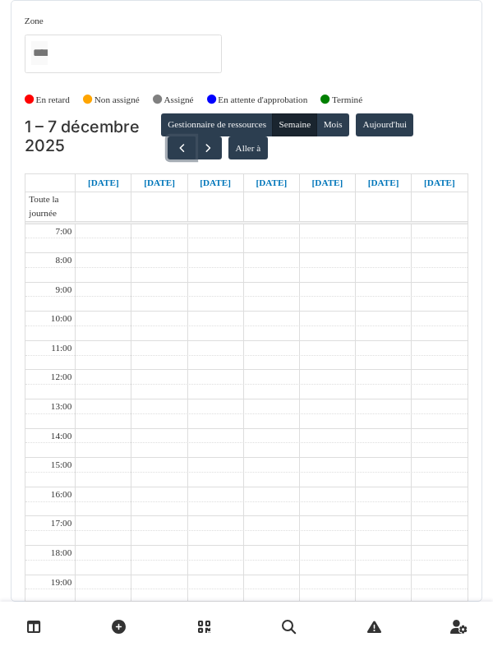
click at [170, 157] on button "button" at bounding box center [181, 149] width 27 height 24
click at [178, 149] on button "button" at bounding box center [181, 149] width 27 height 24
click at [177, 150] on button "button" at bounding box center [181, 149] width 27 height 24
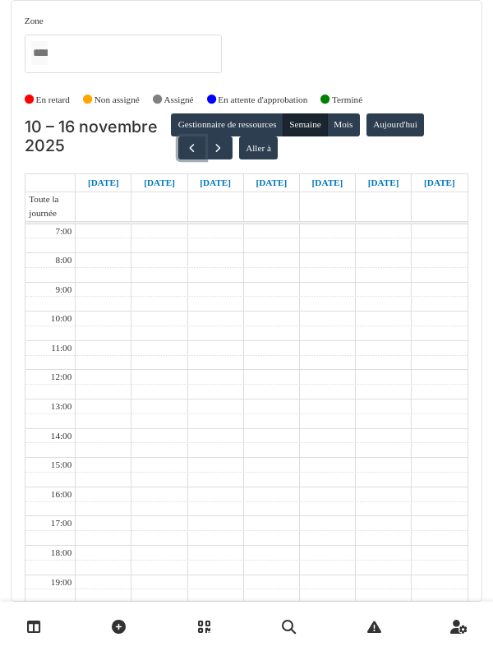
click at [185, 148] on span "button" at bounding box center [192, 148] width 14 height 14
click at [185, 154] on span "button" at bounding box center [192, 148] width 14 height 14
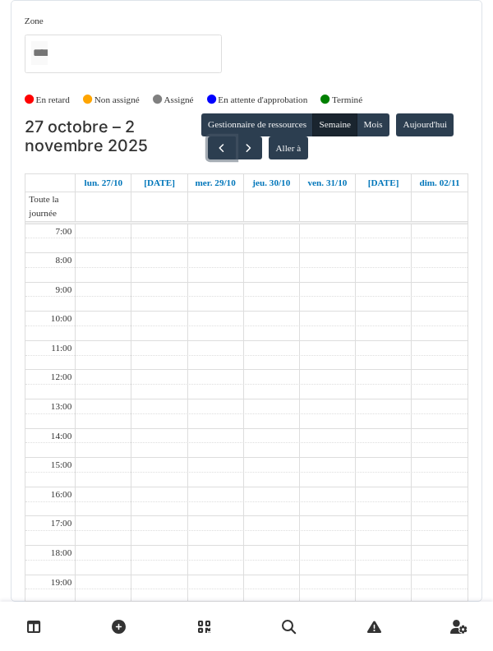
click at [215, 153] on span "button" at bounding box center [222, 148] width 14 height 14
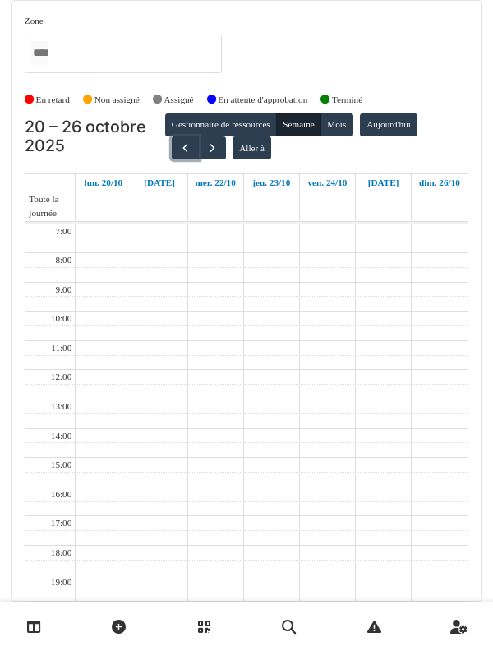
click at [185, 150] on span "button" at bounding box center [185, 148] width 14 height 14
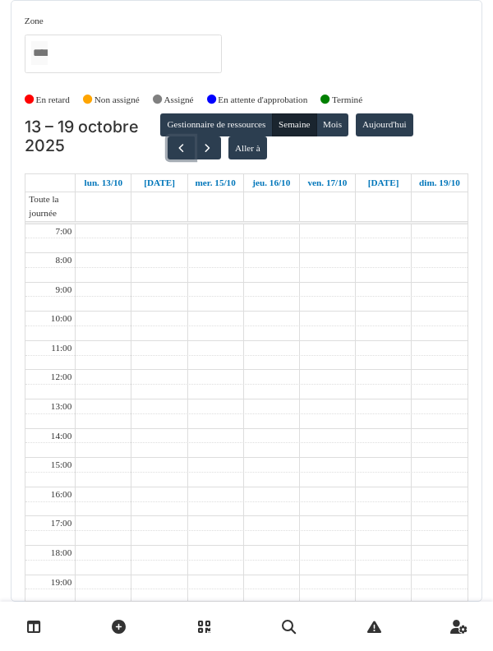
click at [188, 154] on button "button" at bounding box center [181, 149] width 27 height 24
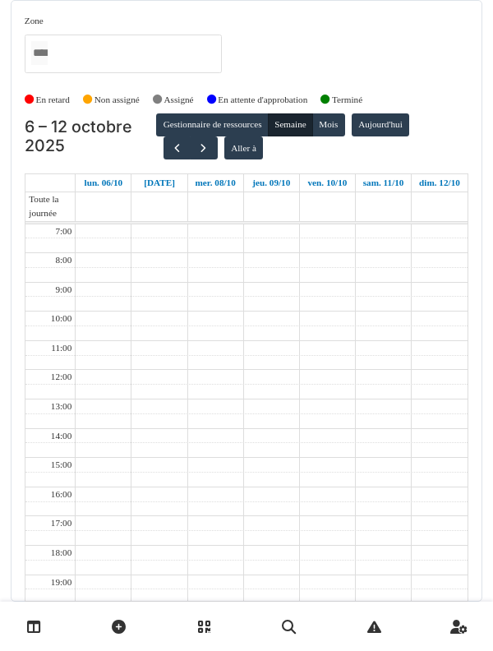
click at [38, 354] on icon at bounding box center [34, 627] width 14 height 14
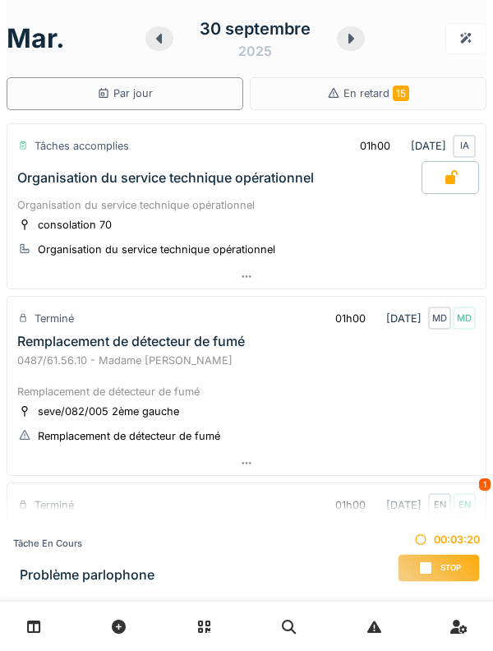
click at [345, 49] on div at bounding box center [351, 38] width 28 height 25
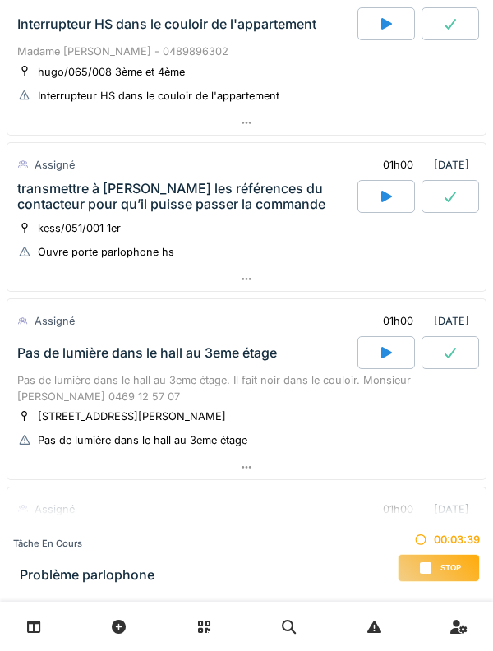
scroll to position [479, 0]
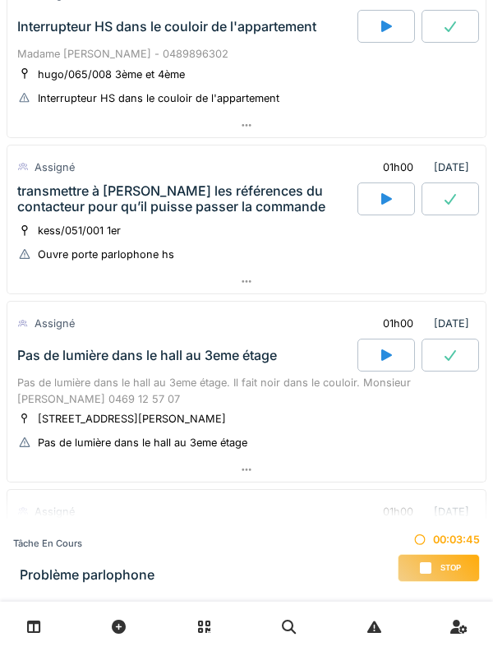
click at [190, 196] on div "transmettre à [PERSON_NAME] les références du contacteur pour qu’il puisse pass…" at bounding box center [185, 198] width 337 height 31
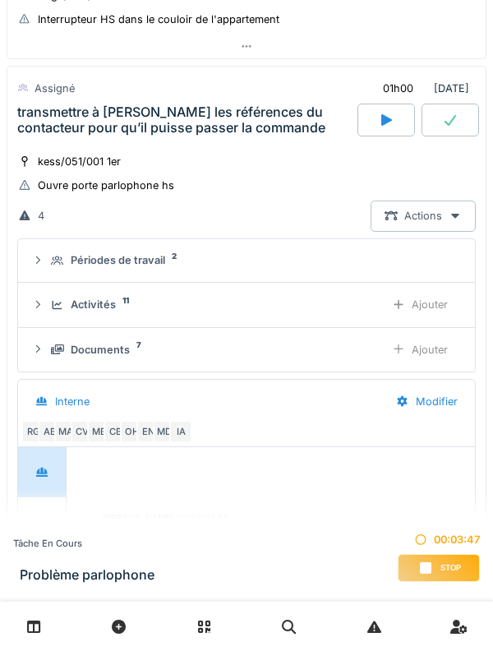
scroll to position [349, 0]
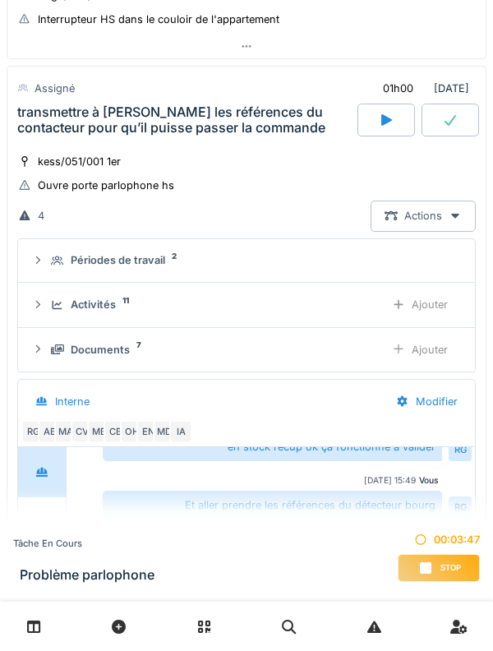
click at [49, 276] on summary "Périodes de travail 2" at bounding box center [247, 261] width 444 height 30
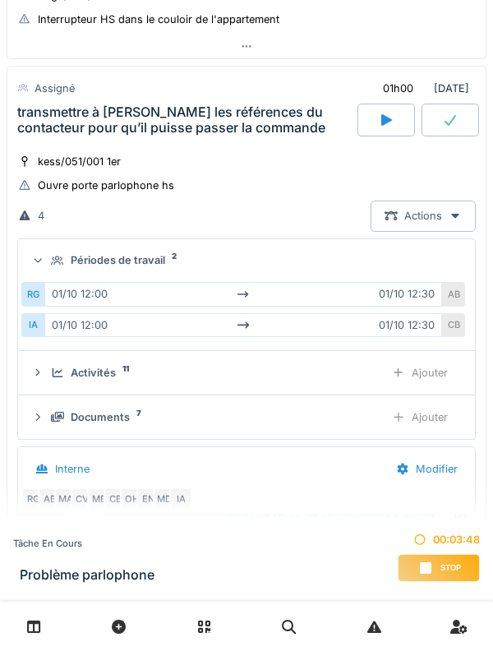
click at [51, 273] on summary "Périodes de travail 2" at bounding box center [247, 261] width 444 height 30
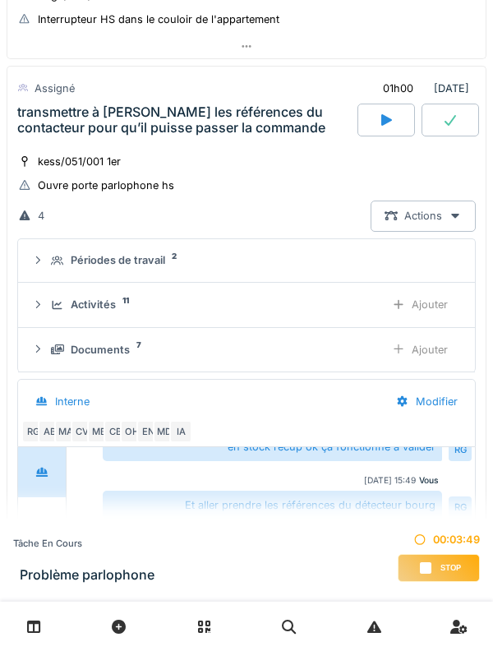
click at [48, 307] on div "Activités 11 Ajouter" at bounding box center [246, 305] width 431 height 30
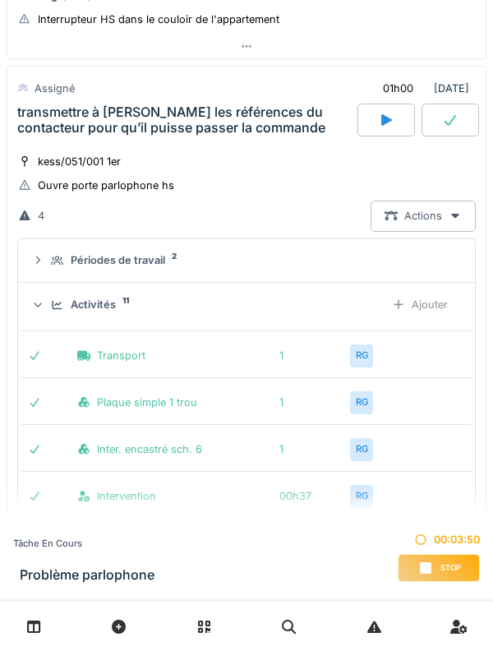
click at [49, 309] on div "Activités 11 Ajouter" at bounding box center [246, 305] width 431 height 30
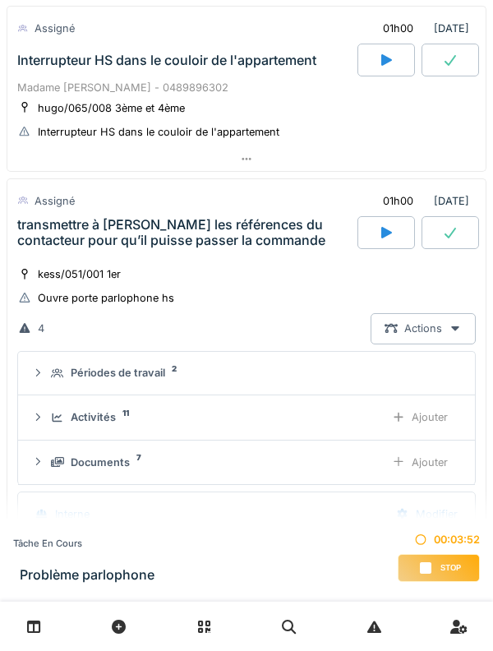
scroll to position [444, 0]
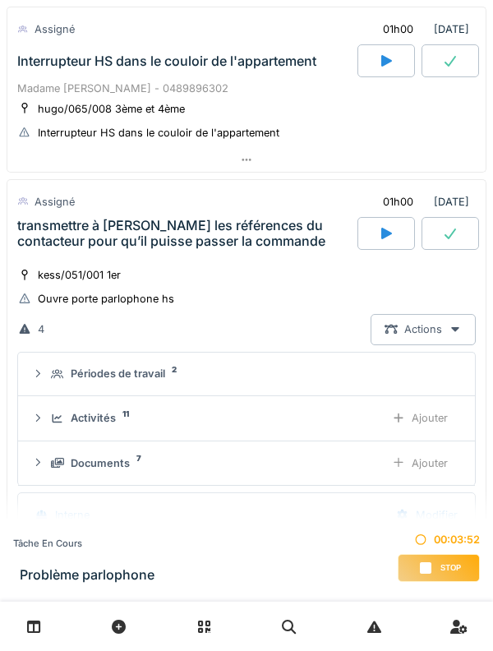
click at [43, 234] on div "transmettre à [PERSON_NAME] les références du contacteur pour qu’il puisse pass…" at bounding box center [185, 233] width 337 height 31
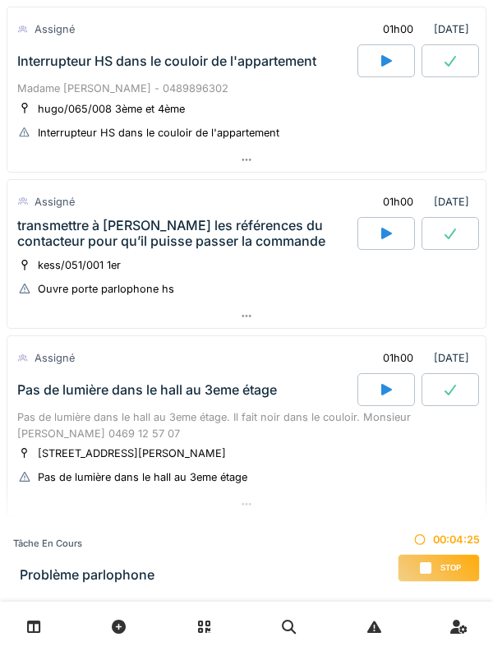
click at [51, 222] on div "transmettre à [PERSON_NAME] les références du contacteur pour qu’il puisse pass…" at bounding box center [185, 233] width 337 height 31
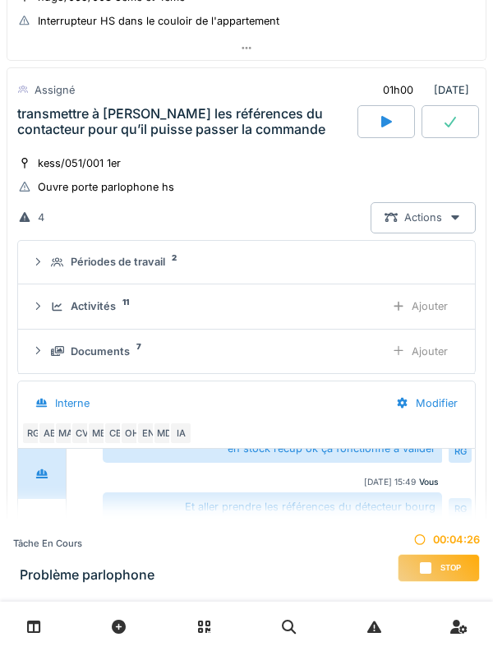
scroll to position [558, 0]
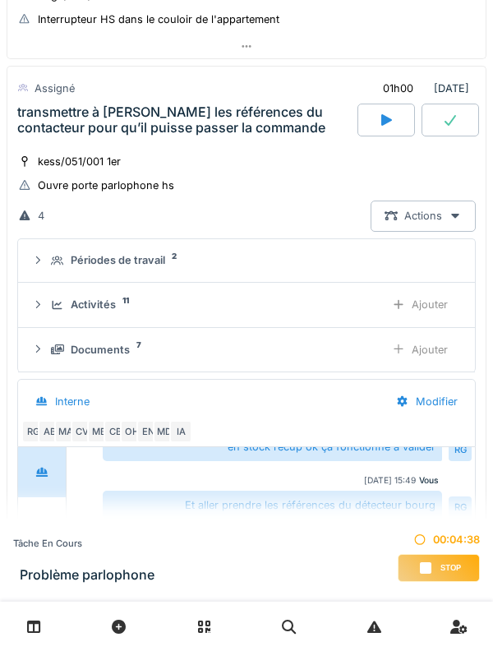
click at [59, 128] on div "transmettre à [PERSON_NAME] les références du contacteur pour qu’il puisse pass…" at bounding box center [185, 119] width 337 height 31
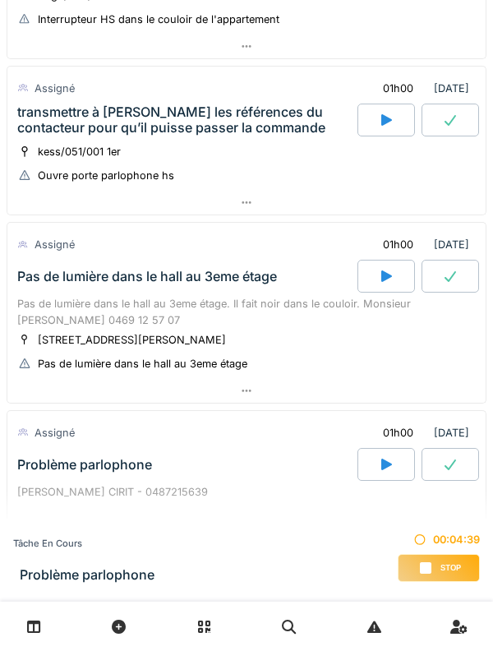
click at [49, 124] on div "transmettre à [PERSON_NAME] les références du contacteur pour qu’il puisse pass…" at bounding box center [185, 119] width 337 height 31
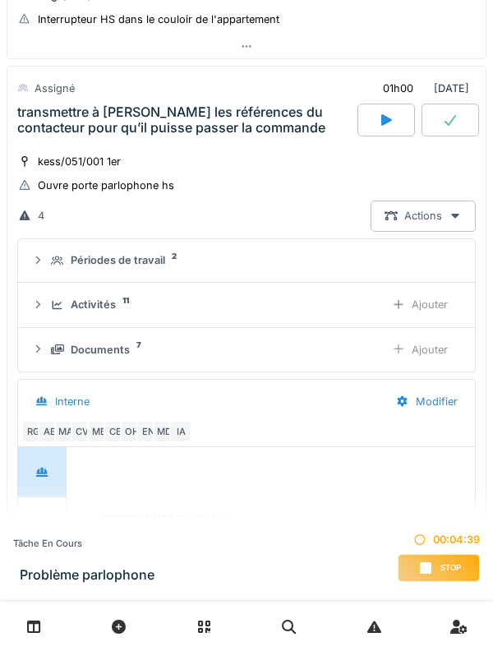
scroll to position [349, 0]
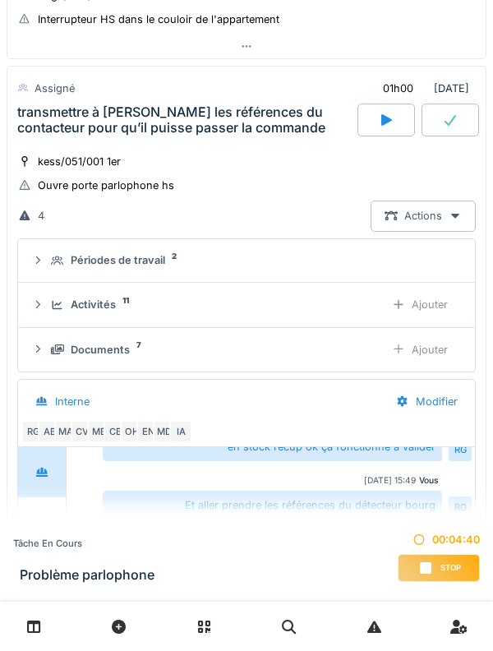
click at [46, 274] on summary "Périodes de travail 2" at bounding box center [247, 261] width 444 height 30
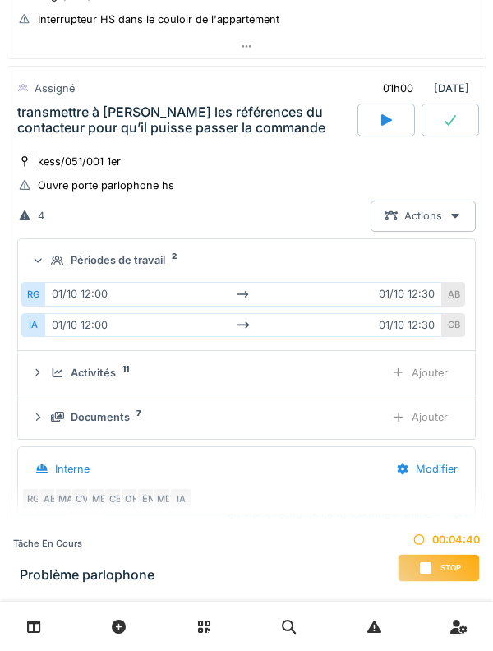
click at [46, 271] on summary "Périodes de travail 2" at bounding box center [247, 261] width 444 height 30
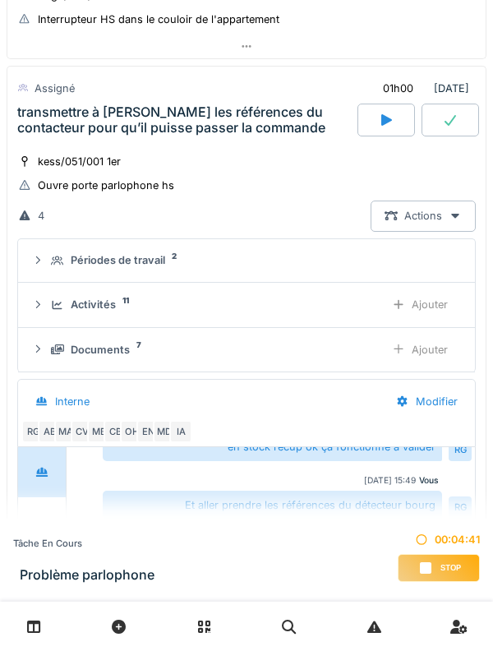
click at [48, 307] on div "Activités 11 Ajouter" at bounding box center [246, 305] width 431 height 30
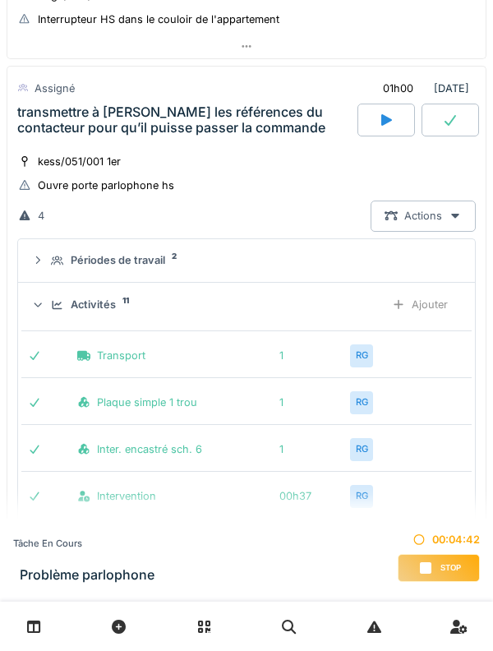
click at [39, 308] on icon at bounding box center [38, 305] width 11 height 13
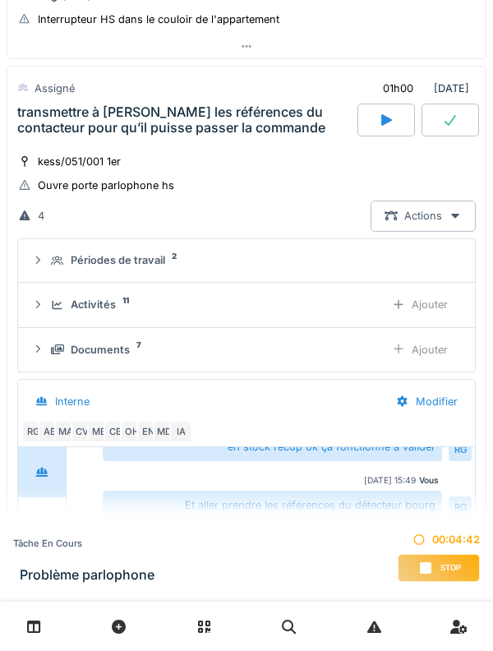
click at [33, 307] on icon at bounding box center [37, 304] width 13 height 11
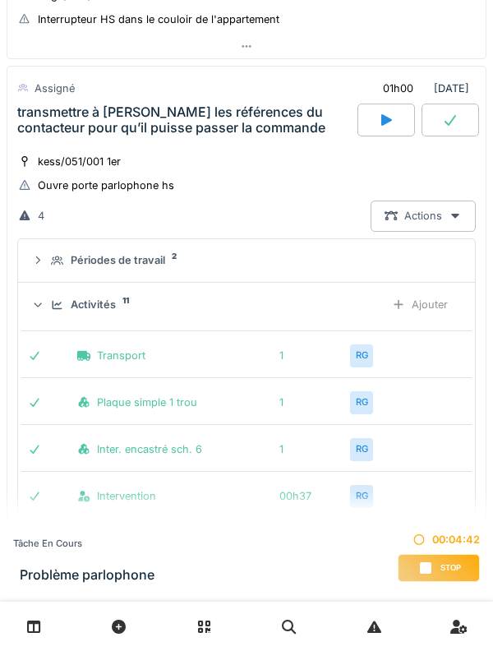
click at [31, 304] on div at bounding box center [38, 305] width 16 height 13
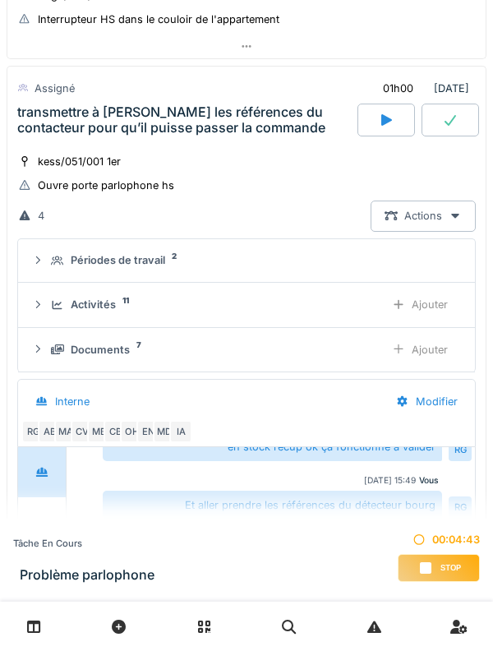
click at [48, 343] on div "Documents 7 Ajouter" at bounding box center [246, 350] width 431 height 30
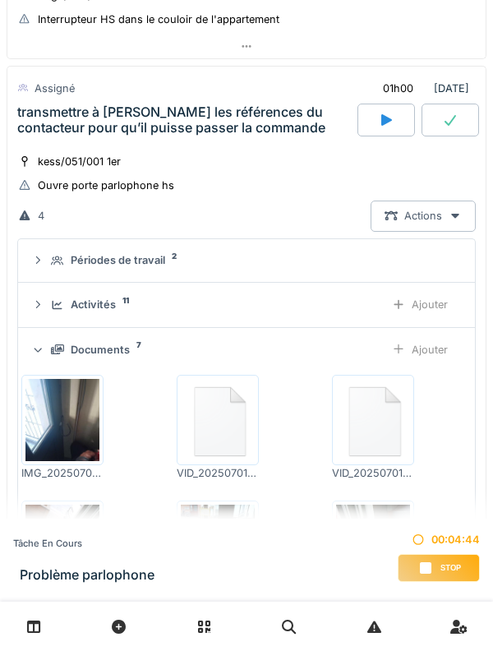
click at [43, 352] on icon at bounding box center [38, 349] width 11 height 13
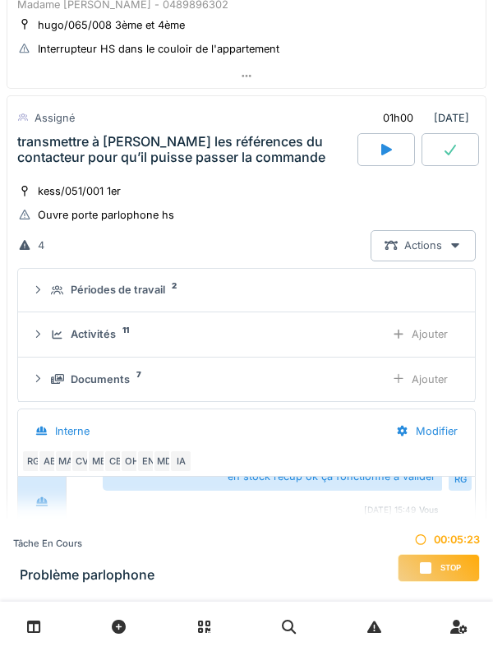
scroll to position [521, 0]
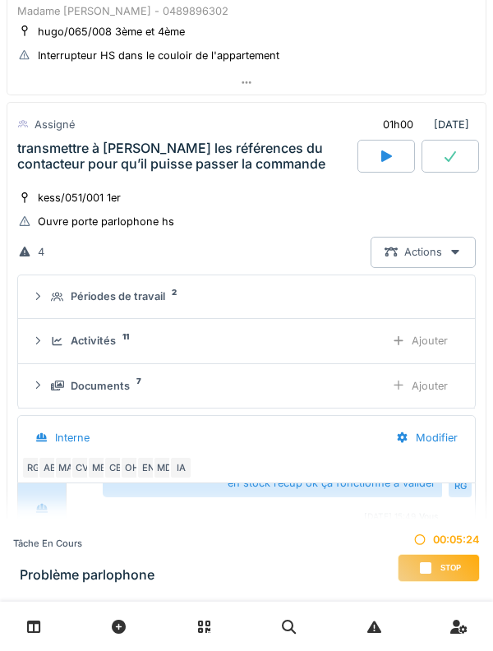
click at [54, 190] on div "kess/051/001 1er" at bounding box center [79, 198] width 83 height 16
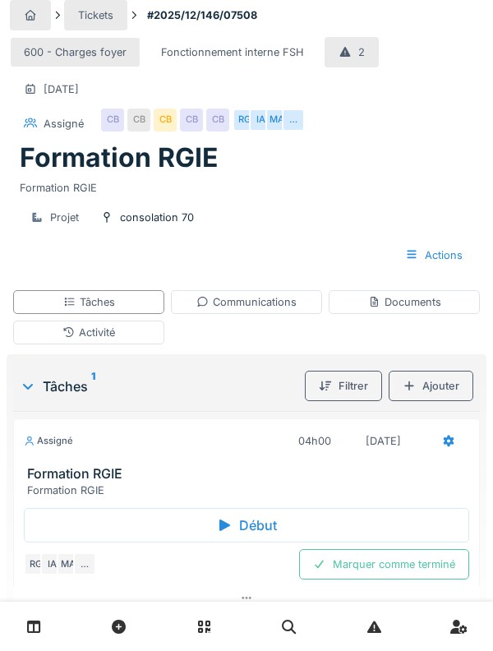
scroll to position [20, 0]
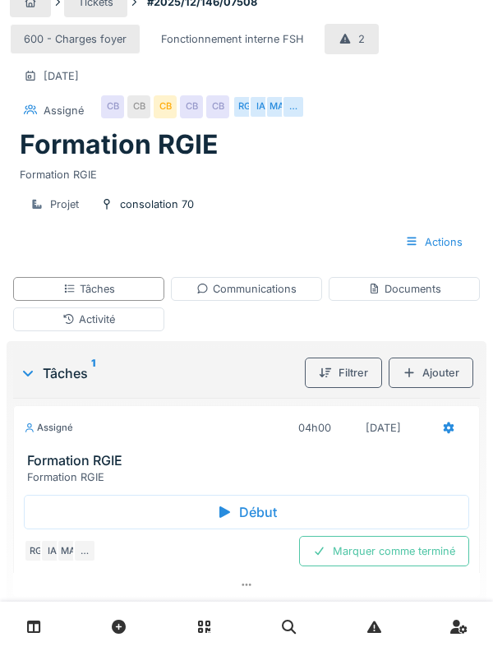
click at [44, 469] on h3 "Formation RGIE" at bounding box center [250, 461] width 446 height 16
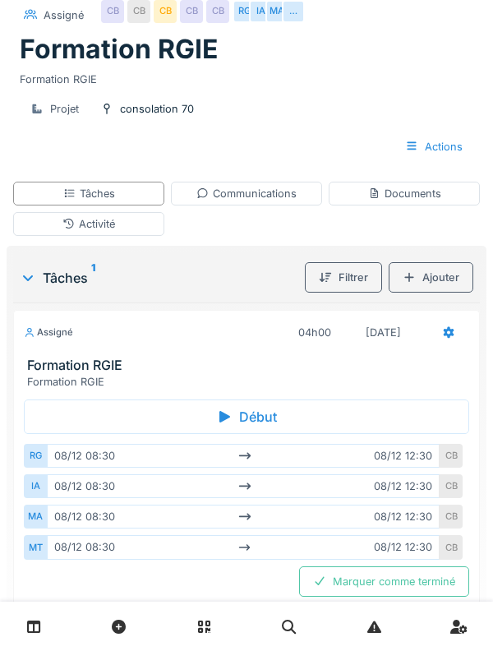
scroll to position [119, 0]
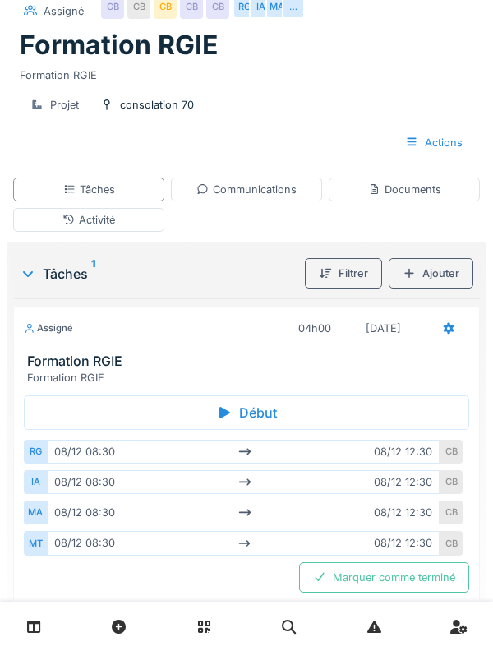
click at [38, 513] on div "MA" at bounding box center [35, 513] width 23 height 24
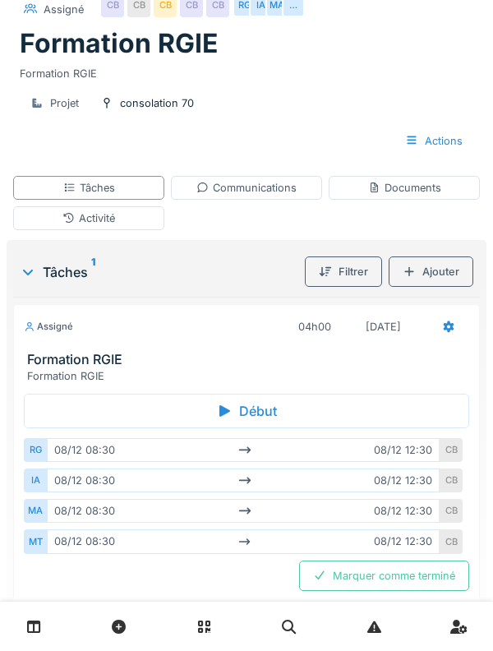
click at [46, 354] on h3 "Formation RGIE" at bounding box center [250, 360] width 446 height 16
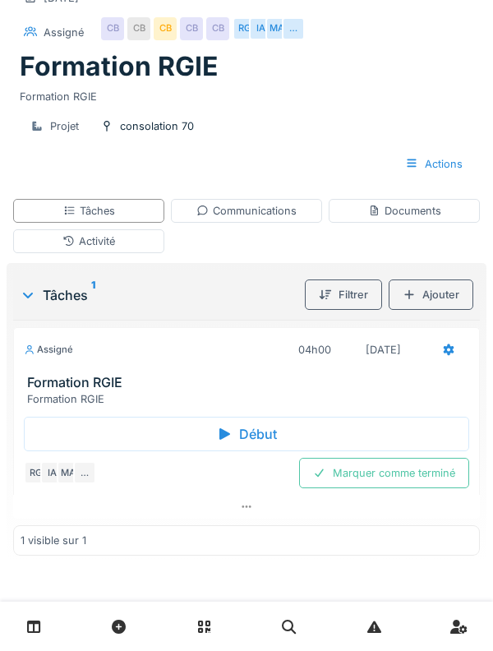
click at [51, 355] on div "Assigné" at bounding box center [48, 350] width 49 height 14
click at [51, 384] on h3 "Formation RGIE" at bounding box center [250, 383] width 446 height 16
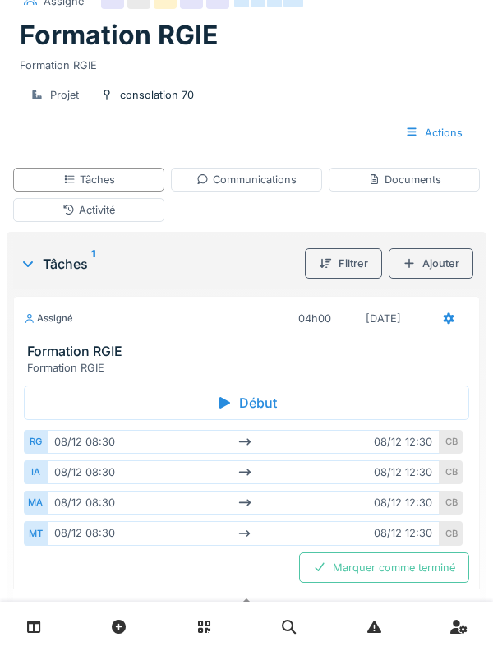
scroll to position [129, 0]
click at [39, 475] on div "IA" at bounding box center [35, 473] width 23 height 24
click at [39, 469] on div "IA" at bounding box center [35, 473] width 23 height 24
click at [12, 452] on div "Tâches 1 Filtrer Ajouter Assigné 04h00 [DATE] Formation RGIE Formation RGIE Déb…" at bounding box center [247, 444] width 480 height 425
click at [26, 496] on div "MA" at bounding box center [35, 503] width 23 height 24
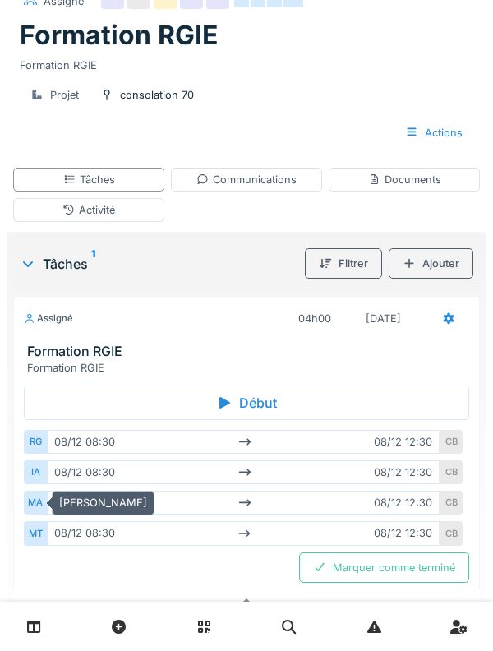
click at [27, 479] on div "IA" at bounding box center [35, 473] width 23 height 24
click at [11, 422] on div "Tâches 1 Filtrer Ajouter Assigné 04h00 08/12/2025 Formation RGIE Formation RGIE…" at bounding box center [247, 444] width 480 height 425
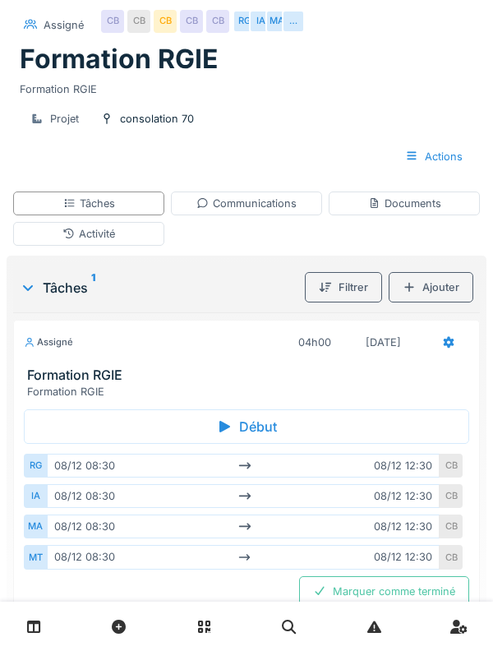
click at [53, 345] on div "Assigné" at bounding box center [48, 343] width 49 height 14
click at [47, 374] on h3 "Formation RGIE" at bounding box center [250, 376] width 446 height 16
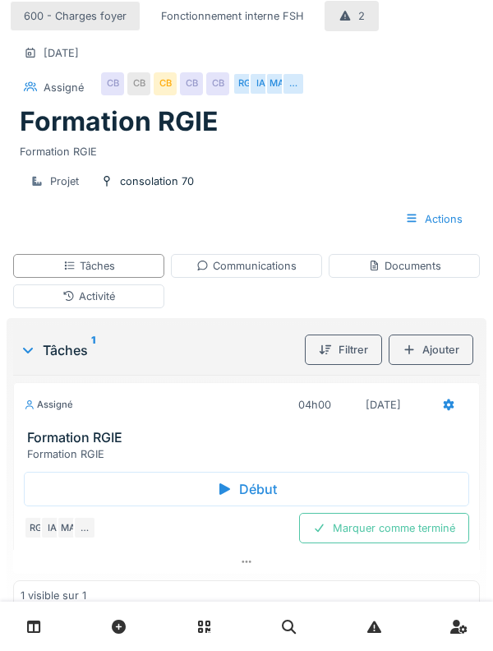
scroll to position [0, 0]
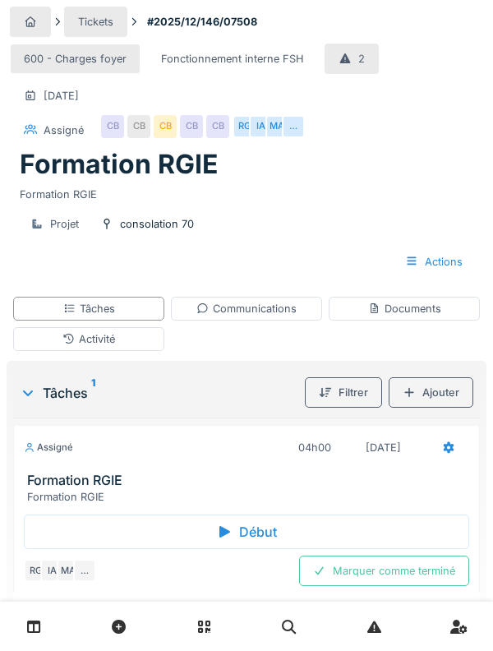
click at [54, 475] on h3 "Formation RGIE" at bounding box center [250, 481] width 446 height 16
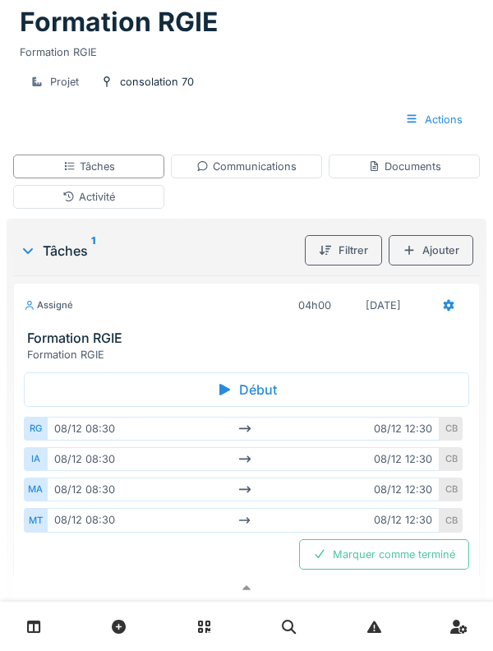
scroll to position [146, 0]
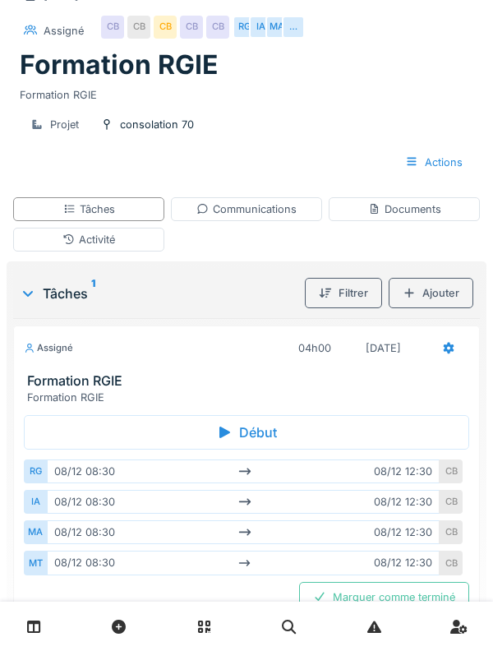
click at [52, 386] on h3 "Formation RGIE" at bounding box center [250, 381] width 446 height 16
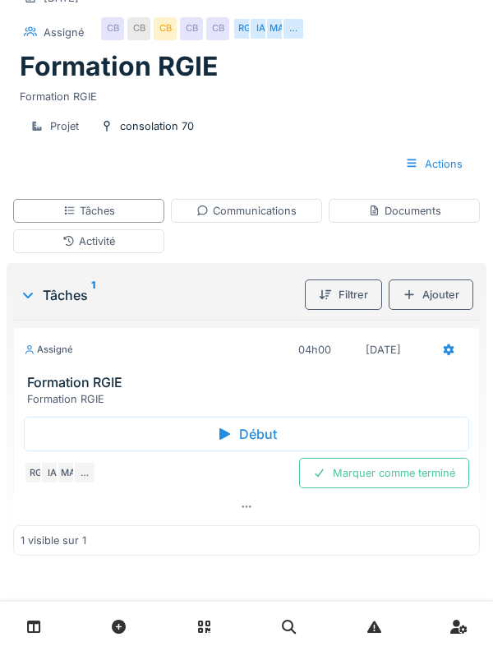
click at [44, 381] on h3 "Formation RGIE" at bounding box center [250, 383] width 446 height 16
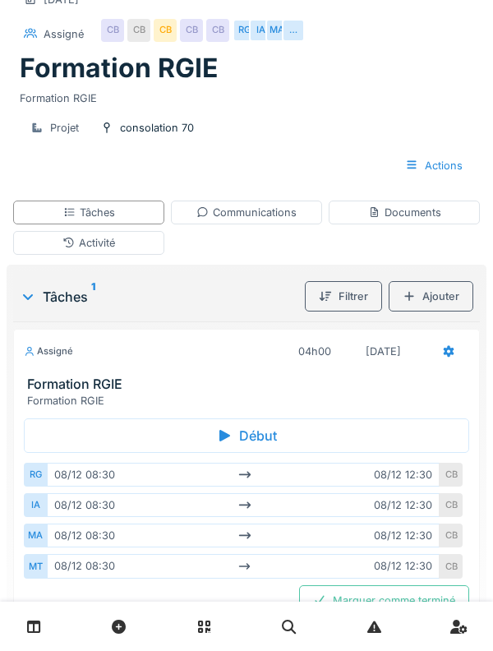
scroll to position [0, 0]
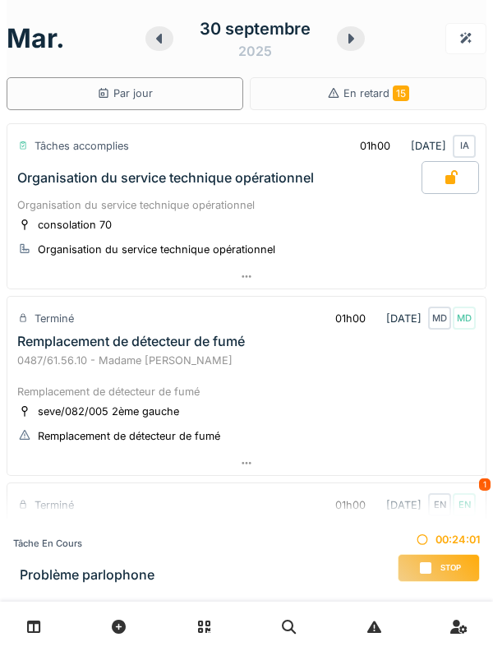
click at [48, 328] on div "Terminé" at bounding box center [46, 319] width 58 height 24
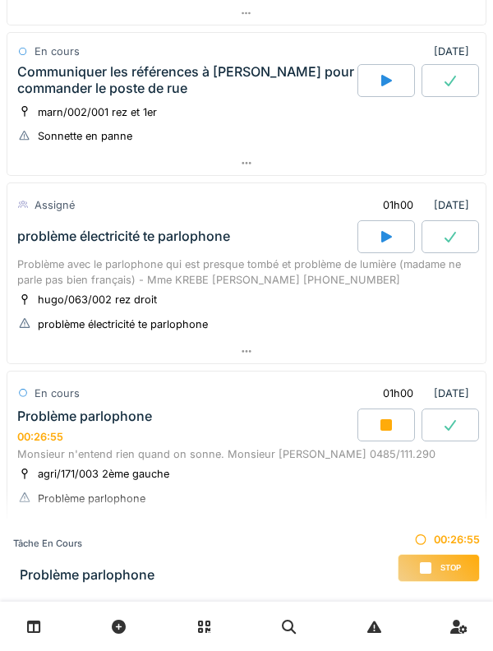
scroll to position [937, 0]
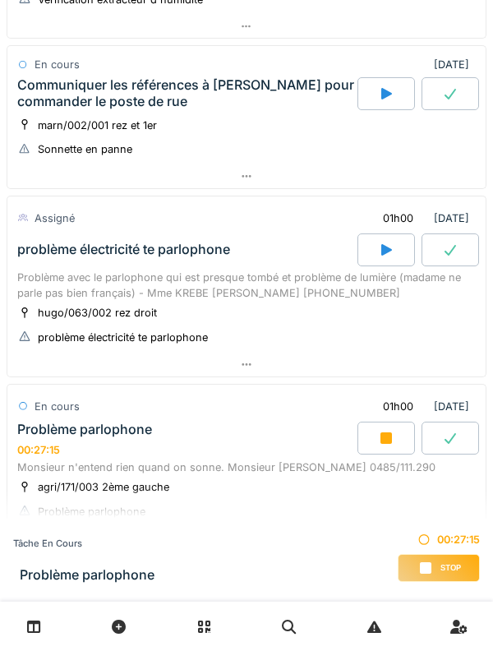
click at [45, 272] on div "Problème avec le parlophone qui est presque tombé et problème de lumière (madam…" at bounding box center [246, 285] width 459 height 31
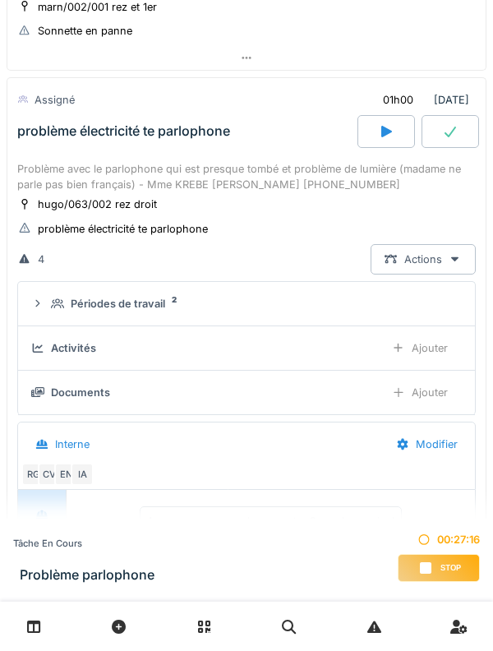
scroll to position [1067, 0]
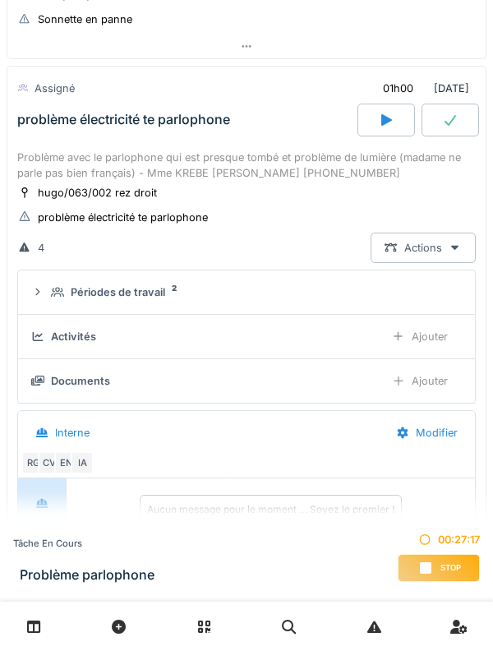
click at [56, 302] on summary "Périodes de travail 2" at bounding box center [247, 292] width 444 height 30
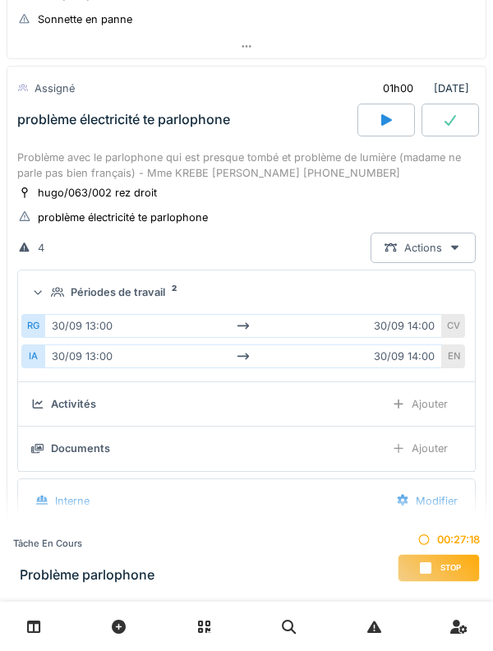
click at [58, 285] on div "Périodes de travail 2" at bounding box center [253, 293] width 405 height 16
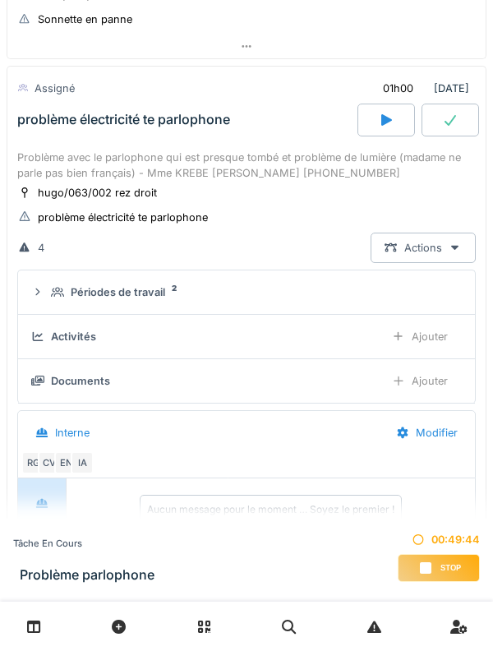
click at [449, 557] on div "Stop" at bounding box center [439, 568] width 82 height 28
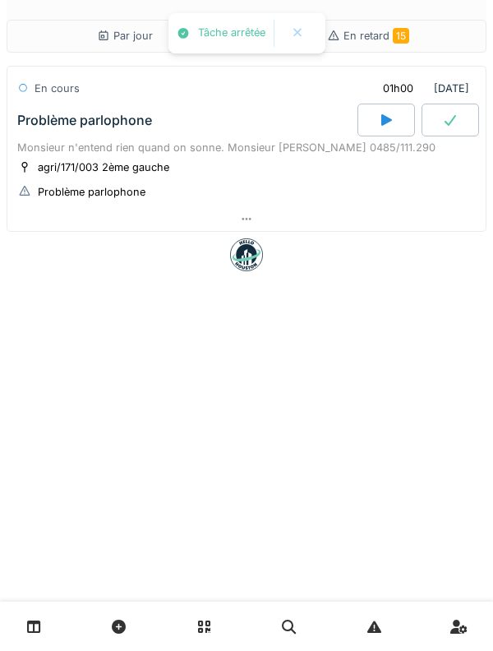
scroll to position [0, 0]
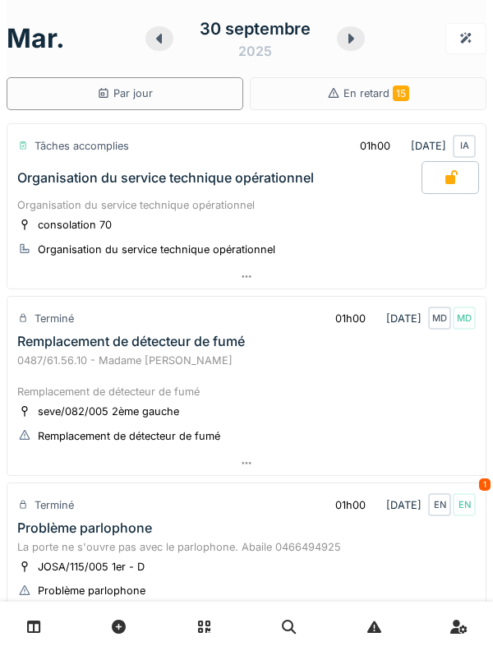
click at [338, 26] on div "30 septembre 2025" at bounding box center [256, 38] width 220 height 51
click at [344, 45] on div at bounding box center [351, 38] width 28 height 25
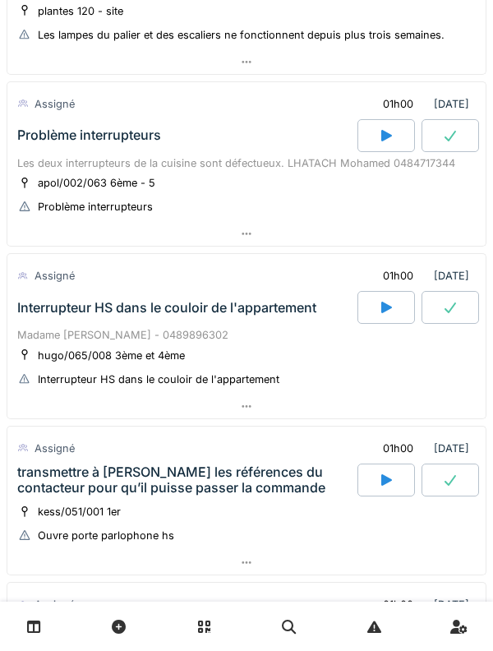
scroll to position [196, 0]
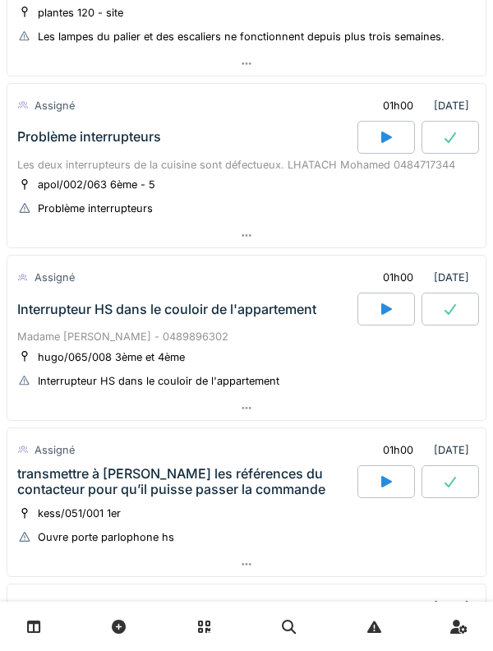
click at [149, 331] on div "Madame [PERSON_NAME] - 0489896302" at bounding box center [246, 337] width 459 height 16
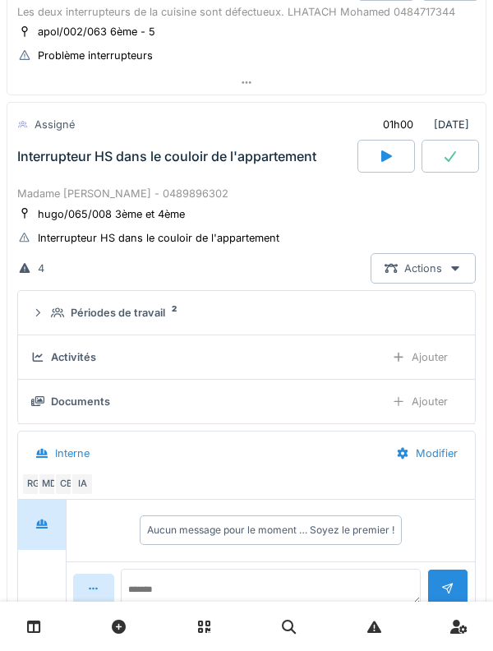
scroll to position [385, 0]
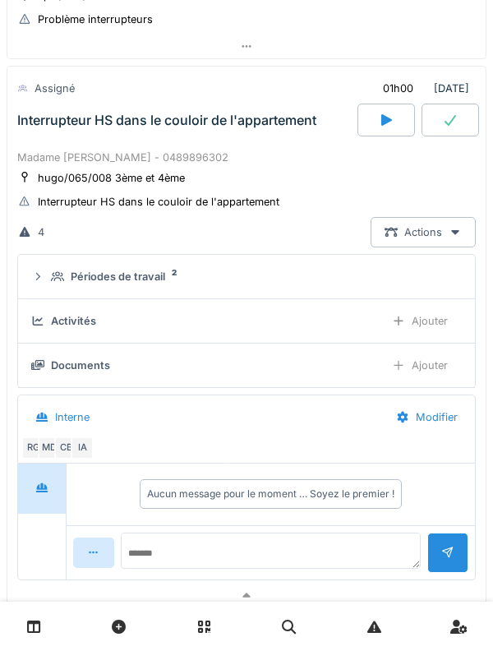
click at [58, 291] on summary "Périodes de travail 2" at bounding box center [247, 277] width 444 height 30
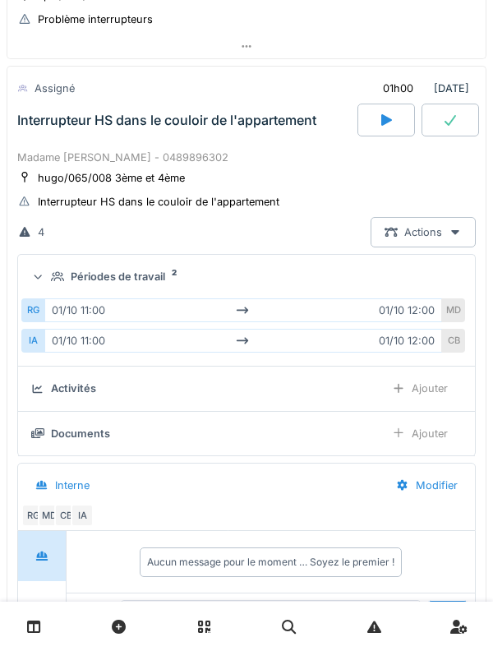
click at [45, 280] on div at bounding box center [38, 277] width 16 height 13
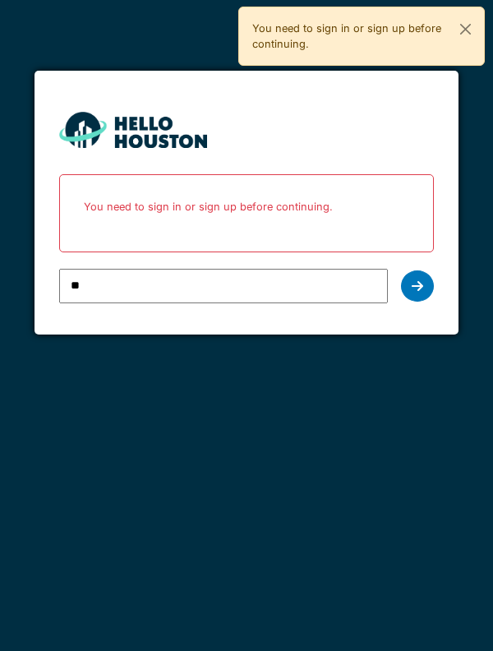
type input "**********"
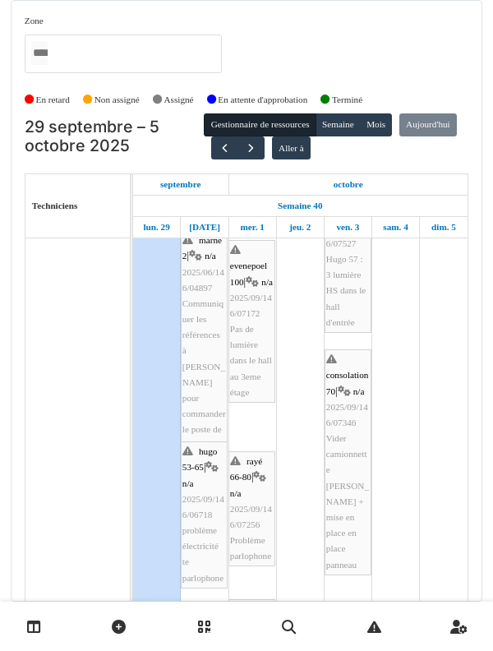
scroll to position [683, 0]
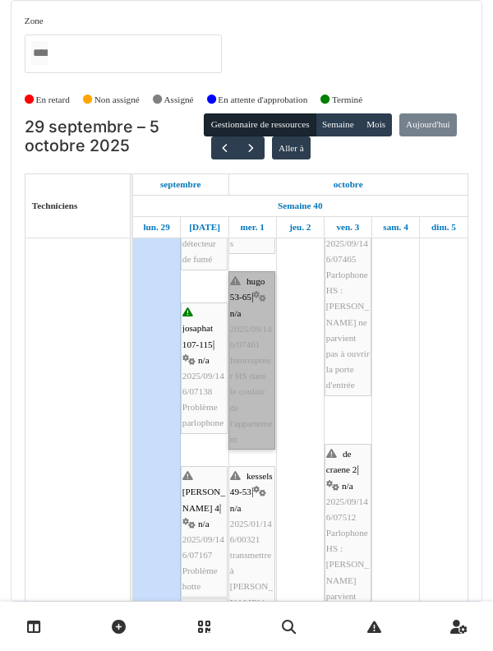
click at [258, 379] on link "hugo 53-65 | n/a 2025/09/146/07461 Interrupteur HS dans le couloir de l'apparte…" at bounding box center [252, 360] width 47 height 178
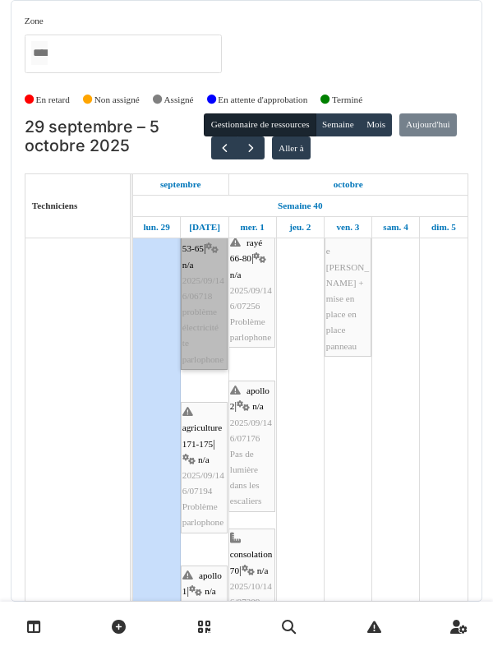
click at [205, 331] on link "hugo 53-65 | n/a 2025/09/146/06718 problème électricité te parlophone" at bounding box center [204, 296] width 47 height 147
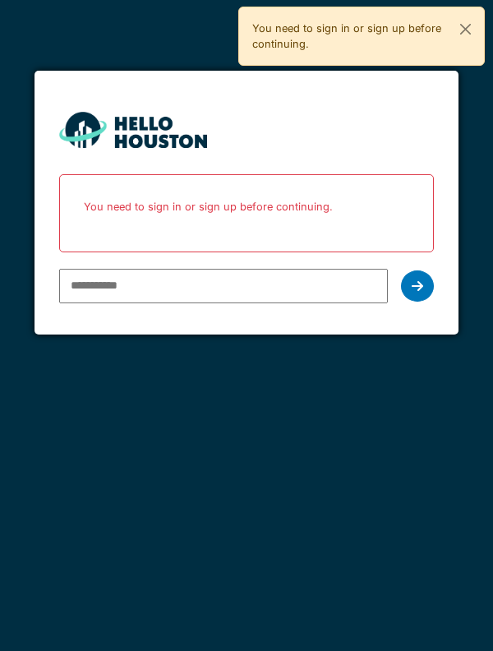
click at [308, 285] on input "email" at bounding box center [224, 286] width 330 height 35
type input "**********"
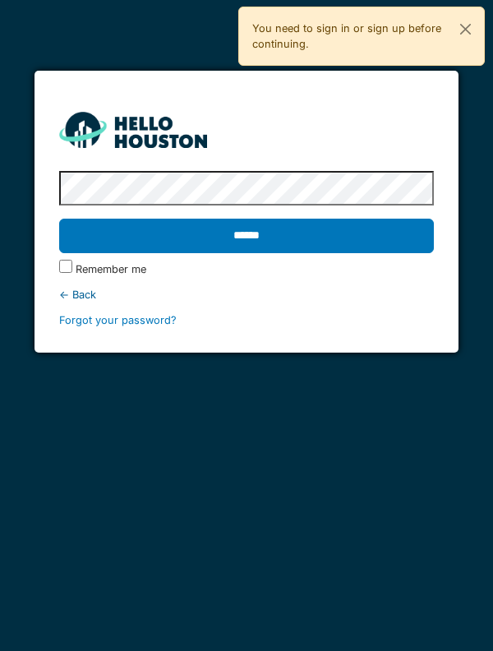
click at [401, 239] on input "******" at bounding box center [247, 236] width 376 height 35
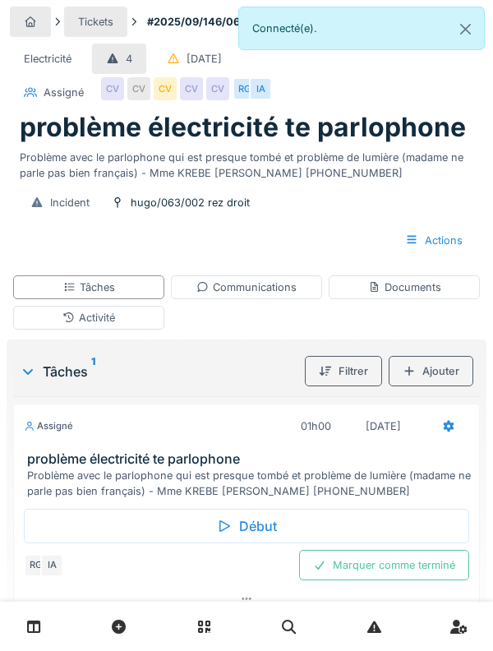
scroll to position [14, 0]
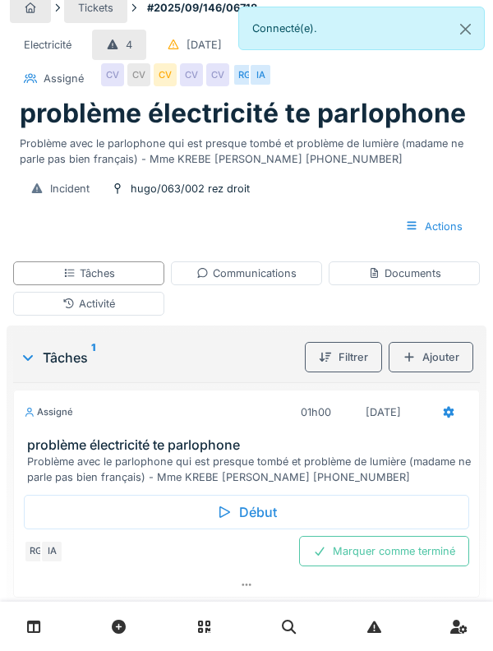
click at [400, 452] on h3 "problème électricité te parlophone" at bounding box center [250, 446] width 446 height 16
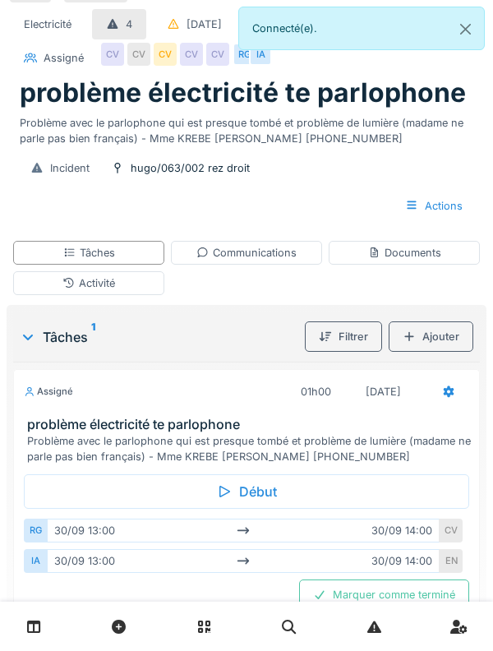
scroll to position [0, 0]
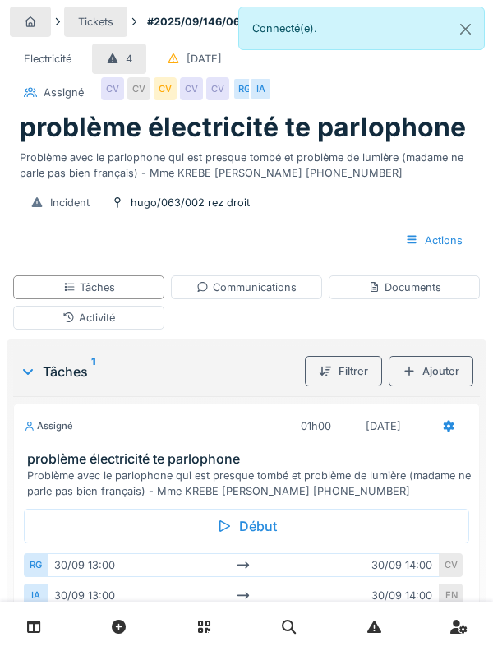
click at [140, 313] on div "Activité" at bounding box center [88, 318] width 151 height 24
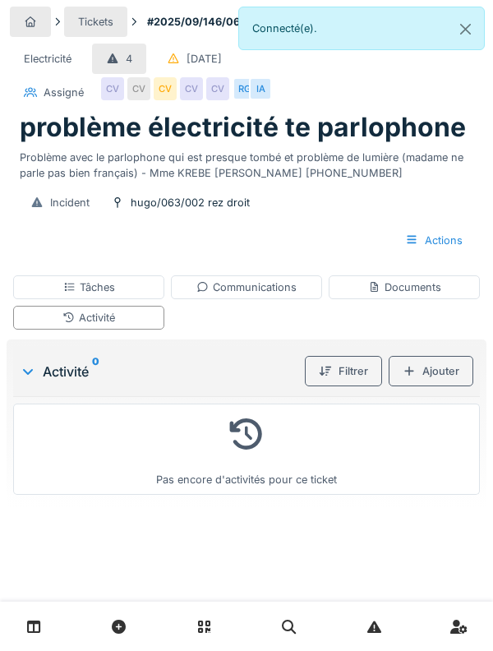
click at [126, 286] on div "Tâches" at bounding box center [88, 288] width 151 height 24
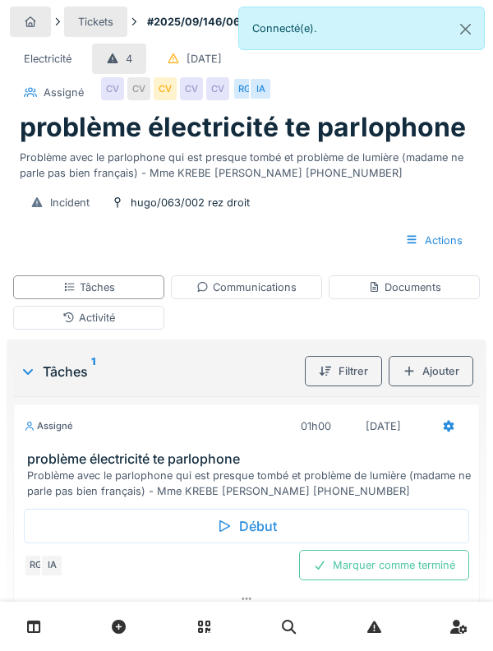
scroll to position [14, 0]
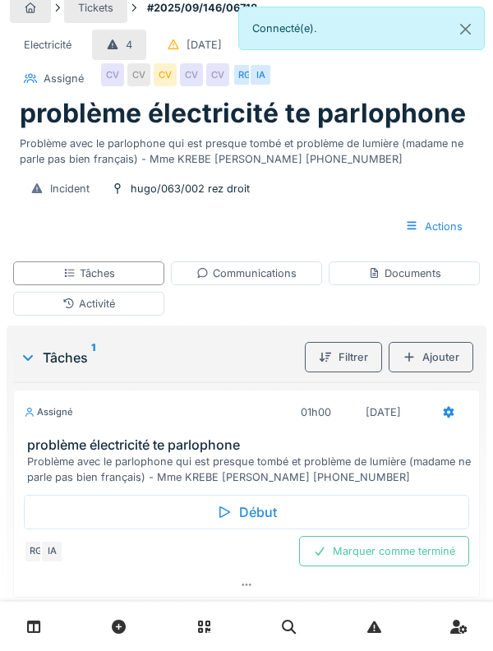
click at [399, 450] on h3 "problème électricité te parlophone" at bounding box center [250, 446] width 446 height 16
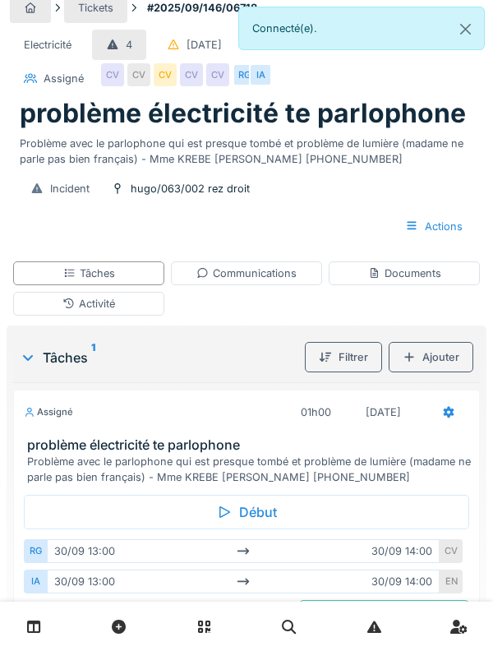
click at [210, 448] on h3 "problème électricité te parlophone" at bounding box center [250, 446] width 446 height 16
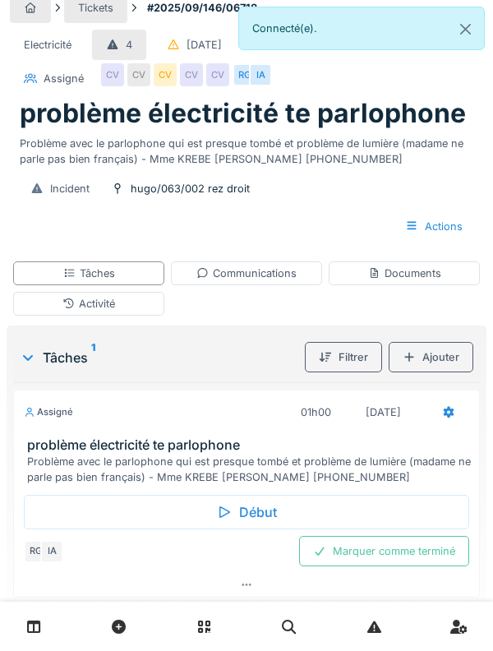
click at [137, 304] on div "Activité" at bounding box center [88, 304] width 151 height 24
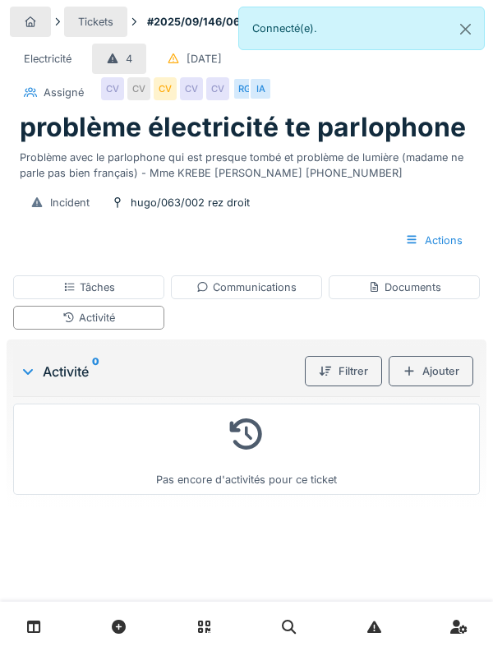
click at [382, 296] on div "Documents" at bounding box center [404, 288] width 151 height 24
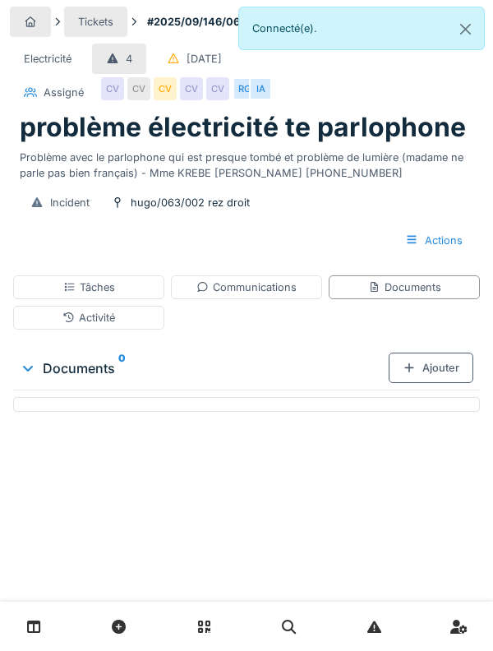
click at [257, 298] on div "Communications" at bounding box center [246, 288] width 151 height 24
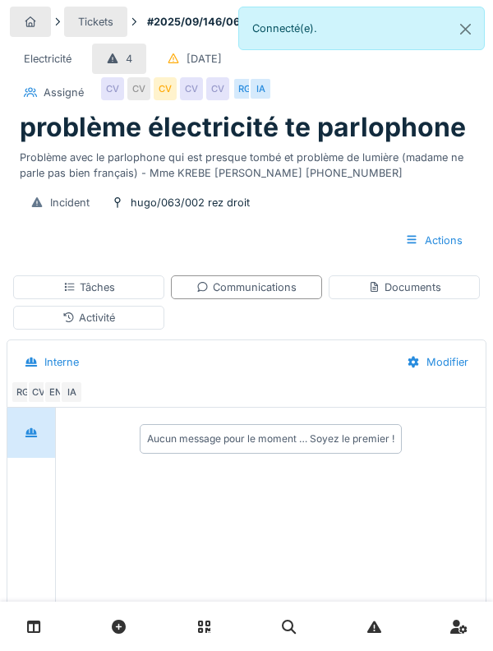
click at [122, 294] on div "Tâches" at bounding box center [88, 288] width 151 height 24
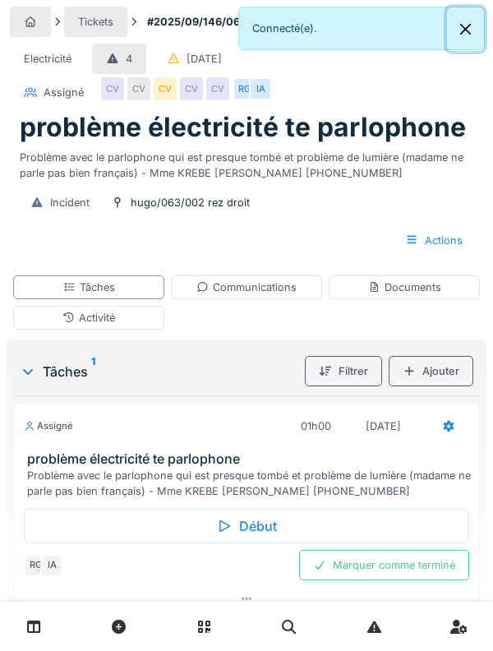
click at [453, 32] on button "Close" at bounding box center [465, 29] width 37 height 44
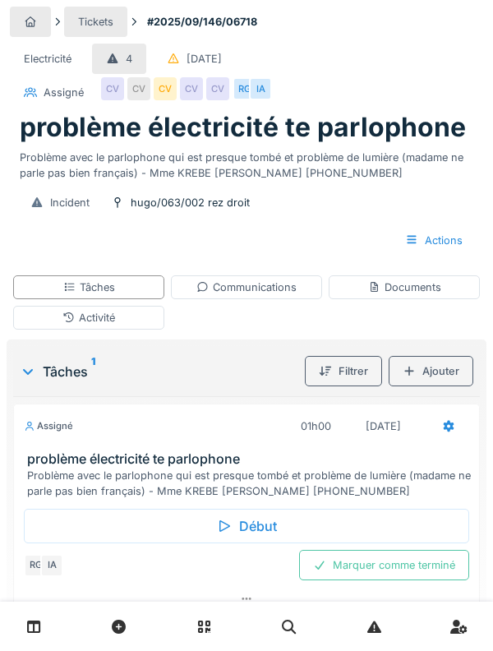
click at [49, 627] on link at bounding box center [34, 627] width 42 height 39
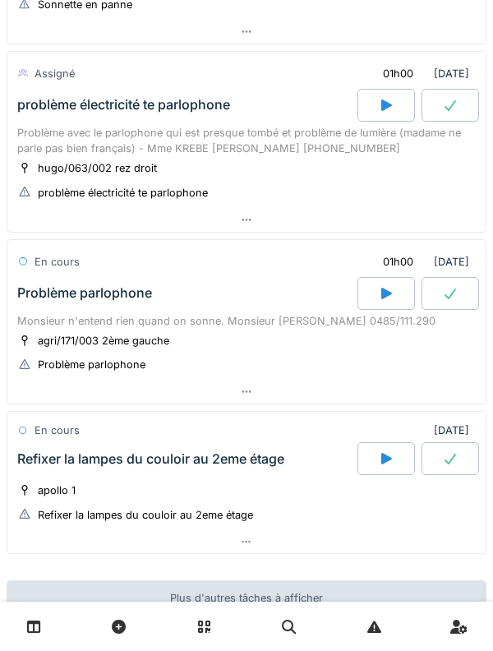
scroll to position [1079, 0]
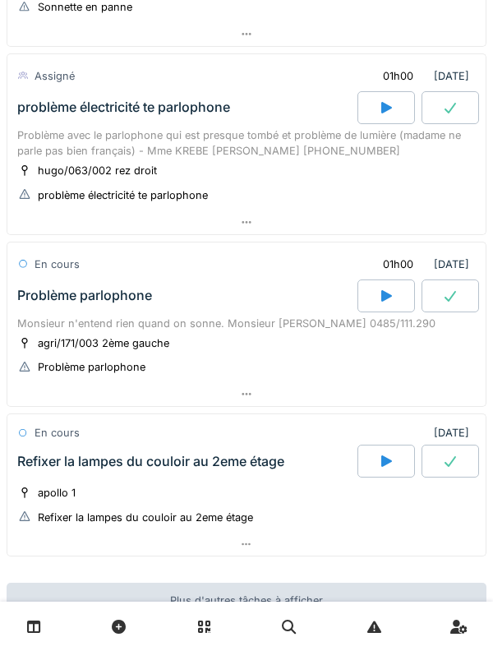
click at [76, 132] on div "Problème avec le parlophone qui est presque tombé et problème de lumière (madam…" at bounding box center [246, 142] width 459 height 31
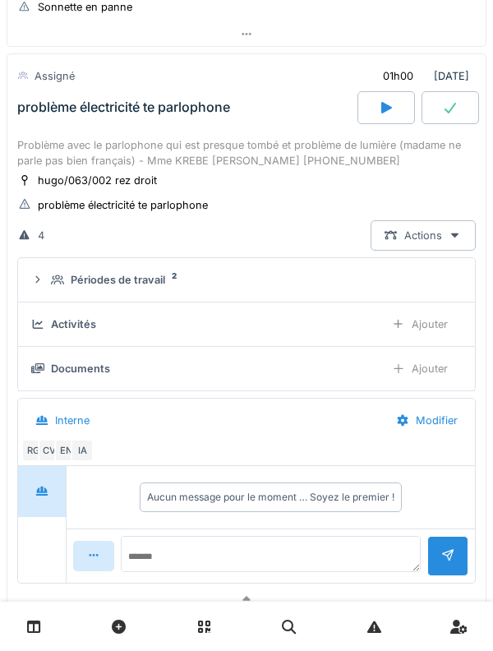
scroll to position [1067, 0]
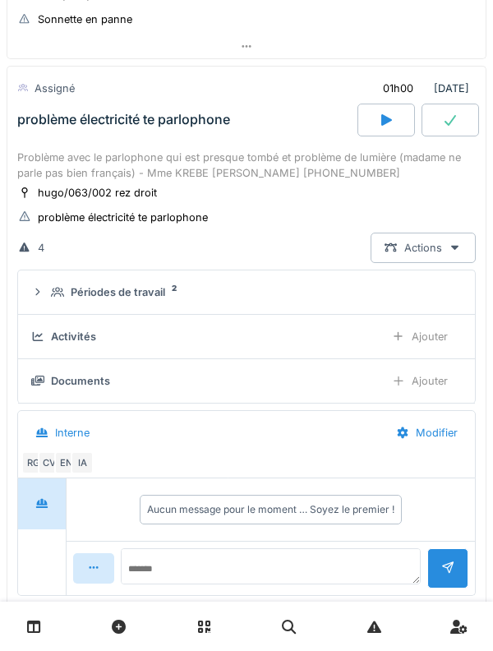
click at [44, 302] on summary "Périodes de travail 2" at bounding box center [247, 292] width 444 height 30
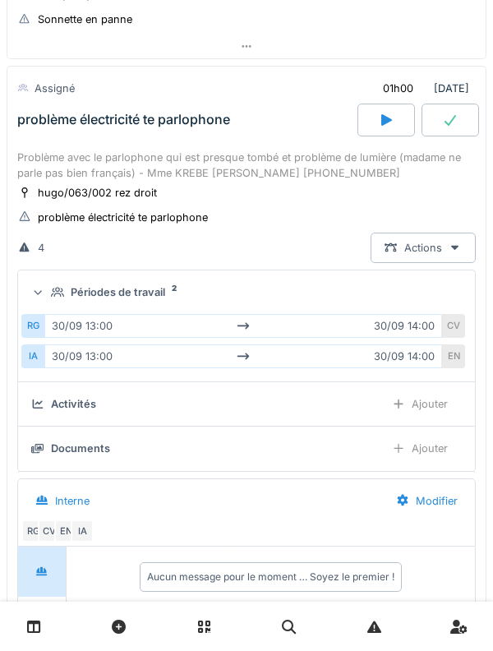
click at [39, 285] on div "Périodes de travail 2" at bounding box center [246, 293] width 431 height 16
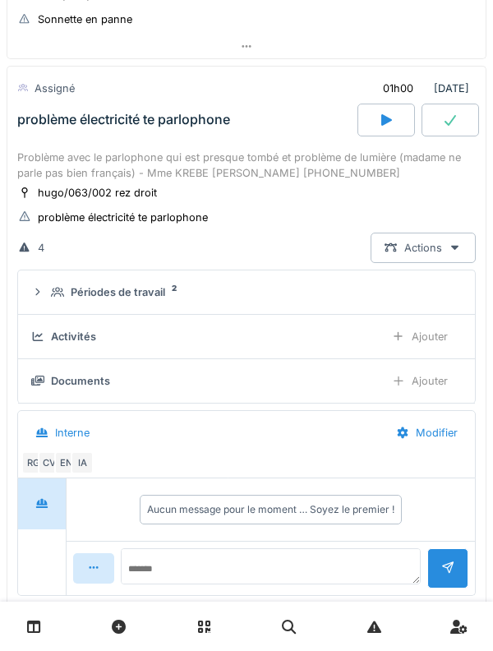
click at [61, 131] on div "problème électricité te parlophone" at bounding box center [186, 120] width 344 height 33
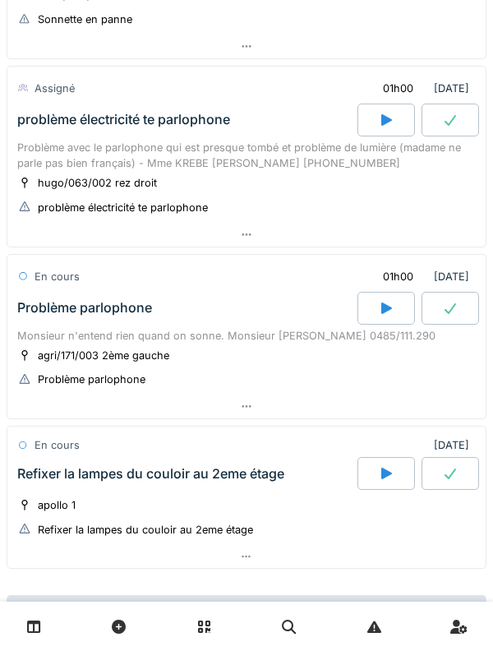
click at [49, 319] on div "Problème parlophone" at bounding box center [186, 308] width 344 height 33
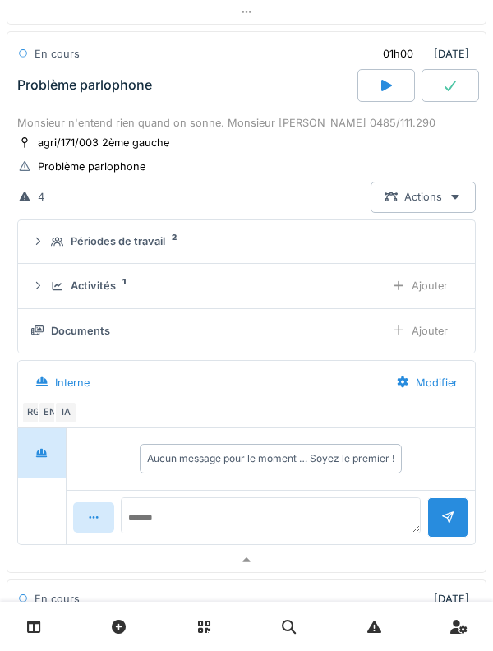
scroll to position [1333, 0]
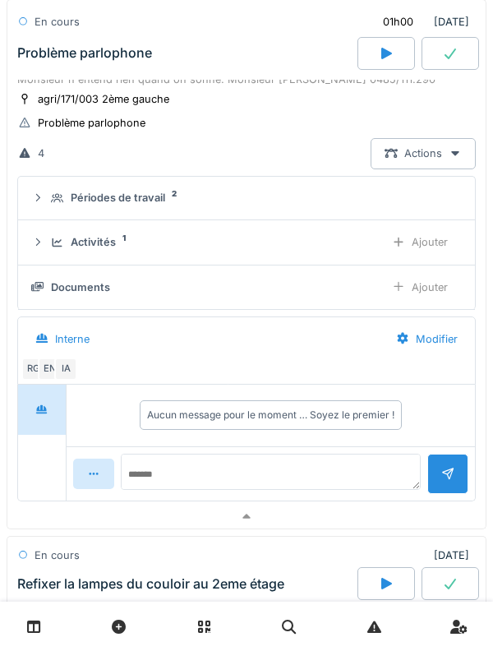
click at [56, 244] on icon at bounding box center [57, 243] width 13 height 11
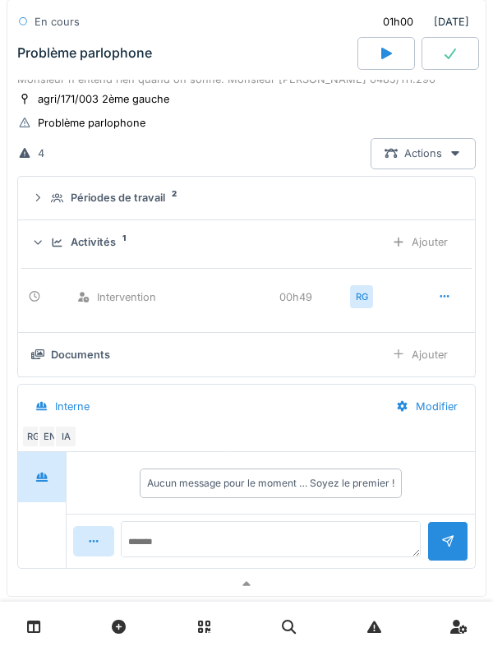
click at [51, 252] on div "Activités 1 Ajouter" at bounding box center [246, 242] width 431 height 30
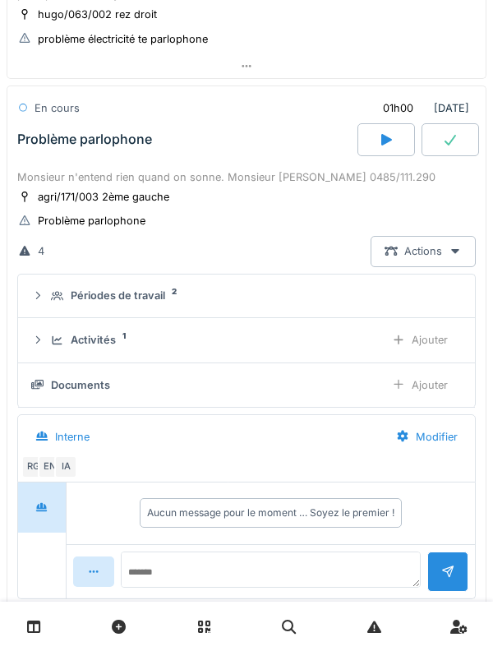
click at [54, 170] on div "Monsieur n'entend rien quand on sonne. Monsieur Abdelkader SADDIKI 0485/111.290" at bounding box center [246, 177] width 459 height 16
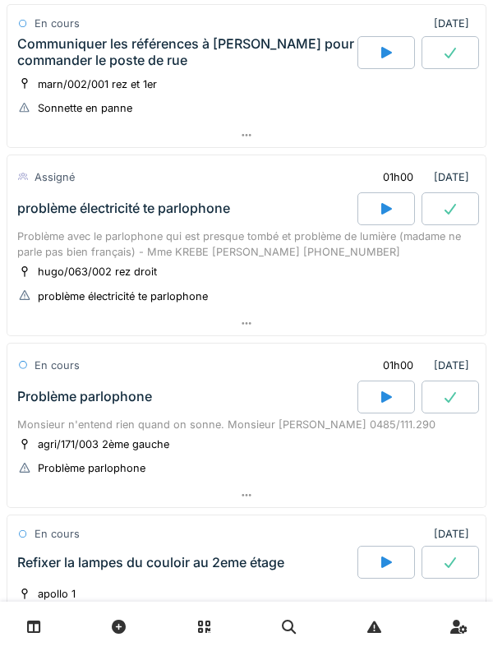
scroll to position [976, 0]
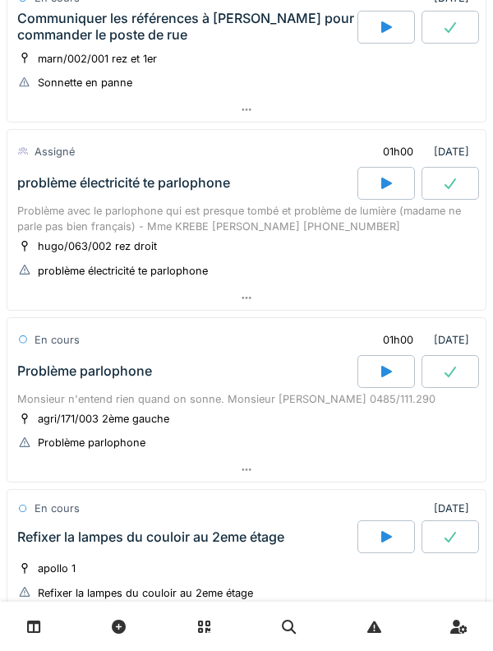
click at [56, 380] on div "Problème parlophone" at bounding box center [186, 371] width 344 height 33
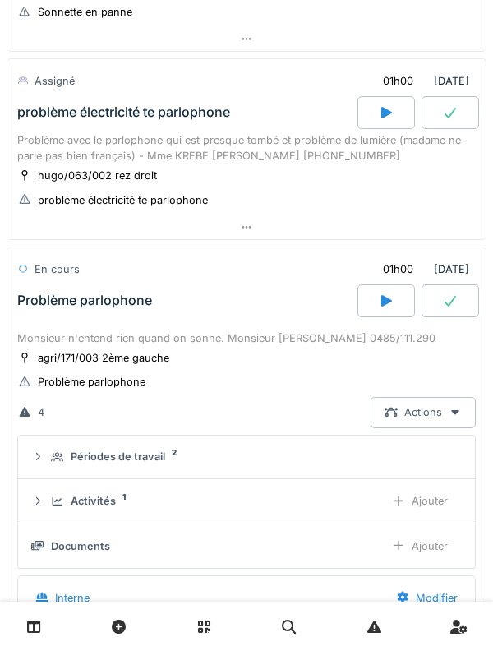
scroll to position [1255, 0]
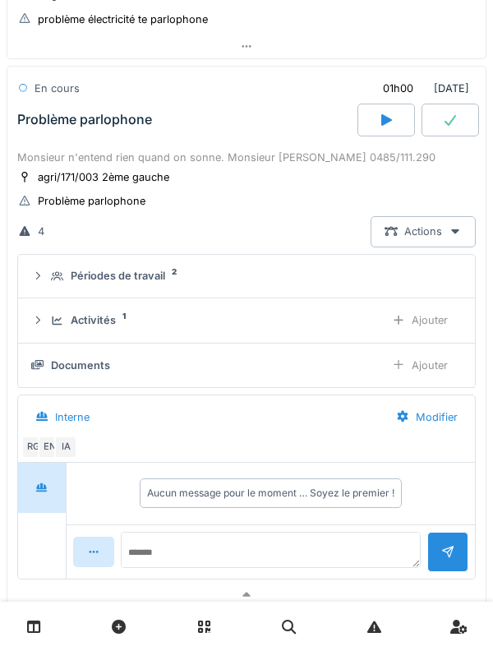
click at [53, 331] on div "Activités 1 Ajouter" at bounding box center [246, 320] width 431 height 30
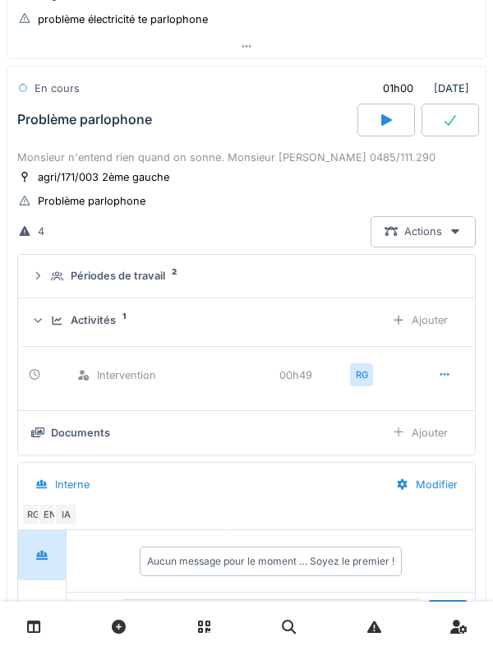
click at [39, 386] on div "Intervention 00h49 RG" at bounding box center [246, 370] width 451 height 48
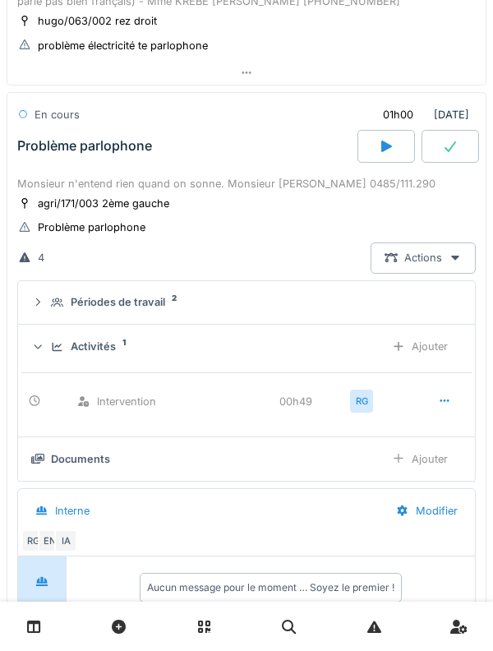
scroll to position [1217, 0]
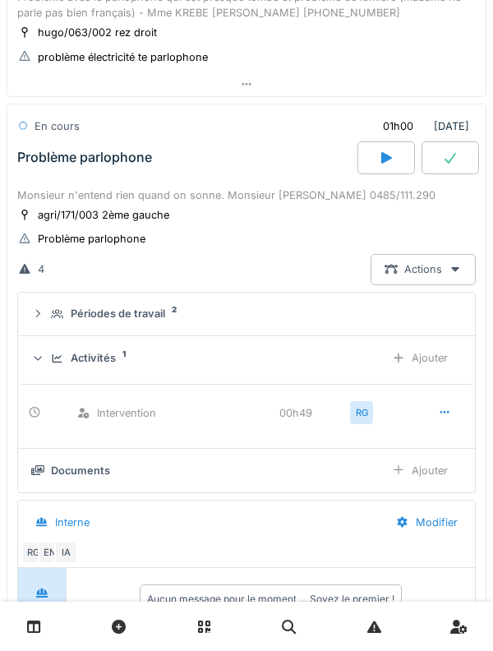
click at [439, 443] on details "Activités 1 Ajouter Intervention 00h49 RG" at bounding box center [246, 392] width 457 height 112
click at [440, 423] on div at bounding box center [444, 413] width 41 height 30
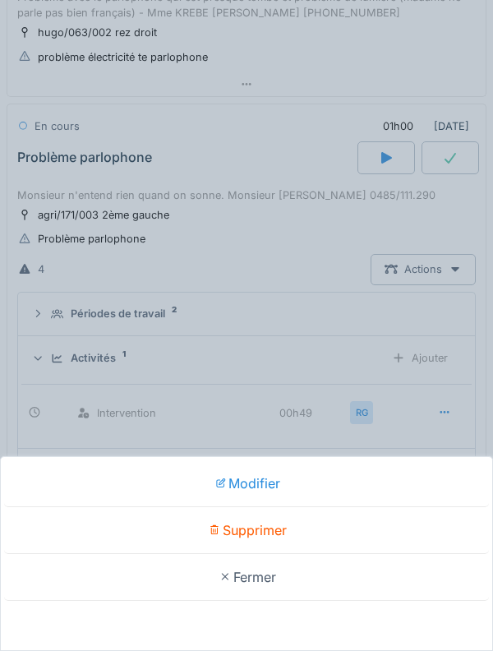
click at [43, 371] on div "Modifier Supprimer Fermer" at bounding box center [246, 325] width 493 height 651
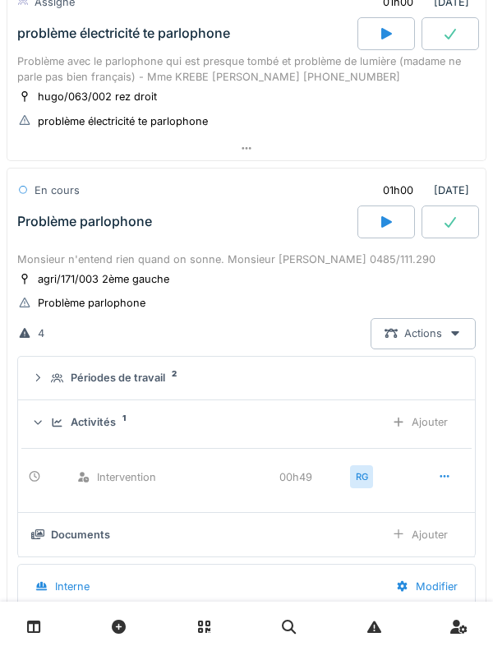
scroll to position [1115, 0]
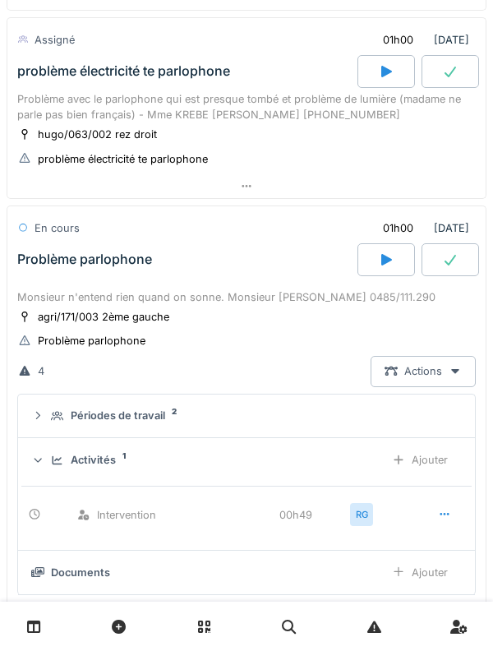
click at [57, 292] on div "Monsieur n'entend rien quand on sonne. Monsieur Abdelkader SADDIKI 0485/111.290" at bounding box center [246, 298] width 459 height 16
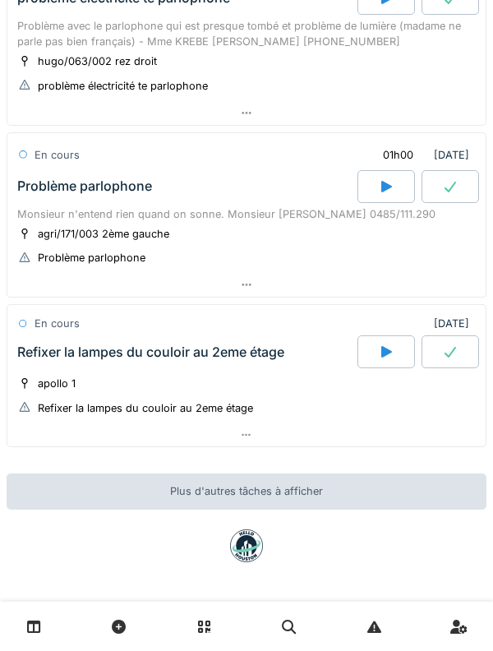
click at [50, 366] on div "Refixer la lampes du couloir au 2eme étage" at bounding box center [186, 352] width 344 height 33
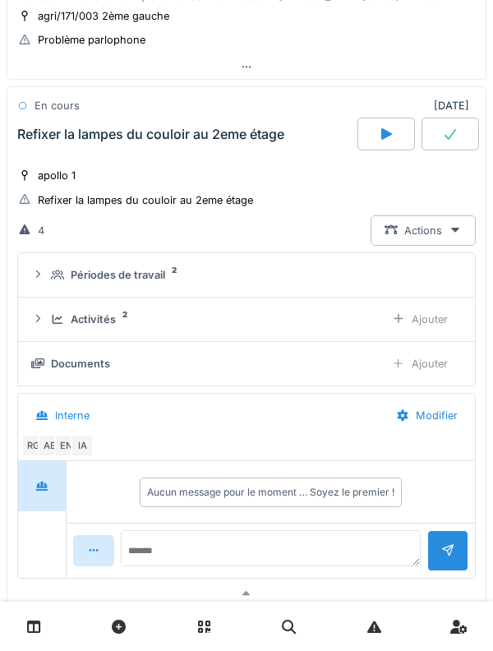
scroll to position [1427, 0]
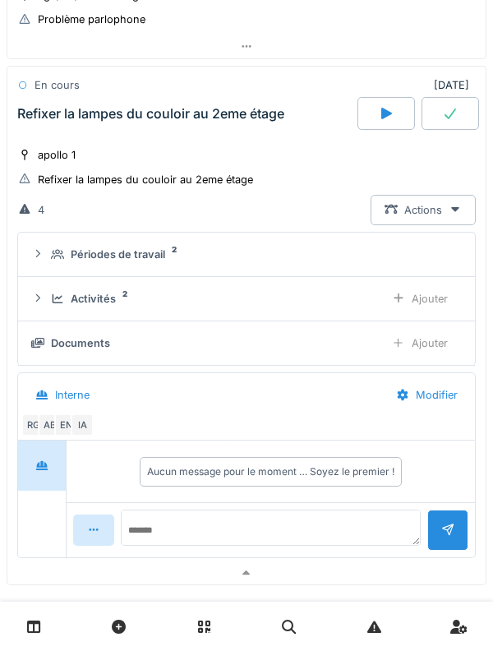
click at [49, 308] on div "Activités 2 Ajouter" at bounding box center [246, 299] width 431 height 30
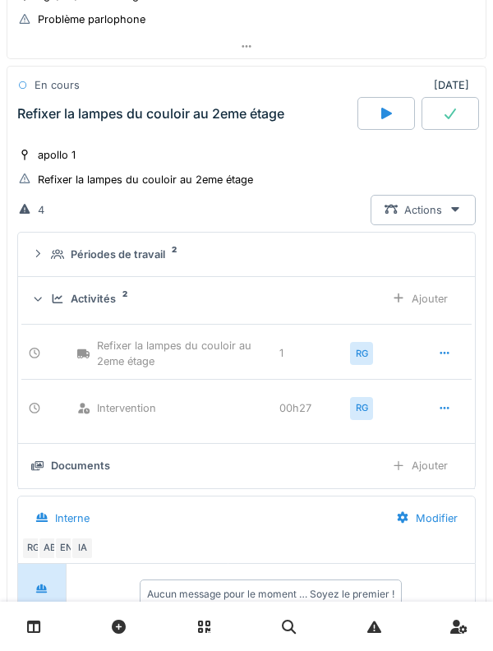
click at [42, 307] on div "Activités 2 Ajouter" at bounding box center [246, 299] width 431 height 30
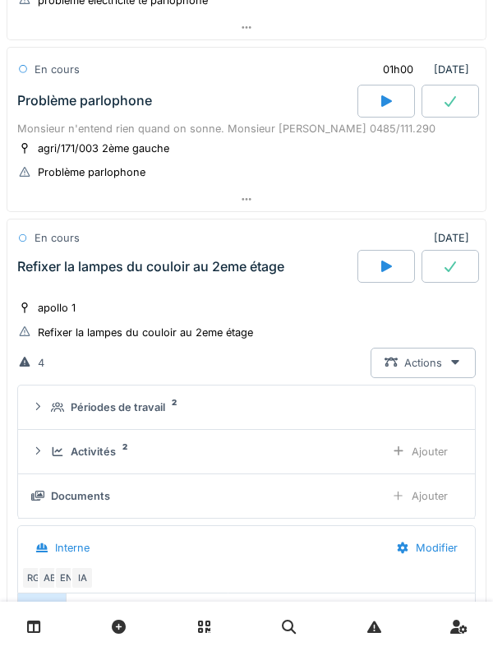
click at [43, 282] on div "Refixer la lampes du couloir au 2eme étage" at bounding box center [186, 266] width 344 height 33
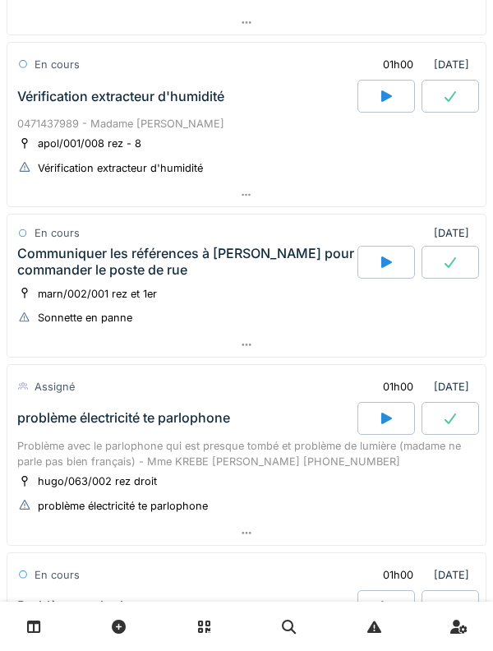
scroll to position [767, 0]
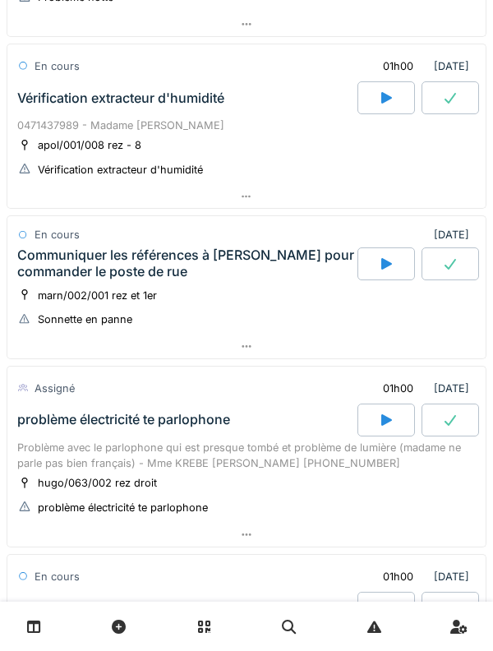
click at [63, 263] on div "Communiquer les références à Omar pour commander le poste de rue" at bounding box center [185, 263] width 337 height 31
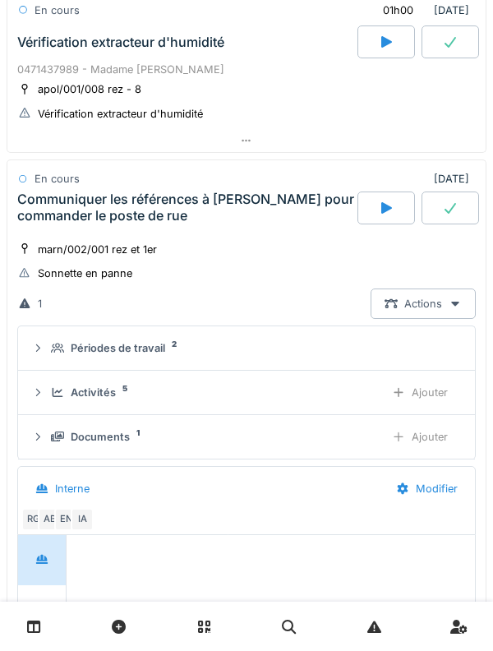
scroll to position [916, 0]
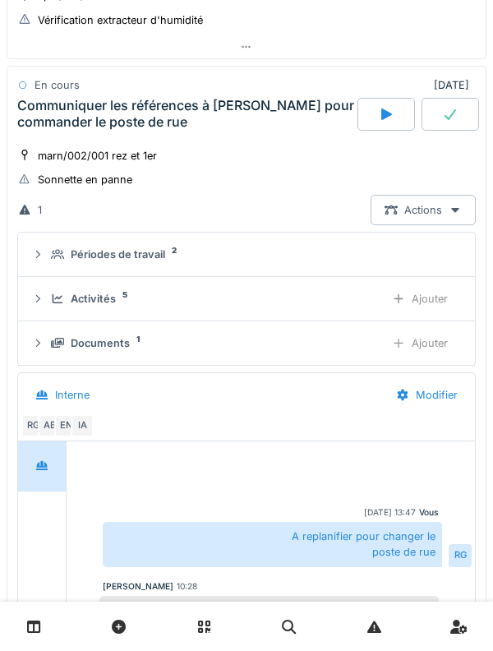
click at [59, 301] on icon at bounding box center [57, 299] width 13 height 11
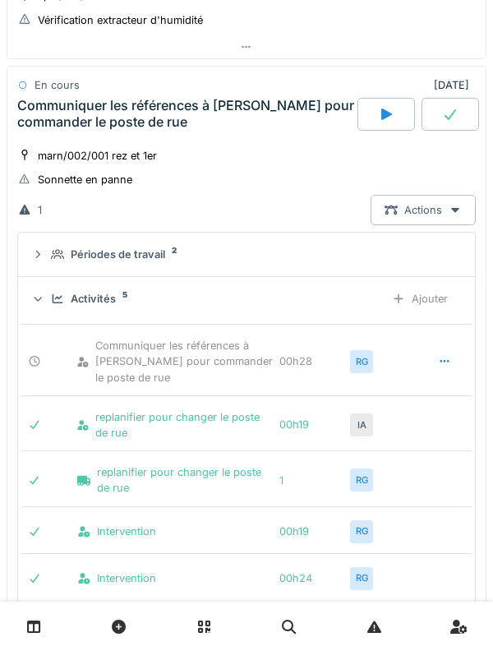
click at [47, 300] on div "Activités 5 Ajouter" at bounding box center [246, 299] width 431 height 30
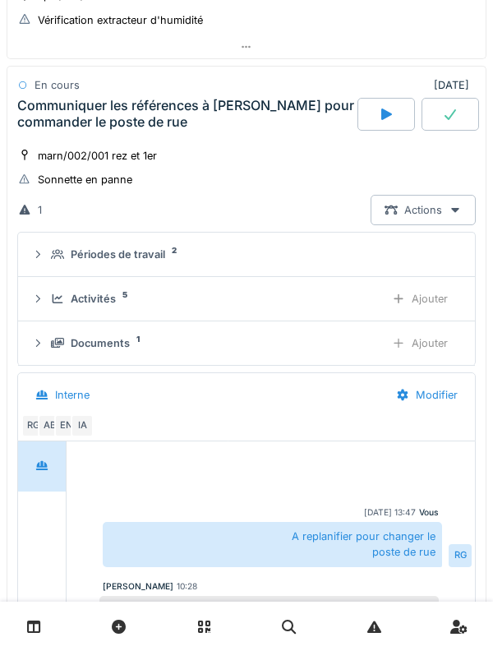
click at [64, 118] on div "Communiquer les références à Omar pour commander le poste de rue" at bounding box center [185, 113] width 337 height 31
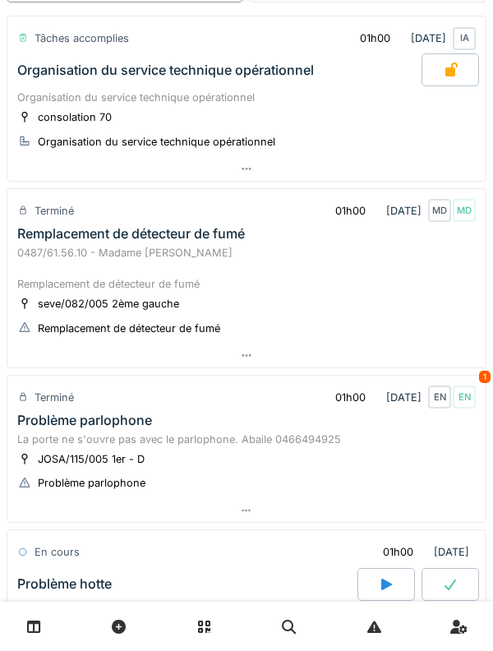
scroll to position [0, 0]
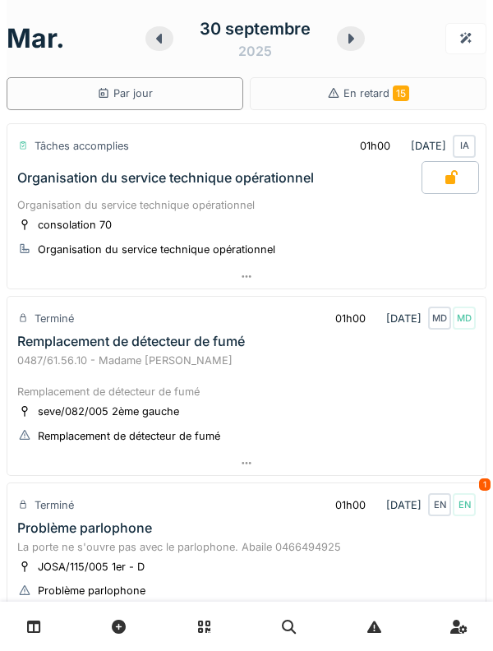
click at [343, 41] on icon at bounding box center [351, 38] width 16 height 13
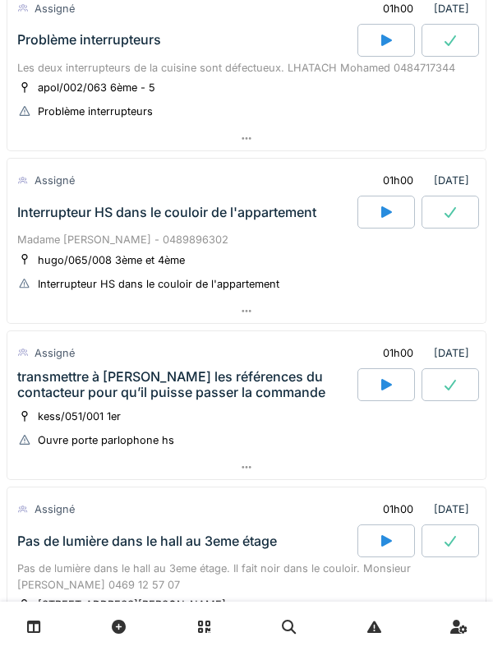
scroll to position [312, 0]
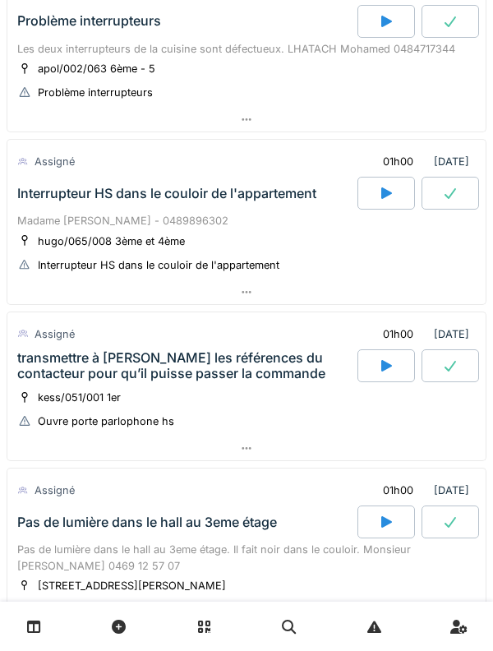
click at [44, 215] on div "Madame [PERSON_NAME] - 0489896302" at bounding box center [246, 221] width 459 height 16
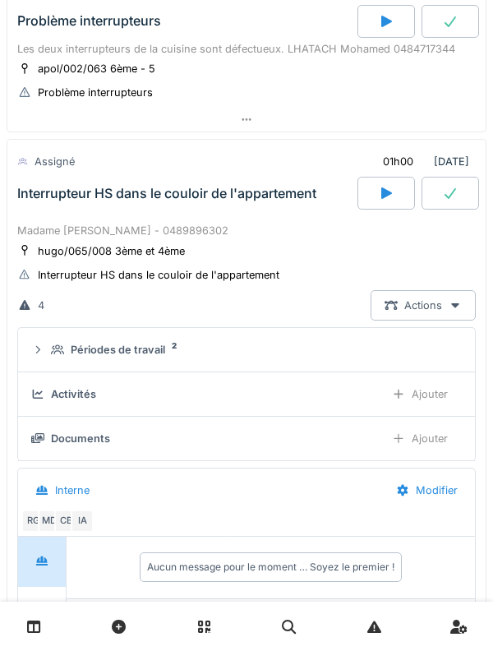
scroll to position [385, 0]
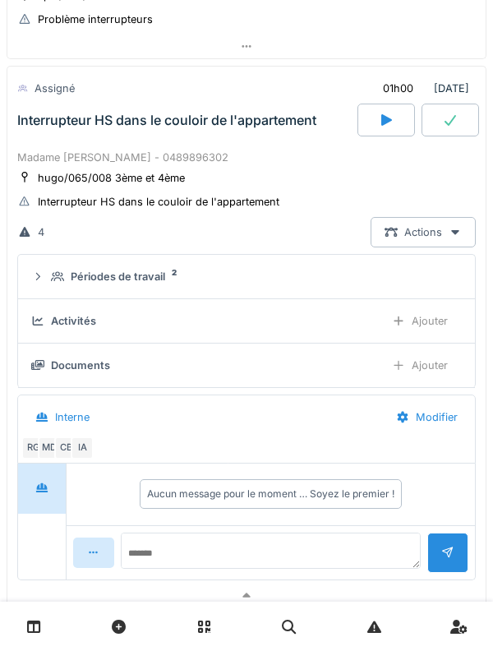
click at [52, 324] on div "Activités" at bounding box center [73, 321] width 45 height 16
click at [414, 325] on div "Ajouter" at bounding box center [420, 321] width 84 height 30
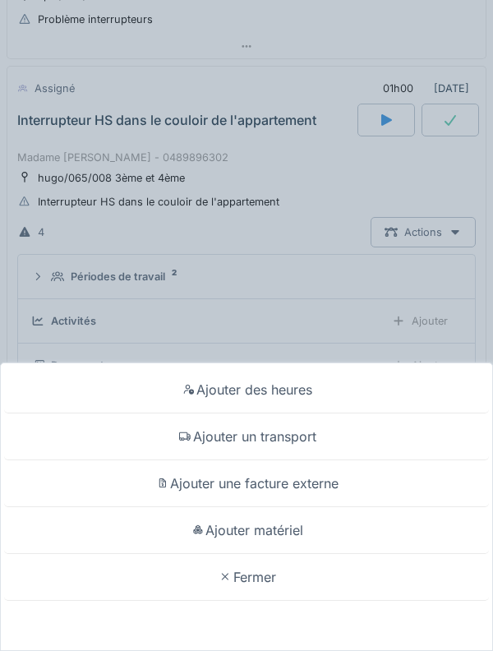
click at [380, 393] on div "Ajouter des heures" at bounding box center [246, 390] width 485 height 47
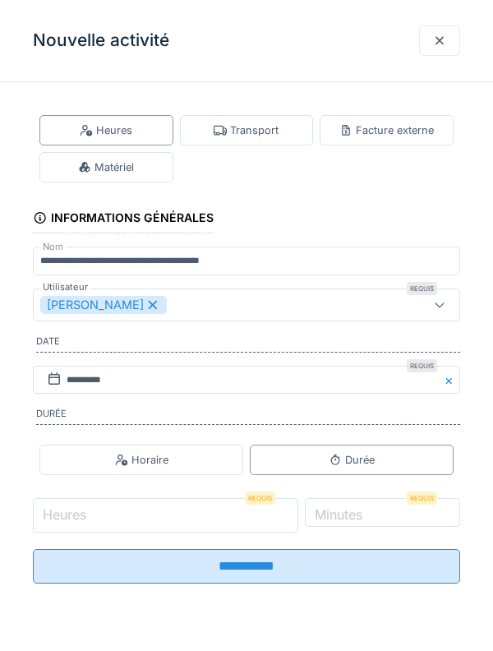
click at [187, 523] on input "Heures" at bounding box center [166, 515] width 266 height 35
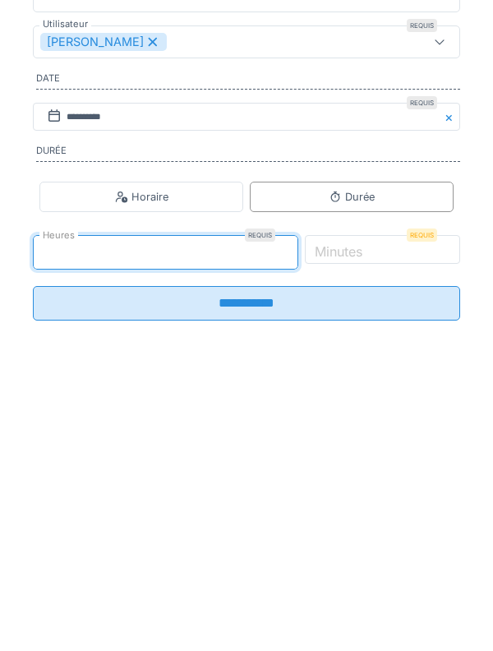
type input "*"
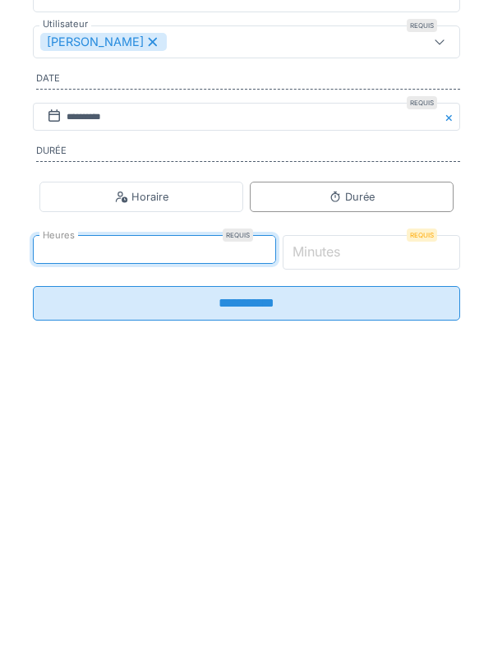
click at [407, 521] on input "*" at bounding box center [372, 515] width 178 height 35
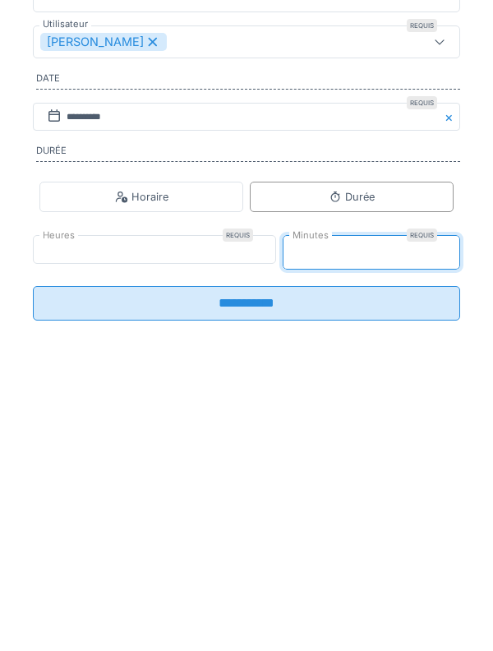
type input "**"
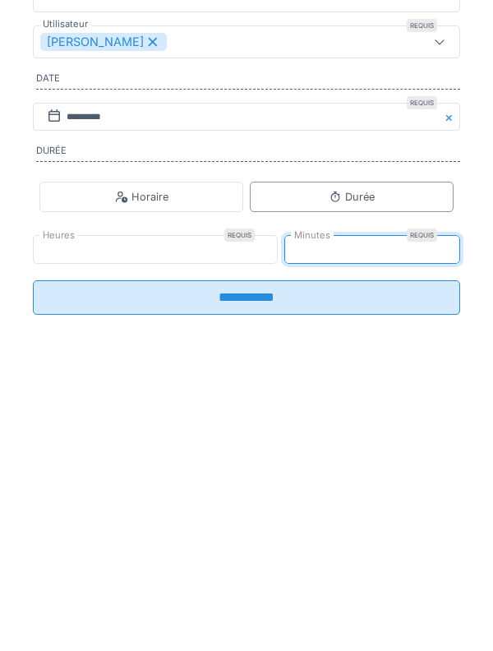
click at [409, 572] on input "**********" at bounding box center [247, 561] width 428 height 35
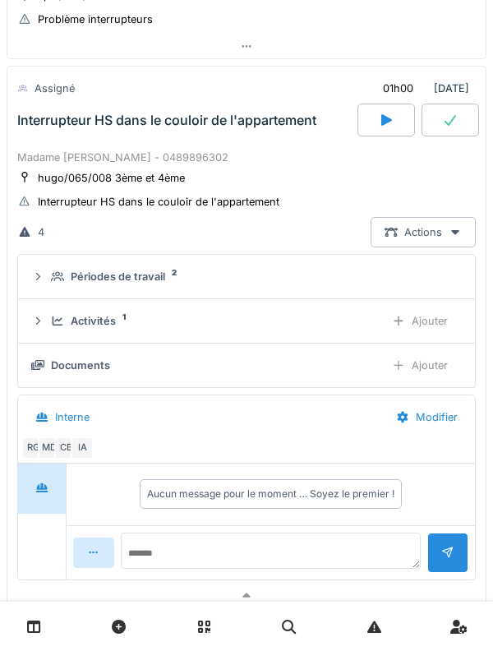
click at [53, 321] on icon at bounding box center [58, 321] width 11 height 9
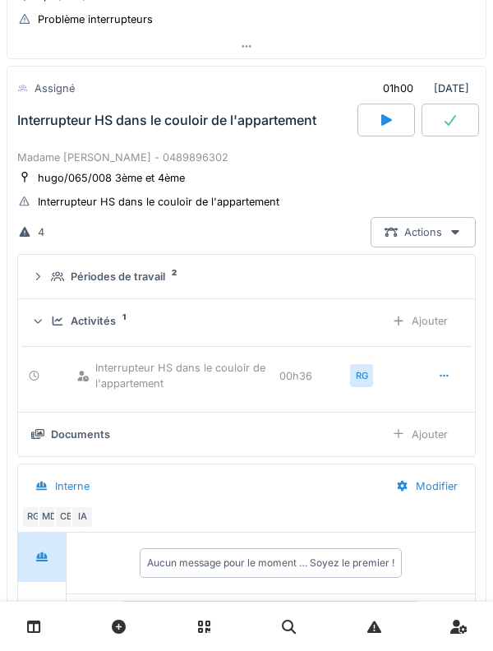
click at [428, 322] on div "Ajouter" at bounding box center [420, 321] width 84 height 30
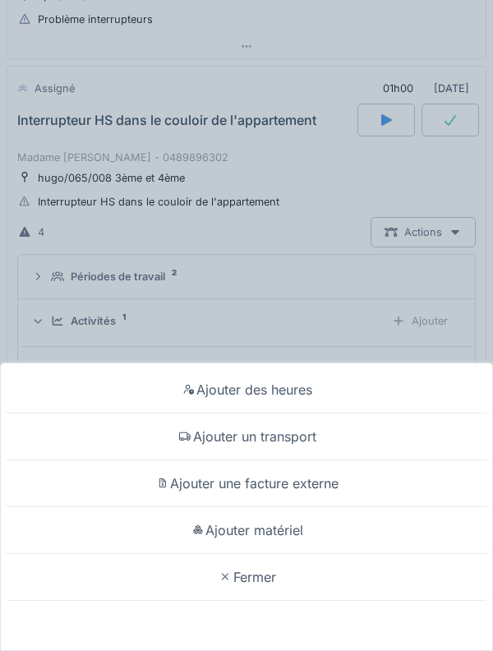
click at [360, 433] on div "Ajouter un transport" at bounding box center [246, 437] width 485 height 47
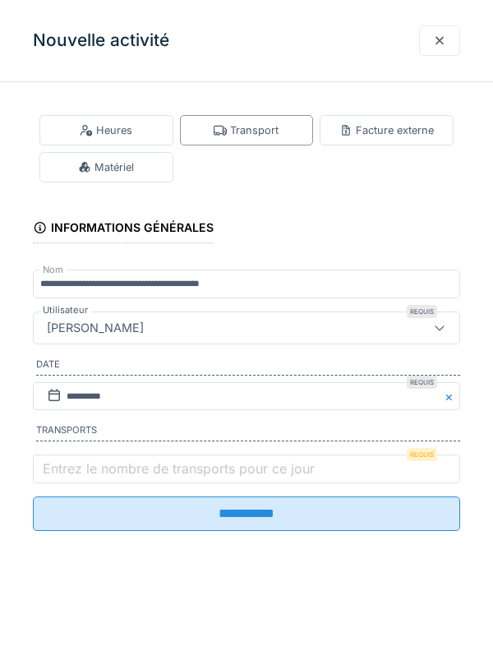
click at [231, 466] on label "Entrez le nombre de transports pour ce jour" at bounding box center [178, 469] width 279 height 20
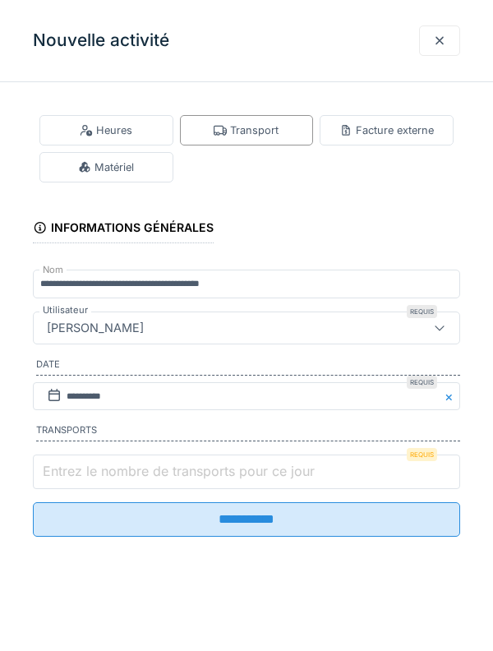
click at [231, 466] on input "Entrez le nombre de transports pour ce jour" at bounding box center [247, 472] width 428 height 35
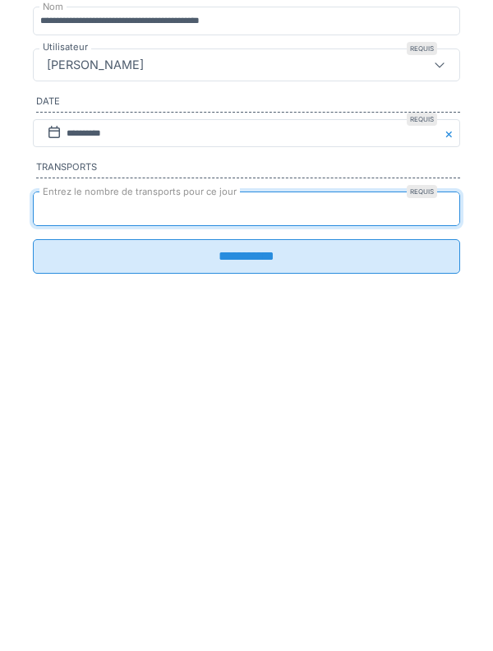
type input "*"
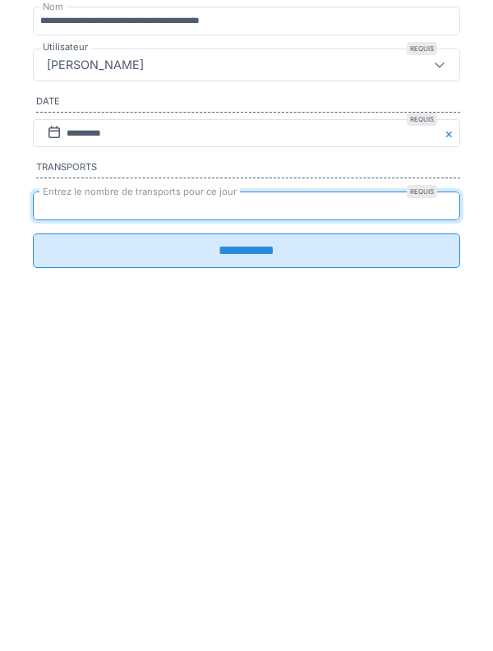
click at [334, 521] on input "**********" at bounding box center [247, 514] width 428 height 35
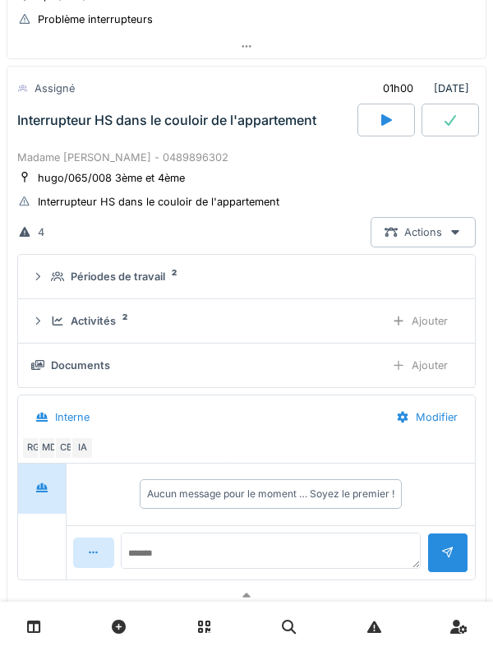
click at [57, 319] on icon at bounding box center [58, 321] width 11 height 9
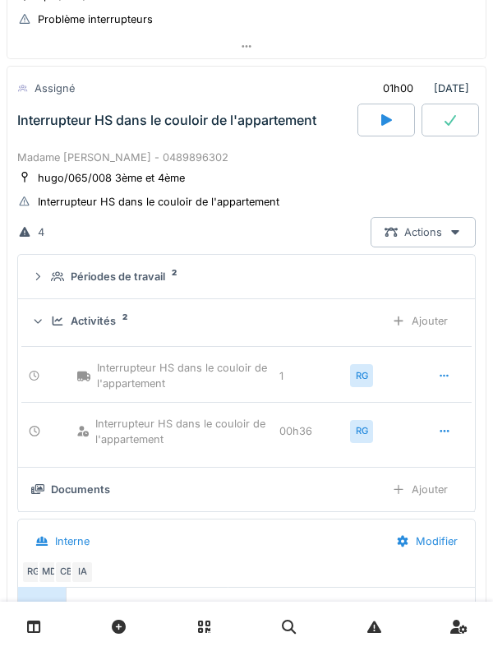
click at [53, 331] on div "Activités 2 Ajouter" at bounding box center [246, 321] width 431 height 30
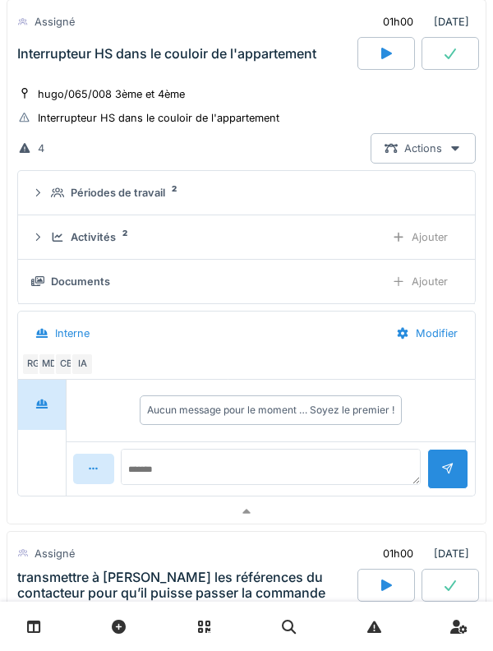
scroll to position [470, 0]
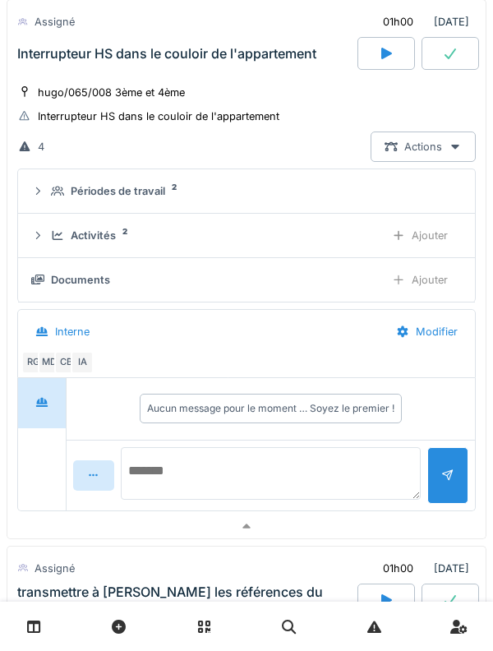
click at [294, 470] on textarea at bounding box center [271, 473] width 300 height 53
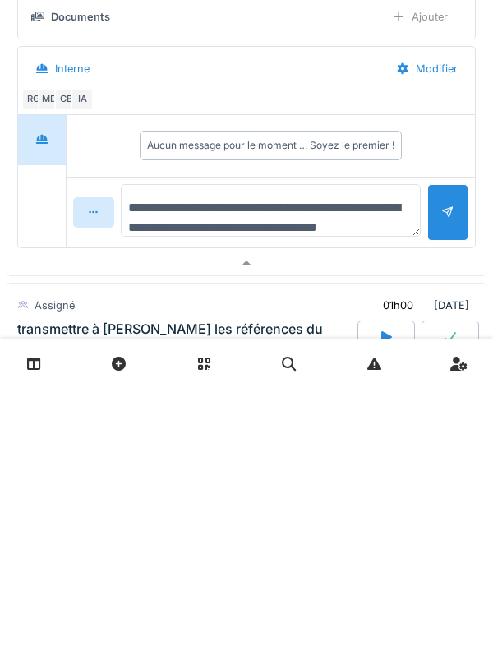
scroll to position [19, 0]
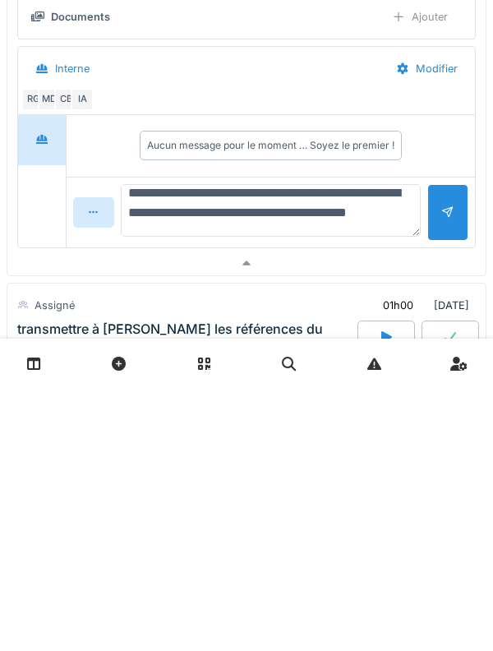
type textarea "**********"
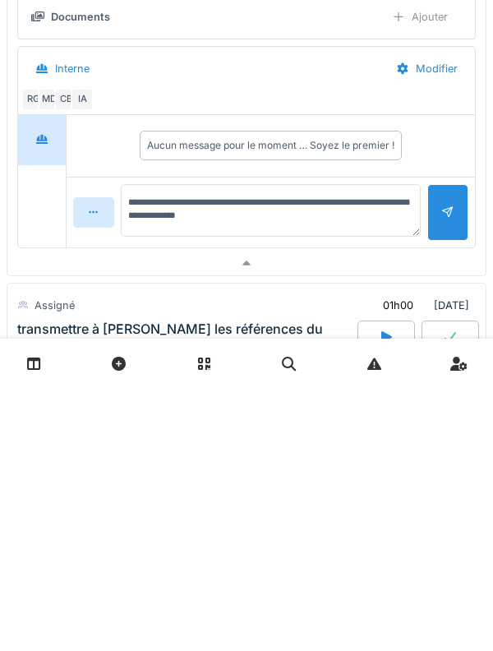
click at [453, 475] on div at bounding box center [448, 476] width 13 height 16
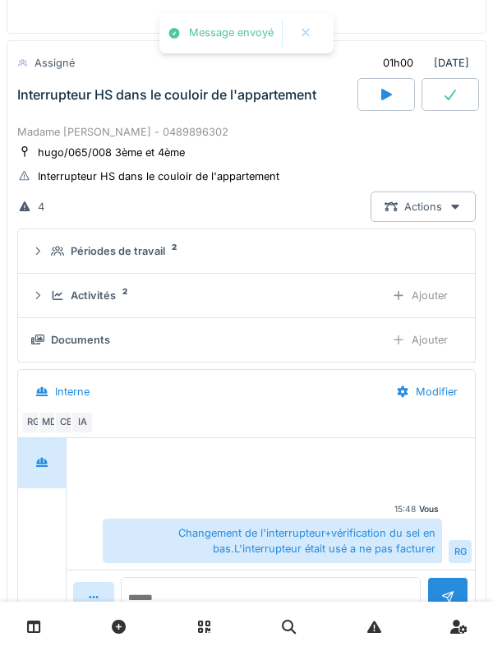
scroll to position [359, 0]
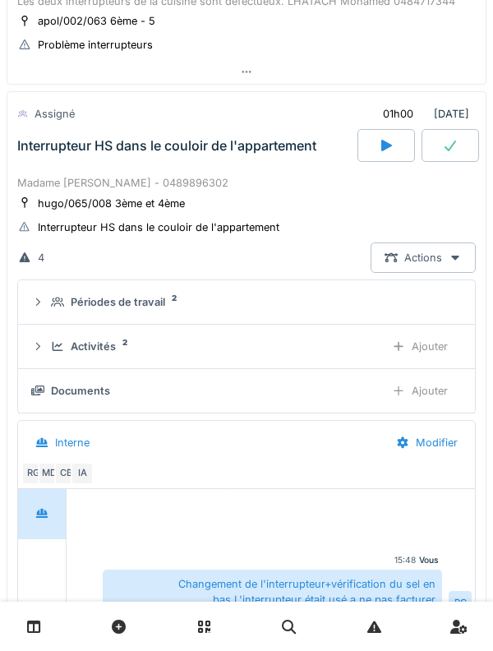
click at [63, 188] on div "Madame Cindy ROUSSEAU - 0489896302" at bounding box center [246, 183] width 459 height 16
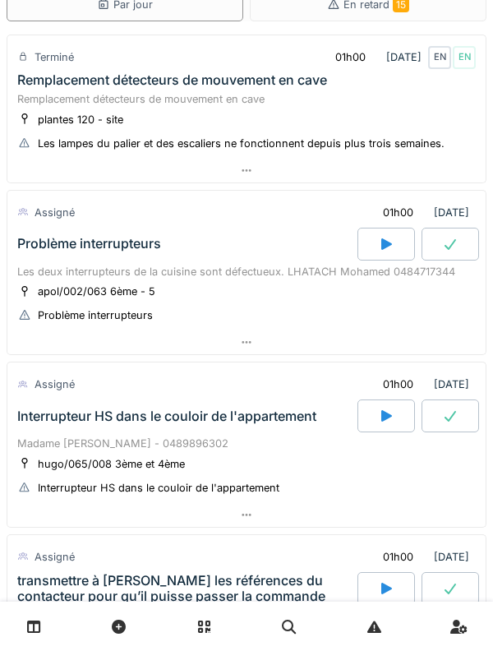
scroll to position [87, 0]
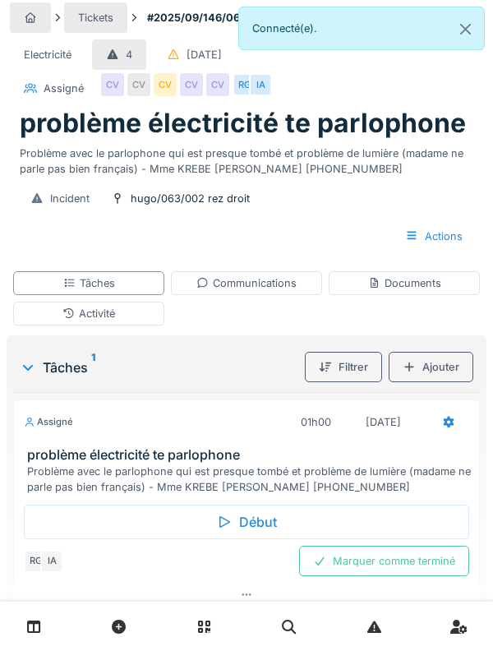
click at [58, 474] on div "Problème avec le parlophone qui est presque tombé et problème de lumière (madam…" at bounding box center [250, 479] width 446 height 31
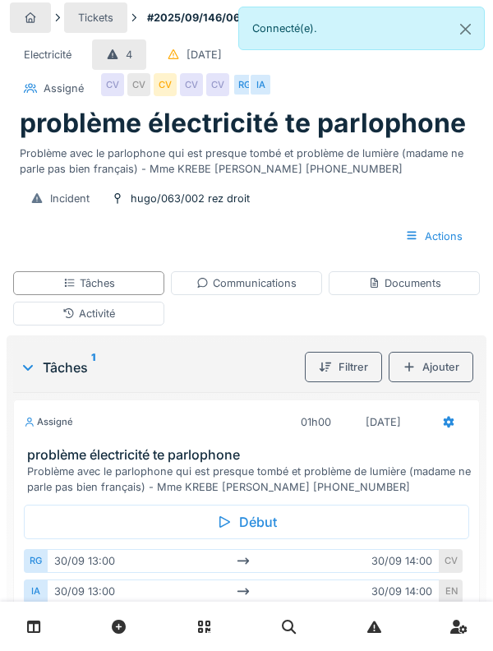
scroll to position [14, 0]
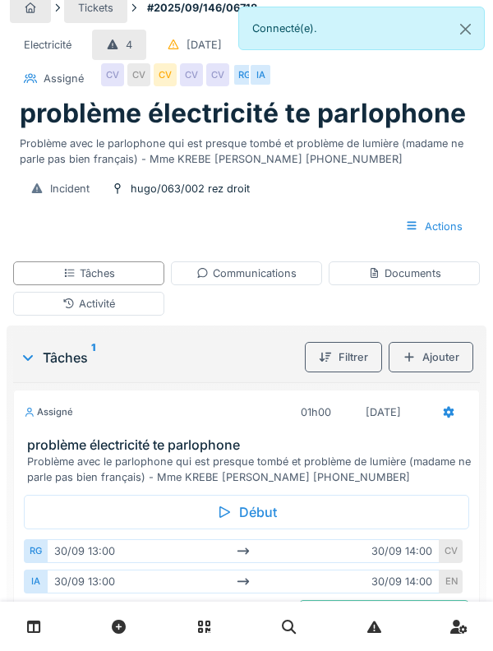
click at [58, 419] on div "Assigné" at bounding box center [48, 412] width 49 height 14
click at [51, 304] on div "Activité" at bounding box center [88, 304] width 151 height 24
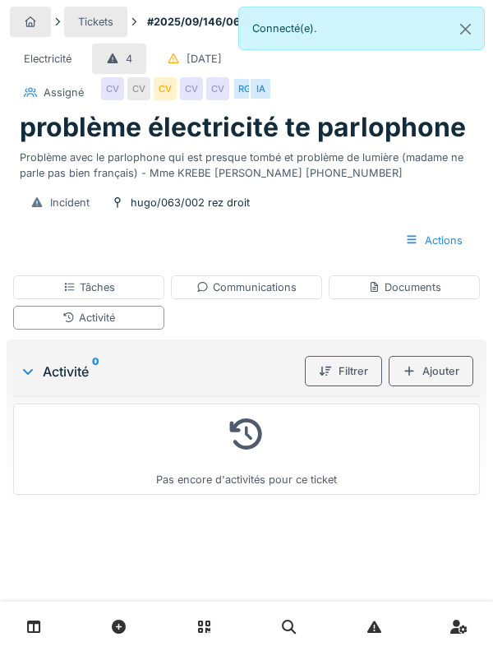
click at [425, 383] on div "Ajouter" at bounding box center [431, 371] width 85 height 30
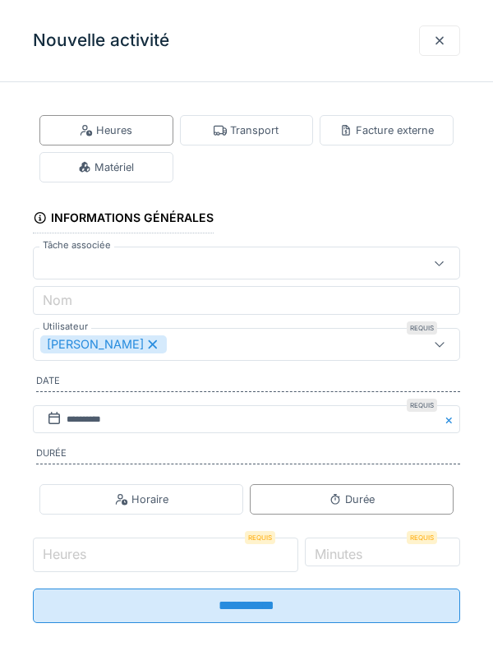
click at [90, 563] on input "Heures" at bounding box center [166, 555] width 266 height 35
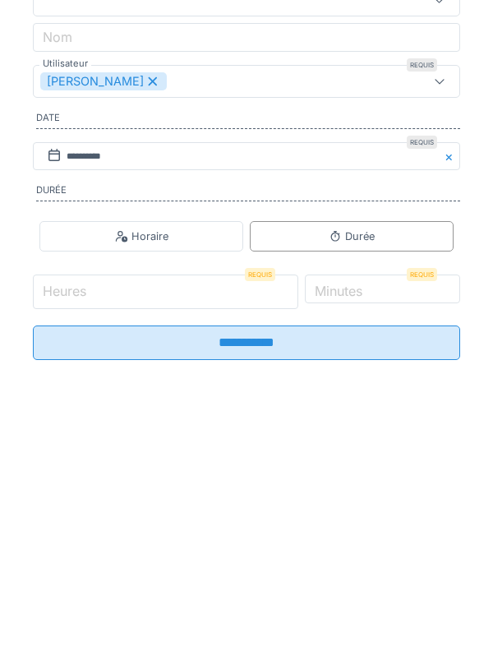
scroll to position [24, 0]
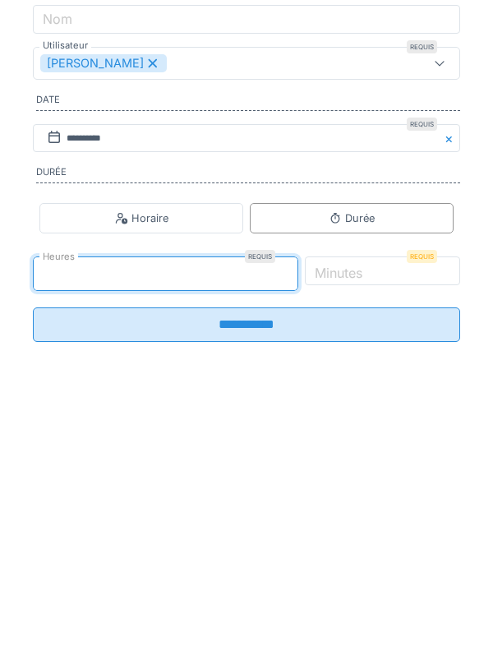
type input "*"
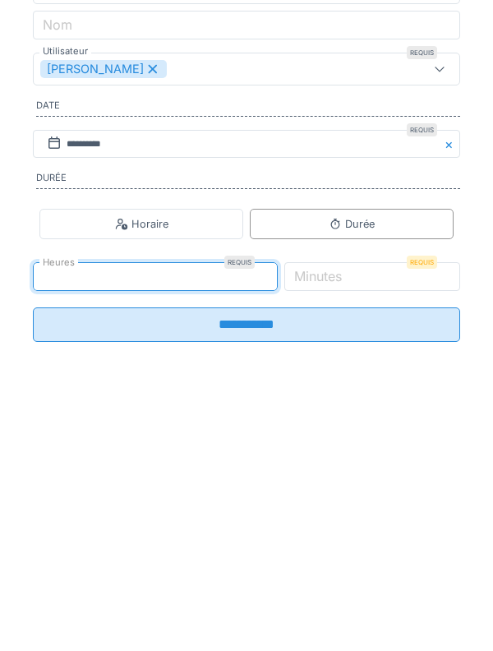
click at [345, 544] on label "Minutes" at bounding box center [318, 540] width 54 height 20
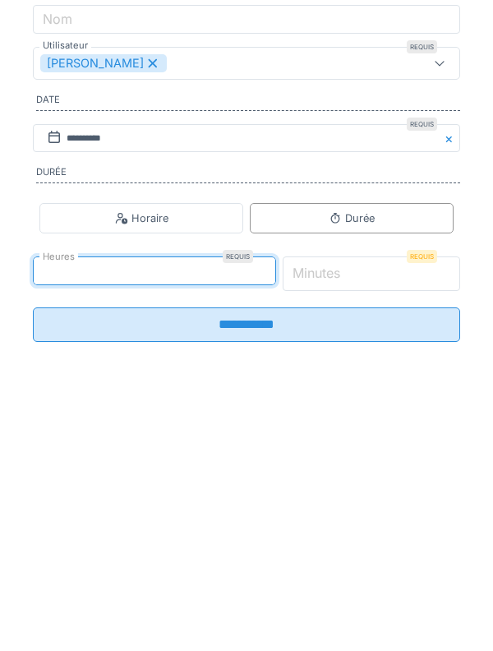
click at [358, 544] on input "*" at bounding box center [372, 537] width 178 height 35
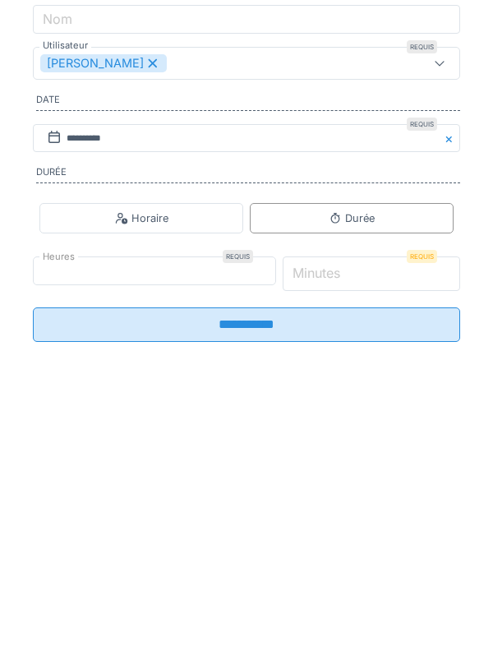
scroll to position [22, 0]
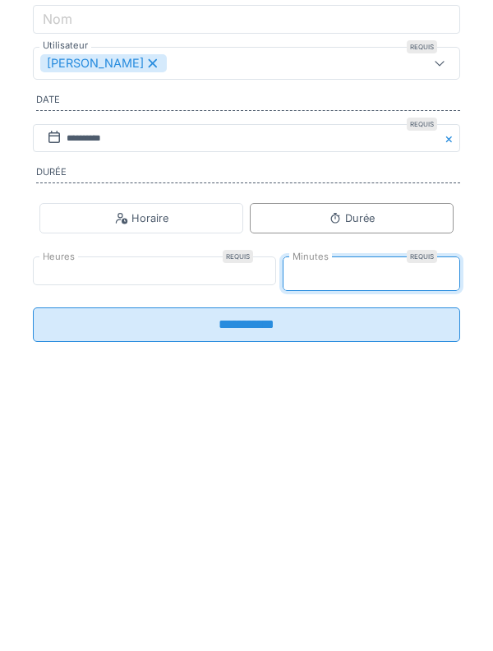
type input "**"
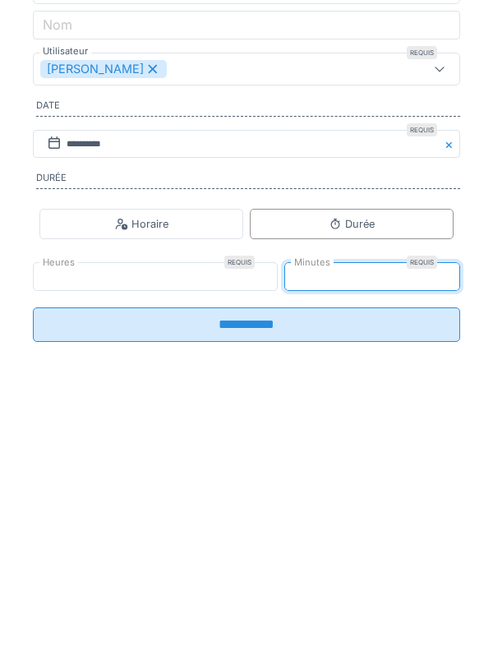
click at [84, 595] on input "**********" at bounding box center [247, 588] width 428 height 35
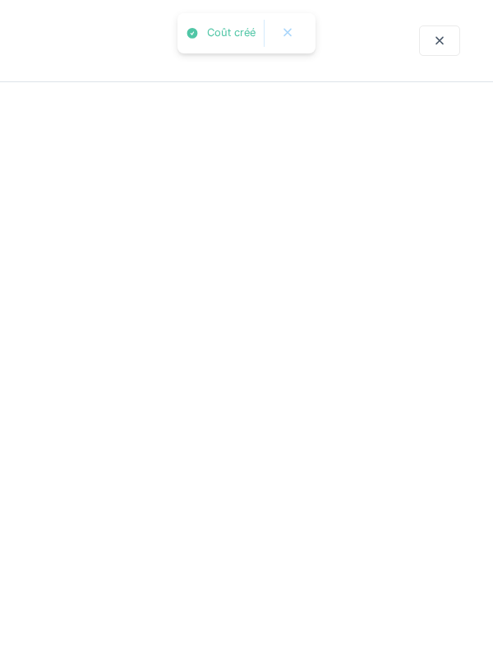
scroll to position [0, 0]
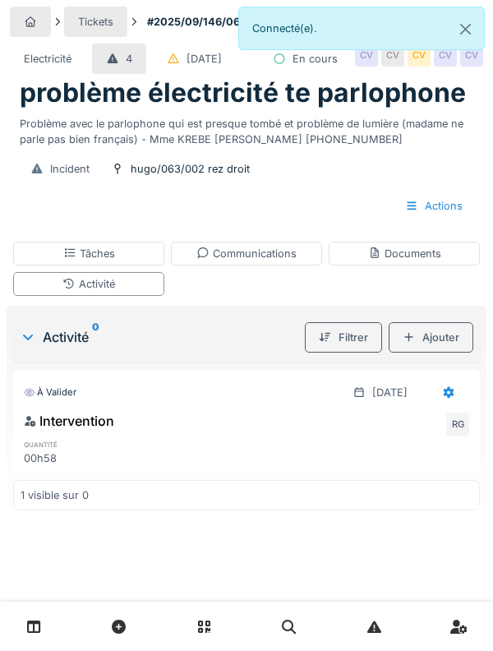
click at [21, 266] on div "Tâches" at bounding box center [88, 254] width 151 height 24
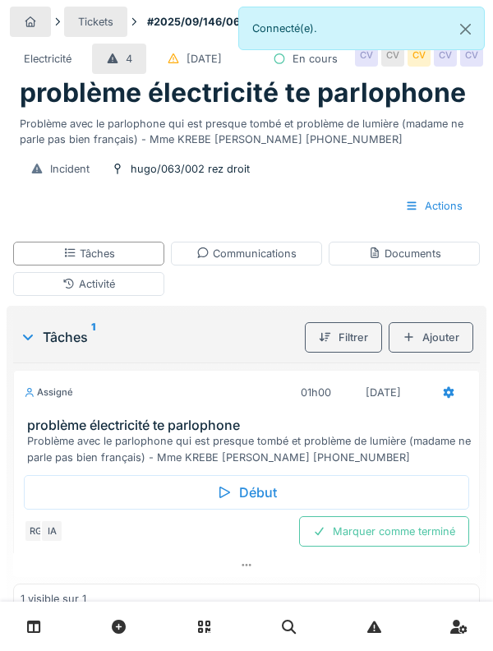
click at [75, 290] on icon at bounding box center [69, 284] width 13 height 11
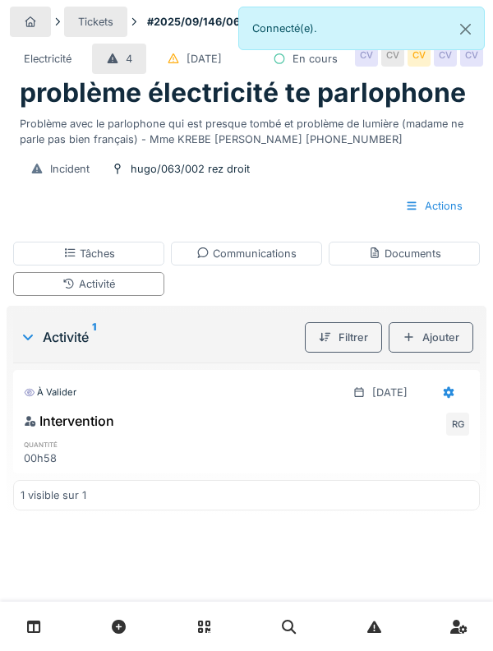
click at [409, 353] on div "Ajouter" at bounding box center [431, 337] width 85 height 30
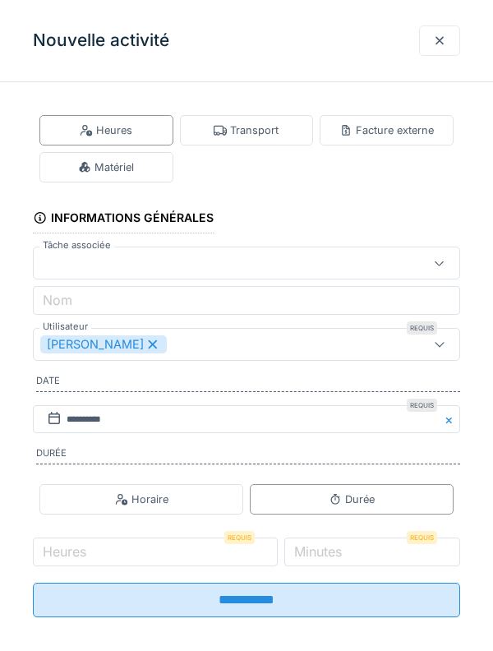
click at [230, 134] on div "Transport" at bounding box center [246, 131] width 65 height 16
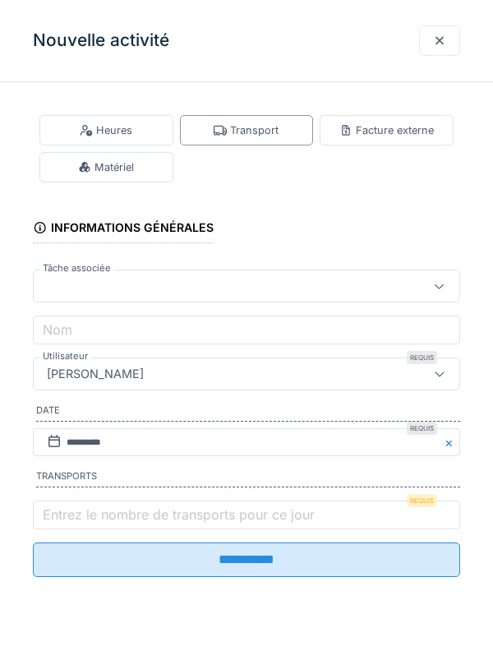
click at [75, 525] on label "Entrez le nombre de transports pour ce jour" at bounding box center [178, 515] width 279 height 20
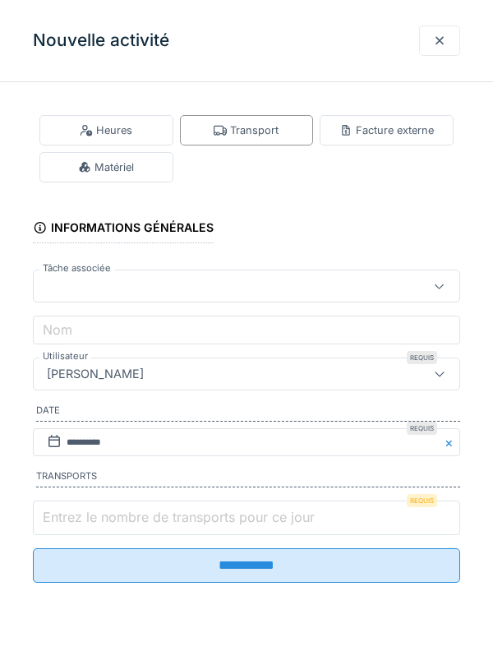
click at [75, 527] on input "Entrez le nombre de transports pour ce jour" at bounding box center [247, 518] width 428 height 35
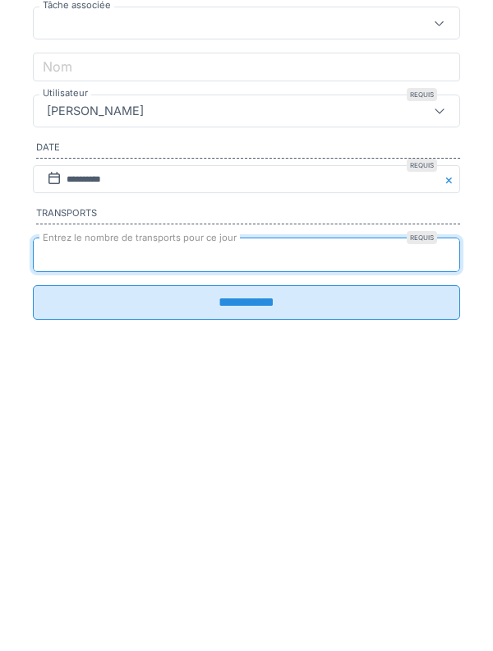
type input "*"
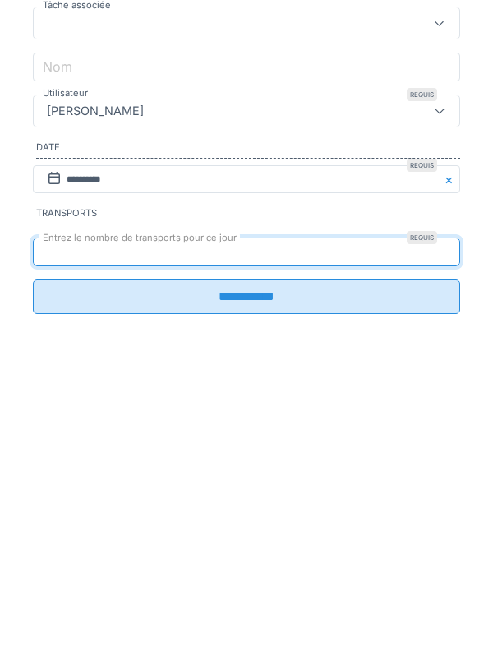
click at [75, 577] on input "**********" at bounding box center [247, 560] width 428 height 35
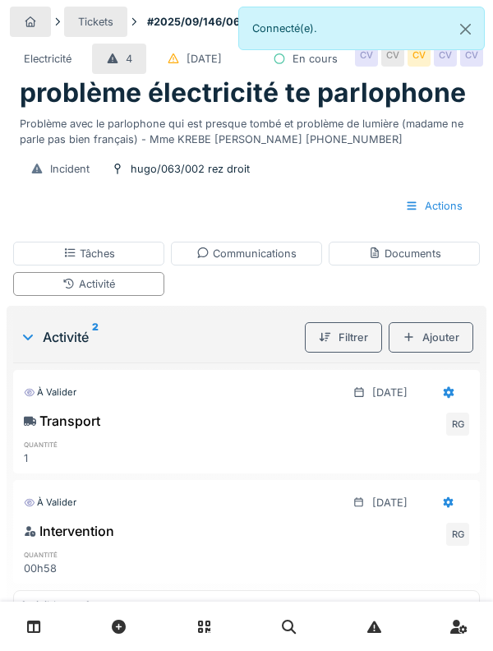
click at [308, 266] on div "Communications" at bounding box center [246, 254] width 151 height 24
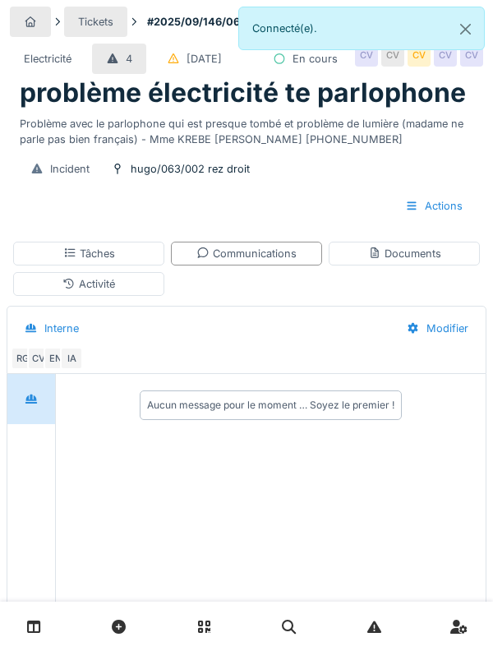
click at [433, 266] on div "Documents" at bounding box center [404, 254] width 151 height 24
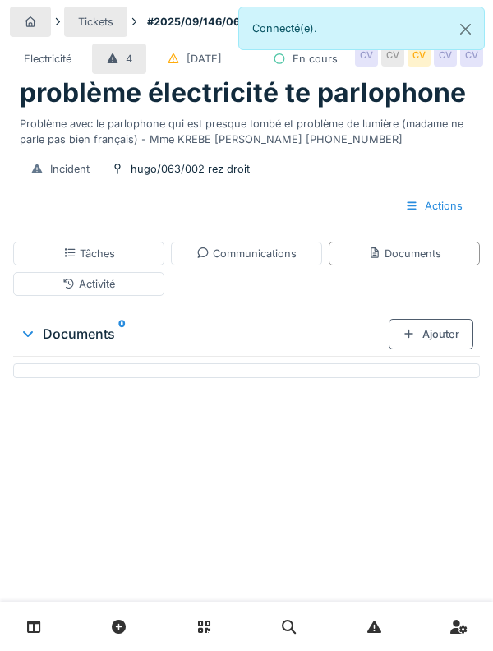
click at [456, 350] on div "Ajouter" at bounding box center [431, 334] width 85 height 30
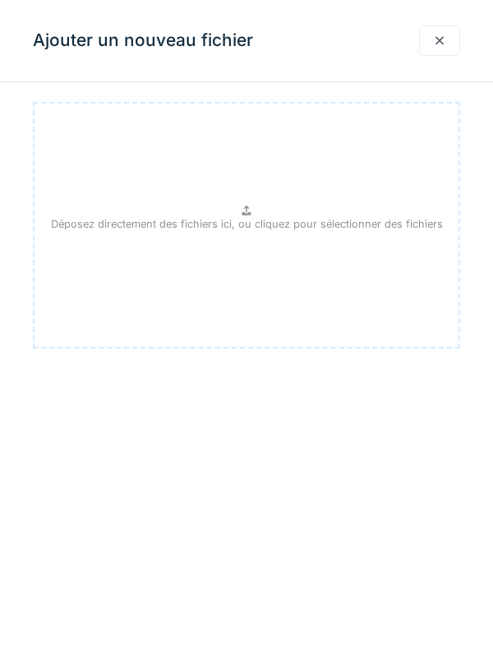
click at [365, 273] on div "Déposez directement des fichiers ici, ou cliquez pour sélectionner des fichiers" at bounding box center [247, 225] width 428 height 247
type input "**********"
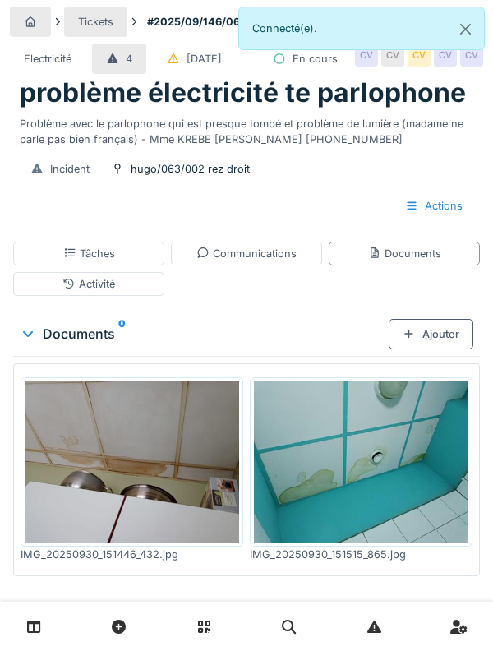
click at [442, 350] on div "Ajouter" at bounding box center [431, 334] width 85 height 30
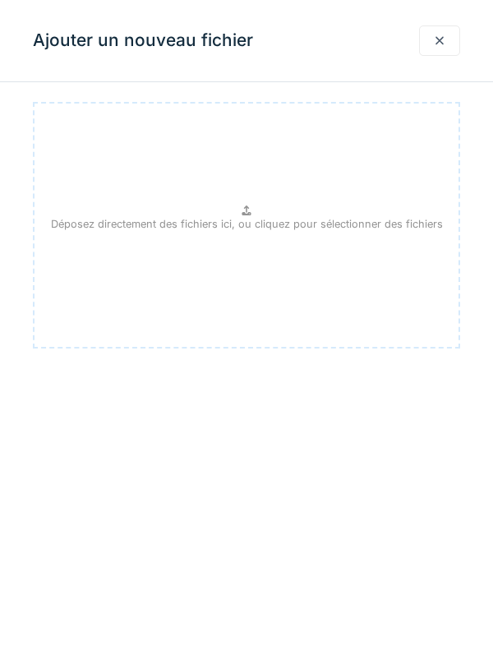
click at [380, 271] on div "Déposez directement des fichiers ici, ou cliquez pour sélectionner des fichiers" at bounding box center [247, 225] width 428 height 247
type input "**********"
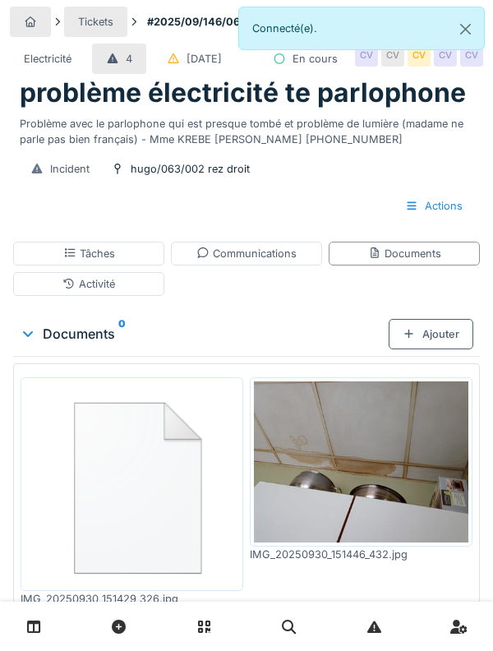
click at [450, 266] on div "Documents" at bounding box center [404, 254] width 151 height 24
click at [443, 350] on div "Ajouter" at bounding box center [431, 334] width 85 height 30
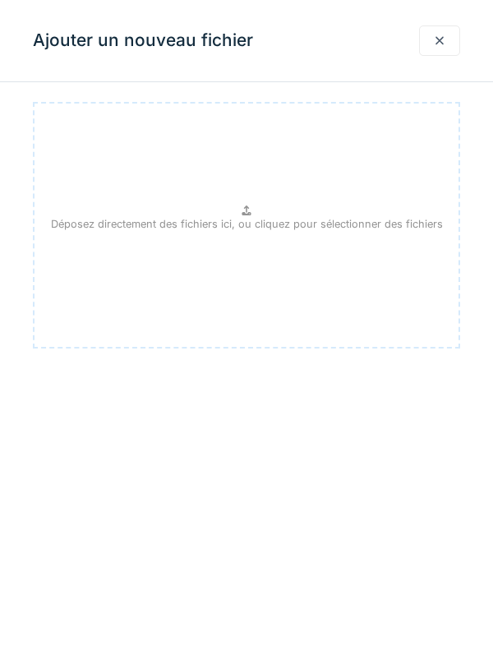
click at [405, 284] on div "Déposez directement des fichiers ici, ou cliquez pour sélectionner des fichiers" at bounding box center [247, 225] width 428 height 247
type input "**********"
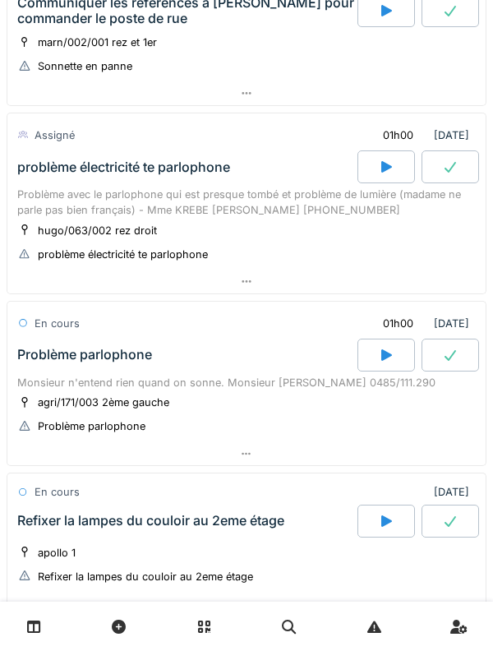
scroll to position [1171, 0]
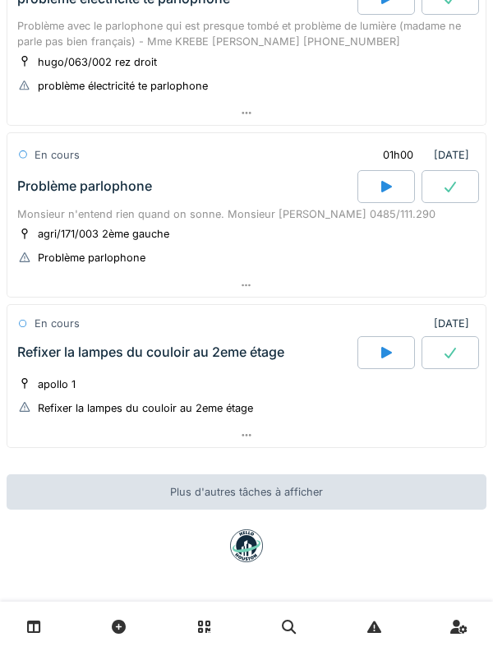
click at [223, 350] on div "Refixer la lampes du couloir au 2eme étage" at bounding box center [150, 353] width 267 height 16
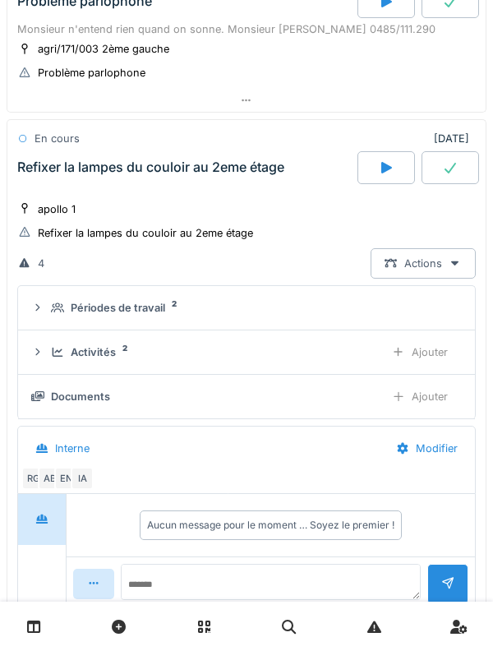
scroll to position [1410, 0]
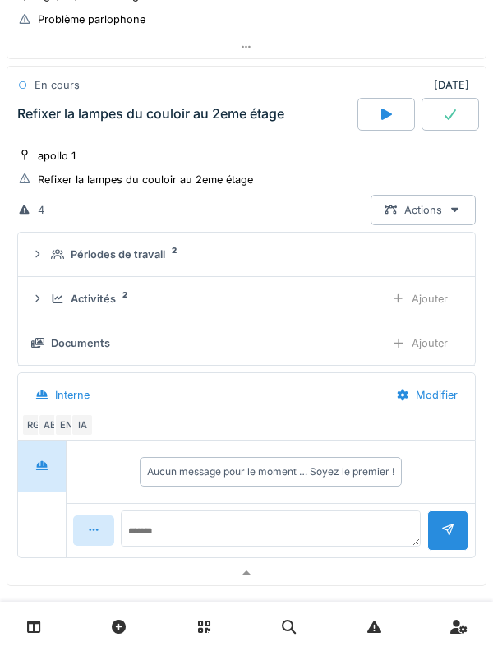
click at [104, 290] on div "Activités 2 Ajouter" at bounding box center [246, 299] width 431 height 30
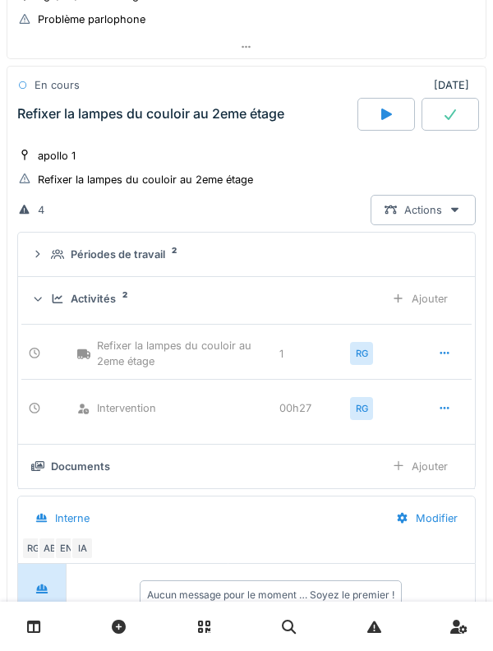
click at [101, 284] on div "Activités 2 Ajouter" at bounding box center [246, 299] width 431 height 30
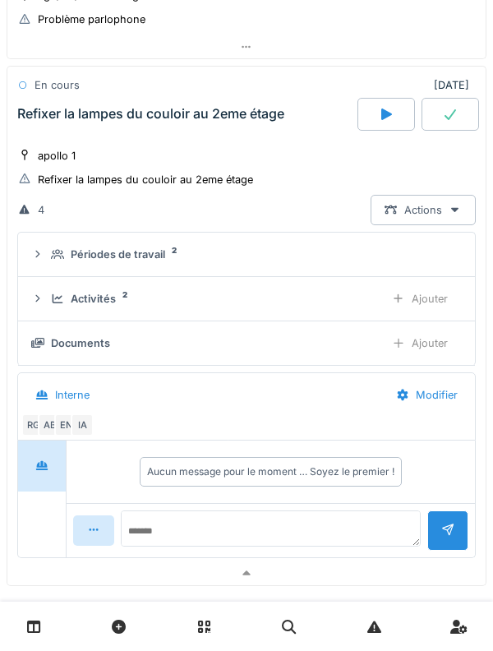
click at [436, 344] on div "Ajouter" at bounding box center [420, 343] width 84 height 30
click at [143, 352] on div "Documents 1 Ajouter" at bounding box center [246, 343] width 431 height 30
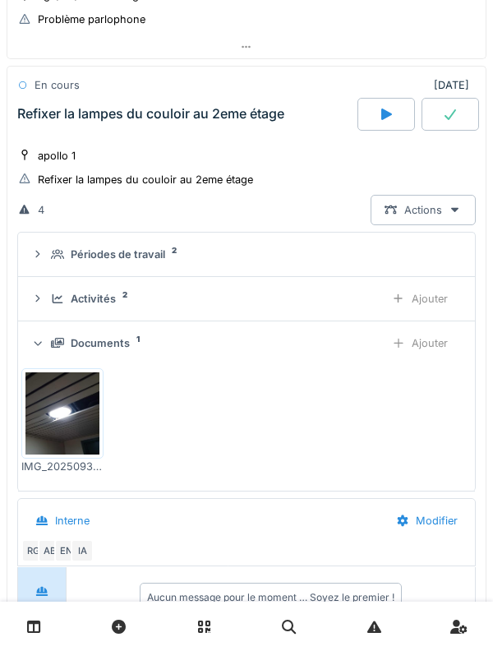
click at [129, 344] on div "Documents 1" at bounding box center [211, 344] width 321 height 16
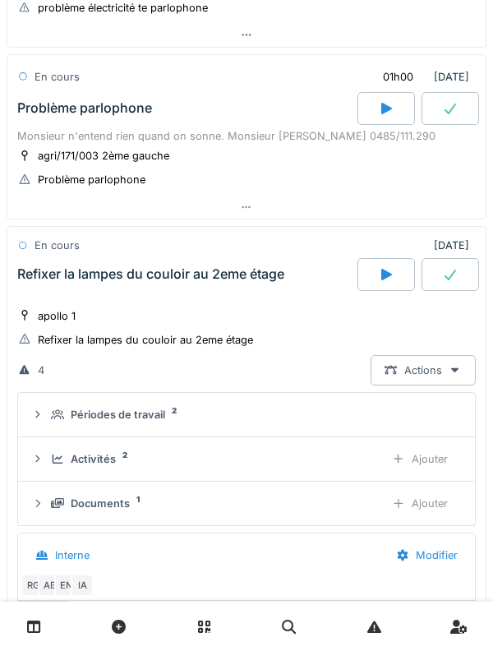
click at [183, 276] on div "Refixer la lampes du couloir au 2eme étage" at bounding box center [150, 274] width 267 height 16
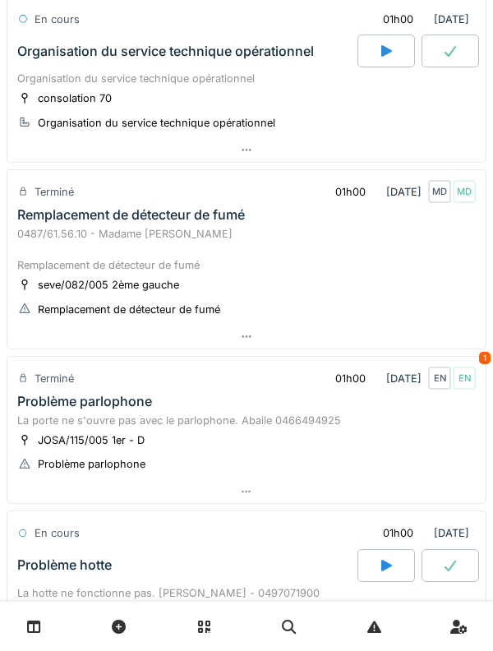
scroll to position [0, 0]
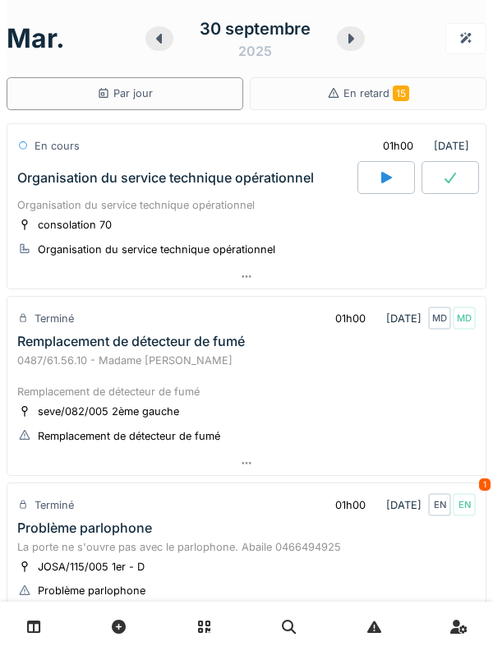
click at [349, 37] on icon at bounding box center [352, 39] width 6 height 10
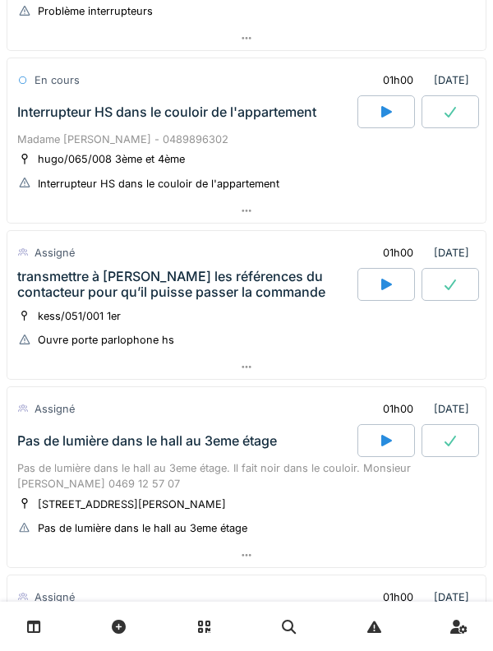
click at [239, 118] on div "Interrupteur HS dans le couloir de l'appartement" at bounding box center [166, 112] width 299 height 16
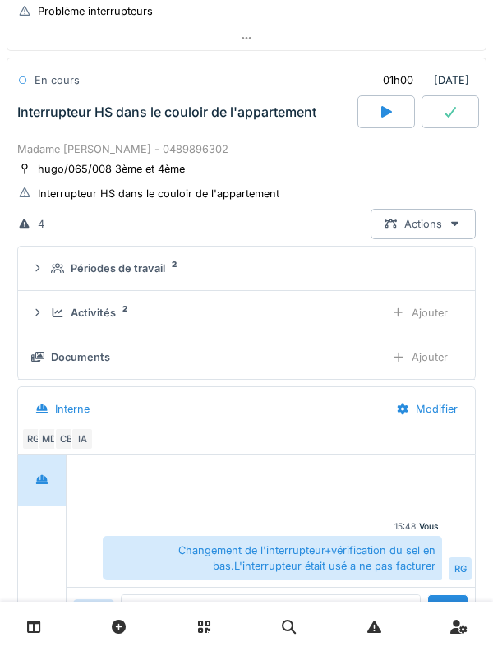
scroll to position [402, 0]
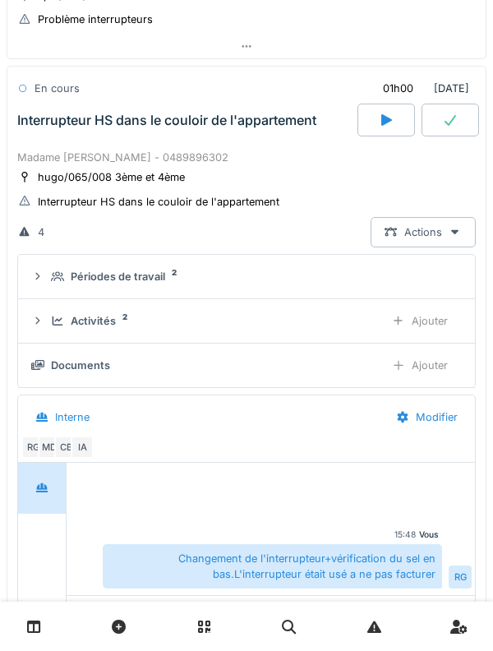
click at [113, 317] on div "Activités" at bounding box center [93, 321] width 45 height 16
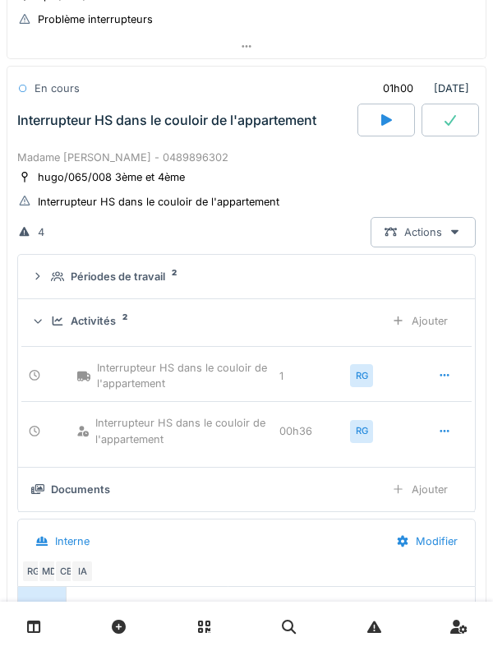
click at [94, 311] on div "Activités 2 Ajouter" at bounding box center [246, 321] width 431 height 30
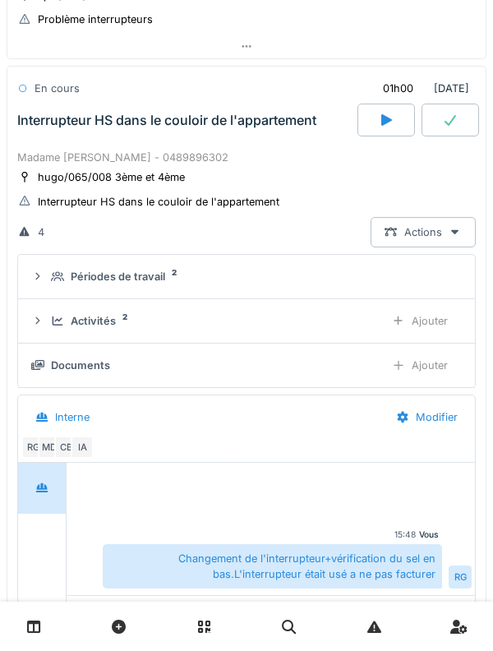
click at [438, 364] on div "Ajouter" at bounding box center [420, 365] width 84 height 30
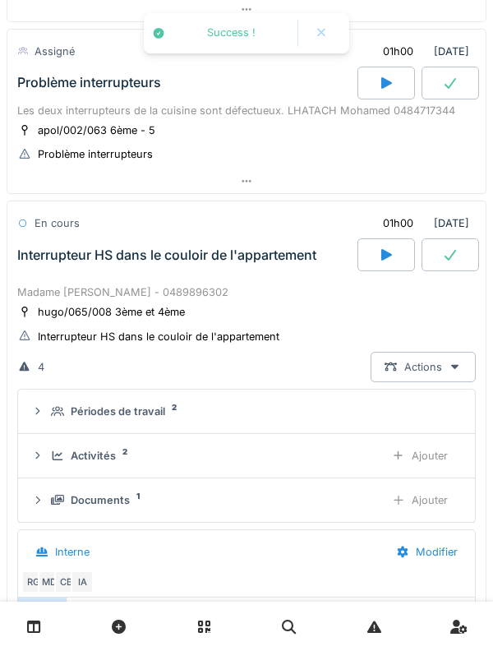
click at [198, 287] on div "Madame Cindy ROUSSEAU - 0489896302" at bounding box center [246, 293] width 459 height 16
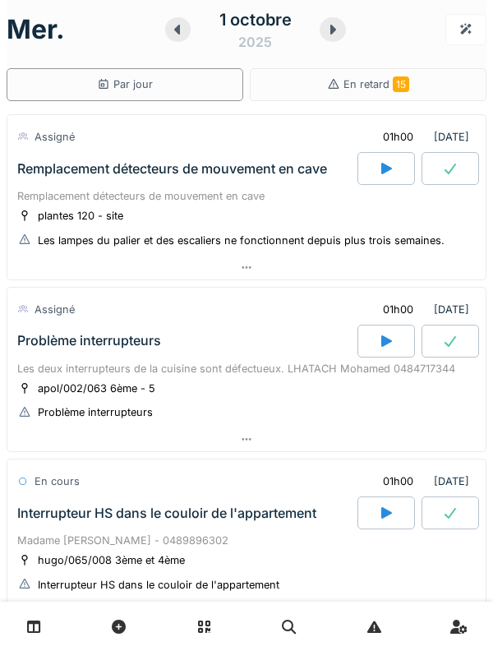
scroll to position [0, 0]
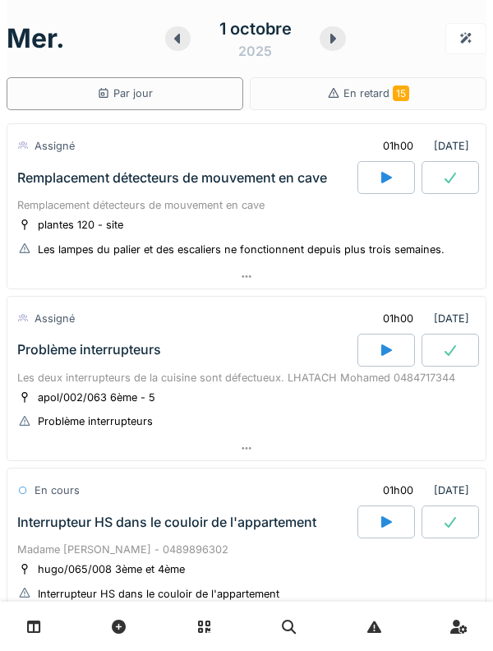
click at [173, 38] on icon at bounding box center [177, 38] width 16 height 13
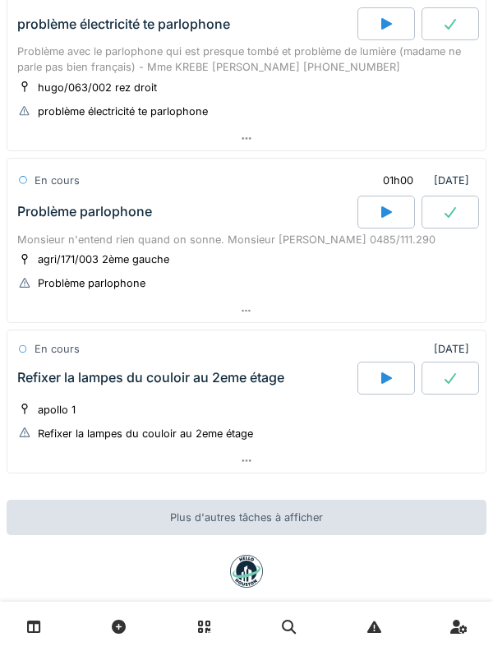
scroll to position [1151, 0]
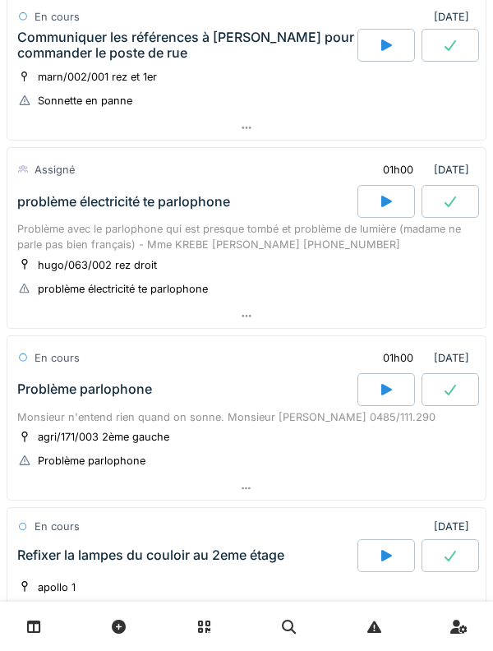
click at [231, 229] on div "Problème avec le parlophone qui est presque tombé et problème de lumière (madam…" at bounding box center [246, 236] width 459 height 31
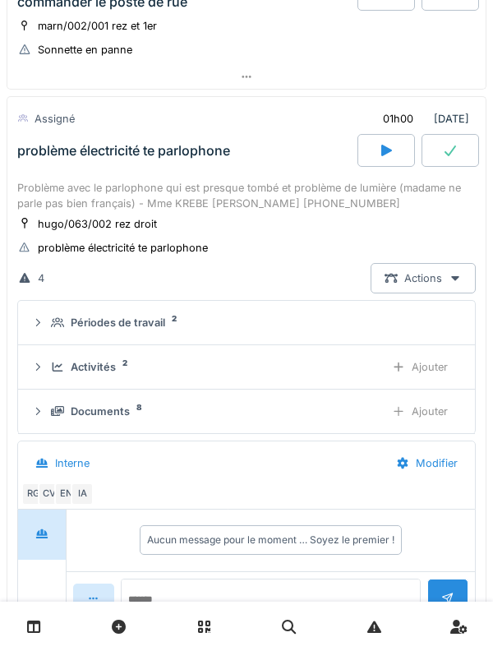
scroll to position [1049, 0]
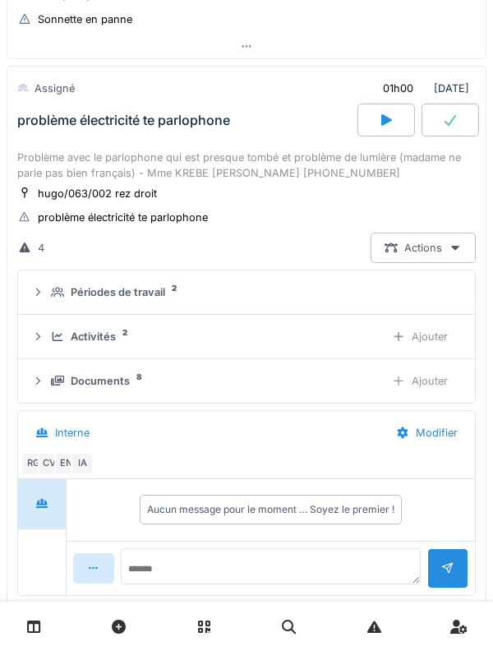
click at [158, 285] on div "Périodes de travail" at bounding box center [118, 293] width 95 height 16
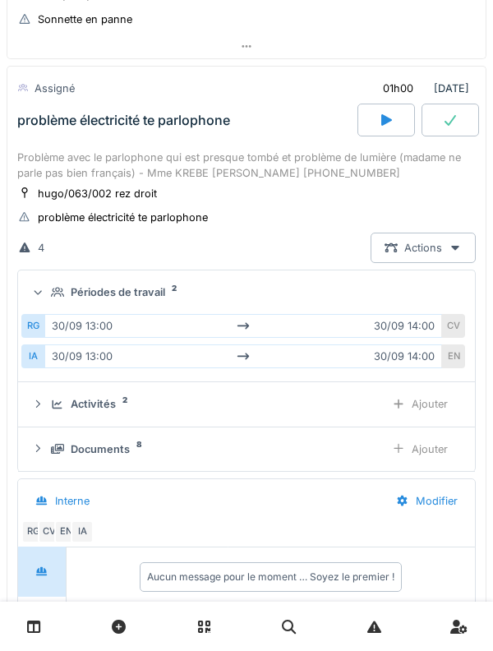
click at [158, 288] on div "Périodes de travail" at bounding box center [118, 293] width 95 height 16
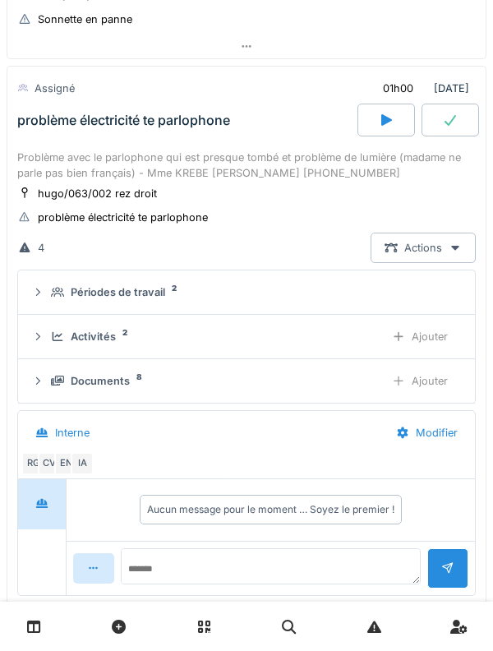
click at [94, 335] on div "Activités" at bounding box center [93, 337] width 45 height 16
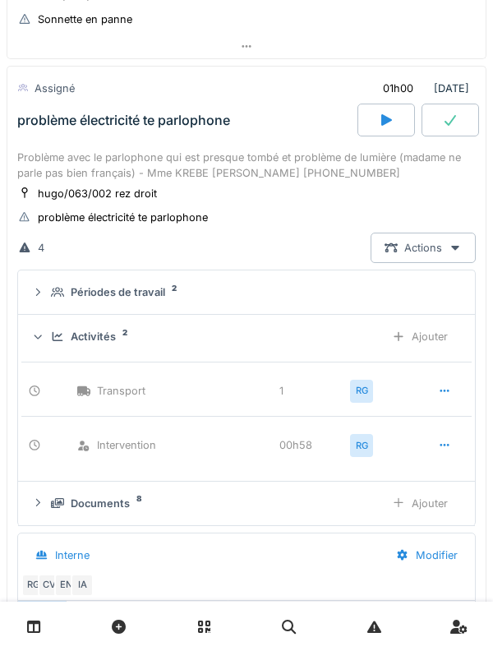
click at [116, 350] on div "Activités 2 Ajouter" at bounding box center [246, 337] width 431 height 30
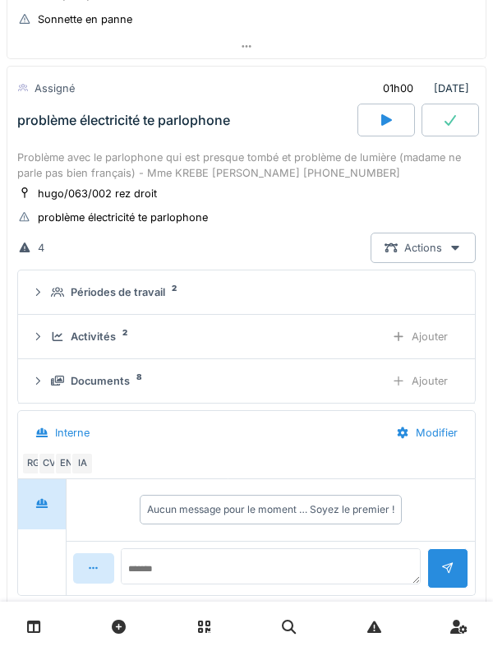
click at [123, 382] on div "Documents" at bounding box center [100, 381] width 59 height 16
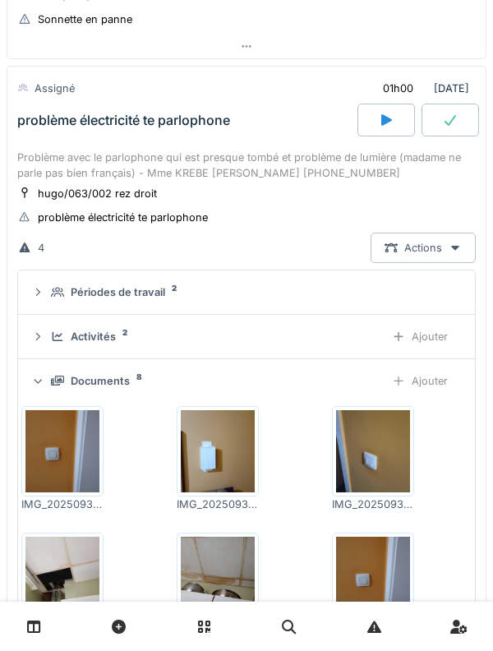
click at [122, 378] on div "Documents" at bounding box center [100, 381] width 59 height 16
click at [118, 340] on div "Activités 2" at bounding box center [211, 337] width 321 height 16
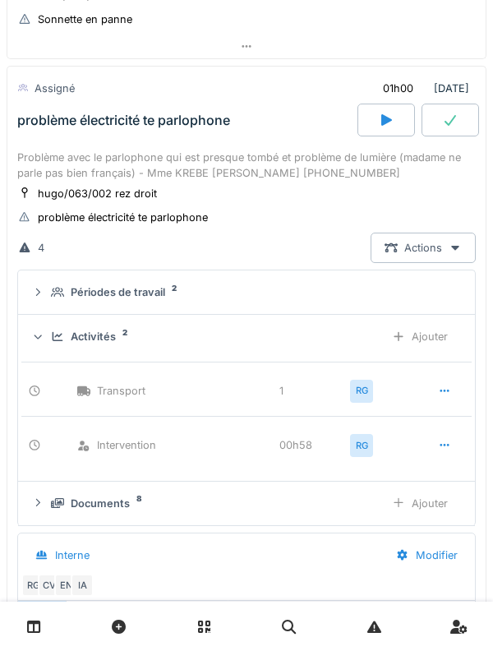
click at [438, 343] on div "Ajouter" at bounding box center [420, 337] width 84 height 30
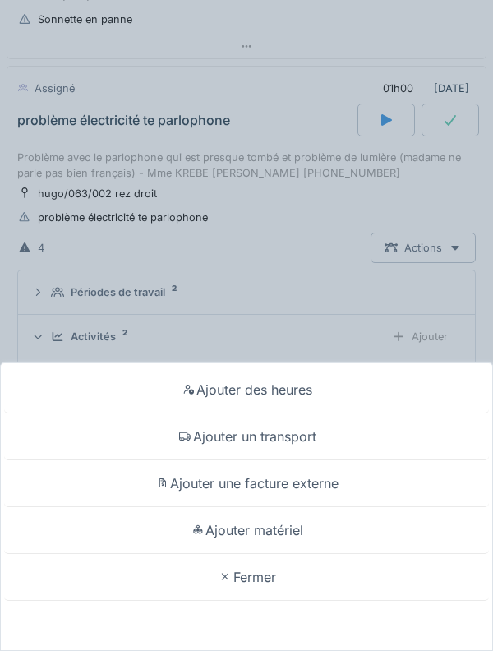
click at [335, 521] on div "Ajouter matériel" at bounding box center [246, 530] width 485 height 47
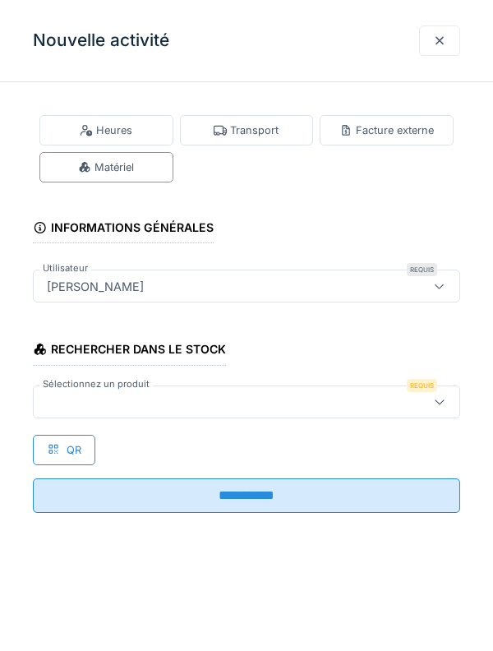
click at [296, 401] on div at bounding box center [219, 402] width 359 height 18
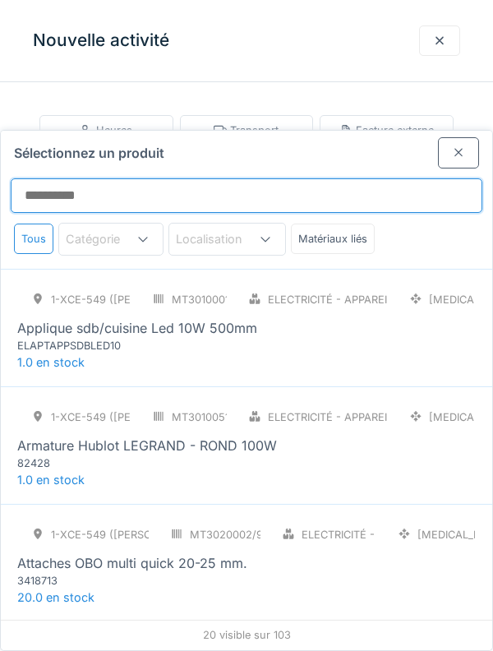
click at [347, 178] on input "Sélectionnez un produit" at bounding box center [247, 195] width 472 height 35
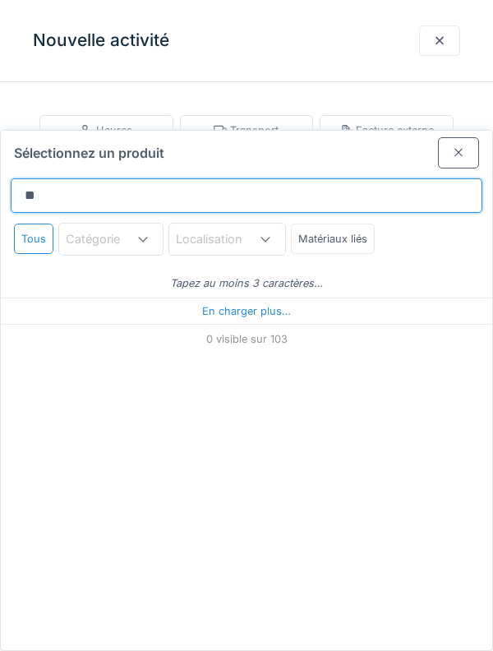
type input "***"
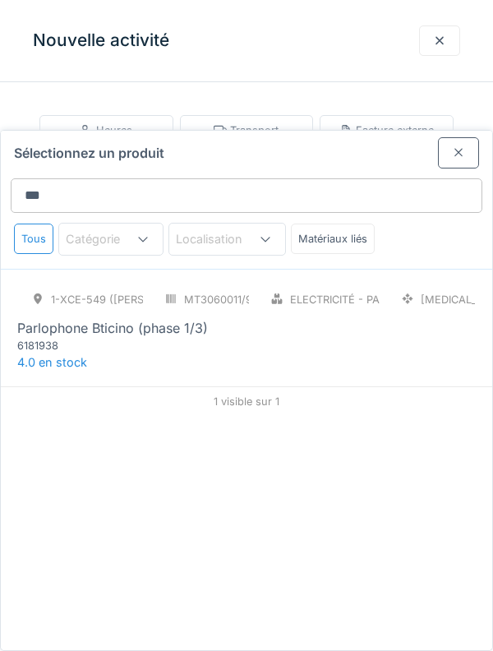
click at [338, 299] on div "1-XCE-549 (ROBERT) MT3060011/999/009 Electricité - Parlophonie PCE Parlophone B…" at bounding box center [247, 328] width 492 height 118
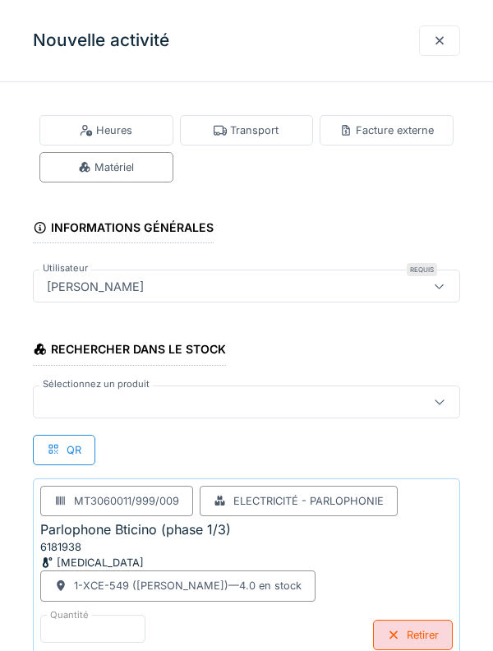
click at [257, 400] on div at bounding box center [219, 402] width 359 height 18
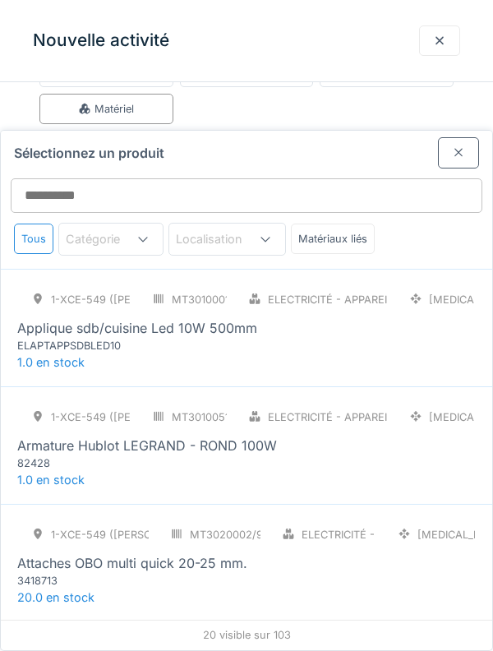
scroll to position [76, 0]
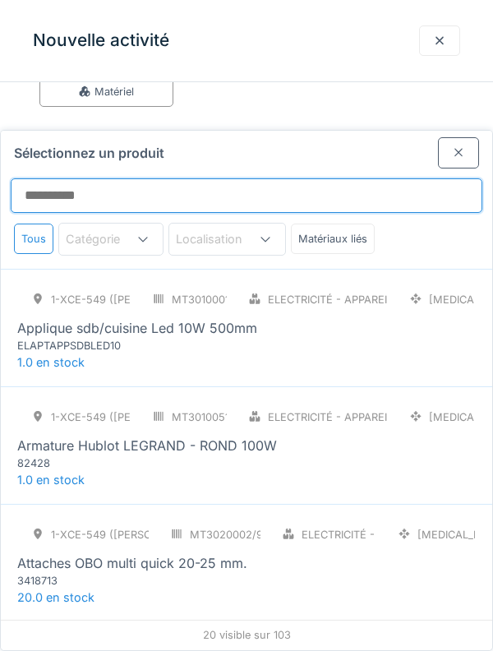
click at [331, 178] on input "Sélectionnez un produit" at bounding box center [247, 195] width 472 height 35
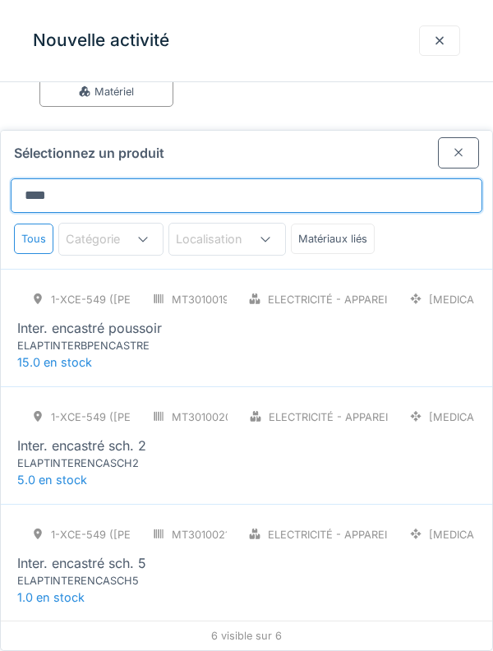
type input "***"
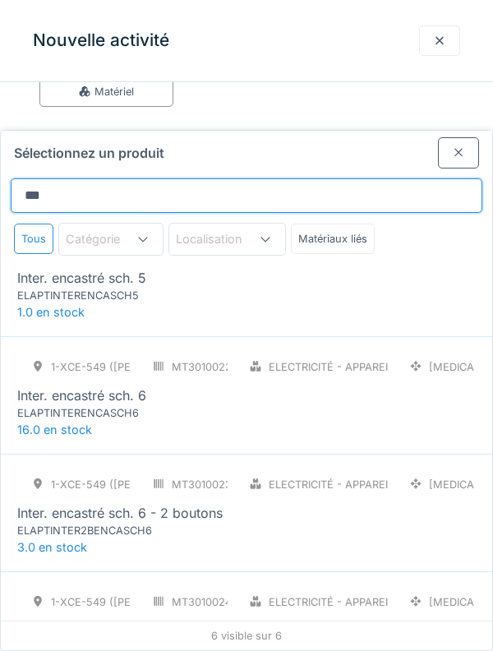
scroll to position [290, 0]
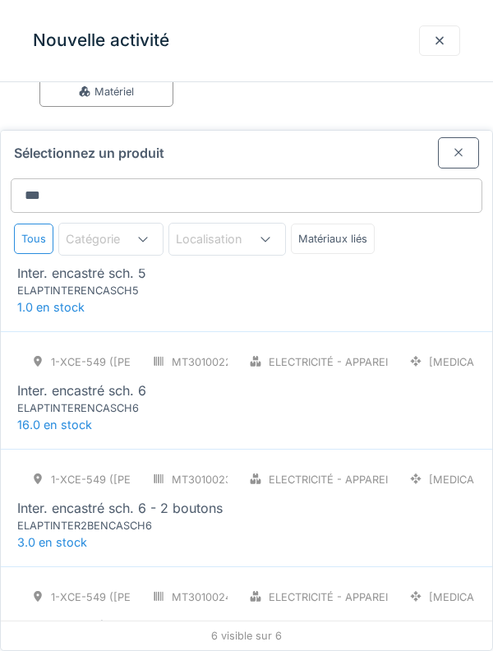
click at [350, 347] on div "Electricité - Appareillages - terminaux" at bounding box center [312, 362] width 154 height 30
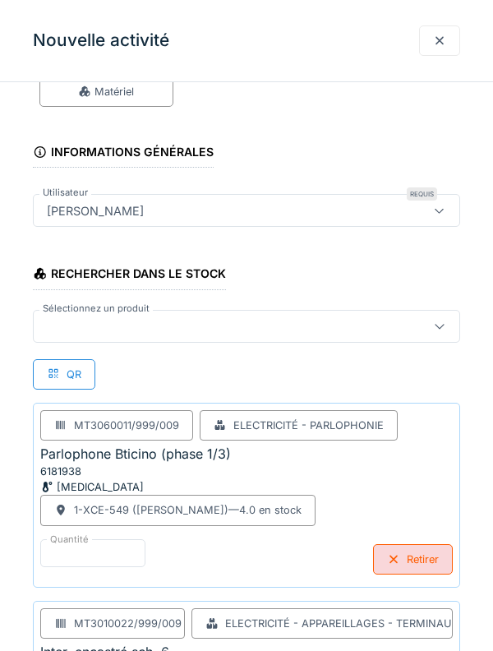
click at [337, 338] on div at bounding box center [247, 326] width 428 height 33
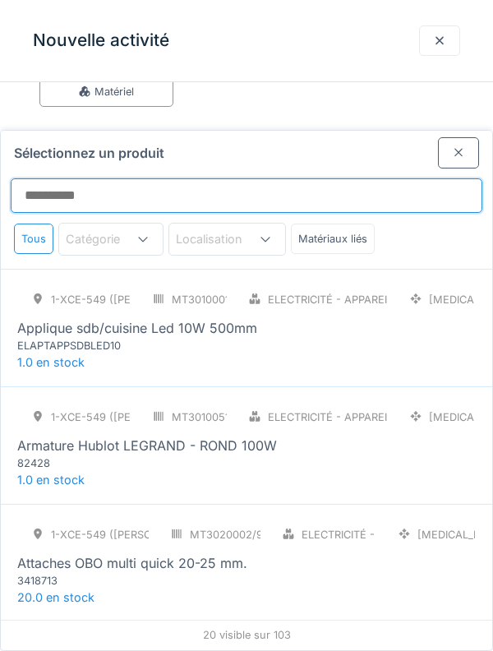
click at [339, 178] on input "Sélectionnez un produit" at bounding box center [247, 195] width 472 height 35
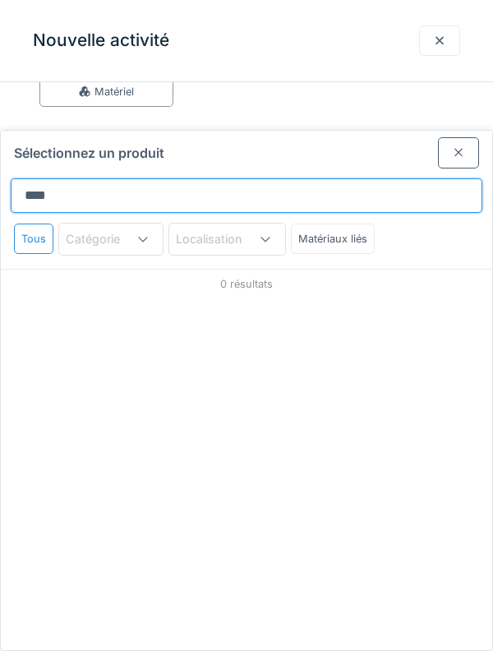
scroll to position [0, 0]
type input "*****"
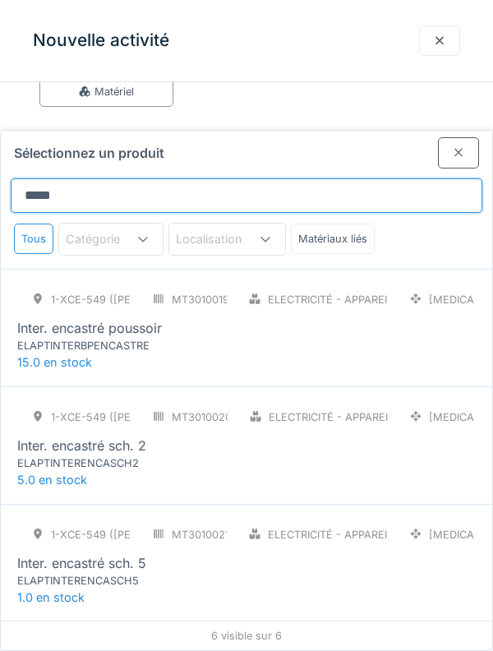
scroll to position [290, 0]
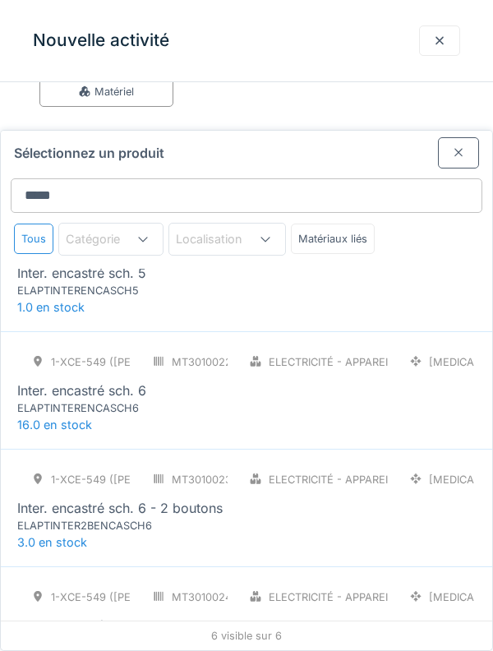
click at [450, 137] on div at bounding box center [458, 152] width 41 height 30
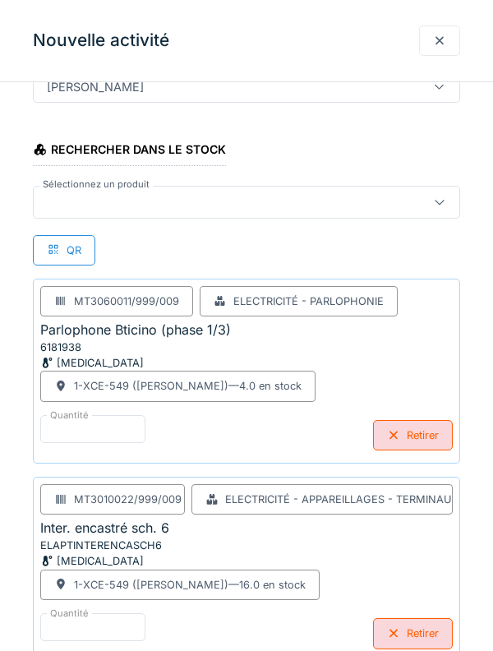
scroll to position [225, 0]
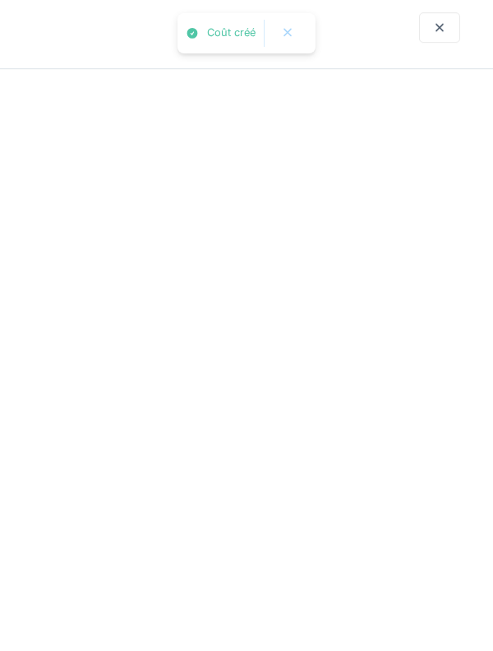
scroll to position [0, 0]
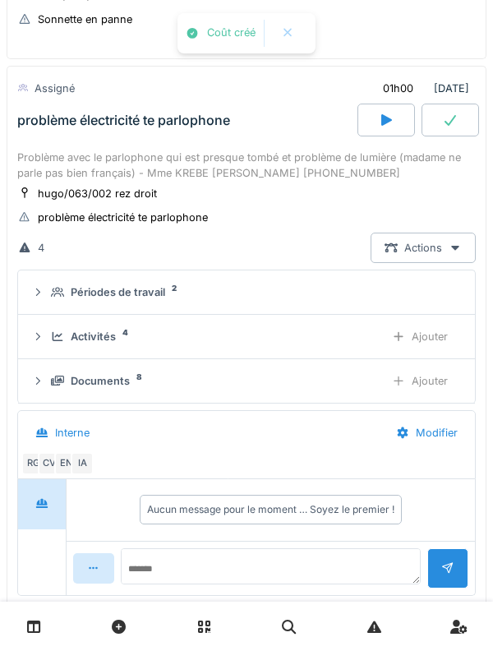
click at [122, 336] on div "Activités 4" at bounding box center [211, 337] width 321 height 16
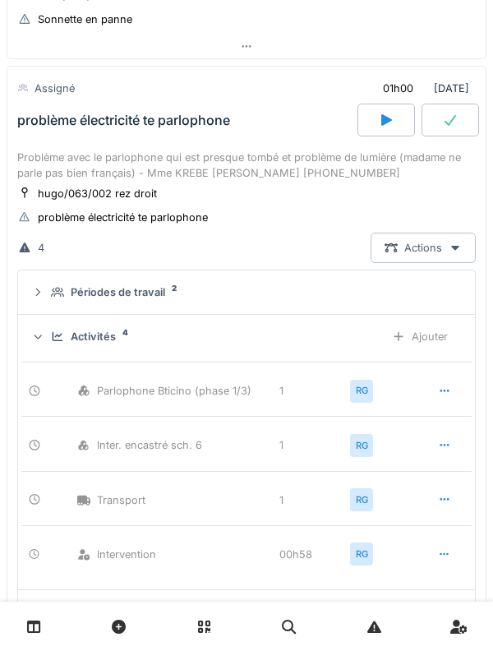
click at [110, 336] on div "Activités" at bounding box center [93, 337] width 45 height 16
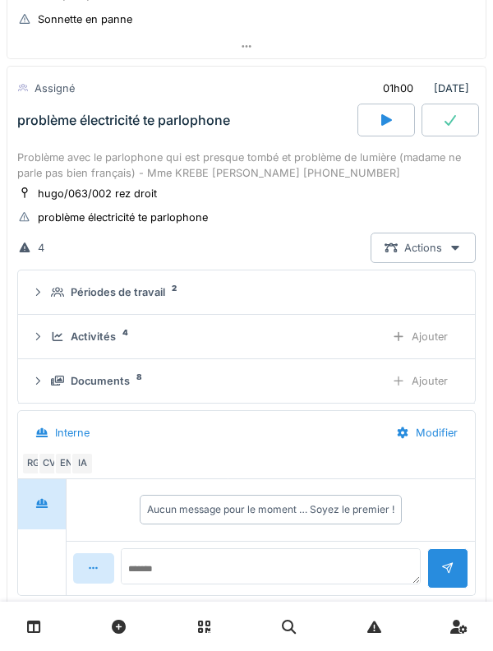
click at [118, 340] on div "Activités 4" at bounding box center [211, 337] width 321 height 16
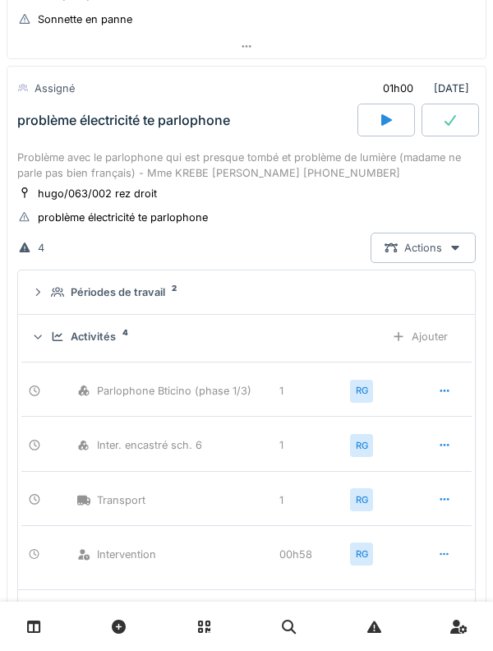
click at [105, 334] on div "Activités" at bounding box center [93, 337] width 45 height 16
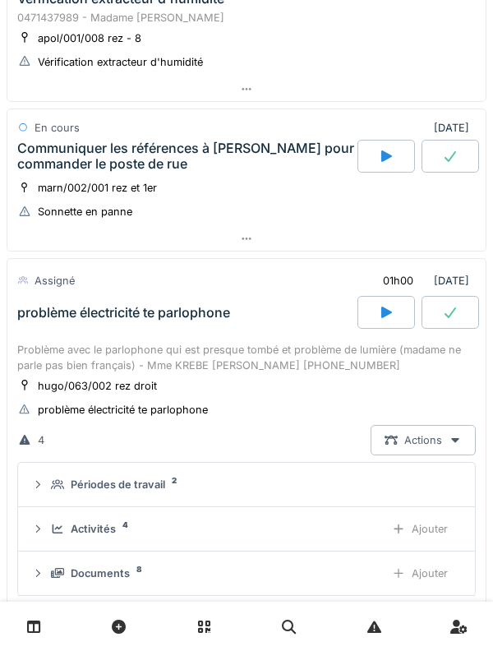
click at [203, 346] on div "Problème avec le parlophone qui est presque tombé et problème de lumière (madam…" at bounding box center [246, 357] width 459 height 31
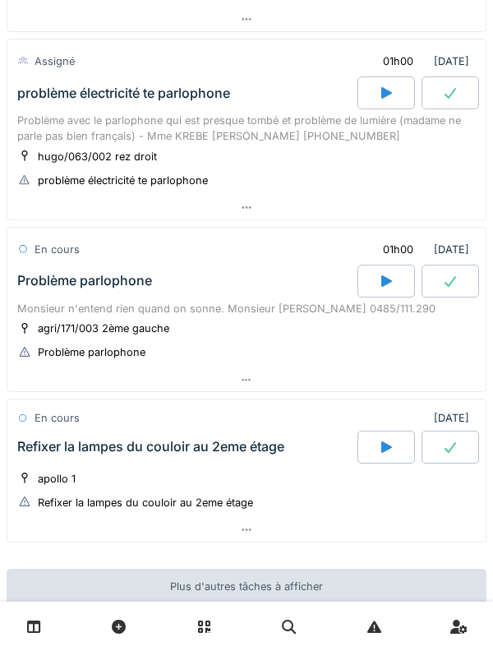
scroll to position [1092, 0]
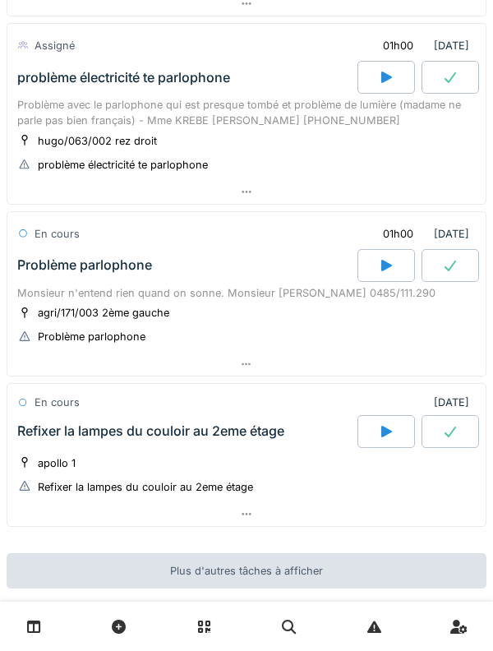
click at [227, 423] on div "Refixer la lampes du couloir au 2eme étage" at bounding box center [186, 431] width 344 height 33
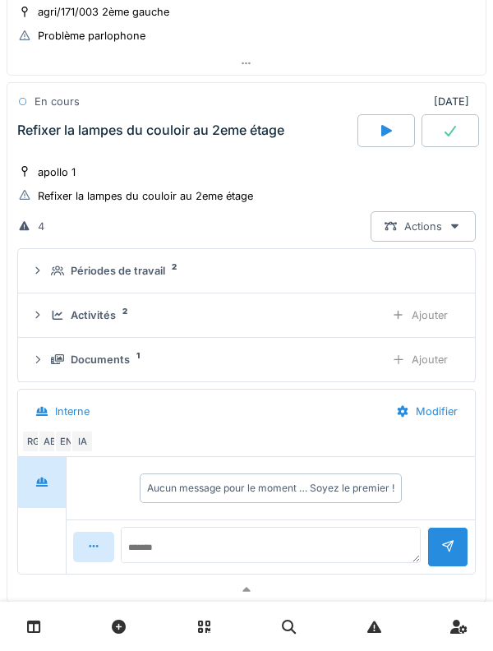
scroll to position [1410, 0]
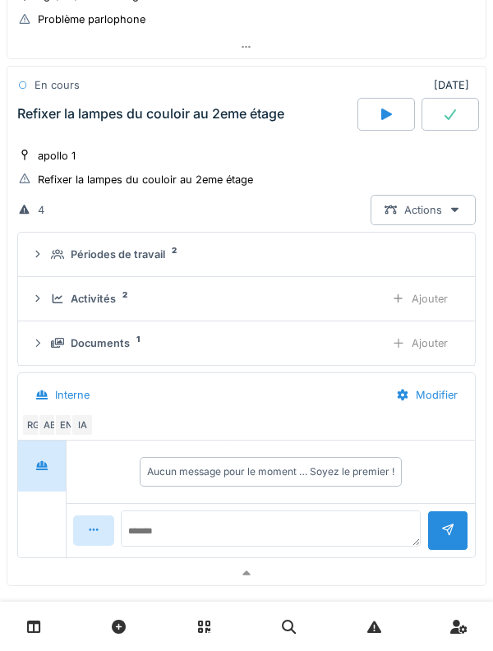
click at [104, 274] on details "Périodes de travail 2" at bounding box center [246, 255] width 457 height 44
click at [113, 300] on div "Activités" at bounding box center [93, 299] width 45 height 16
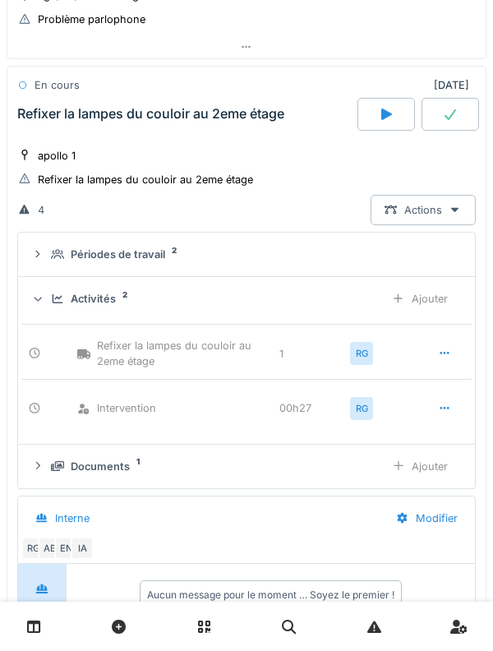
click at [109, 297] on div "Activités" at bounding box center [93, 299] width 45 height 16
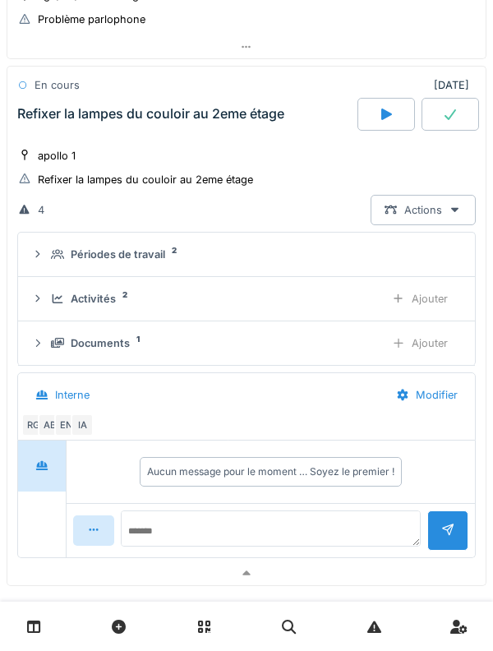
click at [112, 346] on div "Documents" at bounding box center [100, 344] width 59 height 16
